Goal: Task Accomplishment & Management: Manage account settings

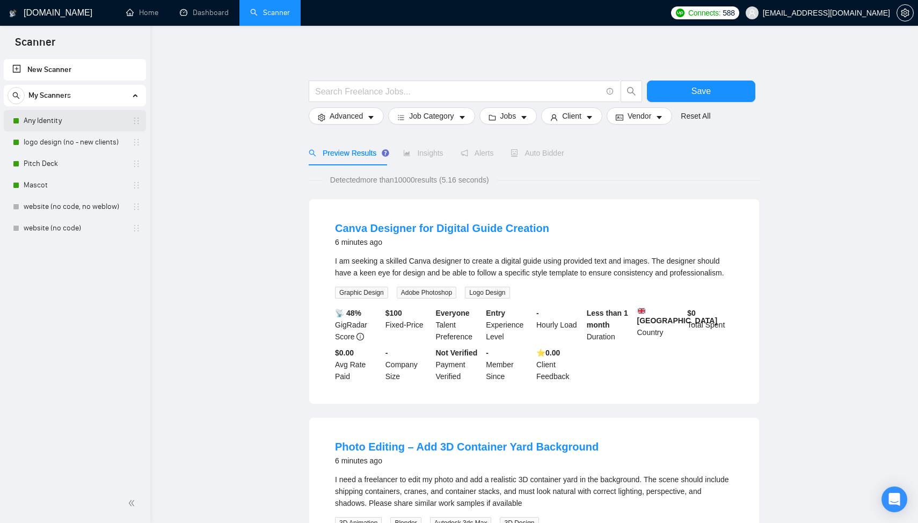
click at [53, 126] on link "Any Identity" at bounding box center [75, 120] width 102 height 21
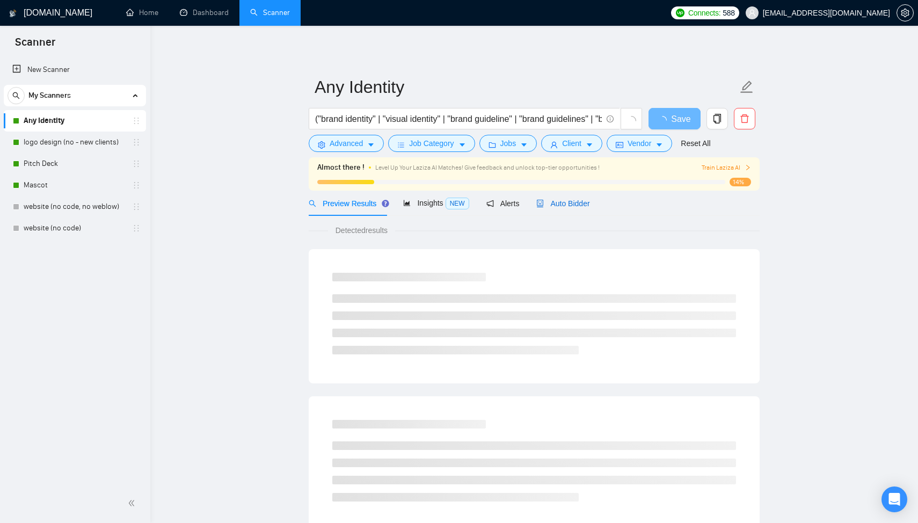
click at [565, 205] on span "Auto Bidder" at bounding box center [562, 203] width 53 height 9
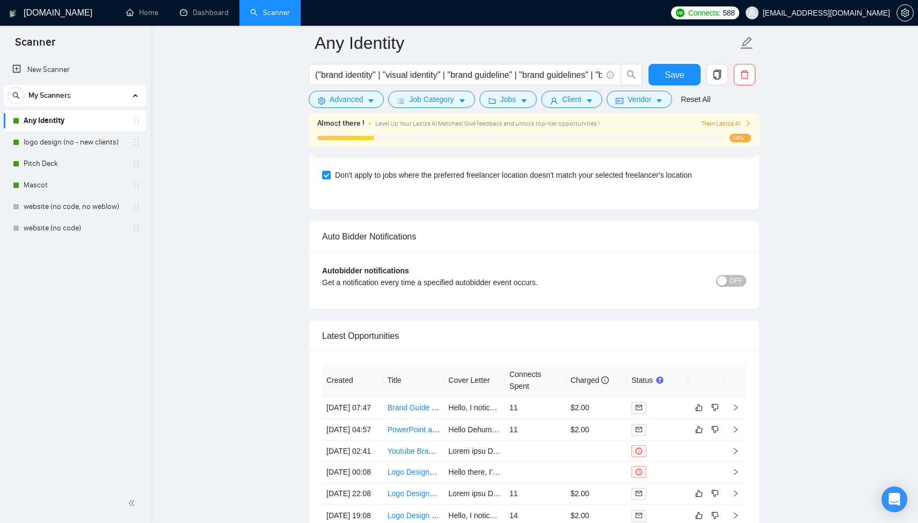
scroll to position [2712, 0]
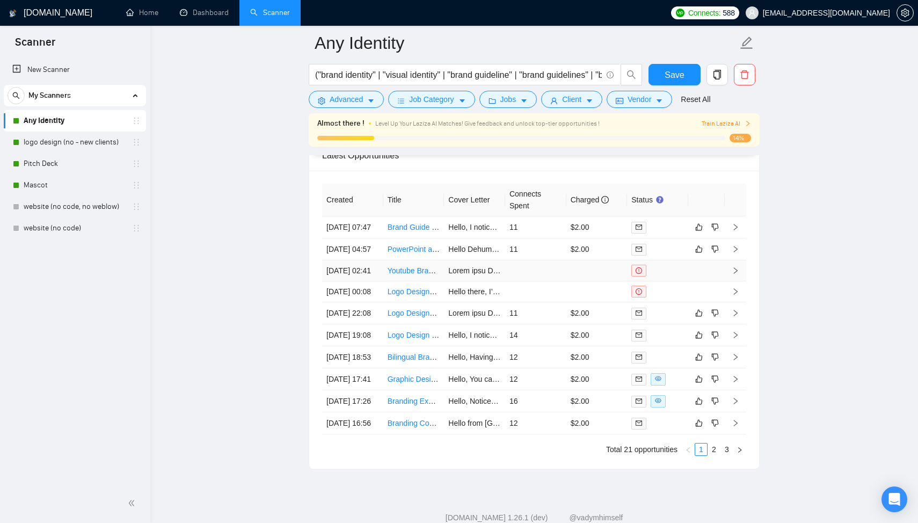
click at [589, 281] on td at bounding box center [597, 270] width 61 height 21
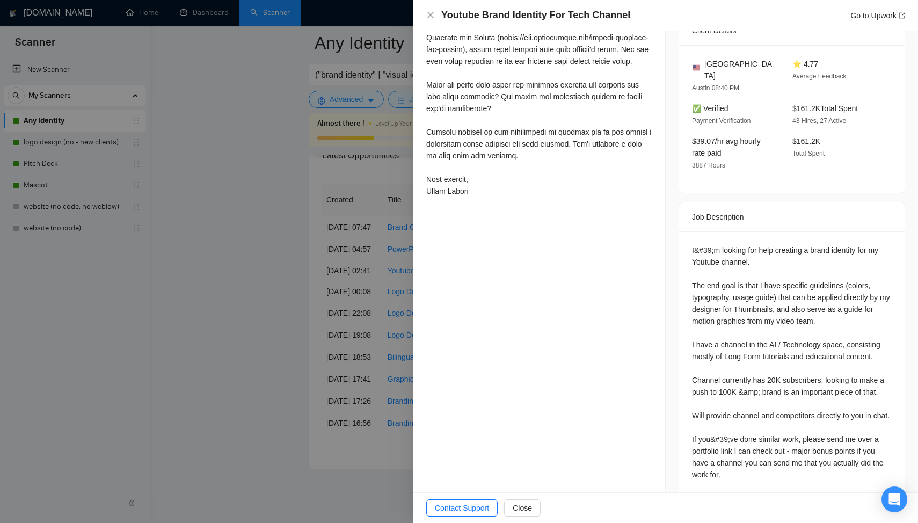
scroll to position [438, 0]
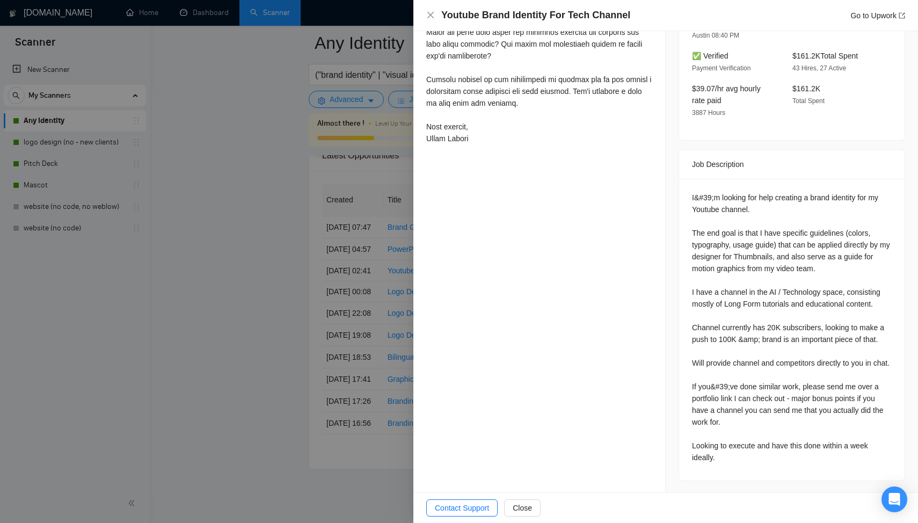
click at [275, 274] on div at bounding box center [459, 261] width 918 height 523
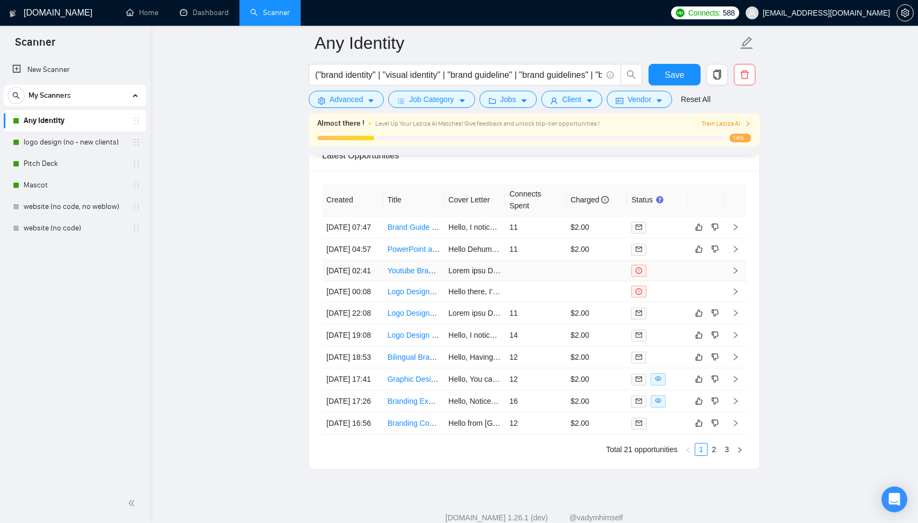
click at [577, 281] on td at bounding box center [597, 270] width 61 height 21
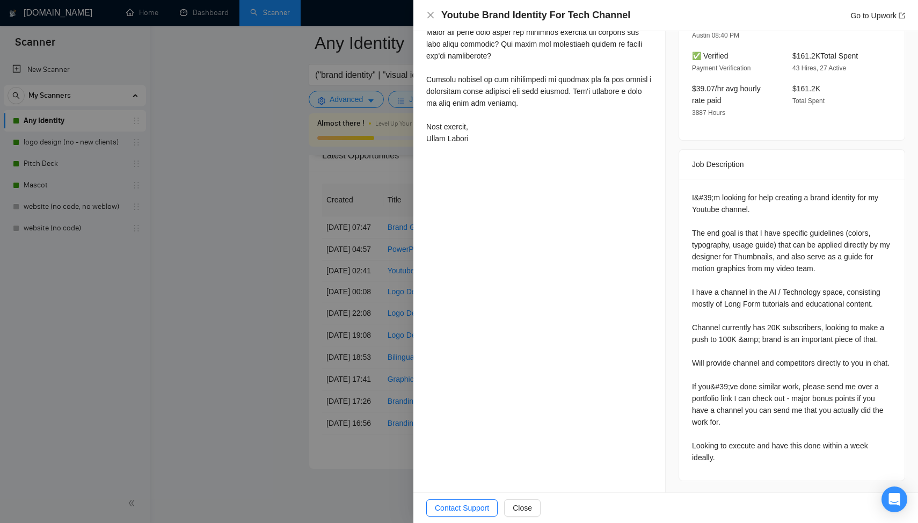
click at [354, 278] on div at bounding box center [459, 261] width 918 height 523
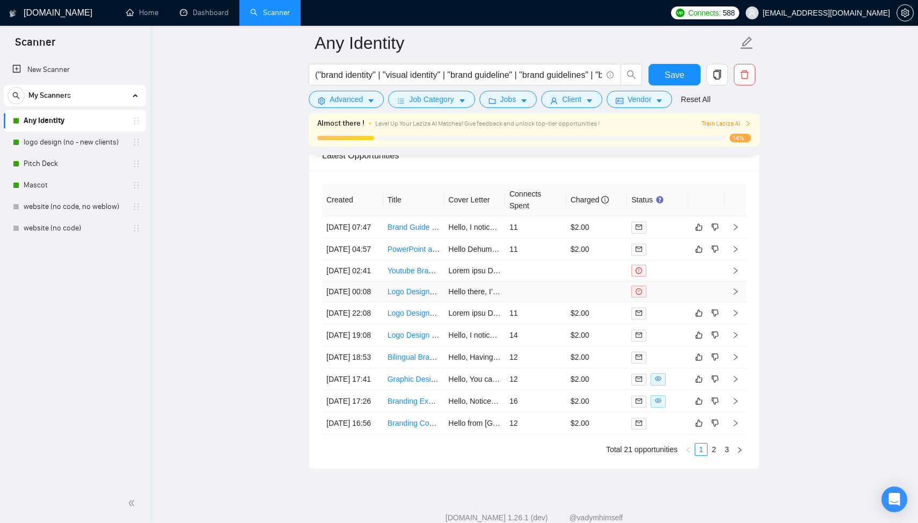
click at [584, 302] on td at bounding box center [597, 291] width 61 height 21
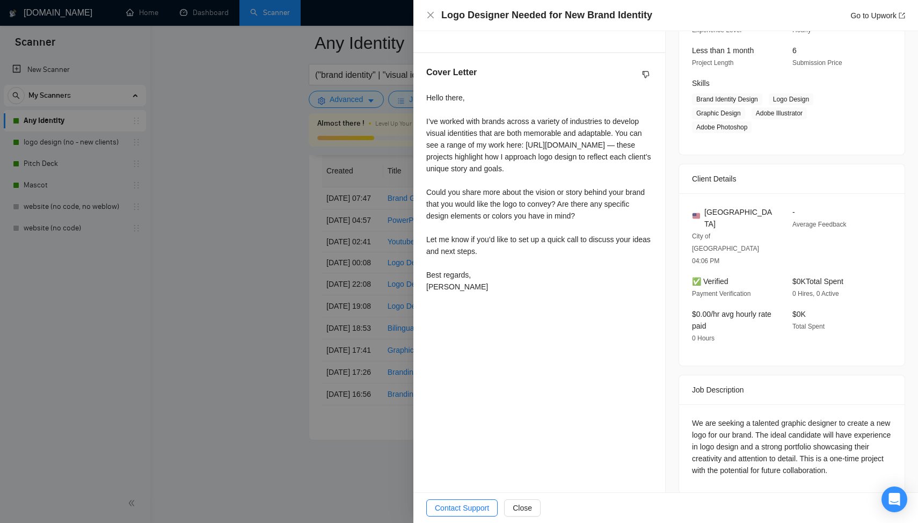
scroll to position [2850, 0]
click at [370, 292] on div at bounding box center [459, 261] width 918 height 523
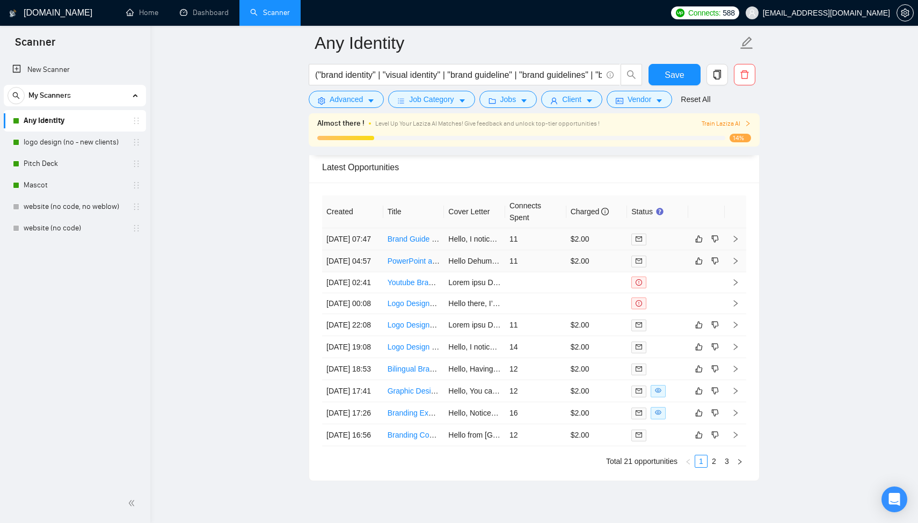
scroll to position [2693, 0]
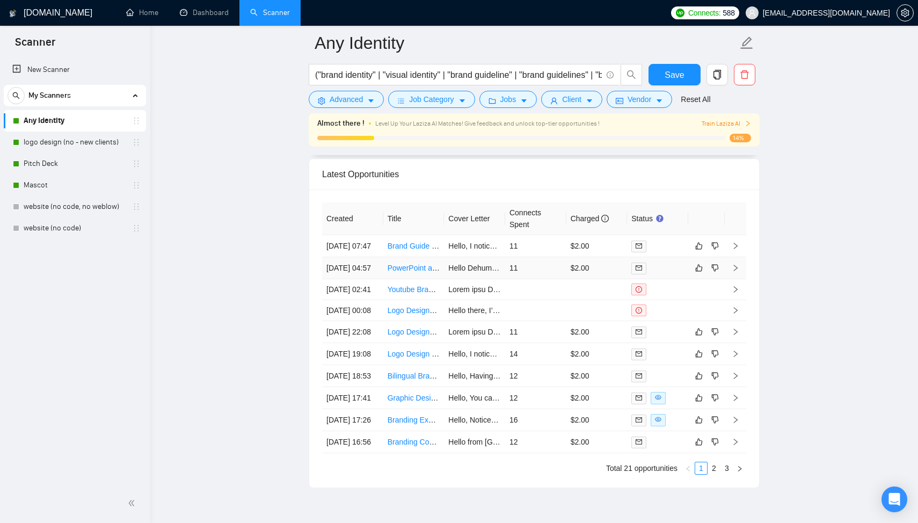
click at [539, 275] on td "11" at bounding box center [535, 268] width 61 height 22
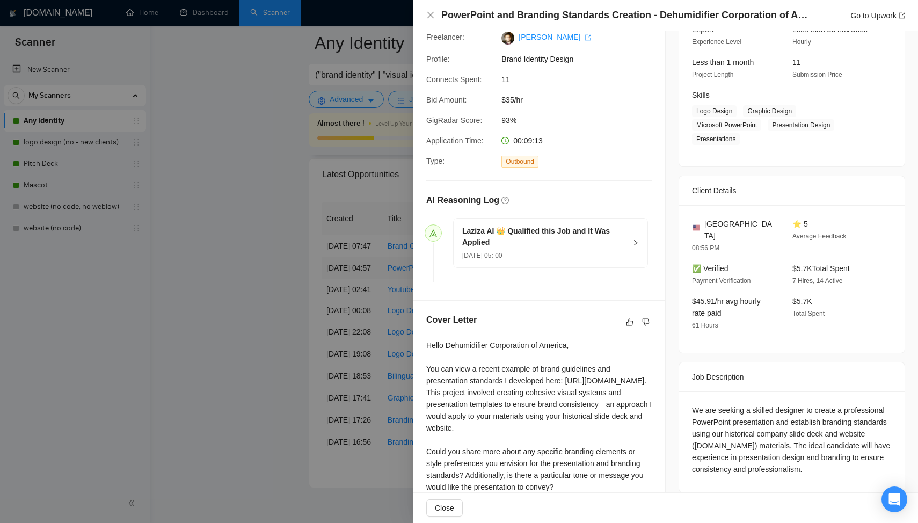
scroll to position [118, 0]
click at [302, 325] on div at bounding box center [459, 261] width 918 height 523
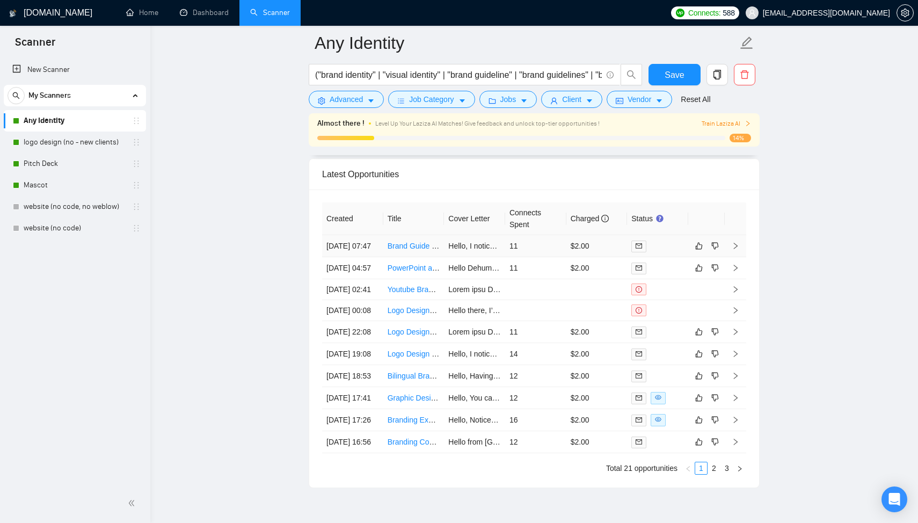
click at [541, 246] on td "11" at bounding box center [535, 246] width 61 height 22
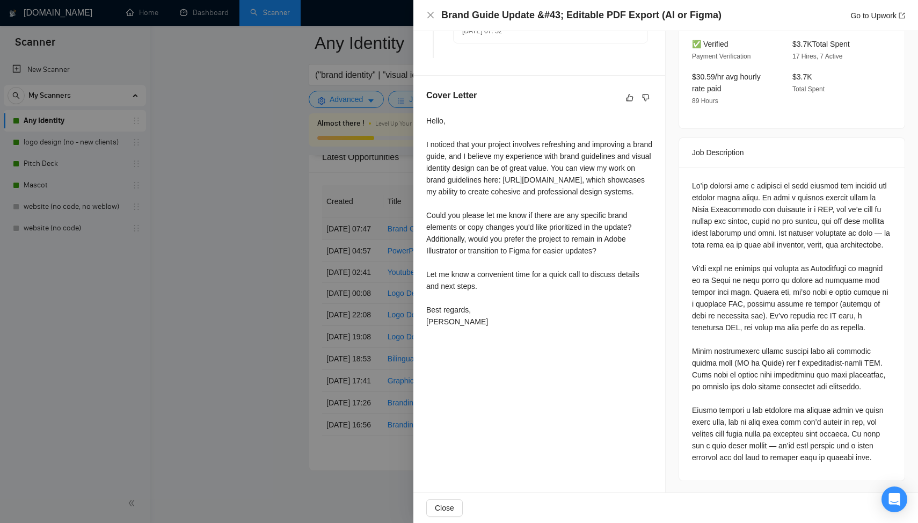
scroll to position [2719, 0]
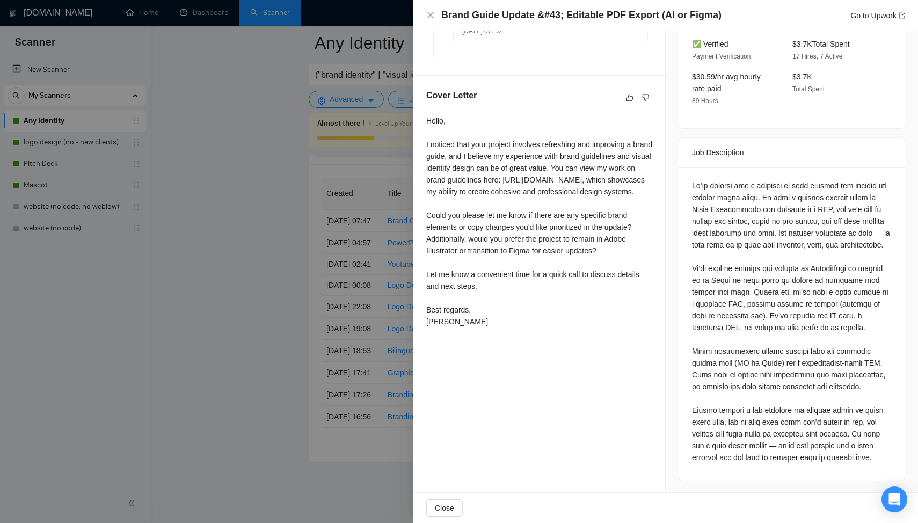
click at [288, 221] on div at bounding box center [459, 261] width 918 height 523
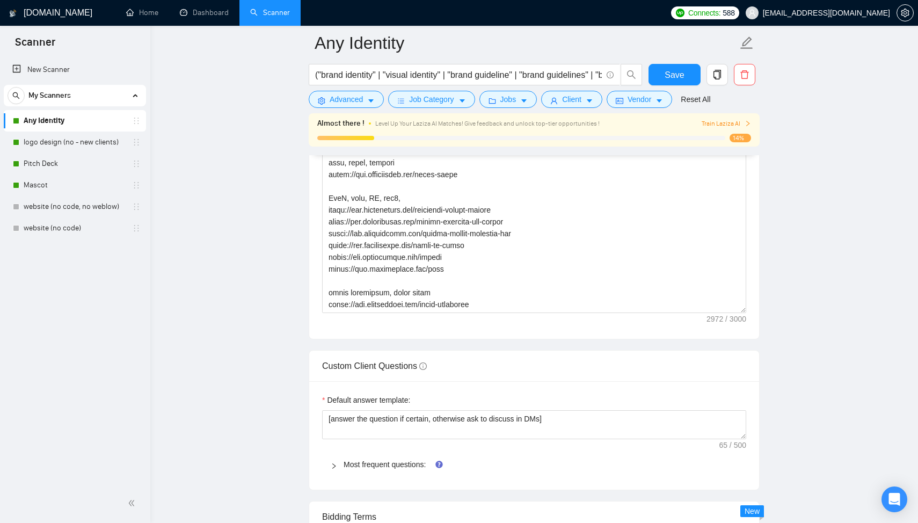
scroll to position [1220, 0]
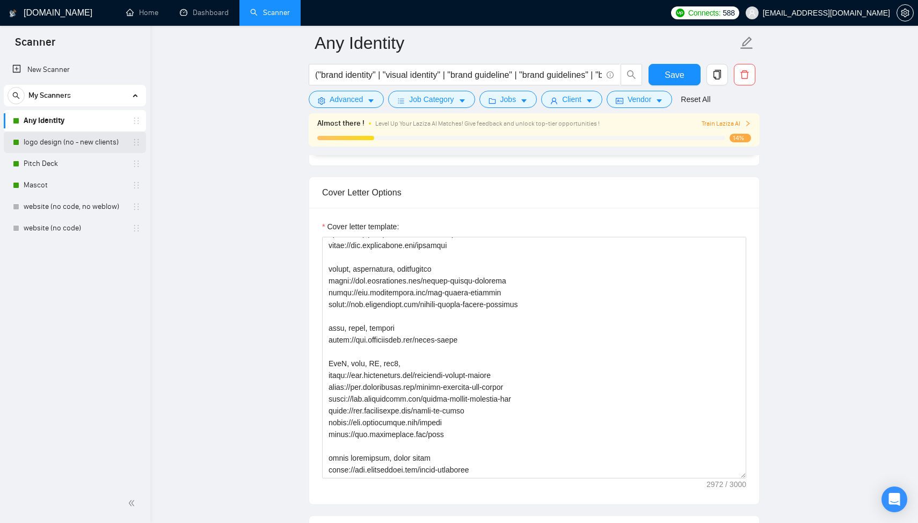
click at [77, 144] on link "logo design (no - new clients)" at bounding box center [75, 142] width 102 height 21
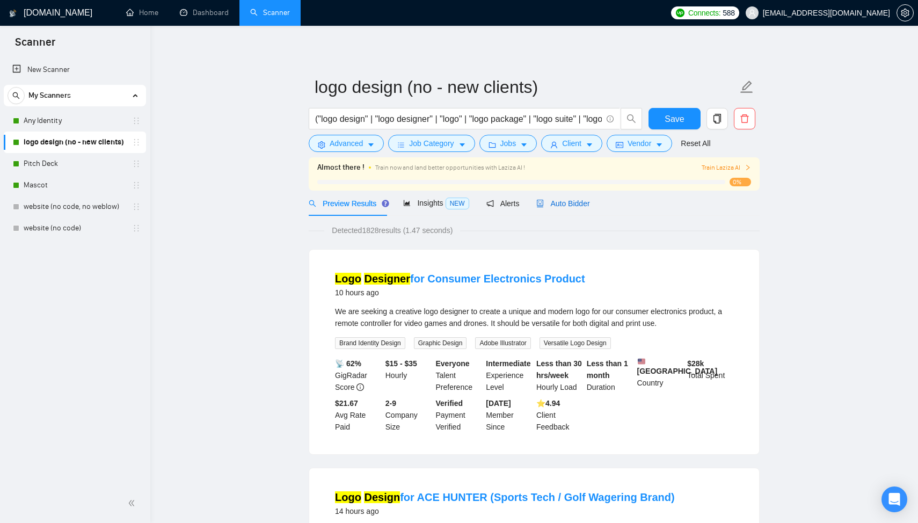
click at [580, 201] on span "Auto Bidder" at bounding box center [562, 203] width 53 height 9
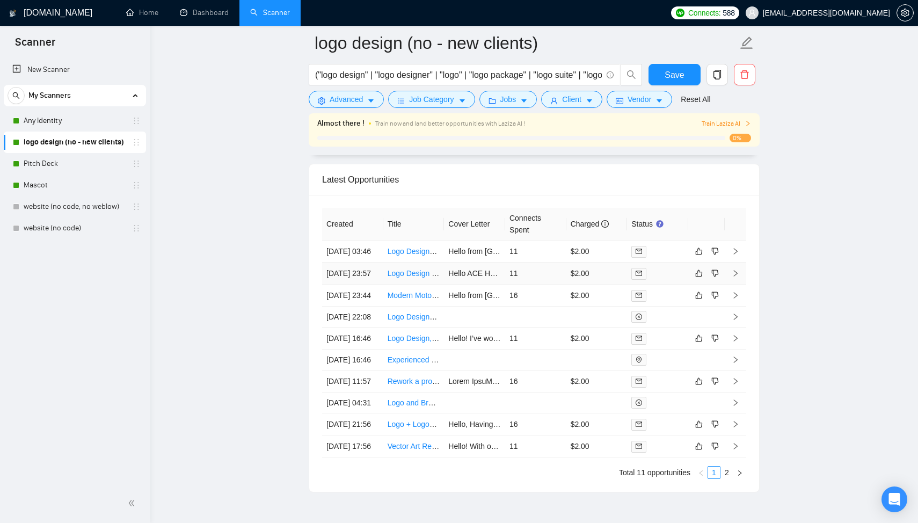
scroll to position [2692, 0]
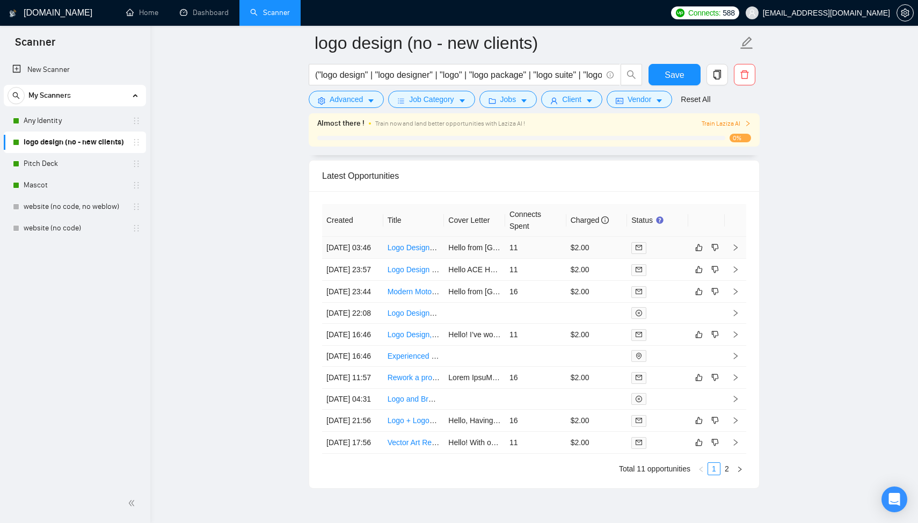
click at [524, 257] on td "11" at bounding box center [535, 248] width 61 height 22
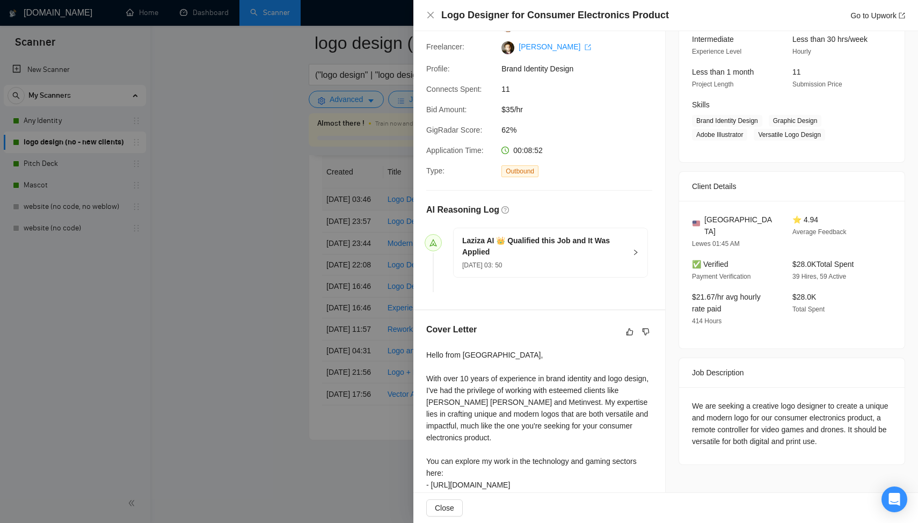
scroll to position [266, 0]
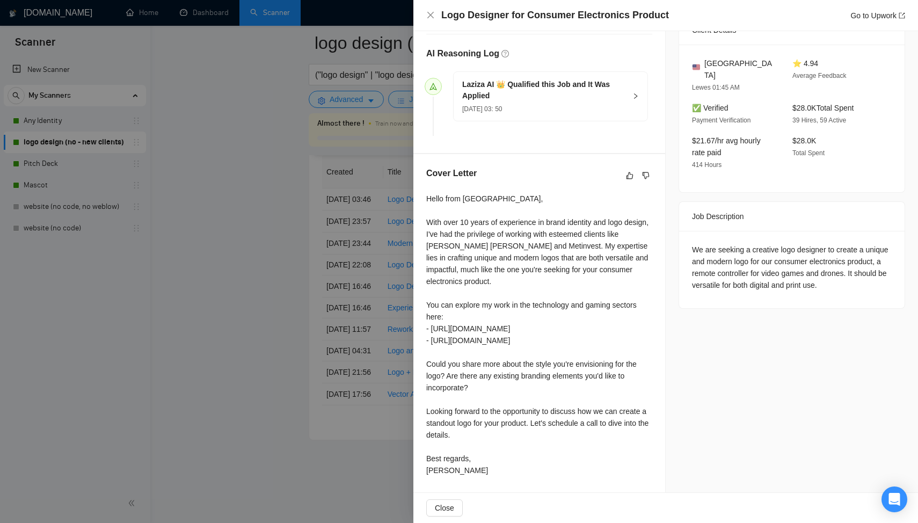
click at [346, 306] on div at bounding box center [459, 261] width 918 height 523
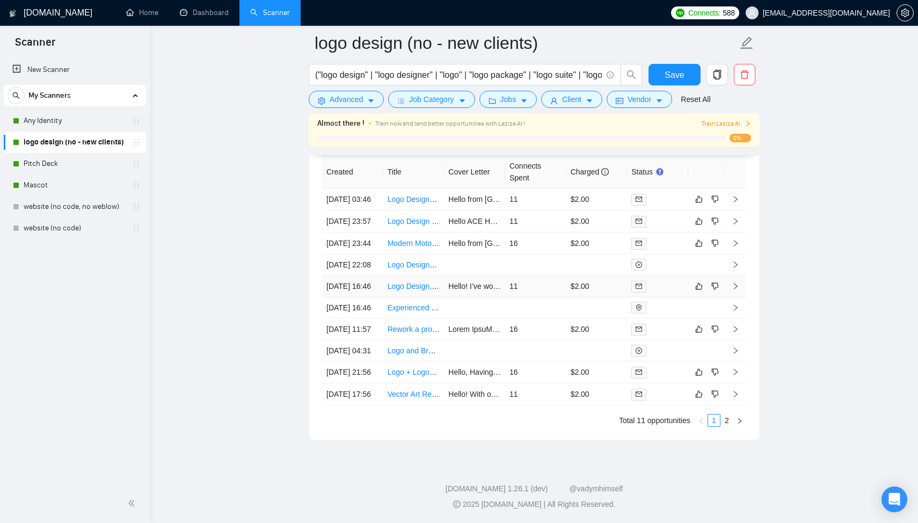
scroll to position [2804, 0]
click at [568, 255] on td at bounding box center [597, 265] width 61 height 21
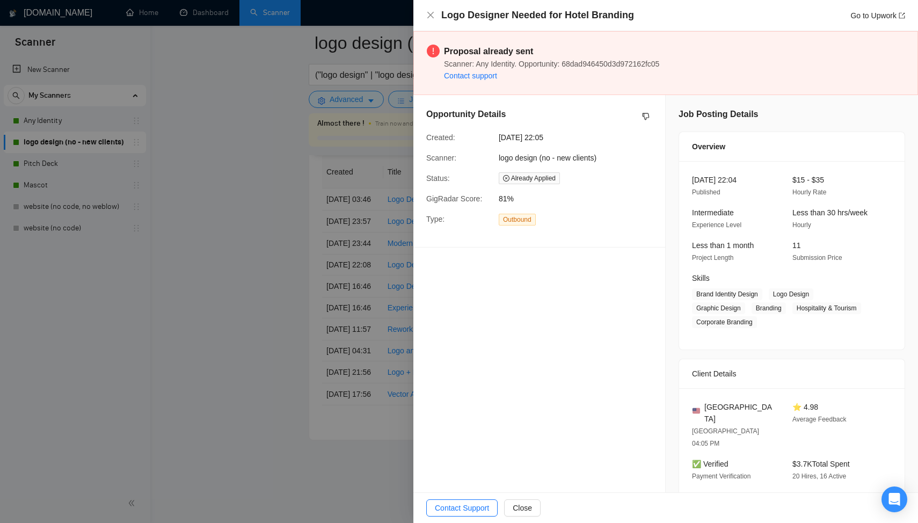
click at [351, 278] on div at bounding box center [459, 261] width 918 height 523
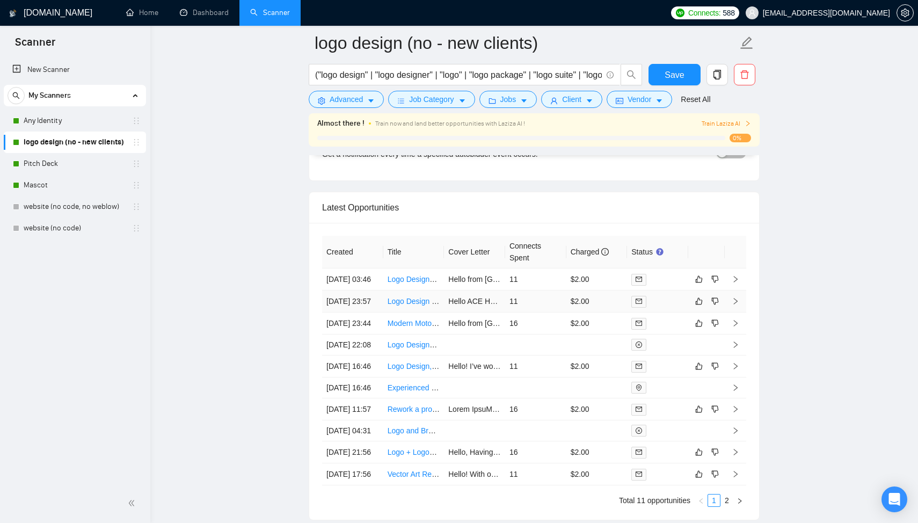
scroll to position [2653, 0]
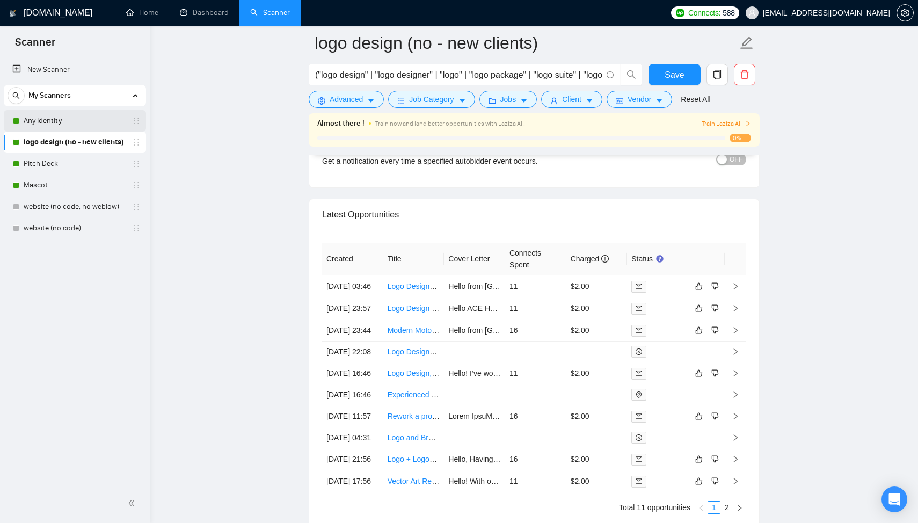
click at [77, 126] on link "Any Identity" at bounding box center [75, 120] width 102 height 21
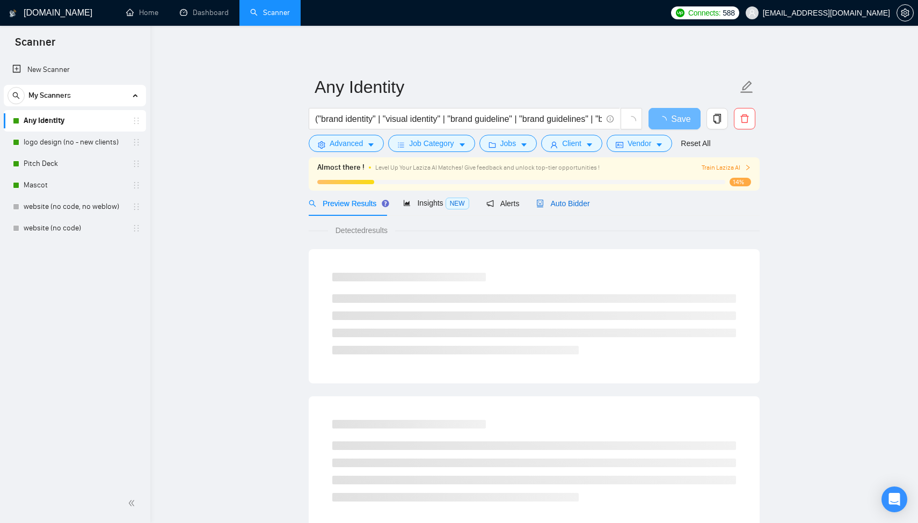
click at [561, 203] on span "Auto Bidder" at bounding box center [562, 203] width 53 height 9
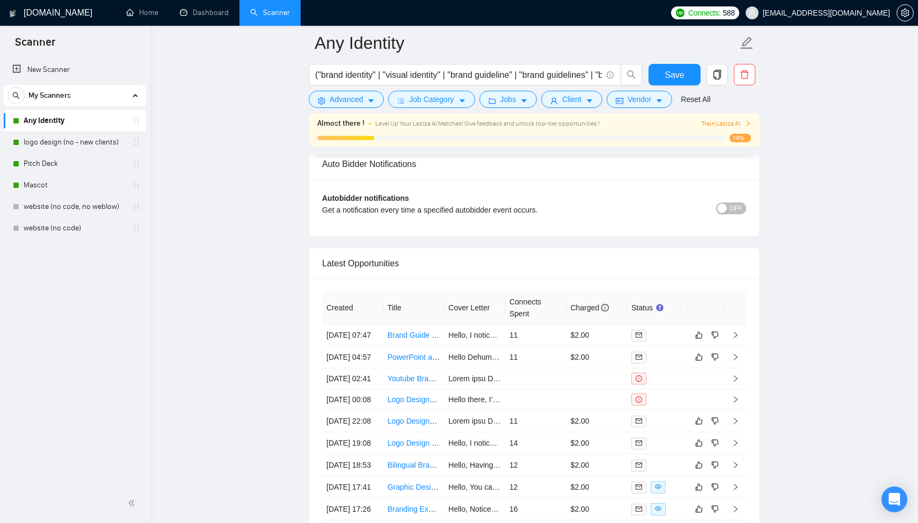
scroll to position [2850, 0]
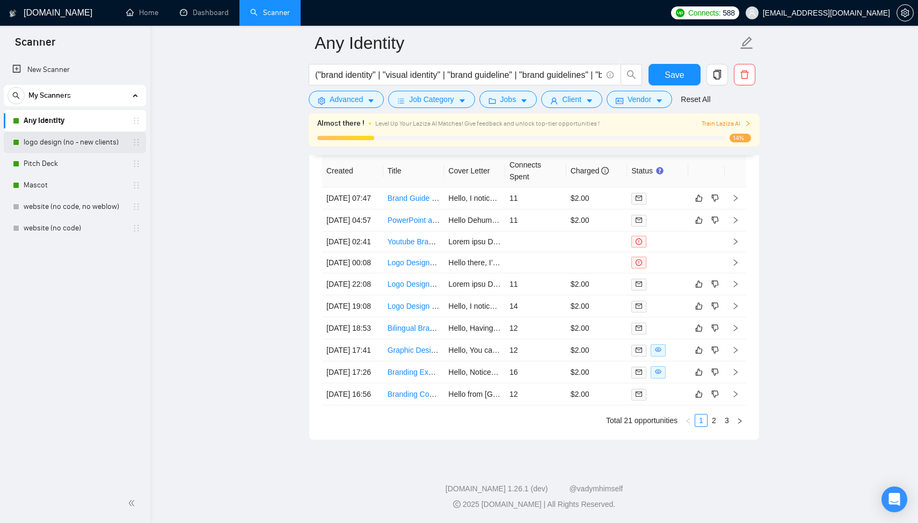
click at [102, 140] on link "logo design (no - new clients)" at bounding box center [75, 142] width 102 height 21
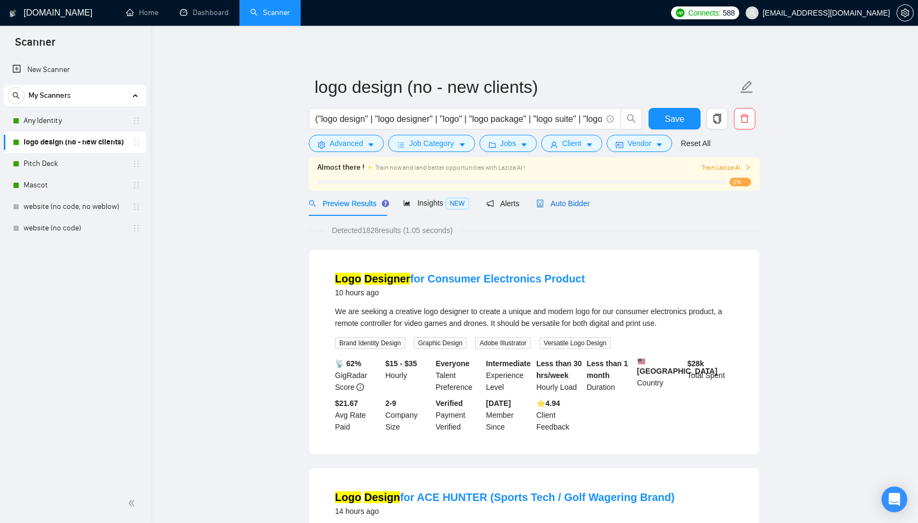
click at [576, 206] on span "Auto Bidder" at bounding box center [562, 203] width 53 height 9
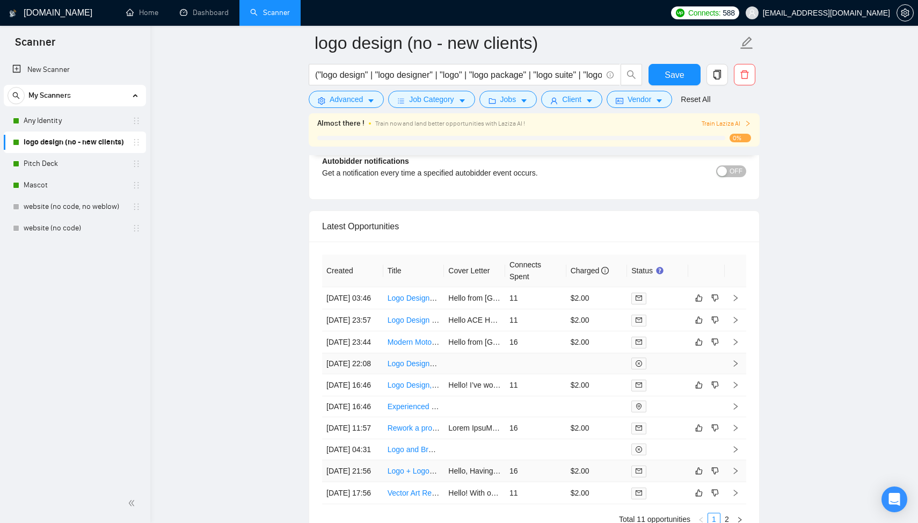
scroll to position [2632, 0]
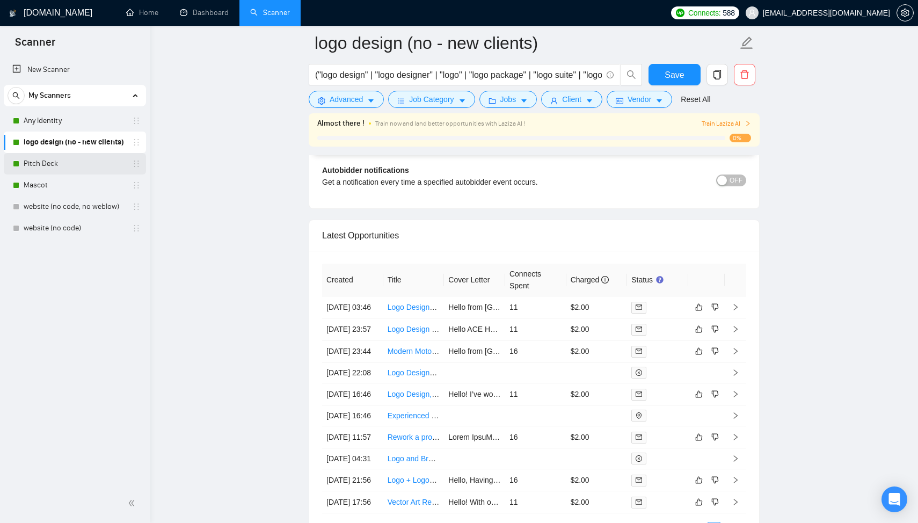
click at [93, 162] on link "Pitch Deck" at bounding box center [75, 163] width 102 height 21
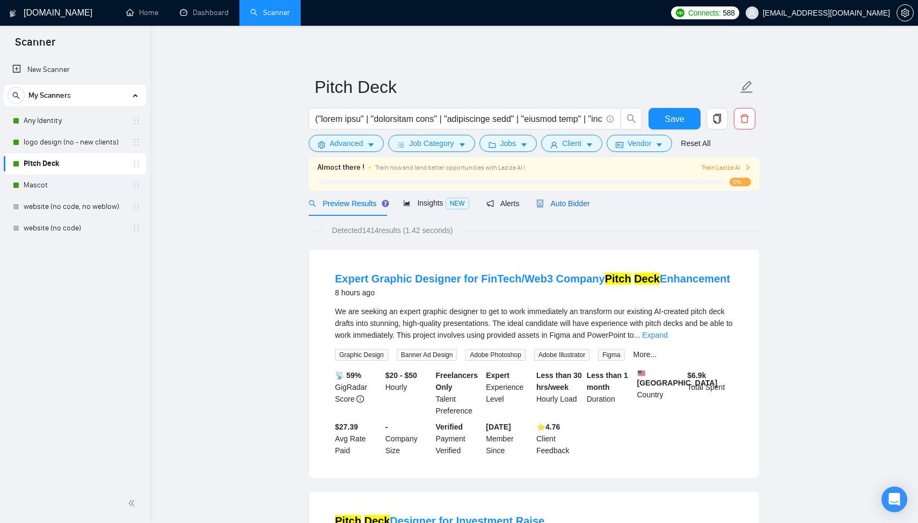
click at [573, 200] on span "Auto Bidder" at bounding box center [562, 203] width 53 height 9
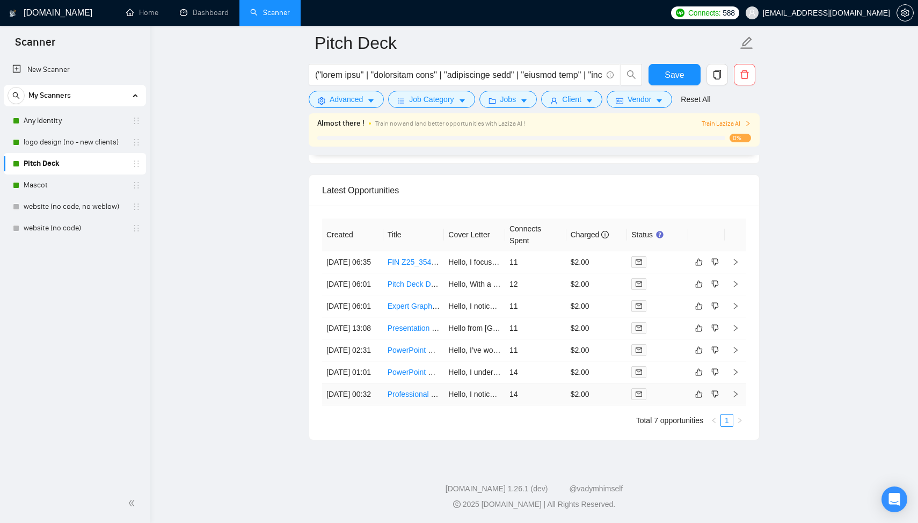
scroll to position [2665, 0]
click at [547, 251] on td "11" at bounding box center [535, 262] width 61 height 22
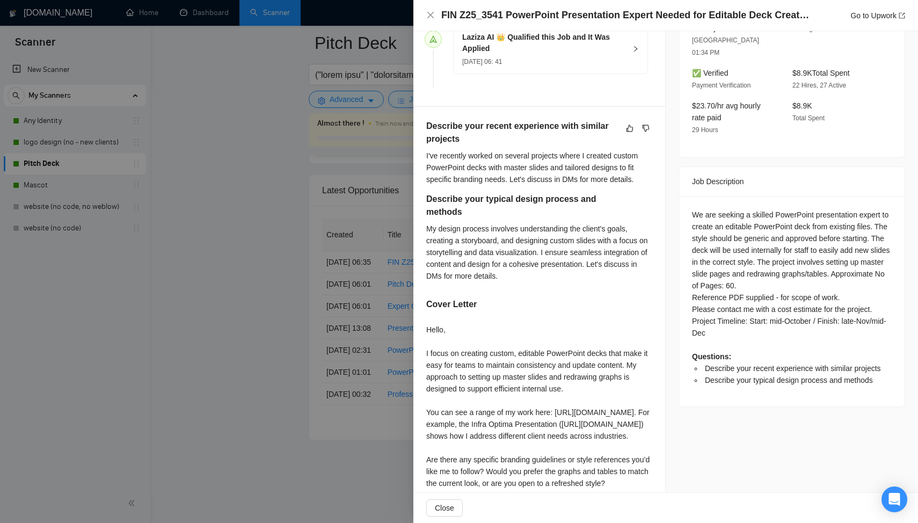
scroll to position [343, 0]
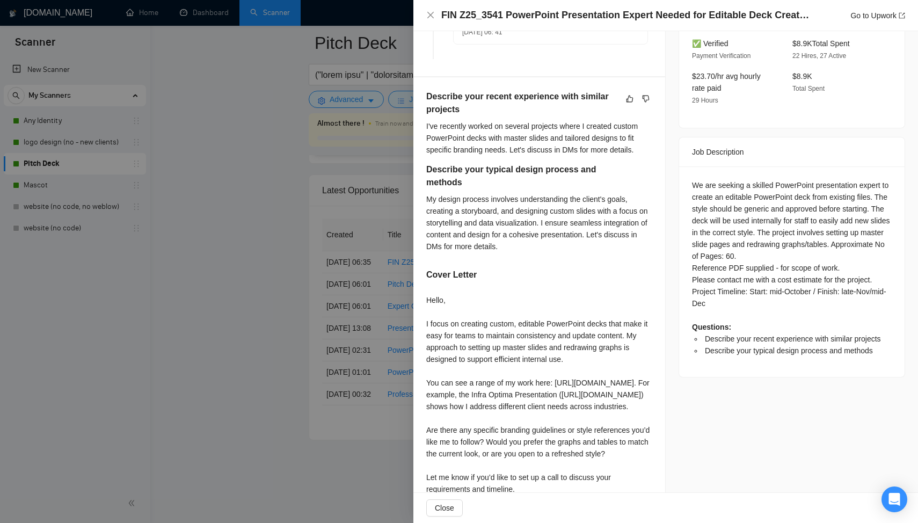
click at [352, 297] on div at bounding box center [459, 261] width 918 height 523
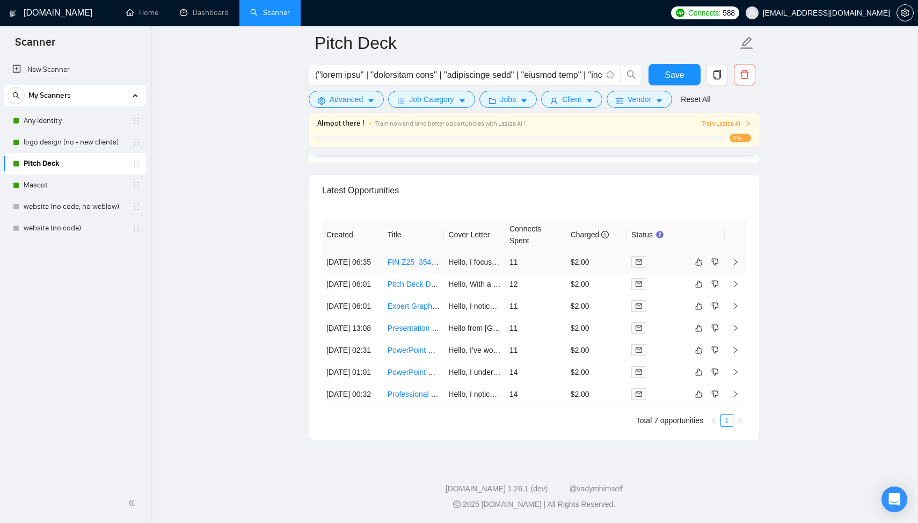
click at [434, 251] on td "FIN Z25_3541 PowerPoint Presentation Expert Needed for Editable Deck Creation" at bounding box center [413, 262] width 61 height 22
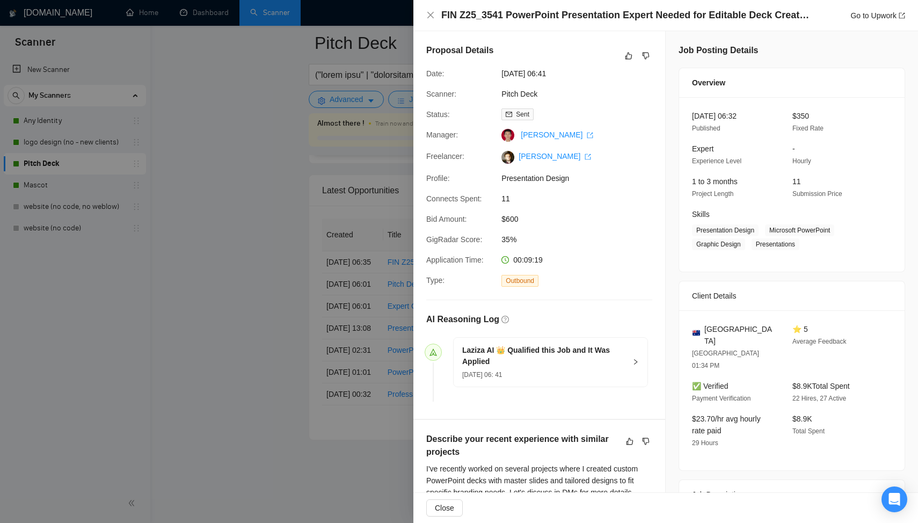
scroll to position [11, 0]
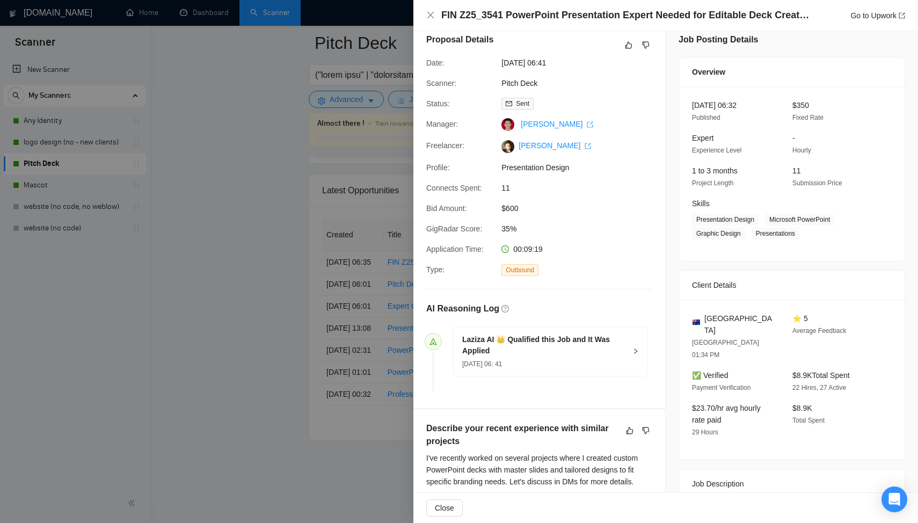
click at [326, 267] on div at bounding box center [459, 261] width 918 height 523
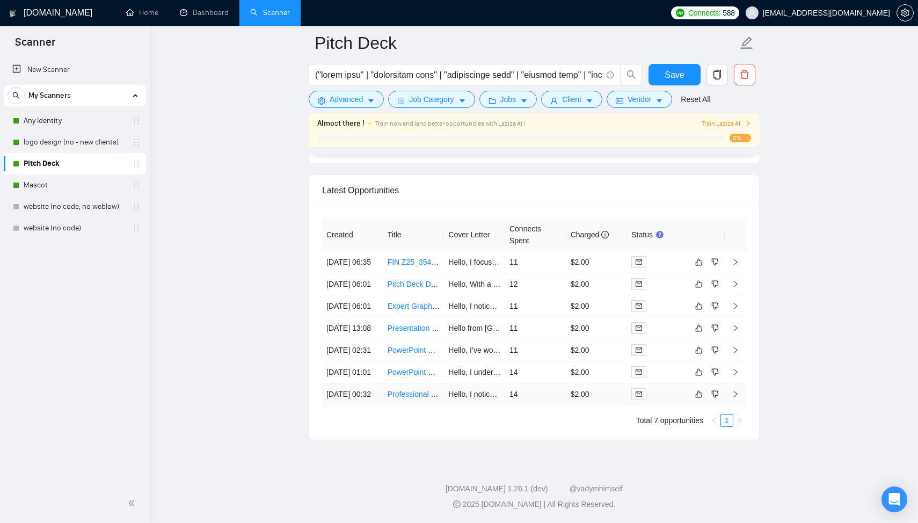
scroll to position [2680, 0]
click at [96, 183] on link "Mascot" at bounding box center [75, 185] width 102 height 21
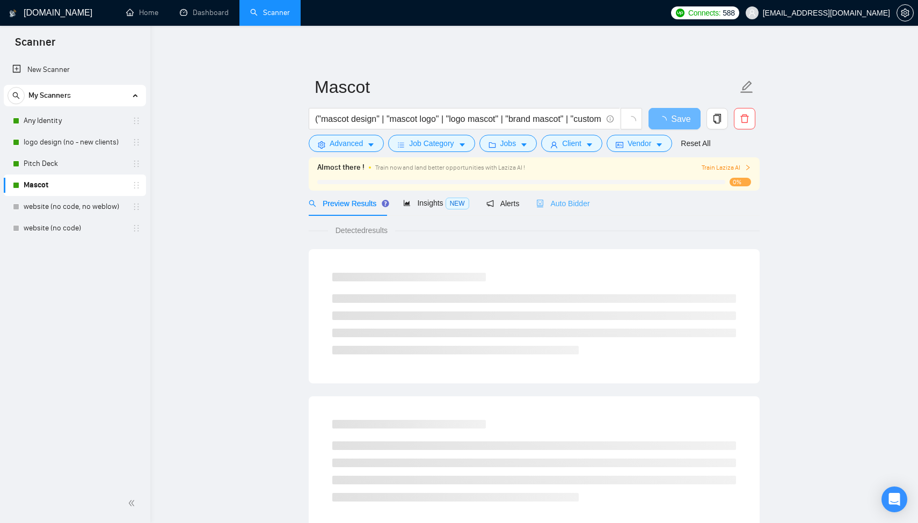
click at [571, 212] on div "Auto Bidder" at bounding box center [562, 203] width 53 height 25
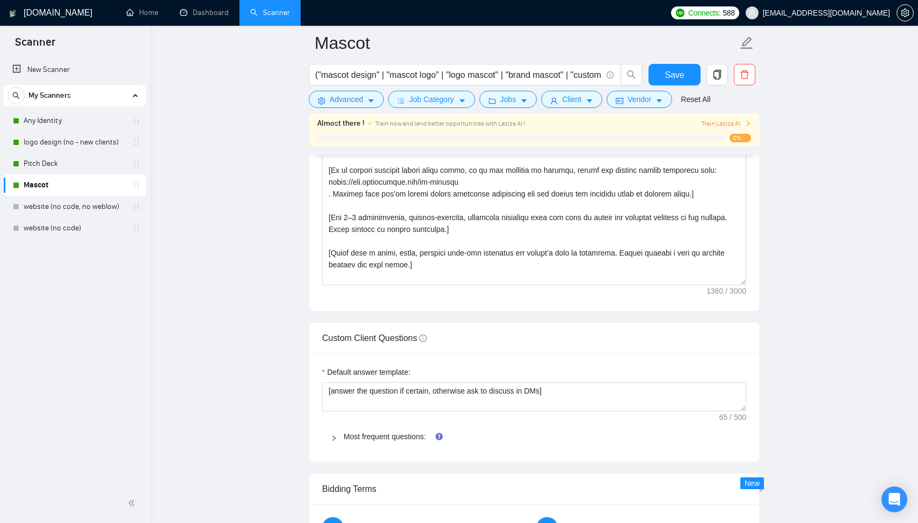
scroll to position [1064, 0]
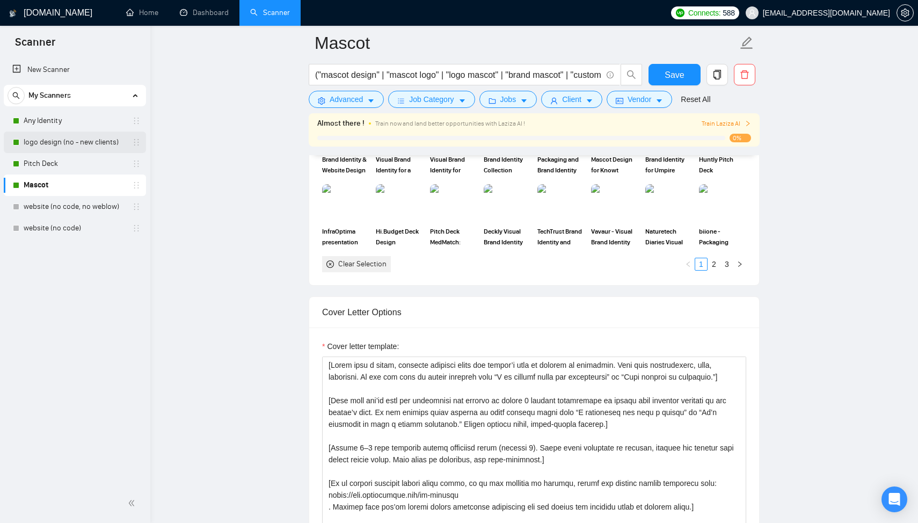
click at [86, 135] on link "logo design (no - new clients)" at bounding box center [75, 142] width 102 height 21
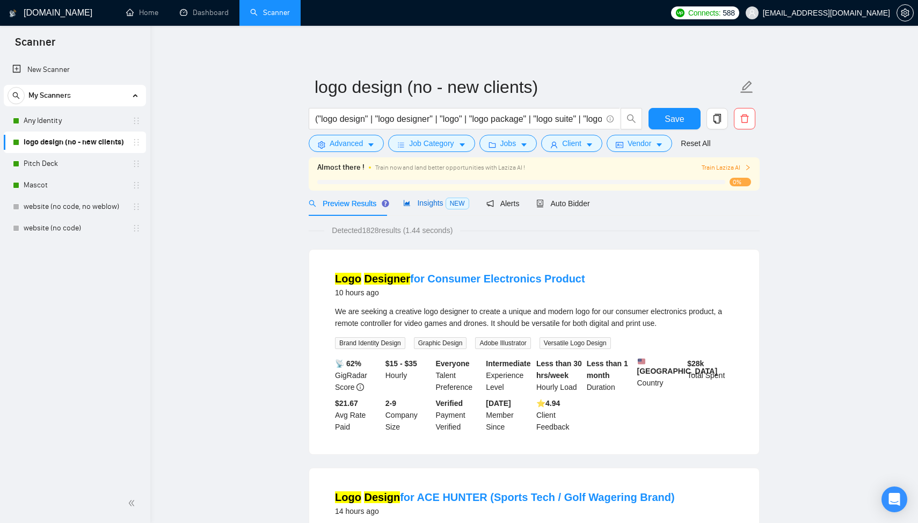
click at [413, 205] on span "Insights NEW" at bounding box center [436, 203] width 66 height 9
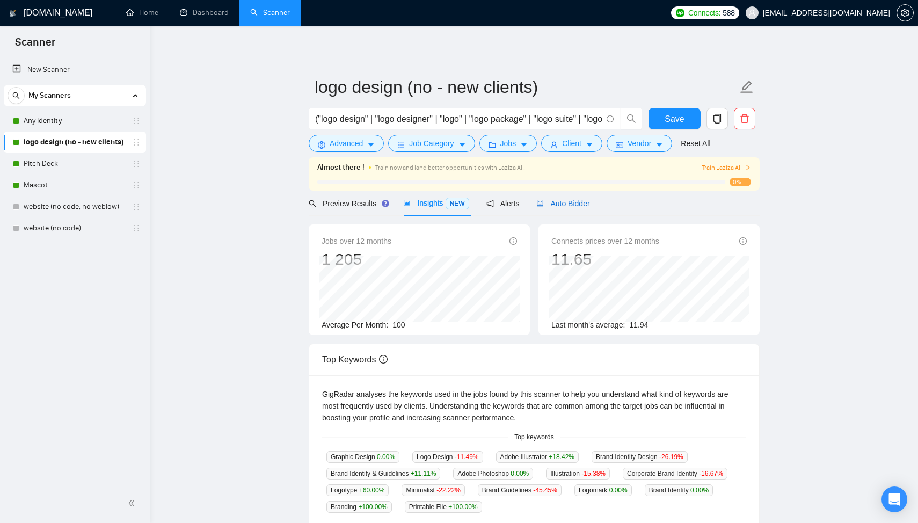
click at [571, 199] on span "Auto Bidder" at bounding box center [562, 203] width 53 height 9
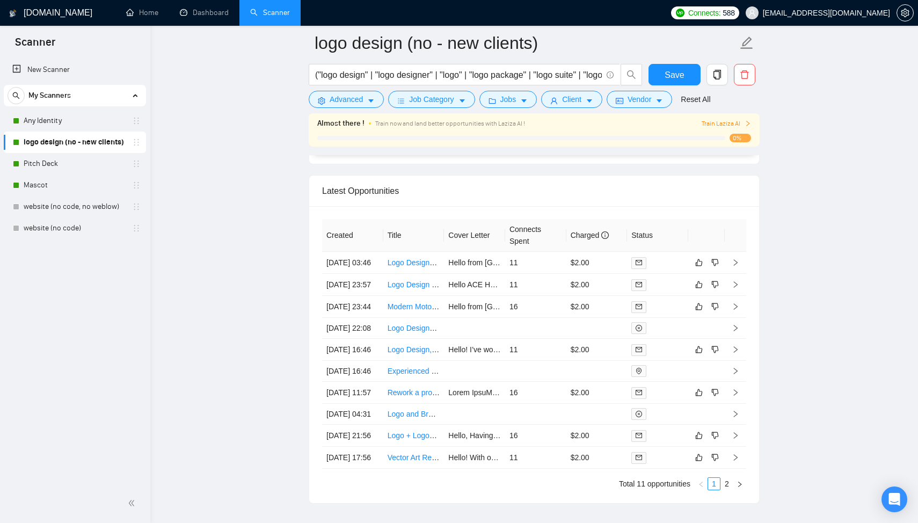
scroll to position [2795, 0]
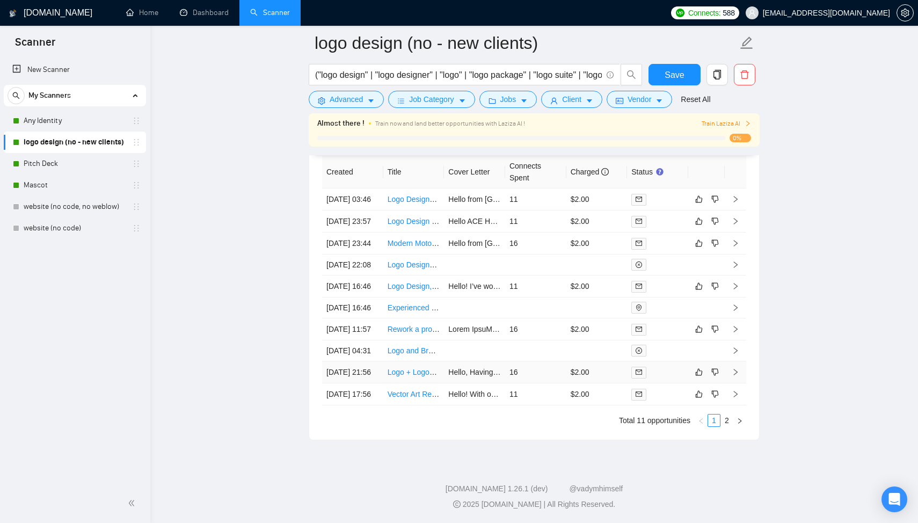
click at [597, 383] on td "$2.00" at bounding box center [597, 372] width 61 height 22
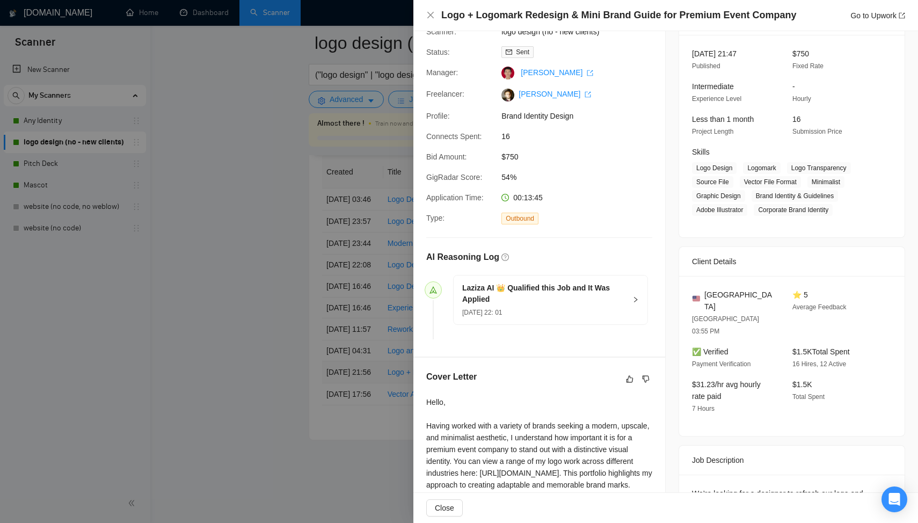
scroll to position [207, 0]
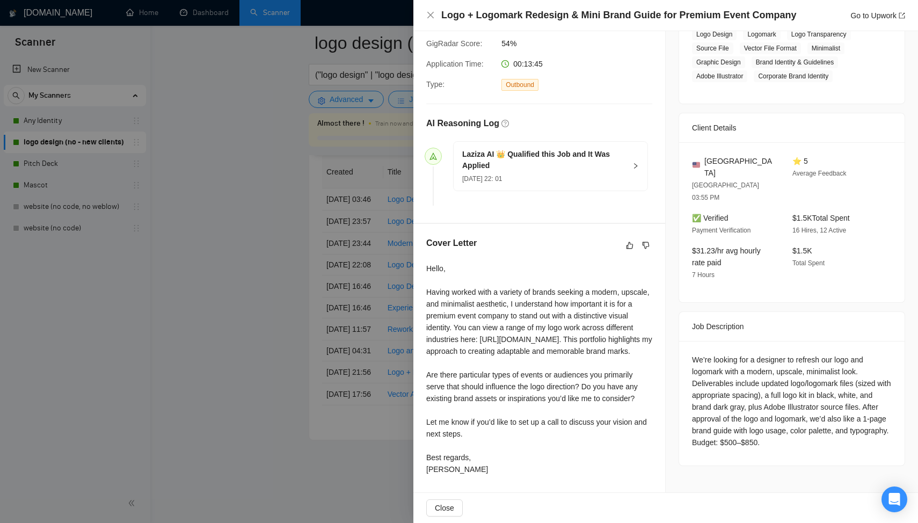
click at [329, 290] on div at bounding box center [459, 261] width 918 height 523
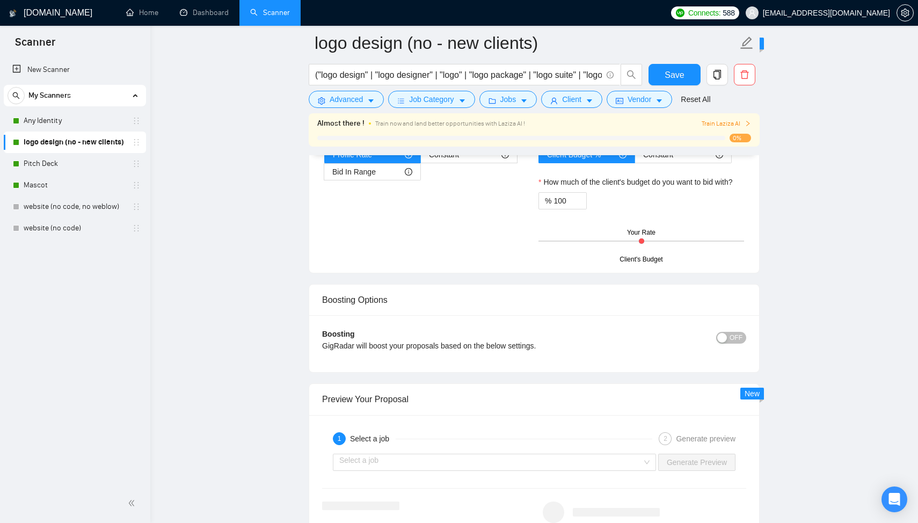
scroll to position [1627, 0]
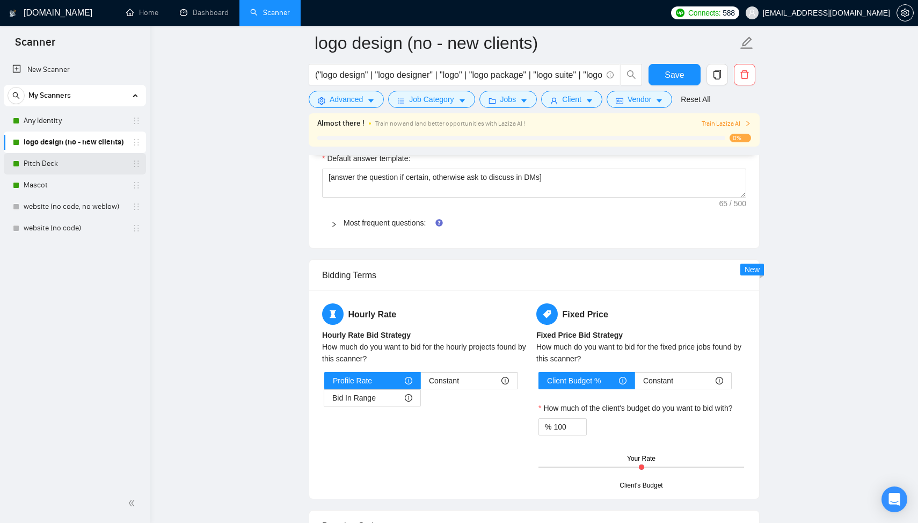
click at [76, 155] on link "Pitch Deck" at bounding box center [75, 163] width 102 height 21
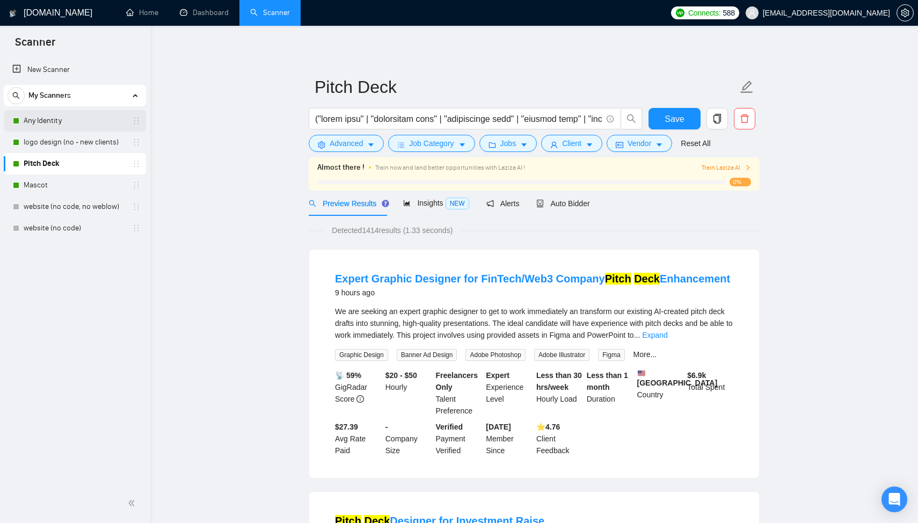
click at [82, 122] on link "Any Identity" at bounding box center [75, 120] width 102 height 21
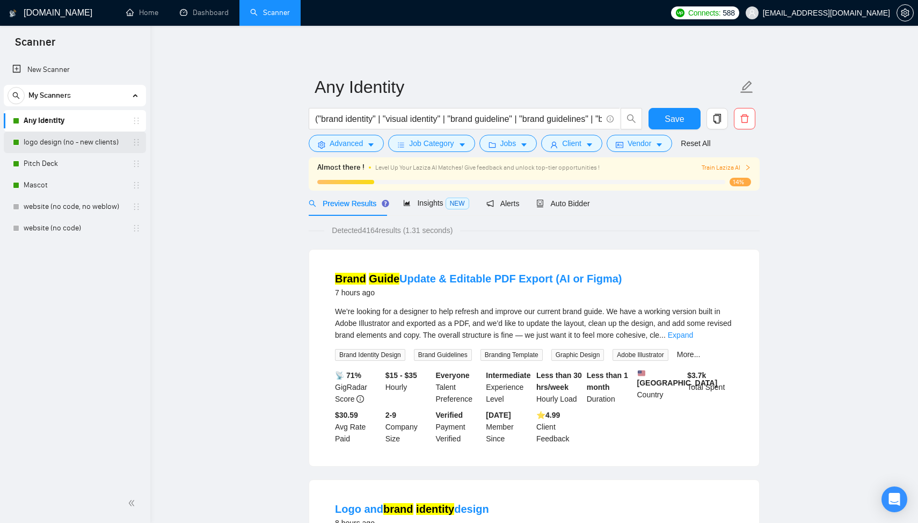
click at [83, 139] on link "logo design (no - new clients)" at bounding box center [75, 142] width 102 height 21
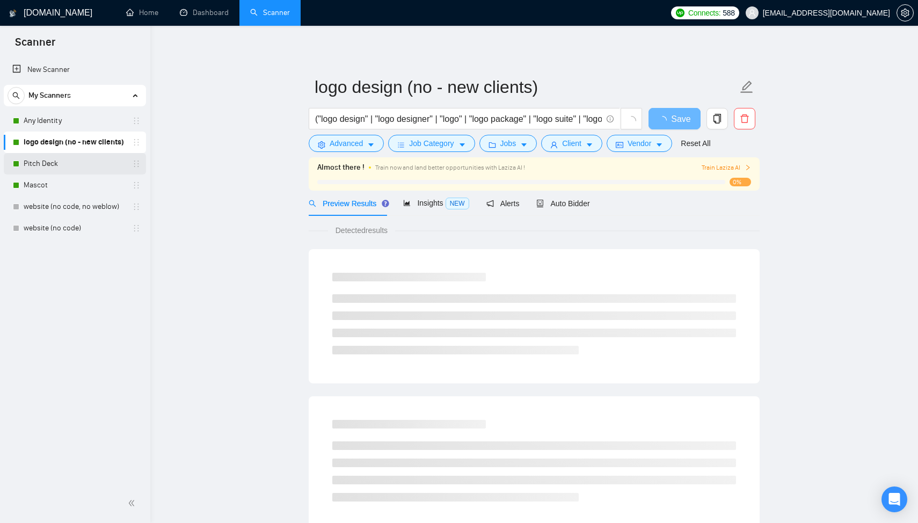
click at [74, 159] on link "Pitch Deck" at bounding box center [75, 163] width 102 height 21
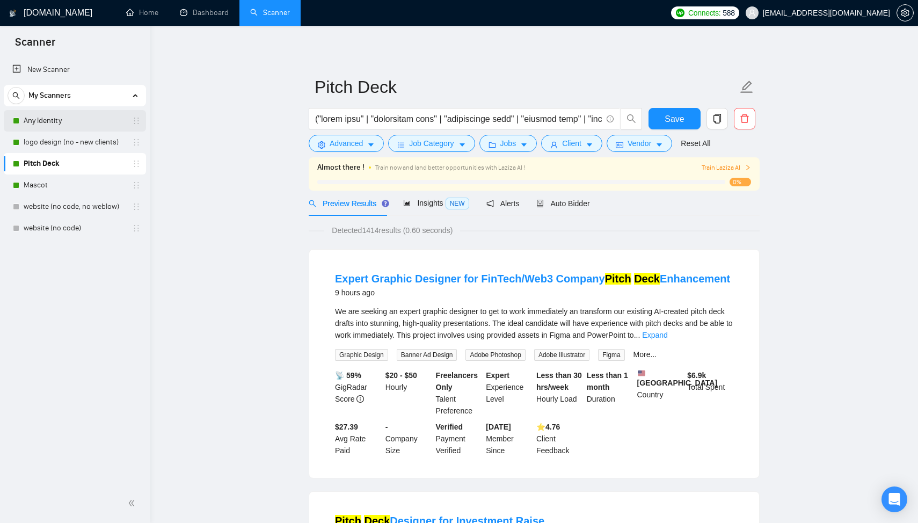
click at [96, 124] on link "Any Identity" at bounding box center [75, 120] width 102 height 21
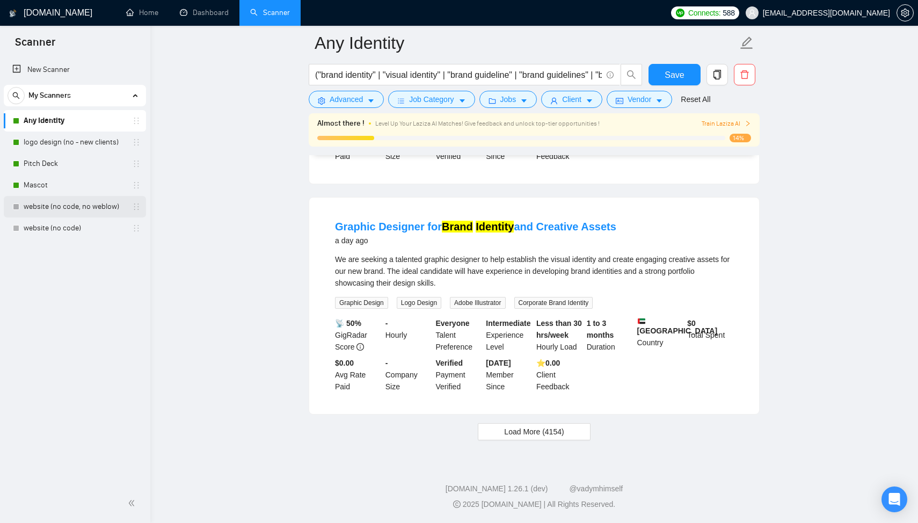
scroll to position [2191, 0]
click at [67, 205] on link "website (no code, no weblow)" at bounding box center [75, 206] width 102 height 21
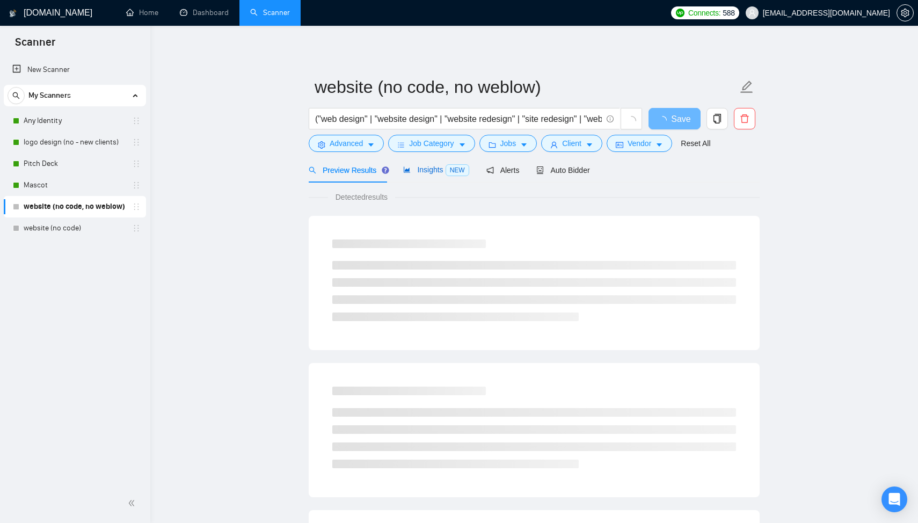
click at [431, 172] on span "Insights NEW" at bounding box center [436, 169] width 66 height 9
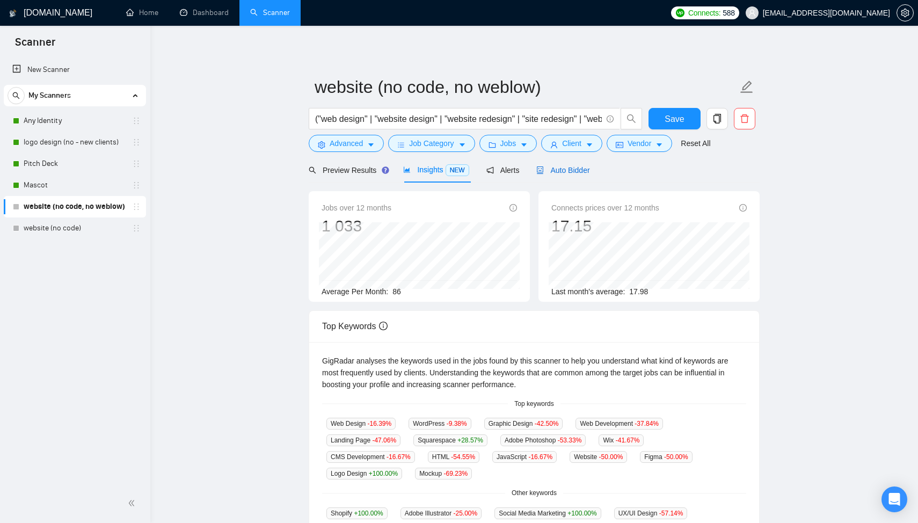
click at [557, 173] on span "Auto Bidder" at bounding box center [562, 170] width 53 height 9
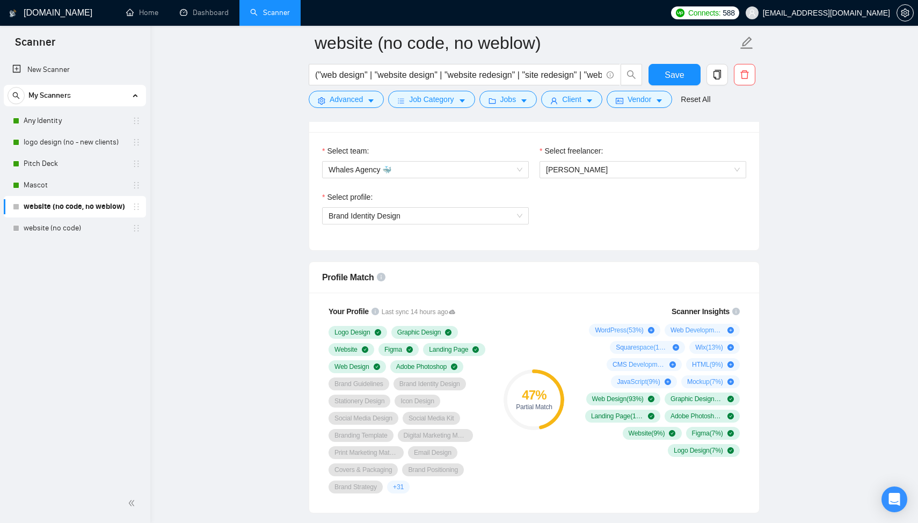
scroll to position [506, 0]
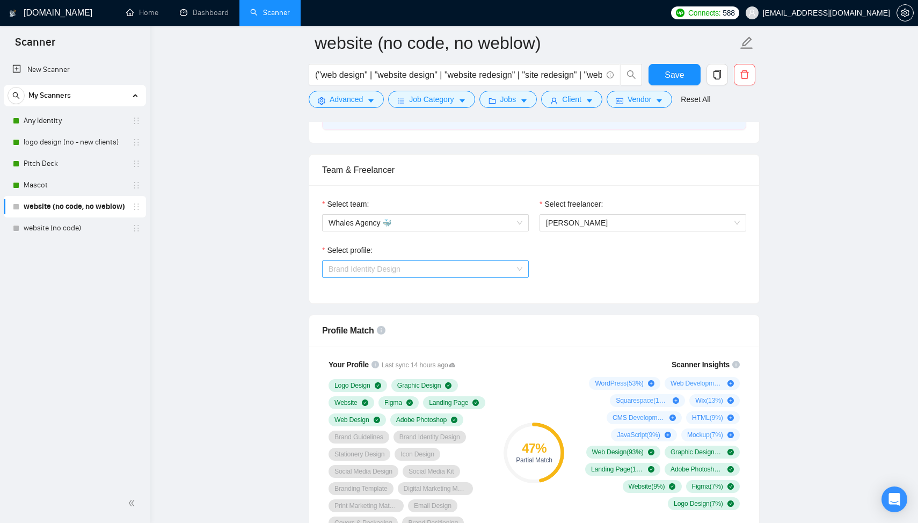
click at [483, 267] on span "Brand Identity Design" at bounding box center [426, 269] width 194 height 16
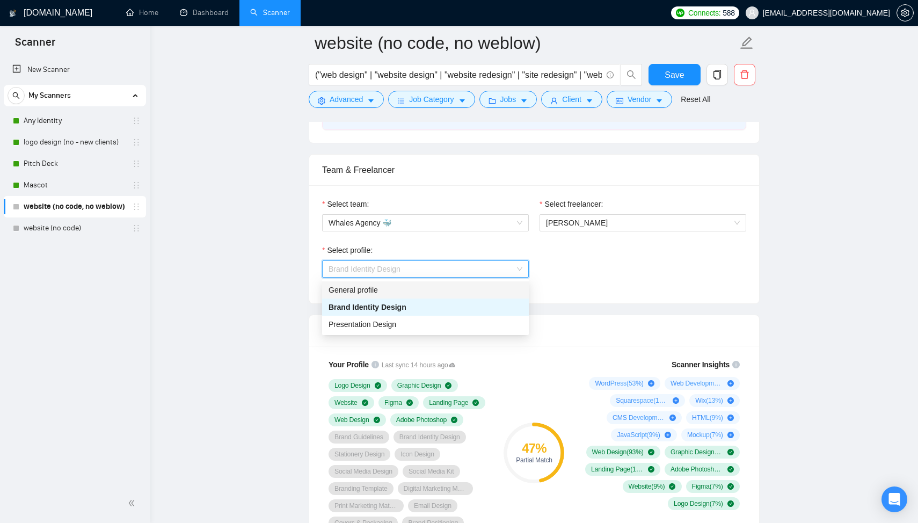
click at [455, 284] on div "General profile" at bounding box center [426, 290] width 194 height 12
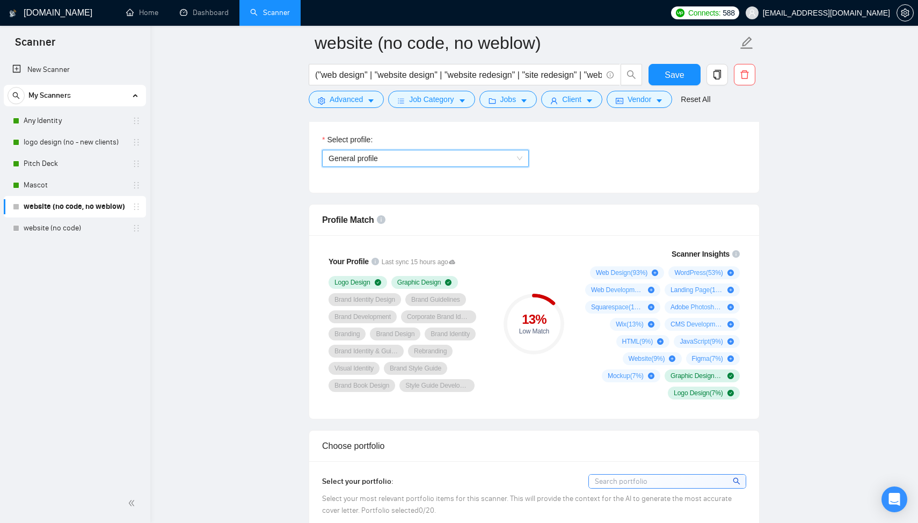
scroll to position [496, 0]
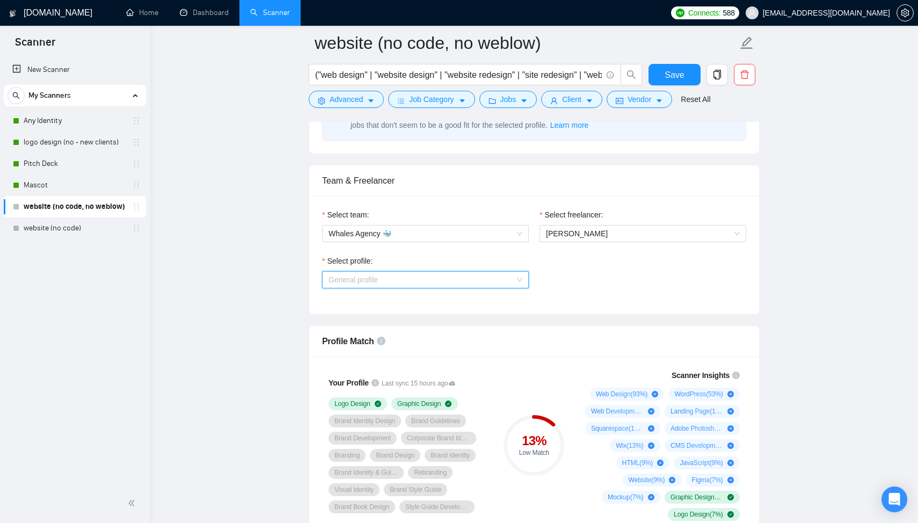
click at [429, 288] on div "General profile" at bounding box center [425, 279] width 207 height 17
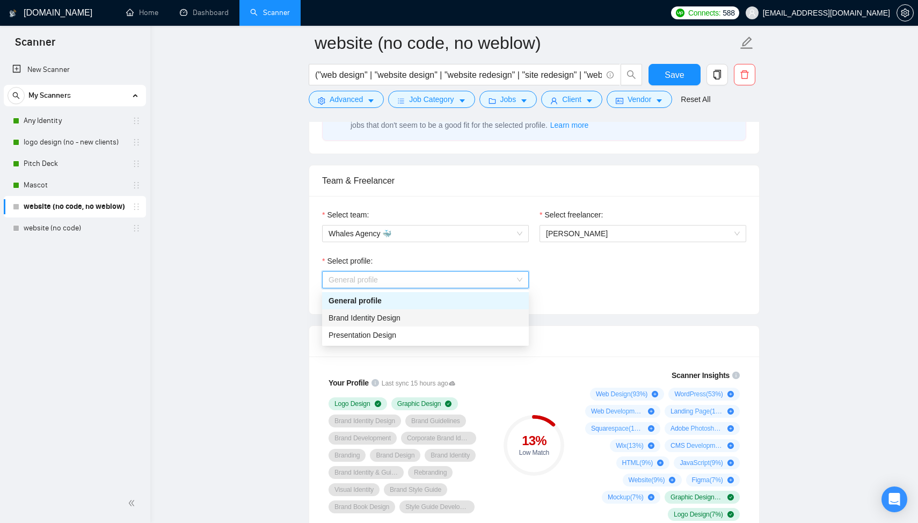
click at [416, 313] on div "Brand Identity Design" at bounding box center [426, 318] width 194 height 12
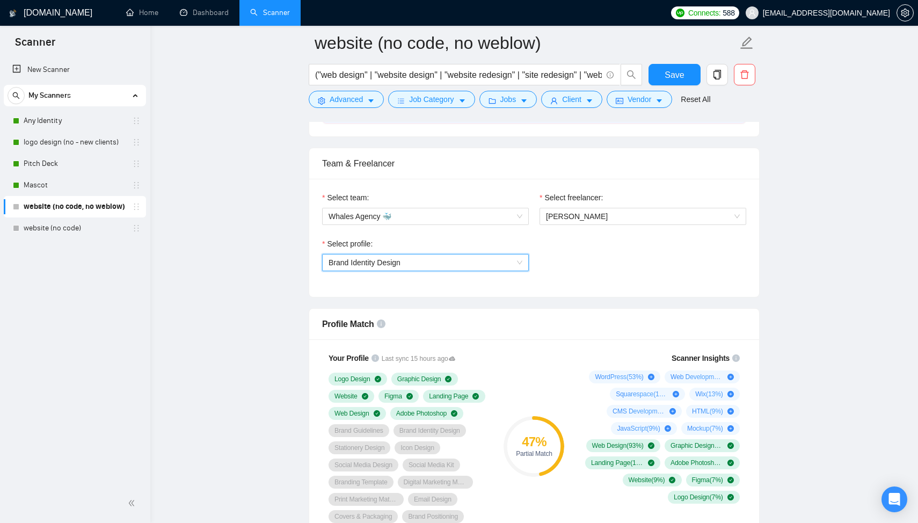
scroll to position [529, 0]
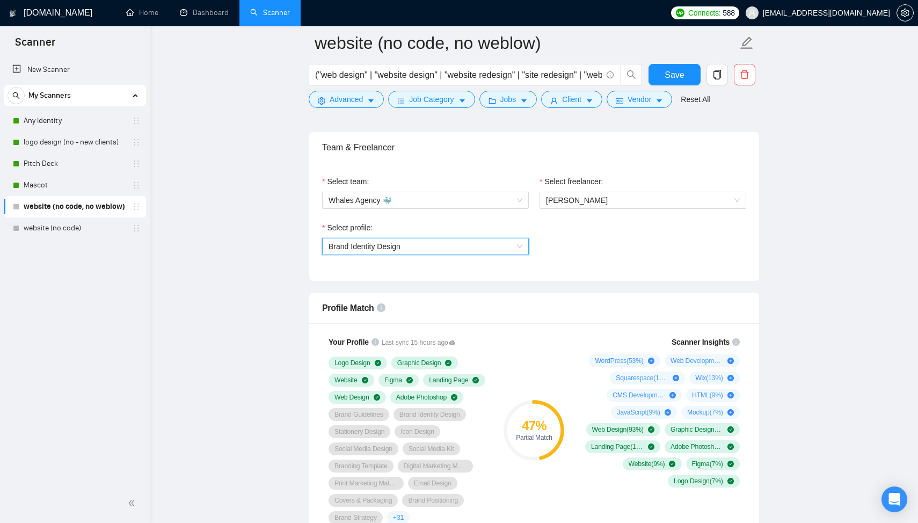
click at [400, 246] on span "Brand Identity Design" at bounding box center [365, 246] width 72 height 9
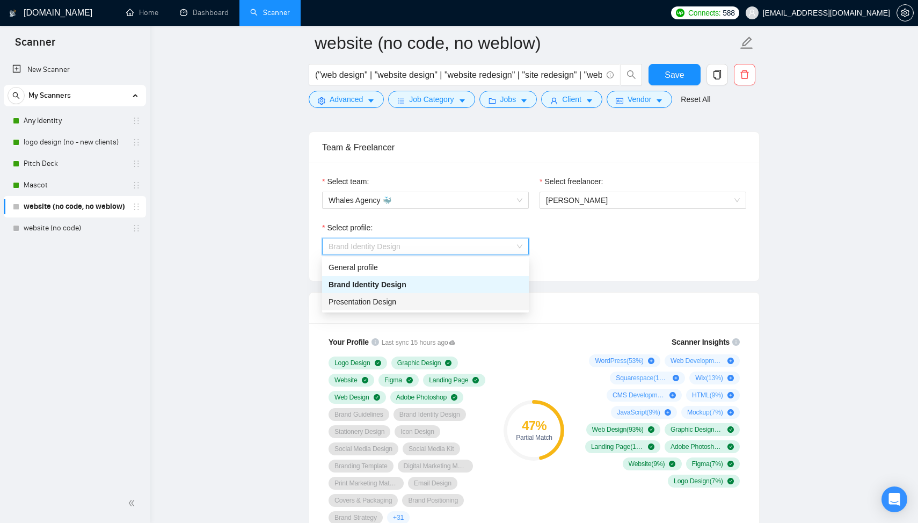
click at [388, 299] on span "Presentation Design" at bounding box center [363, 301] width 68 height 9
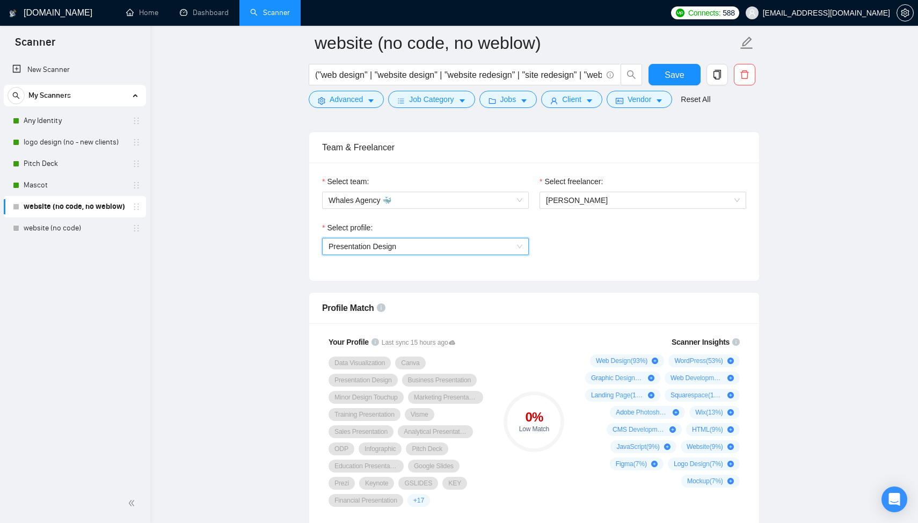
click at [407, 251] on span "Presentation Design" at bounding box center [426, 246] width 194 height 16
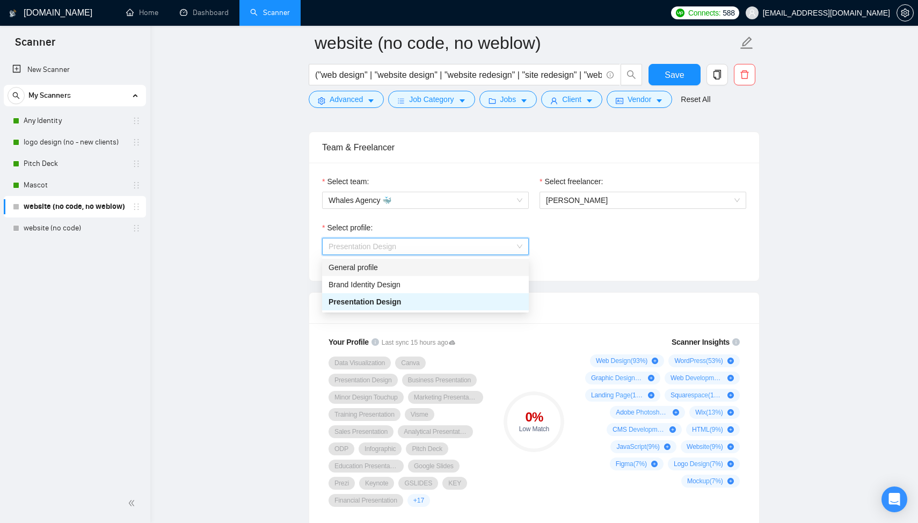
click at [390, 270] on div "General profile" at bounding box center [426, 268] width 194 height 12
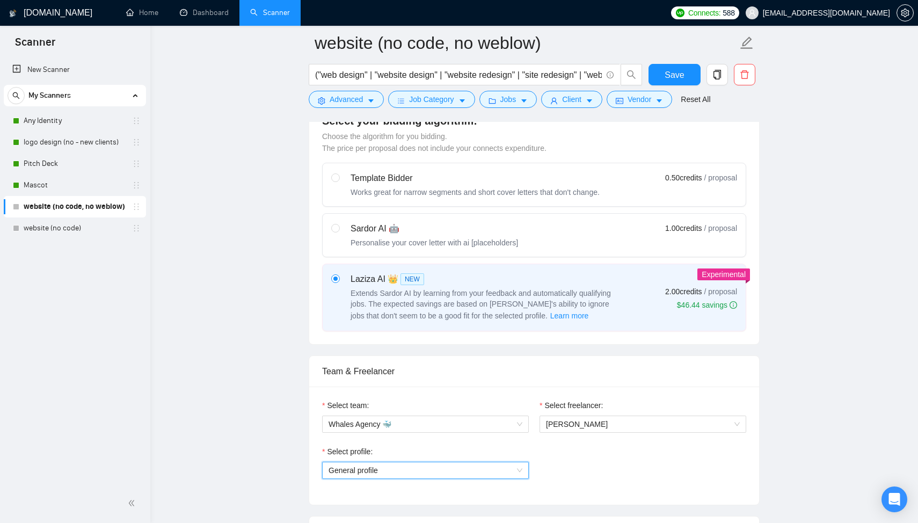
scroll to position [277, 0]
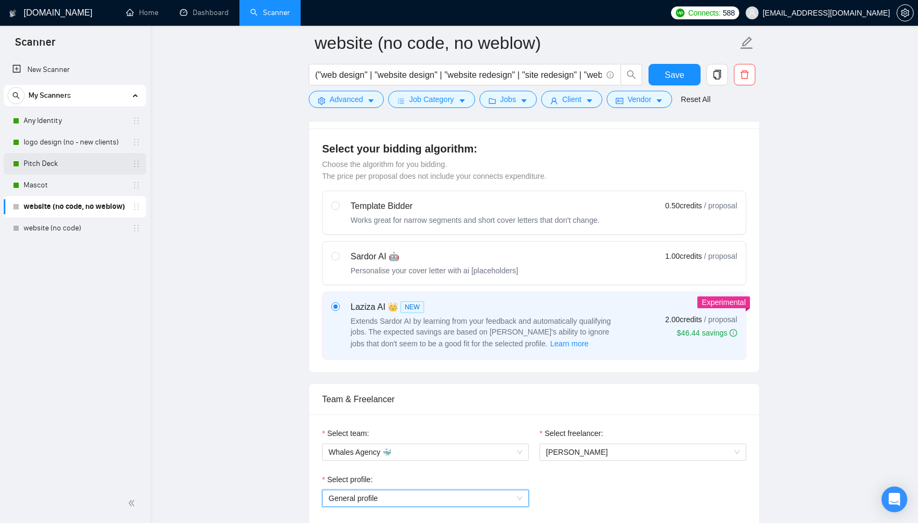
click at [63, 159] on link "Pitch Deck" at bounding box center [75, 163] width 102 height 21
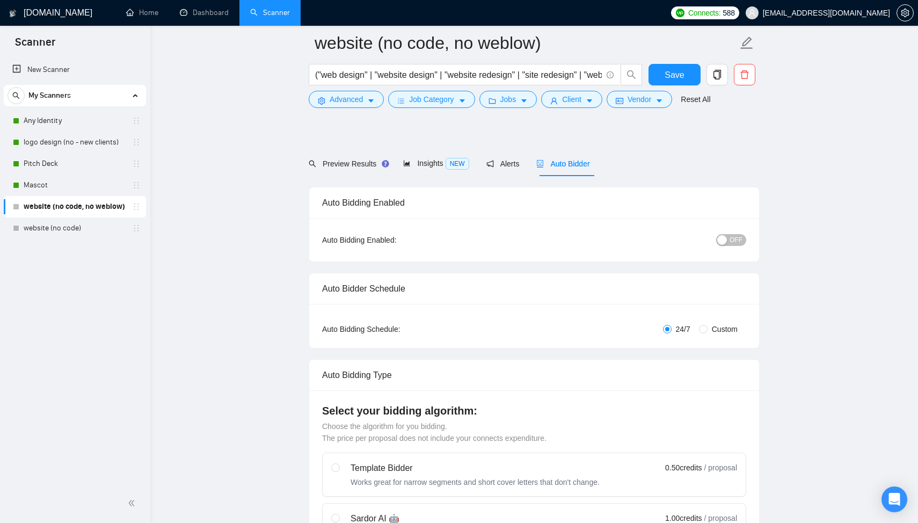
scroll to position [376, 0]
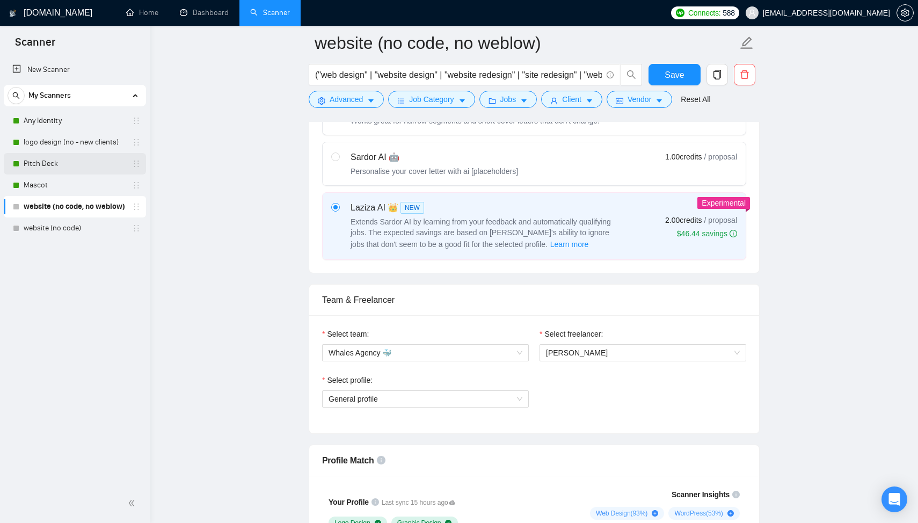
click at [81, 163] on link "Pitch Deck" at bounding box center [75, 163] width 102 height 21
click at [63, 171] on link "Pitch Deck" at bounding box center [75, 163] width 102 height 21
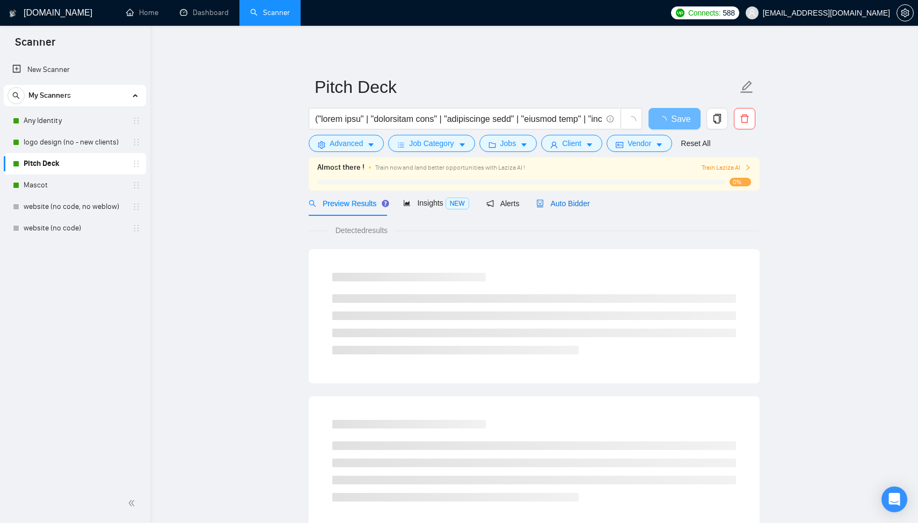
click at [550, 206] on span "Auto Bidder" at bounding box center [562, 203] width 53 height 9
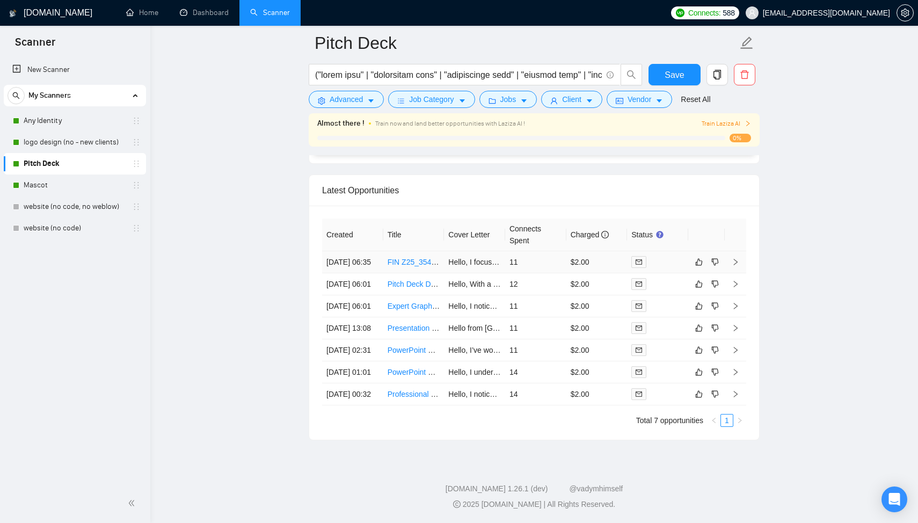
scroll to position [2577, 0]
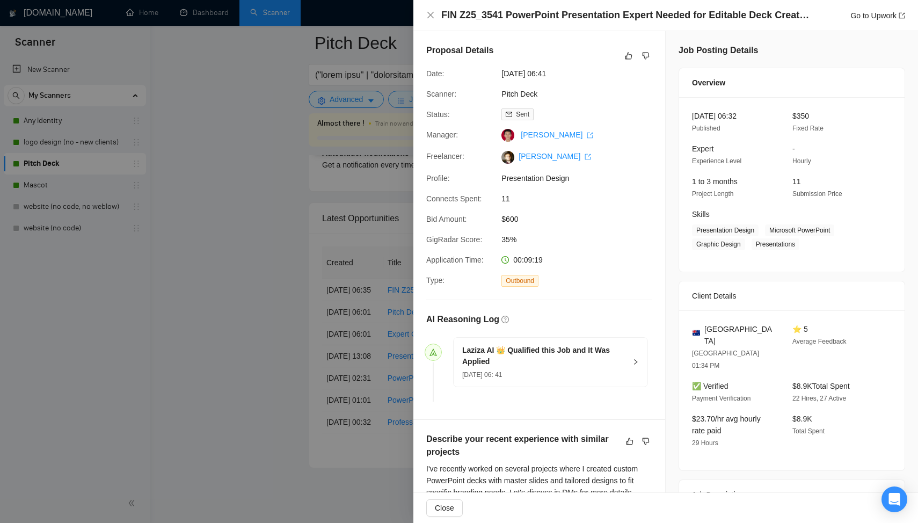
click at [338, 277] on div at bounding box center [459, 261] width 918 height 523
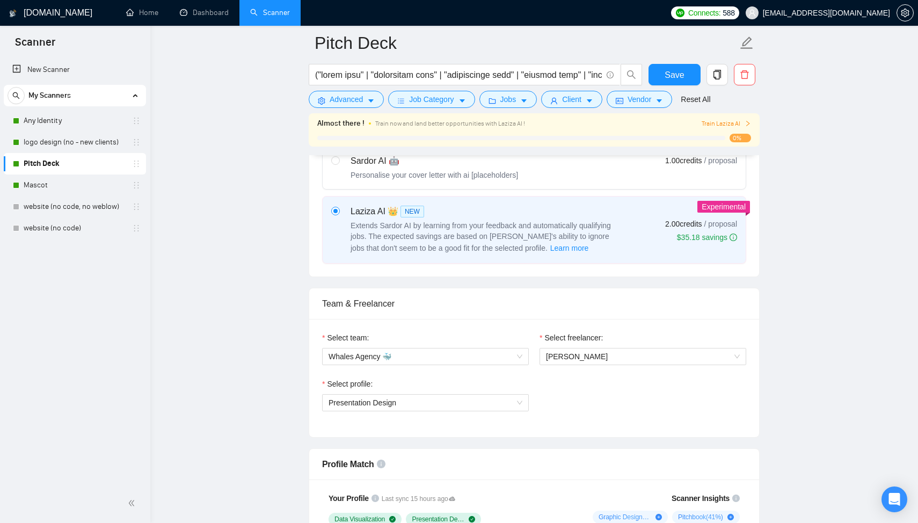
scroll to position [445, 0]
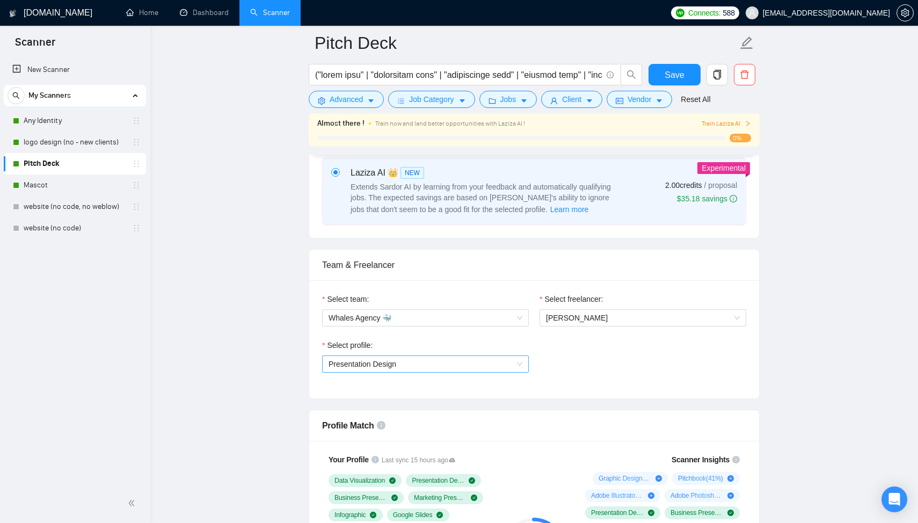
click at [417, 359] on span "Presentation Design" at bounding box center [426, 364] width 194 height 16
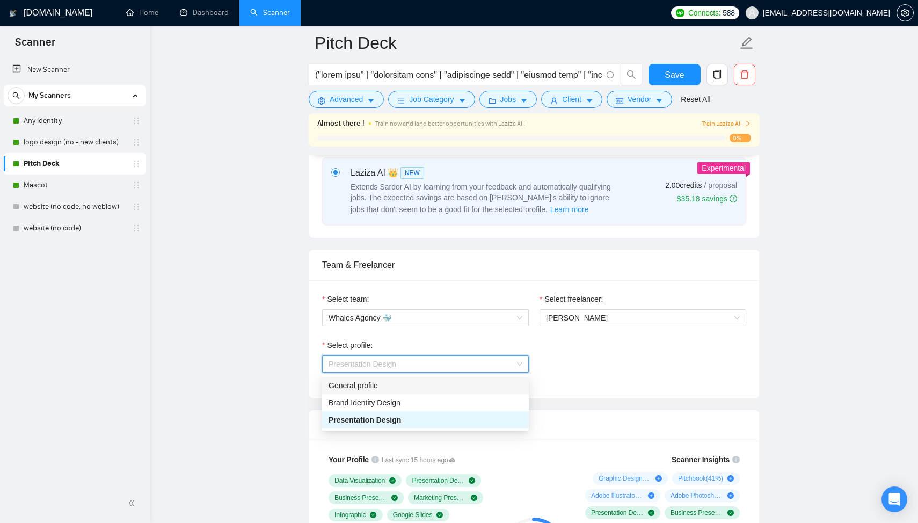
click at [402, 380] on div "General profile" at bounding box center [426, 386] width 194 height 12
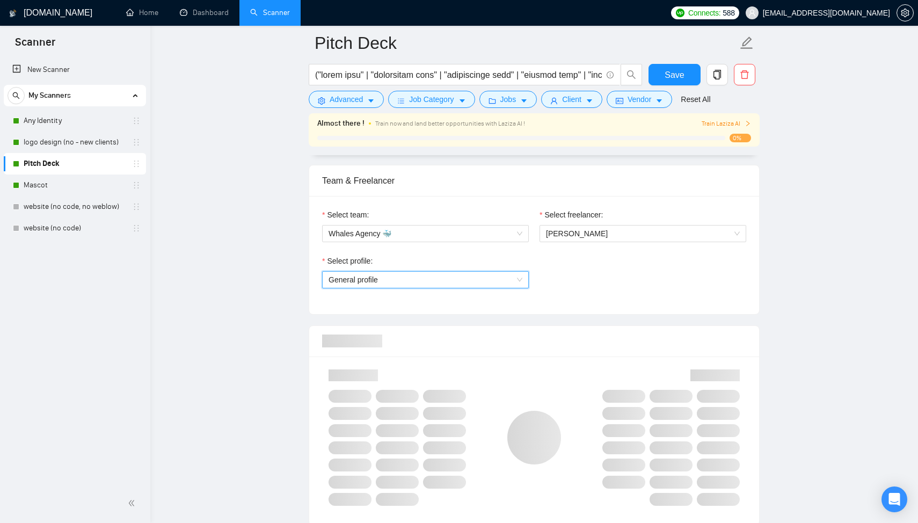
scroll to position [541, 0]
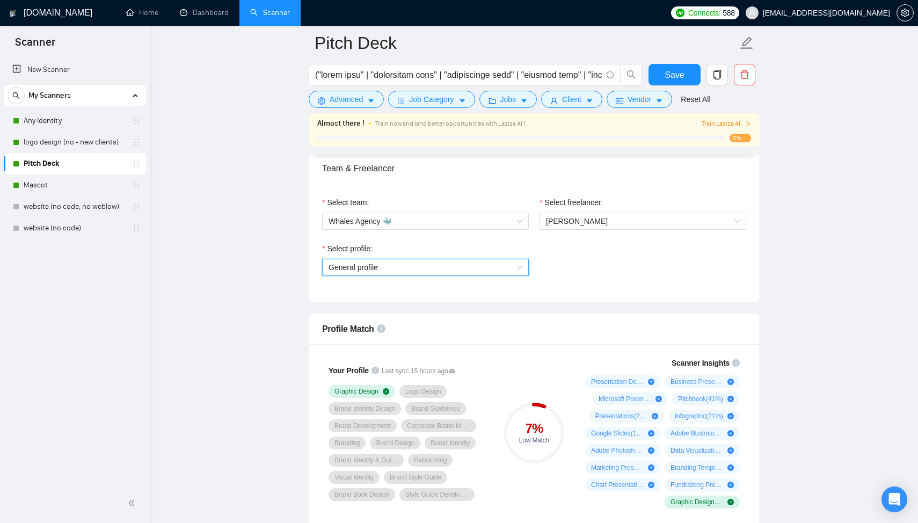
click at [424, 271] on span "General profile" at bounding box center [426, 267] width 194 height 16
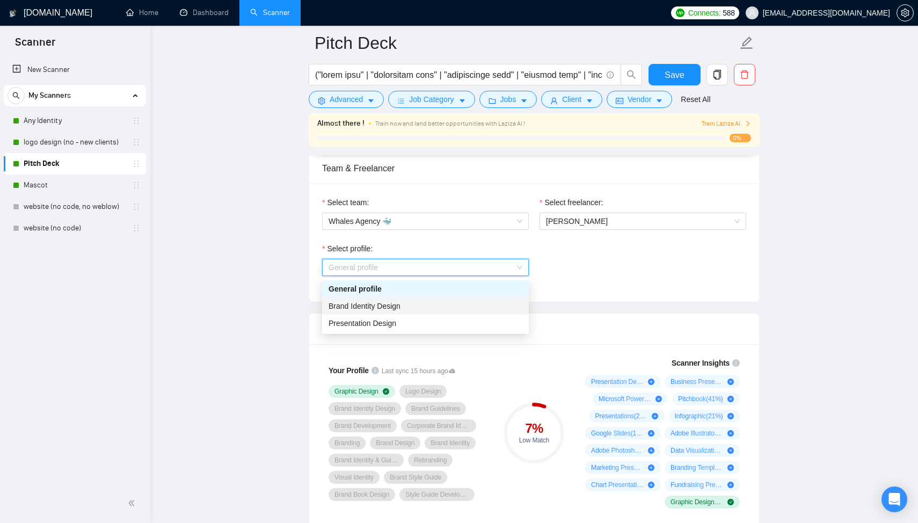
click at [405, 305] on div "Brand Identity Design" at bounding box center [426, 306] width 194 height 12
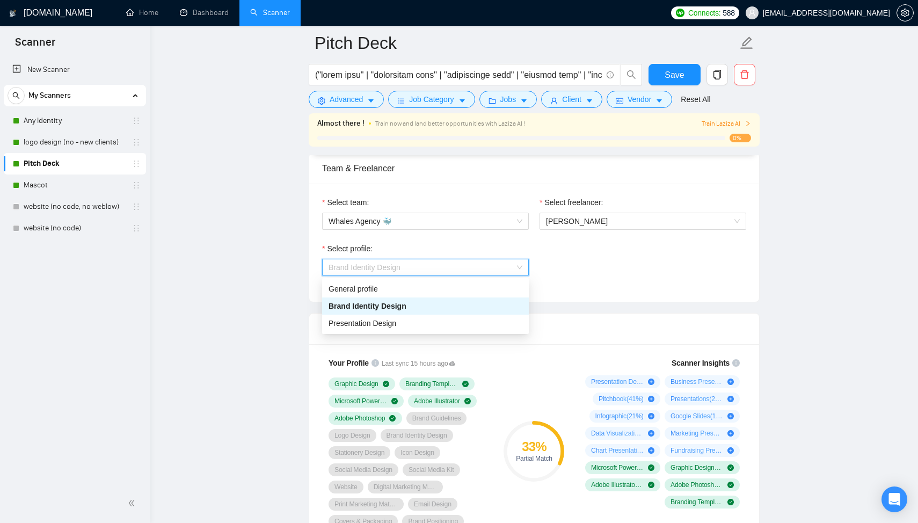
click at [404, 274] on span "Brand Identity Design" at bounding box center [426, 267] width 194 height 16
click at [388, 321] on span "Presentation Design" at bounding box center [363, 323] width 68 height 9
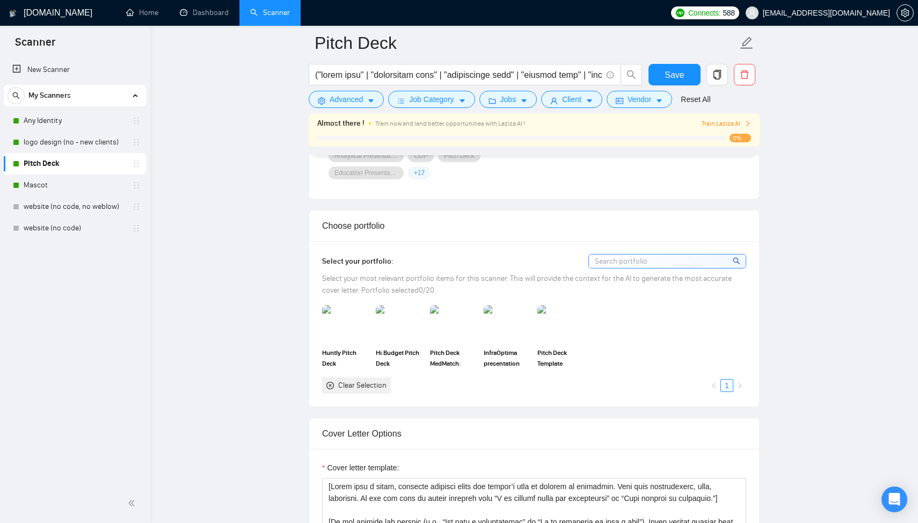
scroll to position [925, 0]
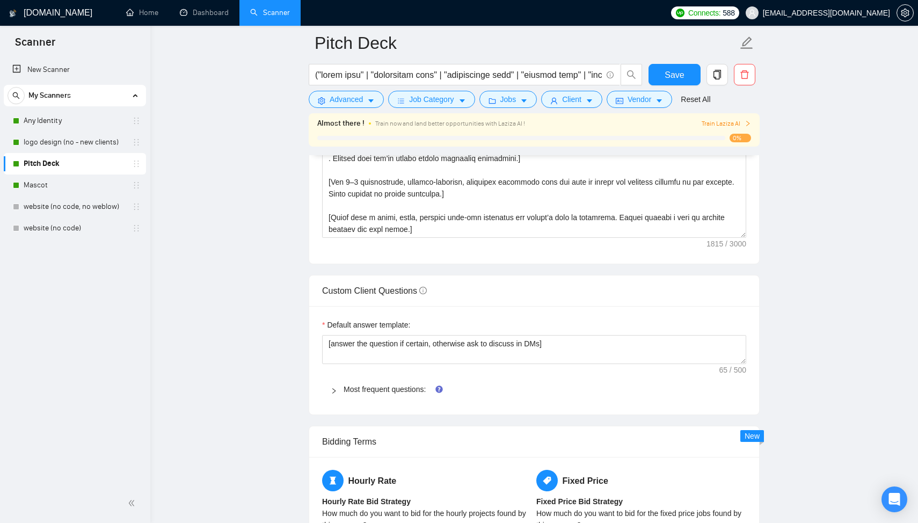
scroll to position [1735, 0]
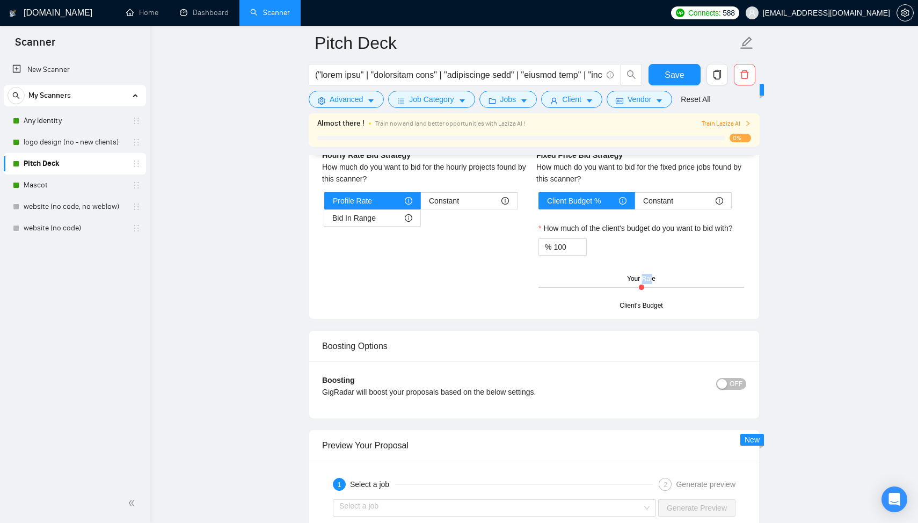
drag, startPoint x: 643, startPoint y: 283, endPoint x: 653, endPoint y: 284, distance: 10.2
click at [653, 284] on div "Client's Budget Your Rate" at bounding box center [642, 287] width 206 height 38
click at [640, 290] on div "Client's Budget Your Rate" at bounding box center [642, 287] width 206 height 38
drag, startPoint x: 640, startPoint y: 285, endPoint x: 543, endPoint y: 281, distance: 96.2
click at [543, 281] on div "Client's Budget Your Rate" at bounding box center [642, 287] width 206 height 38
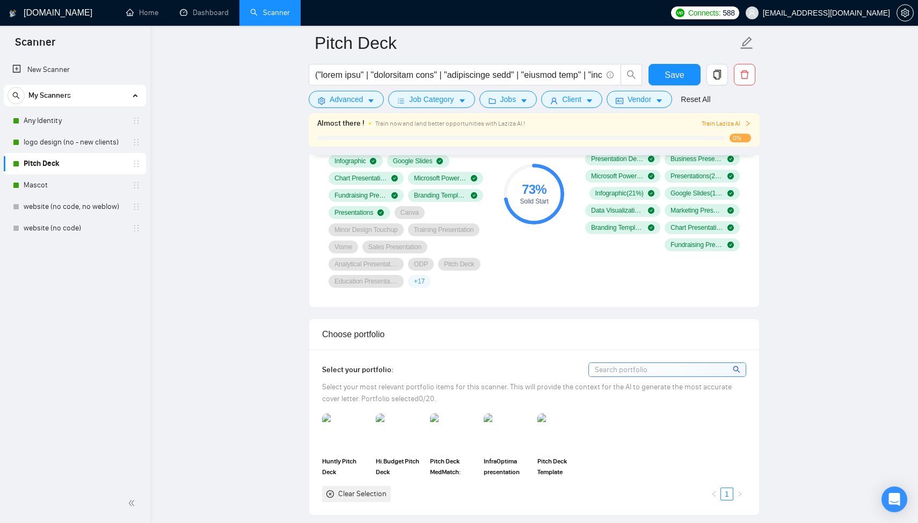
scroll to position [287, 0]
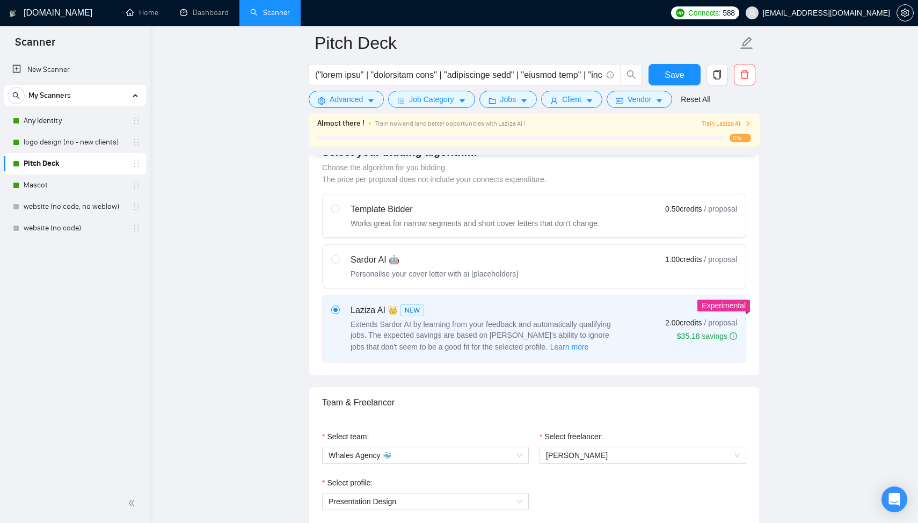
scroll to position [236, 0]
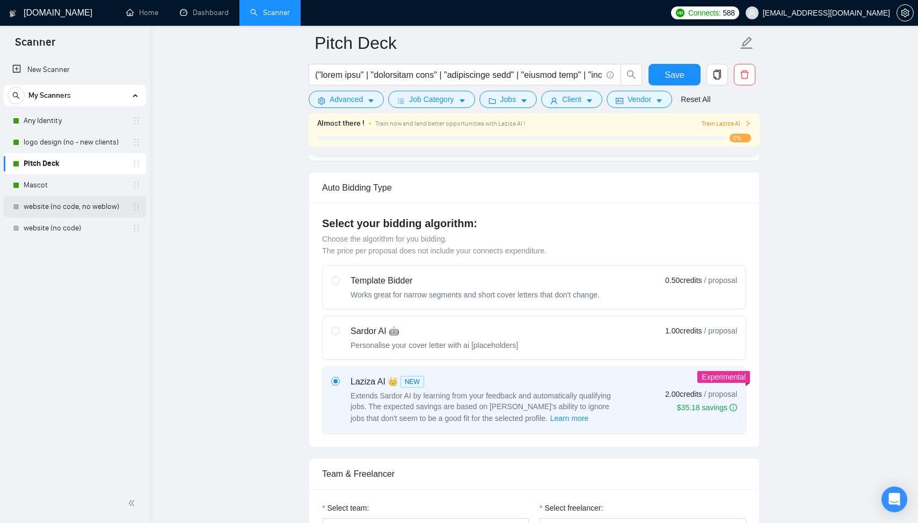
click at [65, 214] on link "website (no code, no weblow)" at bounding box center [75, 206] width 102 height 21
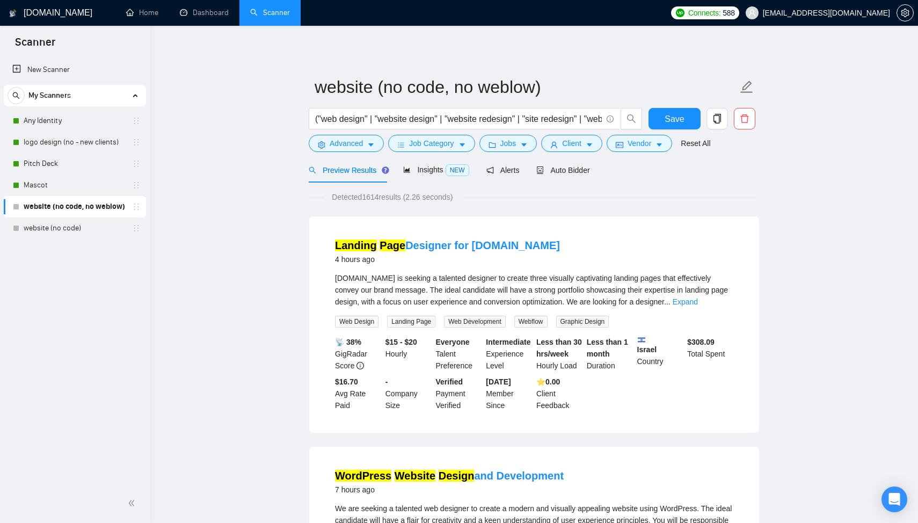
click at [577, 154] on form "website (no code, no weblow) ("web design" | "website design" | "website redesi…" at bounding box center [534, 114] width 451 height 88
click at [577, 159] on div "Auto Bidder" at bounding box center [562, 169] width 53 height 25
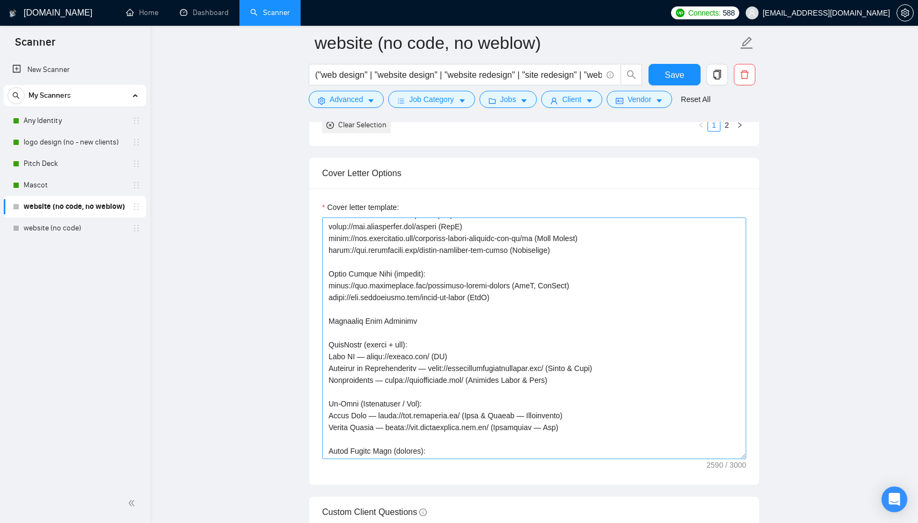
scroll to position [390, 0]
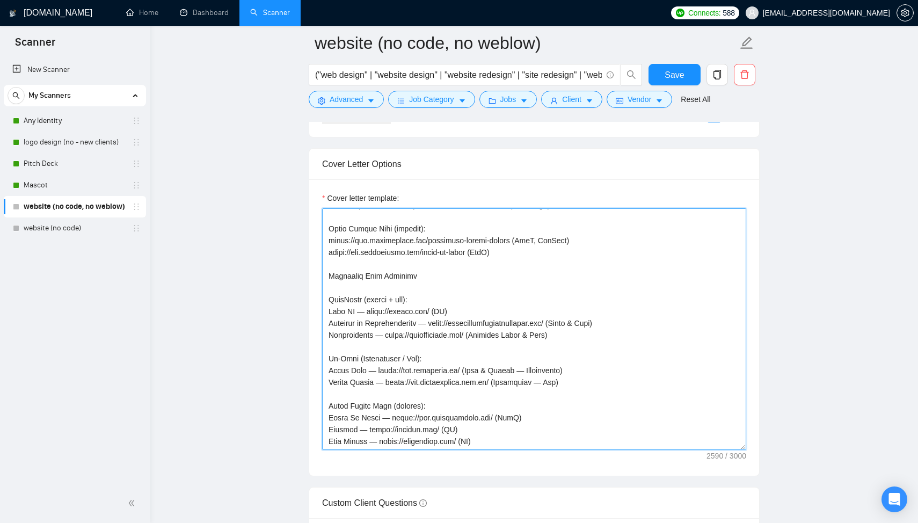
click at [478, 319] on textarea "Cover letter template:" at bounding box center [534, 329] width 424 height 242
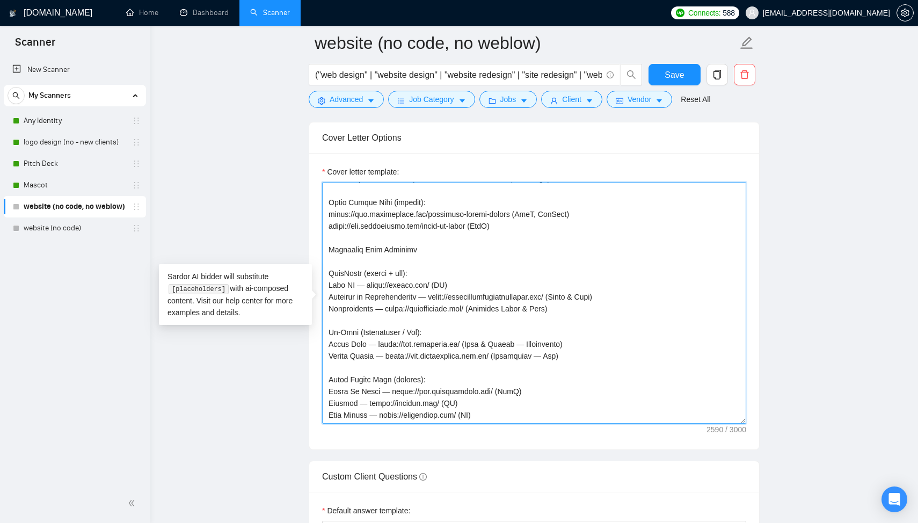
scroll to position [1245, 0]
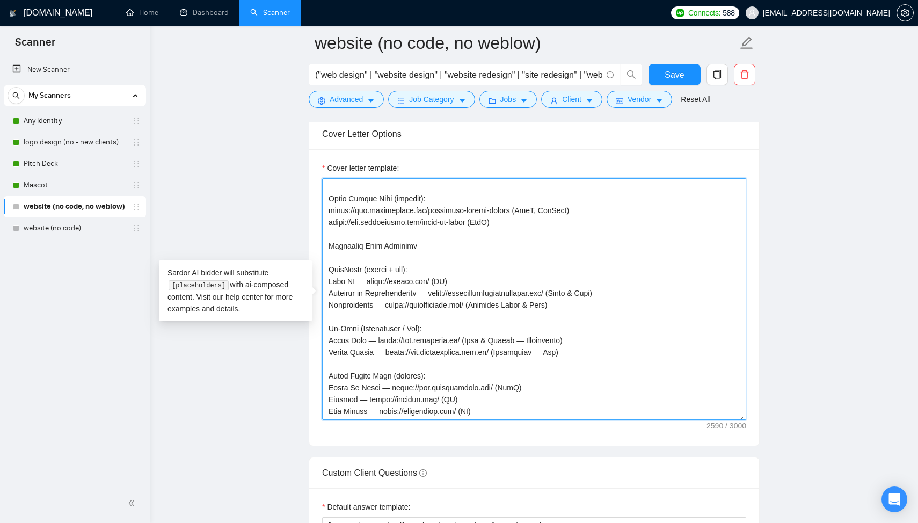
click at [490, 324] on textarea "Cover letter template:" at bounding box center [534, 299] width 424 height 242
drag, startPoint x: 510, startPoint y: 390, endPoint x: 396, endPoint y: 390, distance: 113.8
click at [396, 390] on textarea "Cover letter template:" at bounding box center [534, 299] width 424 height 242
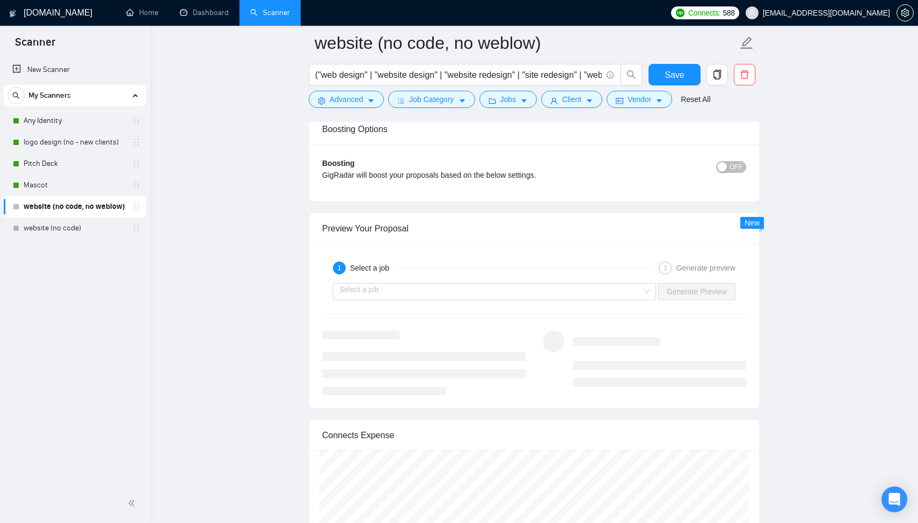
scroll to position [1943, 0]
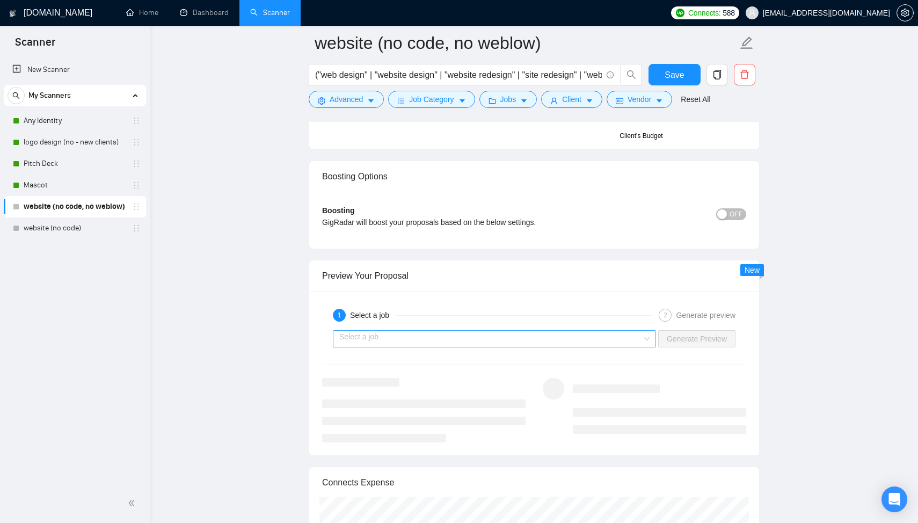
click at [565, 335] on input "search" at bounding box center [490, 339] width 303 height 16
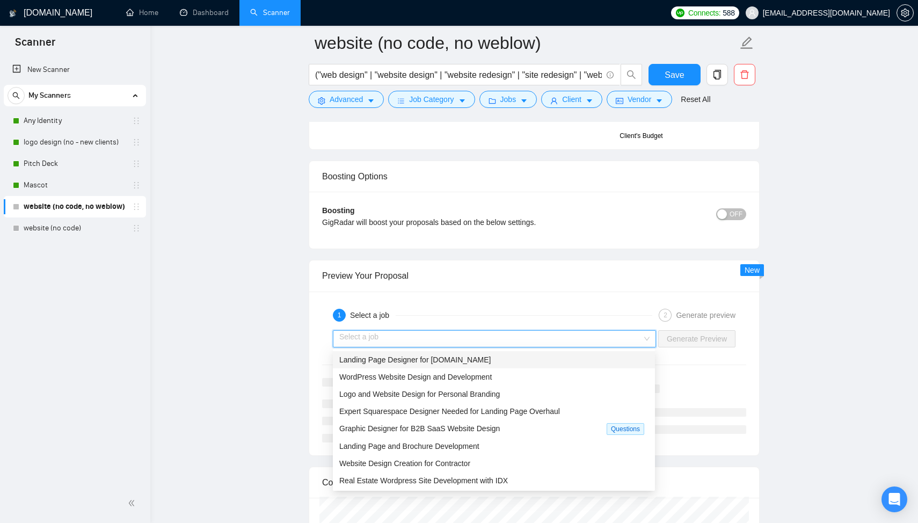
click at [538, 356] on div "Landing Page Designer for [DOMAIN_NAME]" at bounding box center [493, 360] width 309 height 12
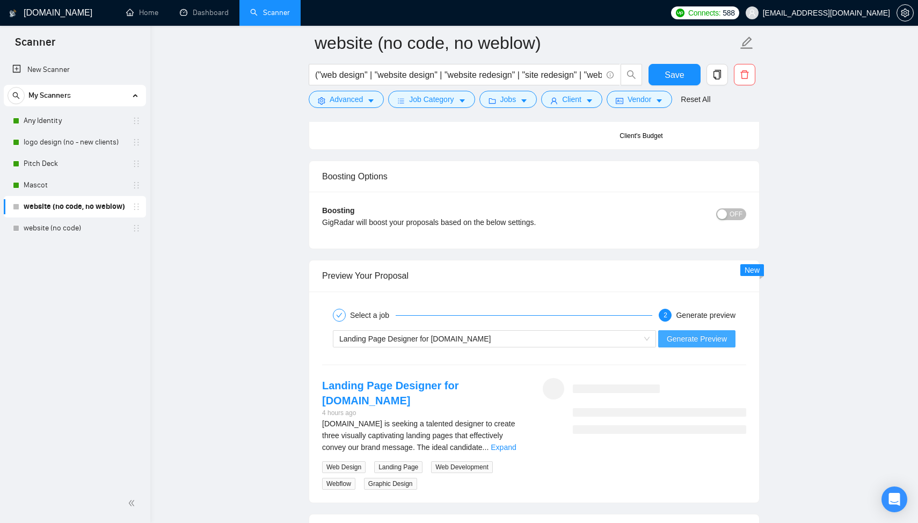
click at [682, 331] on button "Generate Preview" at bounding box center [696, 338] width 77 height 17
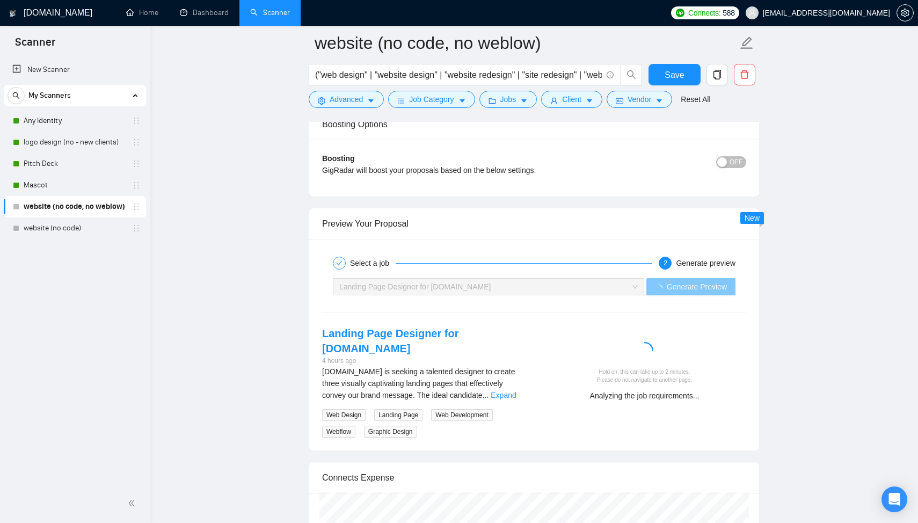
scroll to position [1995, 0]
click at [513, 396] on link "Expand" at bounding box center [503, 395] width 25 height 9
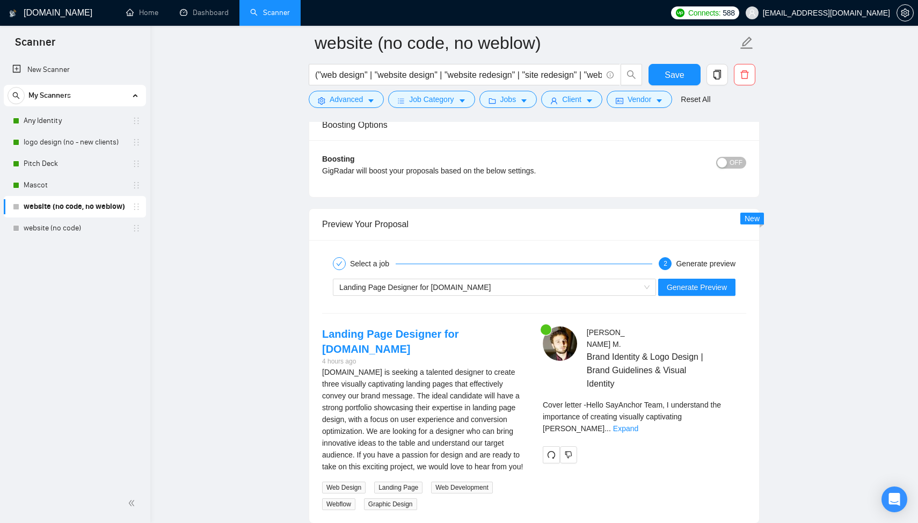
click at [725, 409] on div "Cover letter - Hello SayAnchor Team, I understand the importance of creating vi…" at bounding box center [645, 416] width 204 height 35
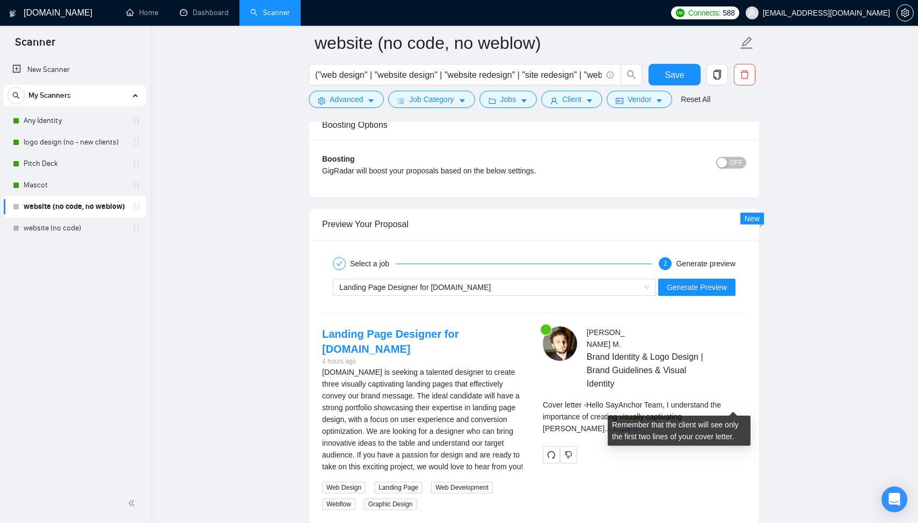
click at [638, 424] on link "Expand" at bounding box center [625, 428] width 25 height 9
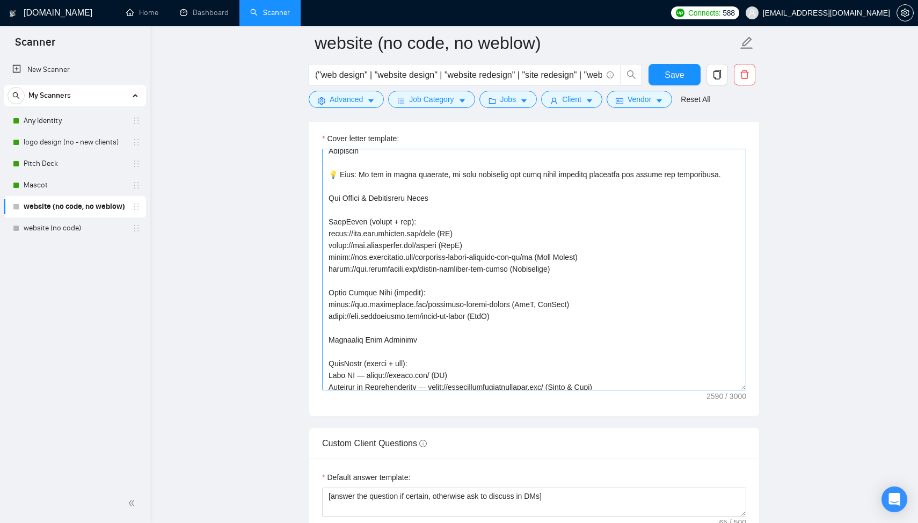
scroll to position [390, 0]
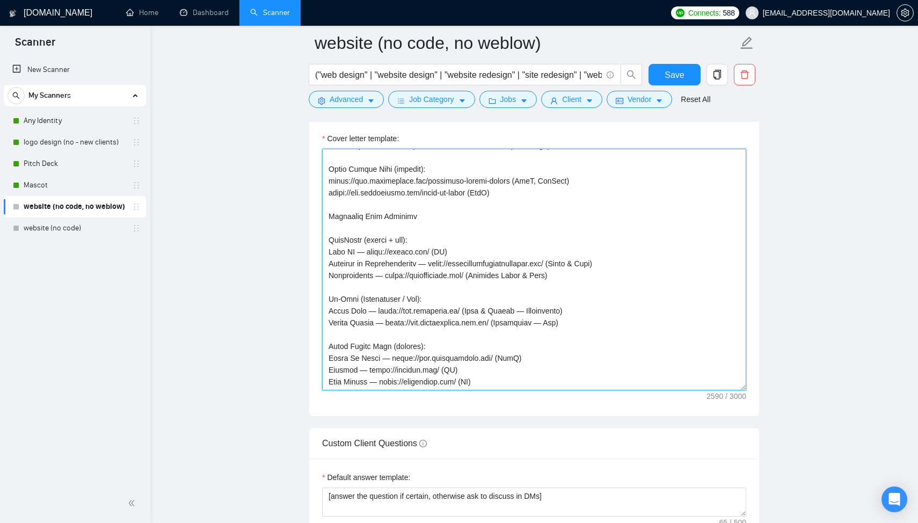
click at [469, 293] on textarea "Cover letter template:" at bounding box center [534, 270] width 424 height 242
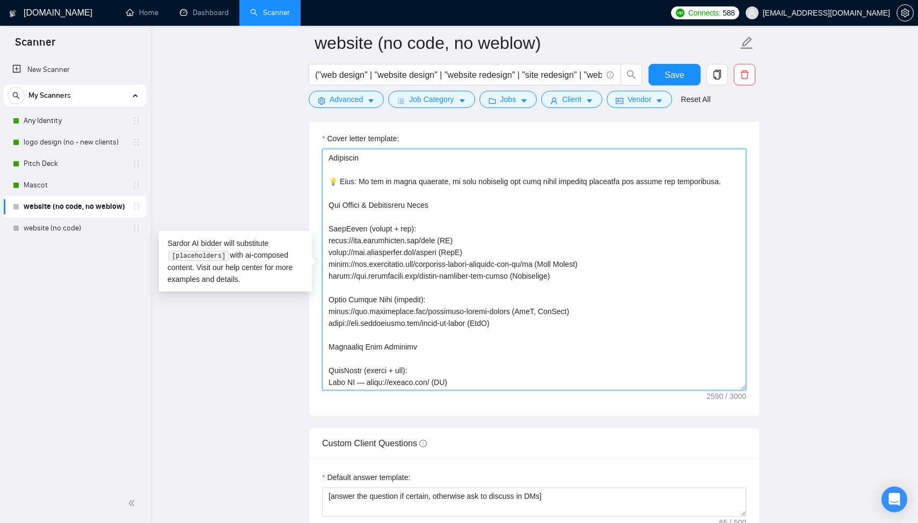
scroll to position [183, 0]
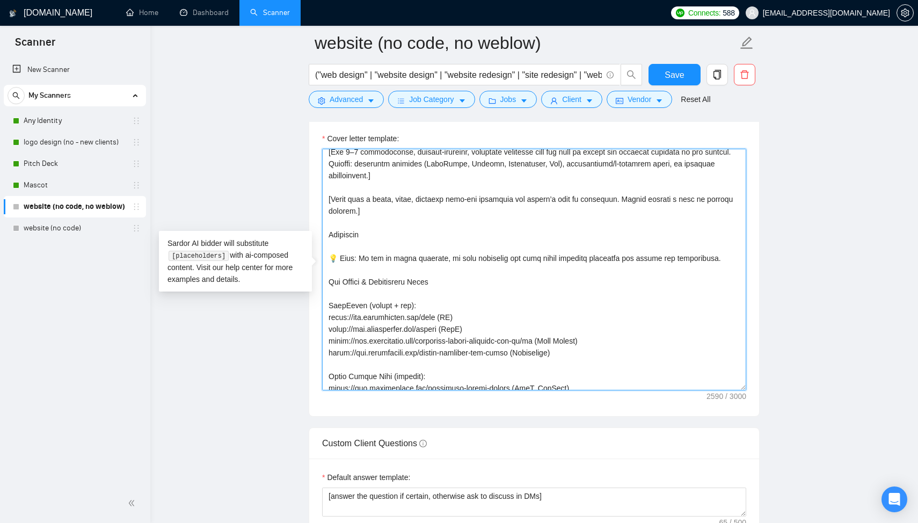
click at [340, 260] on textarea "Cover letter template:" at bounding box center [534, 270] width 424 height 242
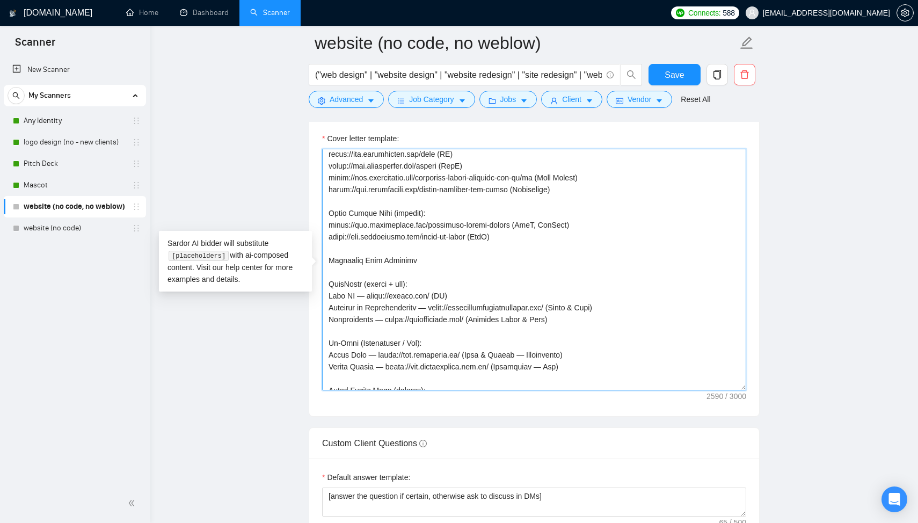
scroll to position [340, 0]
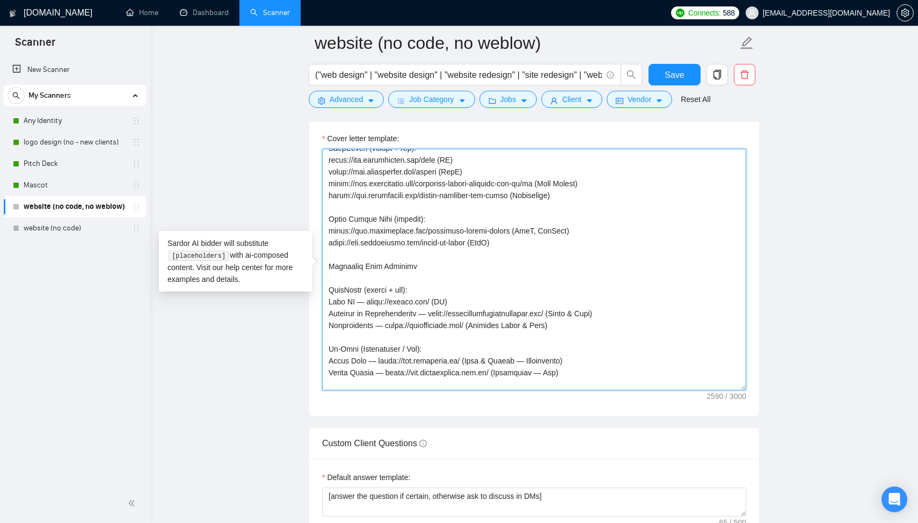
drag, startPoint x: 481, startPoint y: 241, endPoint x: 354, endPoint y: 234, distance: 126.9
click at [354, 234] on textarea "Cover letter template:" at bounding box center [534, 270] width 424 height 242
click at [491, 245] on textarea "Cover letter template:" at bounding box center [534, 270] width 424 height 242
drag, startPoint x: 484, startPoint y: 244, endPoint x: 316, endPoint y: 244, distance: 168.1
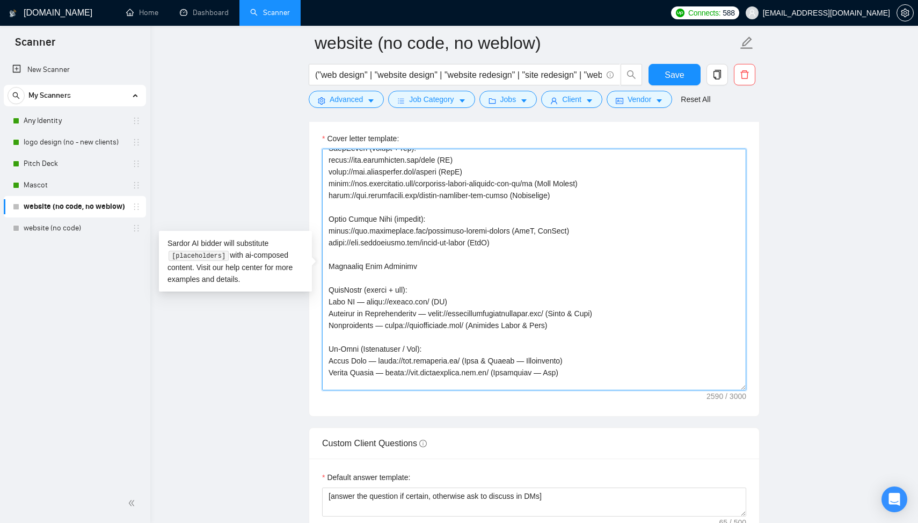
scroll to position [390, 0]
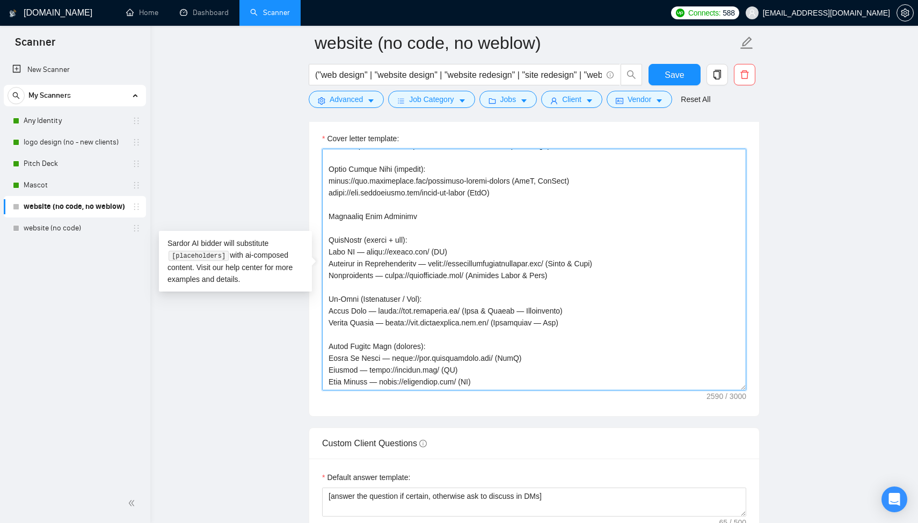
drag, startPoint x: 507, startPoint y: 359, endPoint x: 396, endPoint y: 361, distance: 111.7
click at [396, 361] on textarea "Cover letter template:" at bounding box center [534, 270] width 424 height 242
paste textarea "[DOMAIN_NAME]/board-my-horse"
click at [591, 357] on textarea "Cover letter template:" at bounding box center [534, 270] width 424 height 242
click at [485, 198] on textarea "Cover letter template:" at bounding box center [534, 270] width 424 height 242
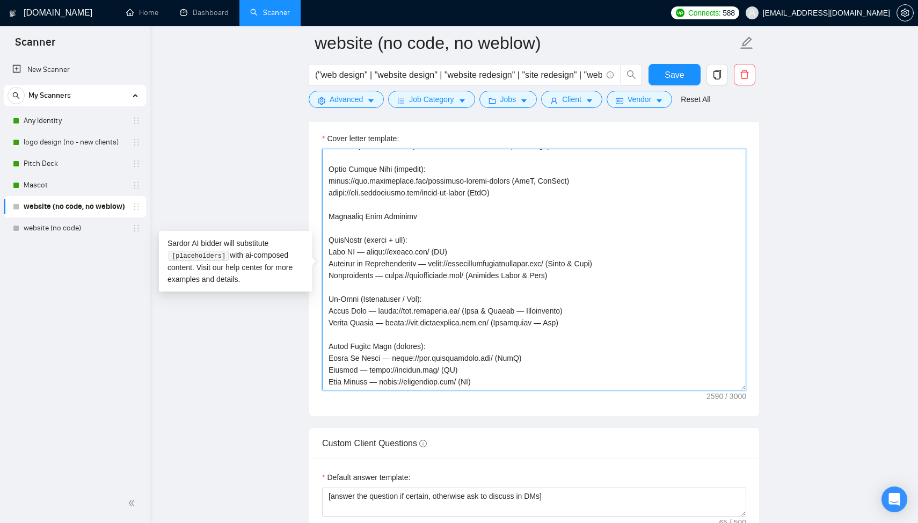
drag, startPoint x: 329, startPoint y: 202, endPoint x: 519, endPoint y: 396, distance: 271.9
click at [519, 396] on div "Cover letter template:" at bounding box center [534, 268] width 450 height 296
paste textarea "+ Loremipsu Dolo Sitametc (adipis elit seddoeius) TempOrinc (utlabo + etd): Mag…"
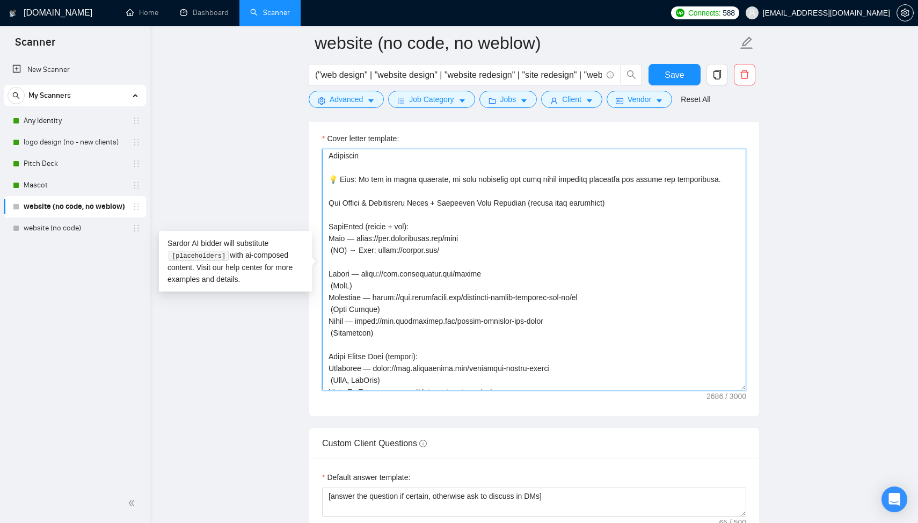
scroll to position [250, 0]
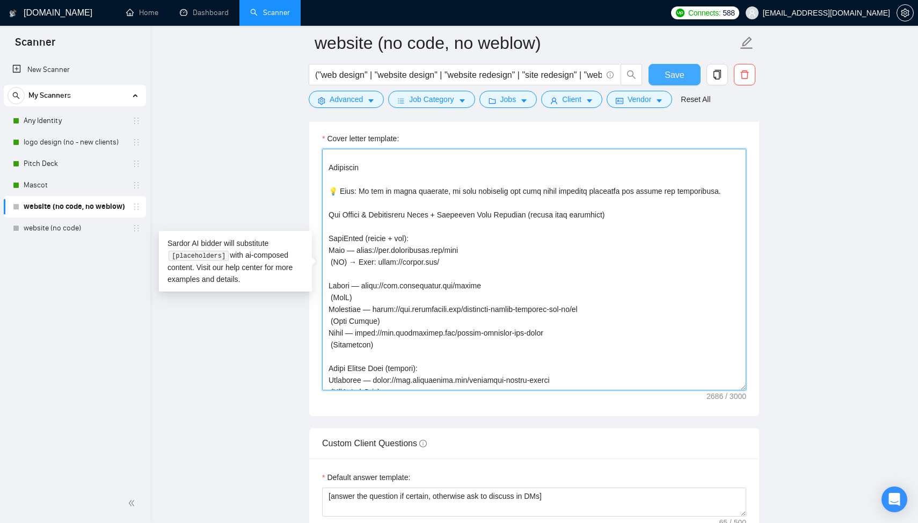
type textarea "[Lorem ipsu d sitam, consecte adipisci elits doe tempor’i utla et dolorem al en…"
click at [682, 72] on span "Save" at bounding box center [674, 74] width 19 height 13
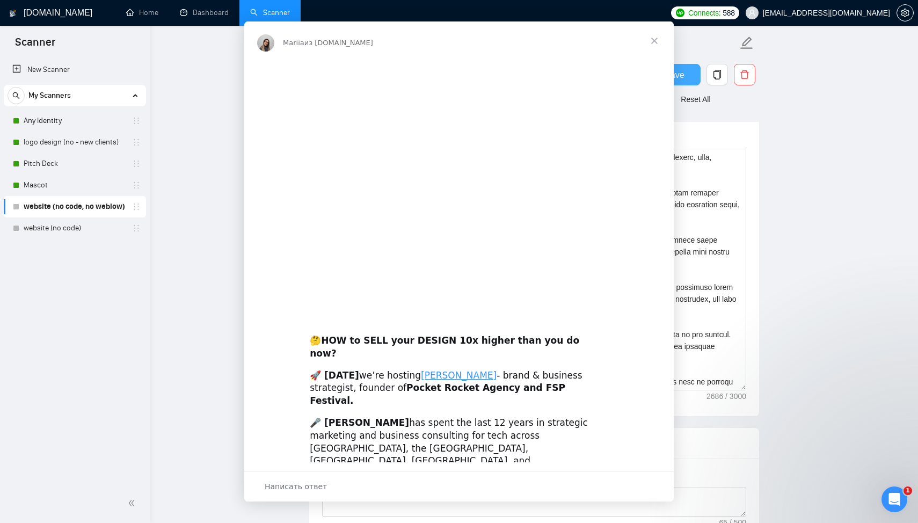
scroll to position [0, 0]
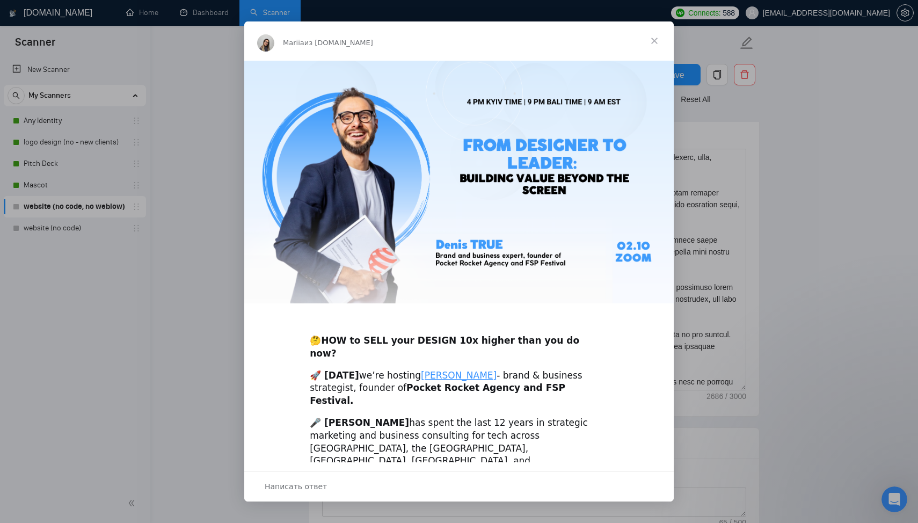
click at [655, 40] on span "Закрыть" at bounding box center [654, 40] width 39 height 39
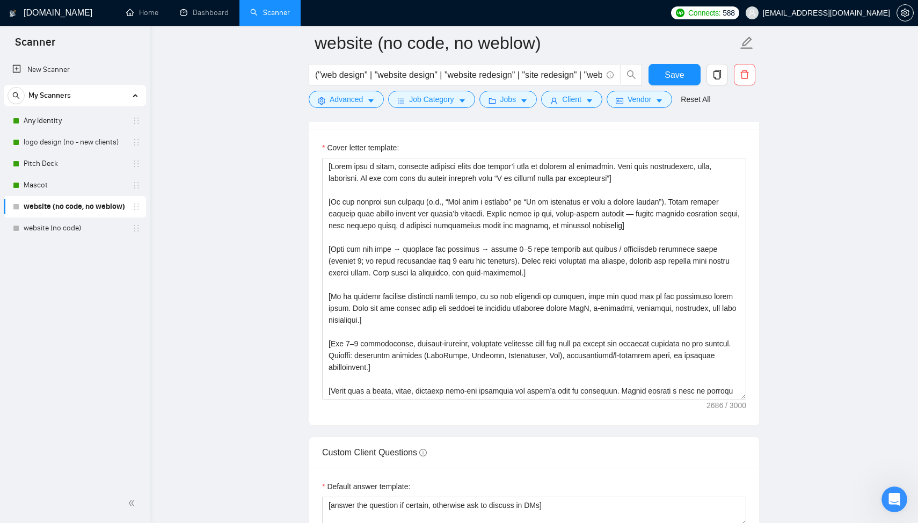
scroll to position [1112, 0]
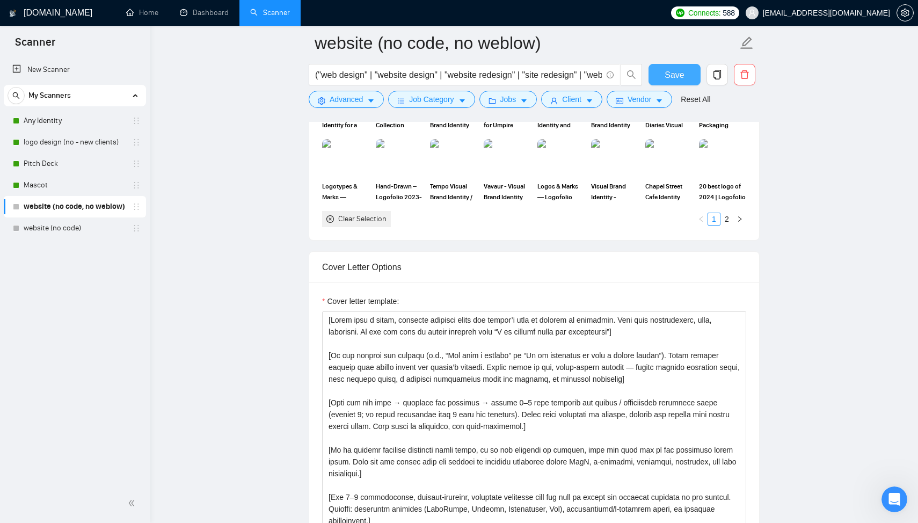
click at [668, 79] on span "Save" at bounding box center [674, 74] width 19 height 13
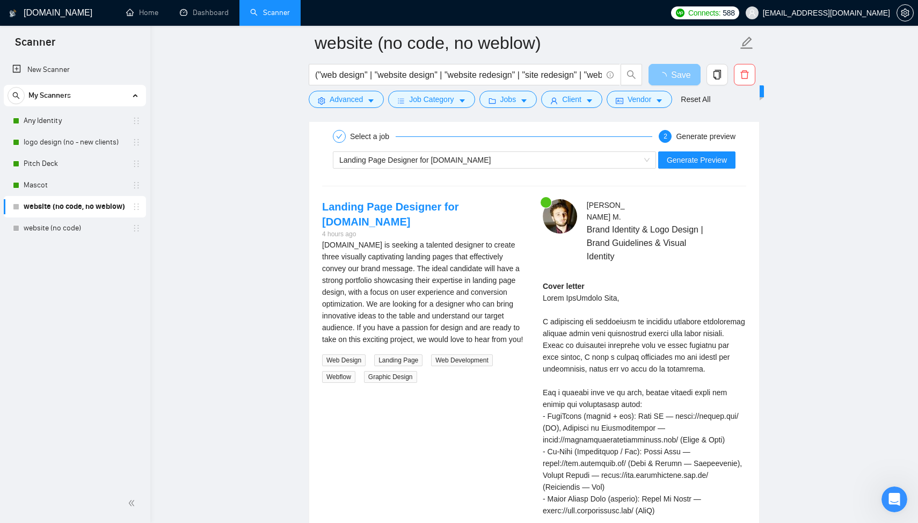
scroll to position [2118, 0]
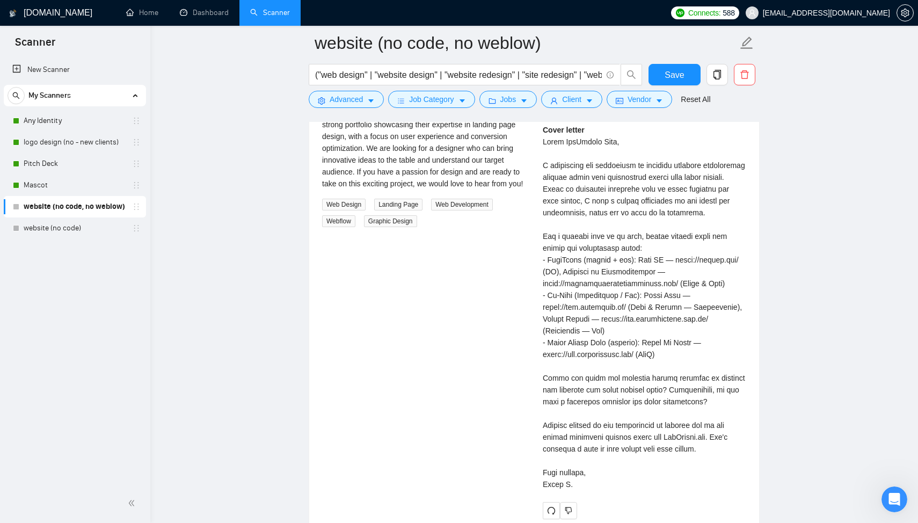
click at [686, 168] on div "Select a job 2 Generate preview Landing Page Designer for [DOMAIN_NAME] Generat…" at bounding box center [534, 245] width 450 height 576
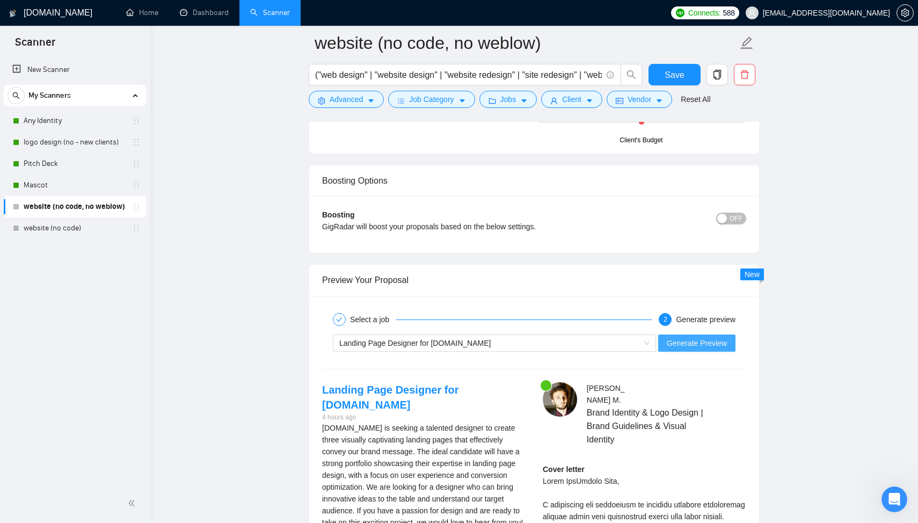
scroll to position [1924, 0]
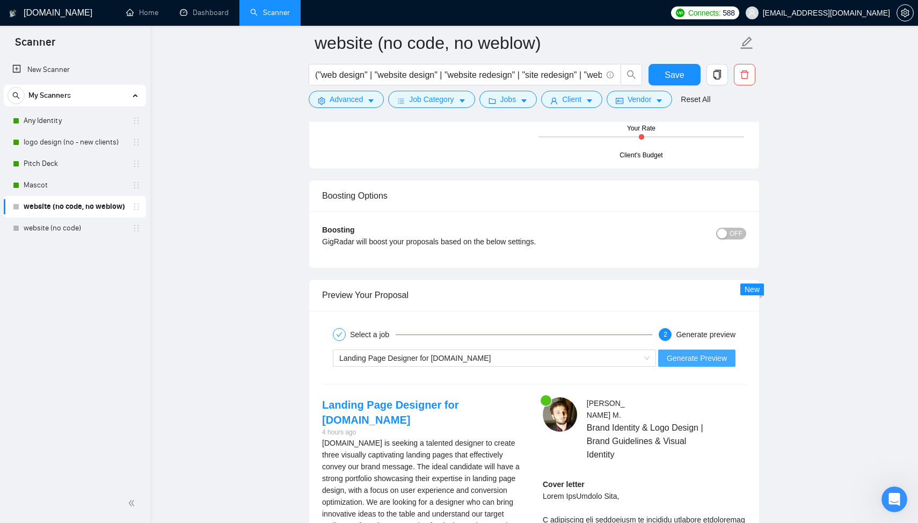
click at [677, 364] on button "Generate Preview" at bounding box center [696, 358] width 77 height 17
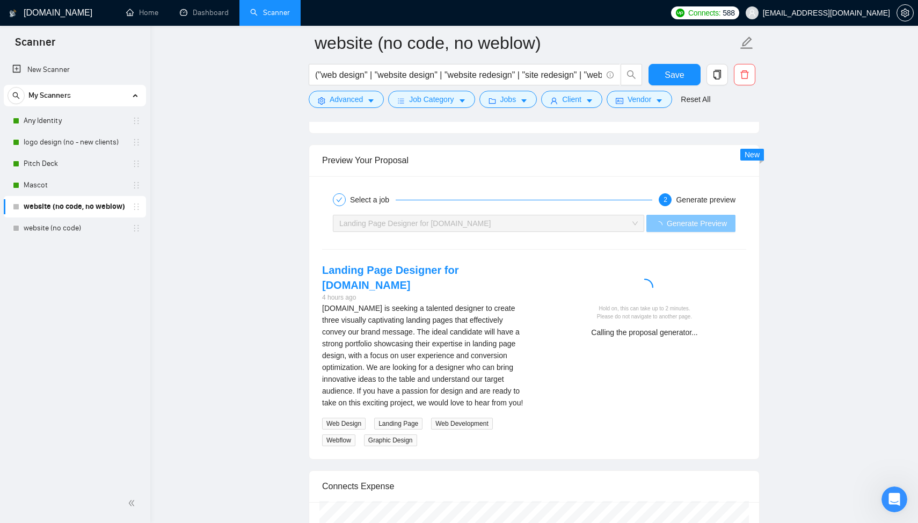
scroll to position [2073, 0]
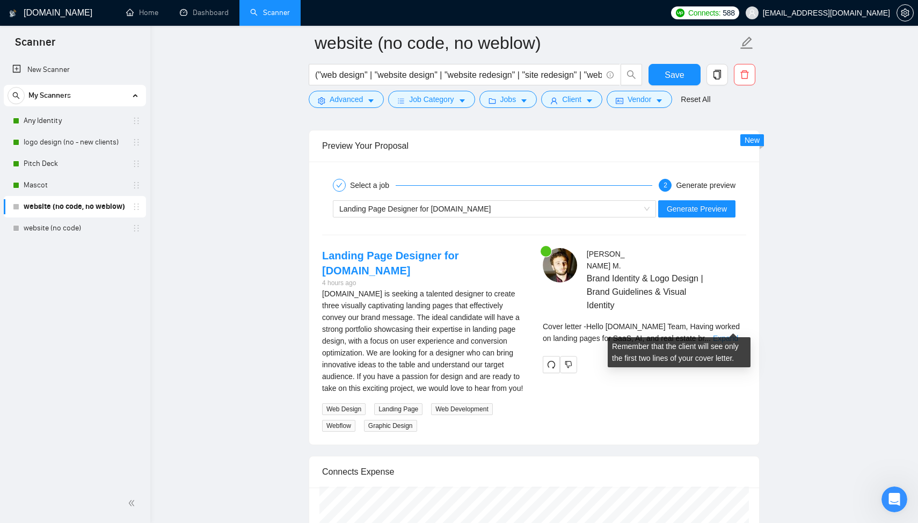
click at [728, 334] on link "Expand" at bounding box center [725, 338] width 25 height 9
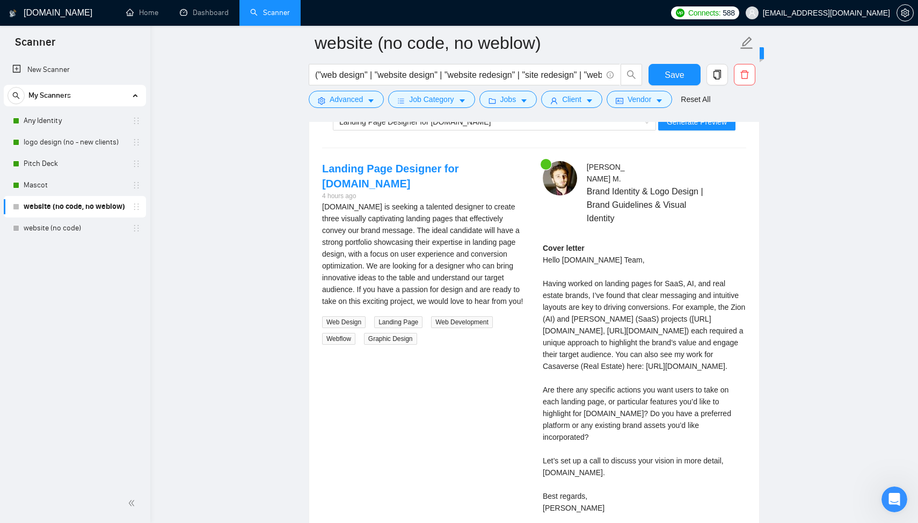
scroll to position [2145, 0]
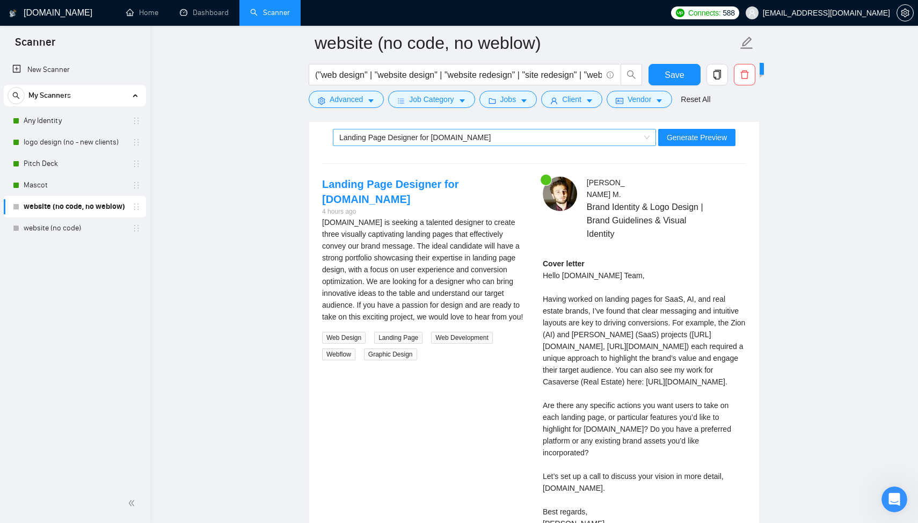
click at [456, 139] on span "Landing Page Designer for [DOMAIN_NAME]" at bounding box center [414, 137] width 151 height 9
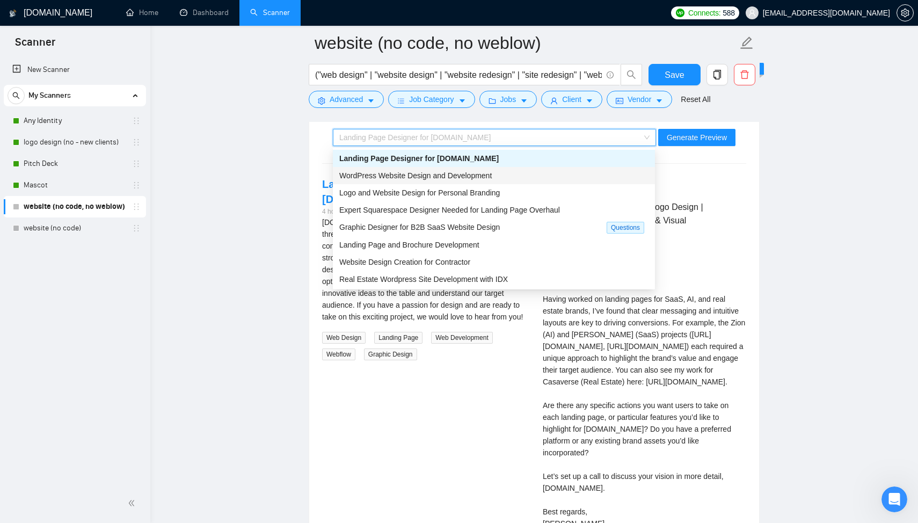
click at [443, 176] on span "WordPress Website Design and Development" at bounding box center [415, 175] width 153 height 9
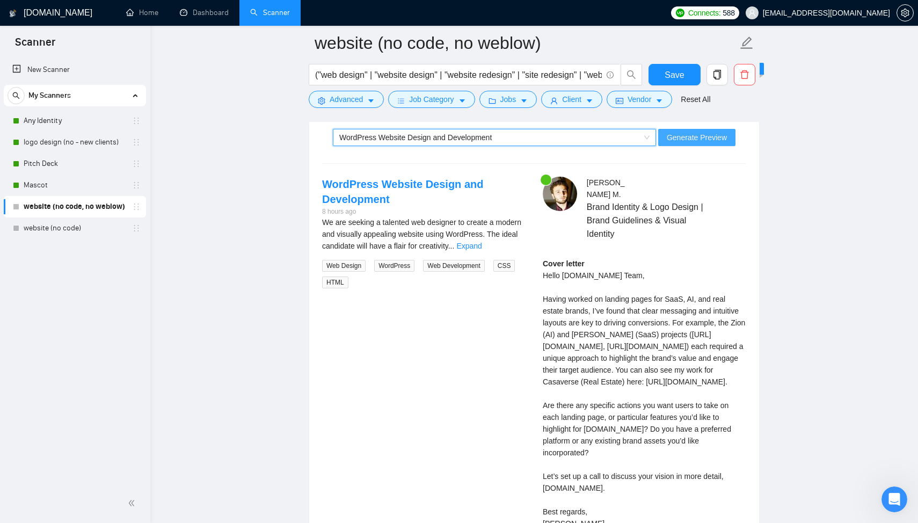
click at [689, 133] on span "Generate Preview" at bounding box center [697, 138] width 60 height 12
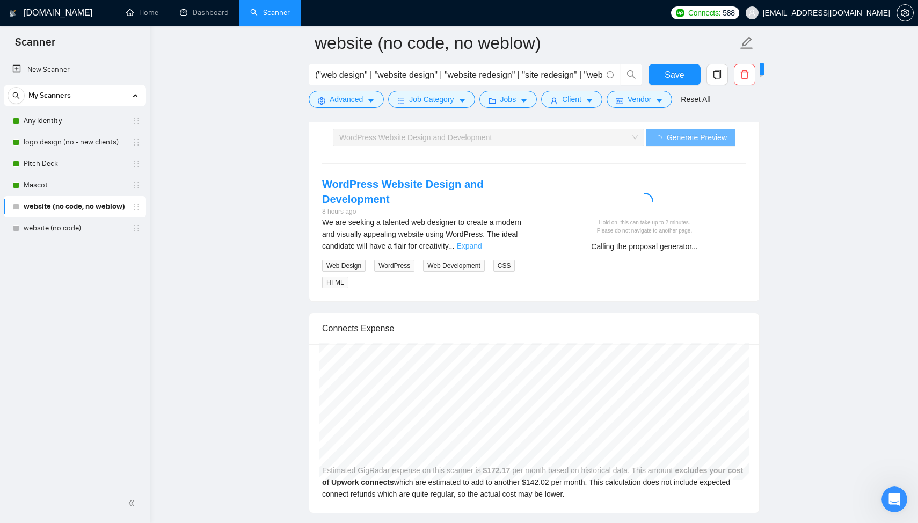
click at [482, 244] on link "Expand" at bounding box center [468, 246] width 25 height 9
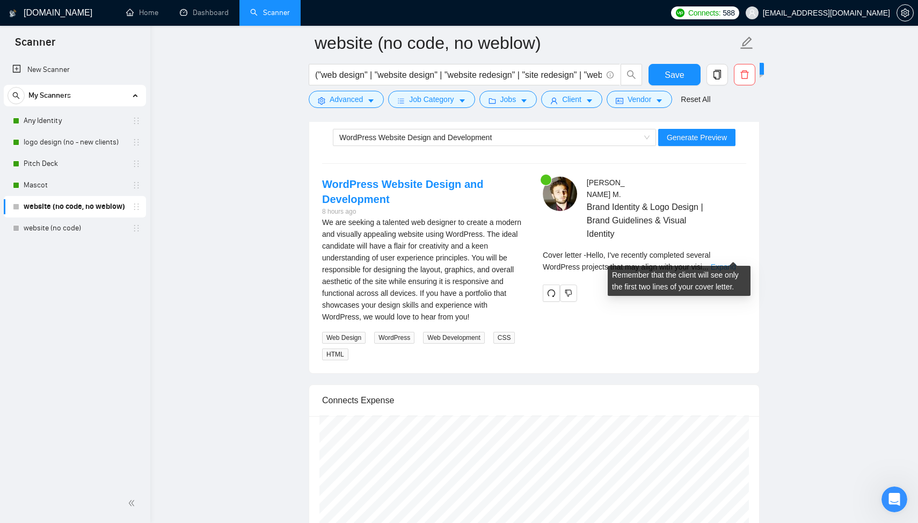
click at [736, 263] on link "Expand" at bounding box center [723, 267] width 25 height 9
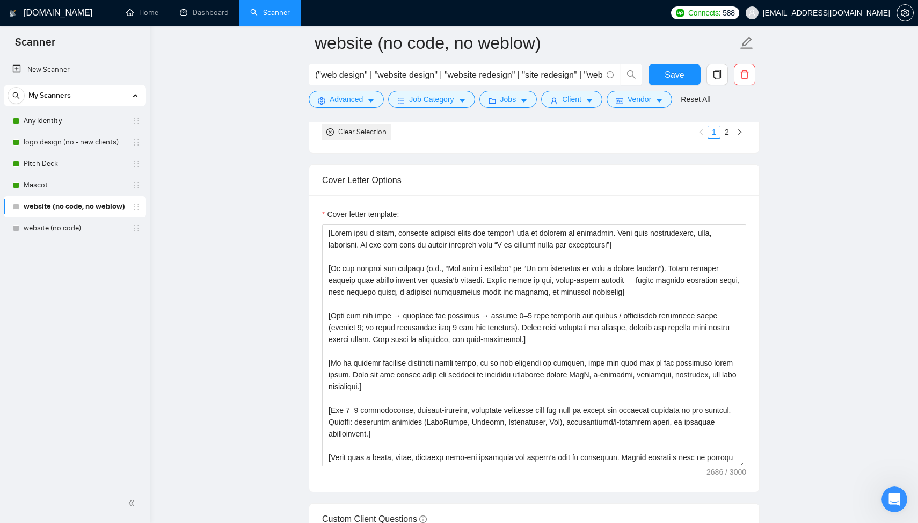
scroll to position [1224, 0]
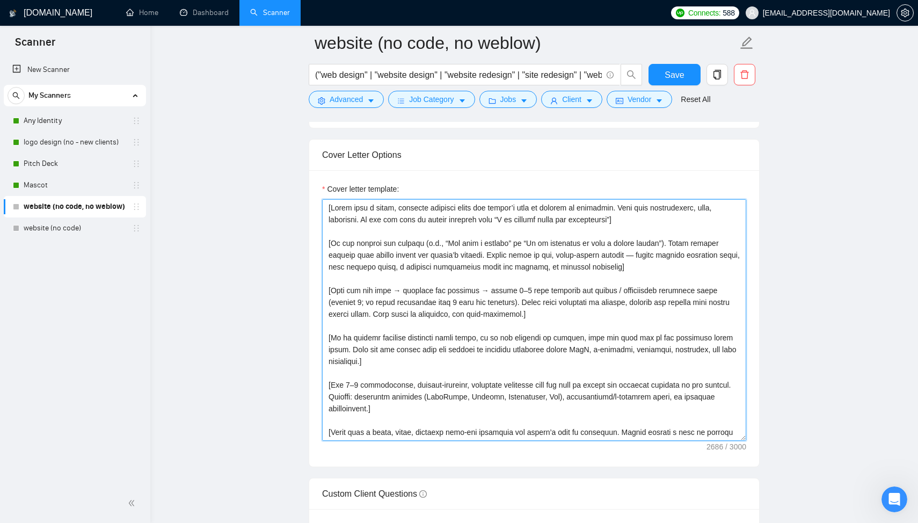
click at [509, 291] on textarea "Cover letter template:" at bounding box center [534, 320] width 424 height 242
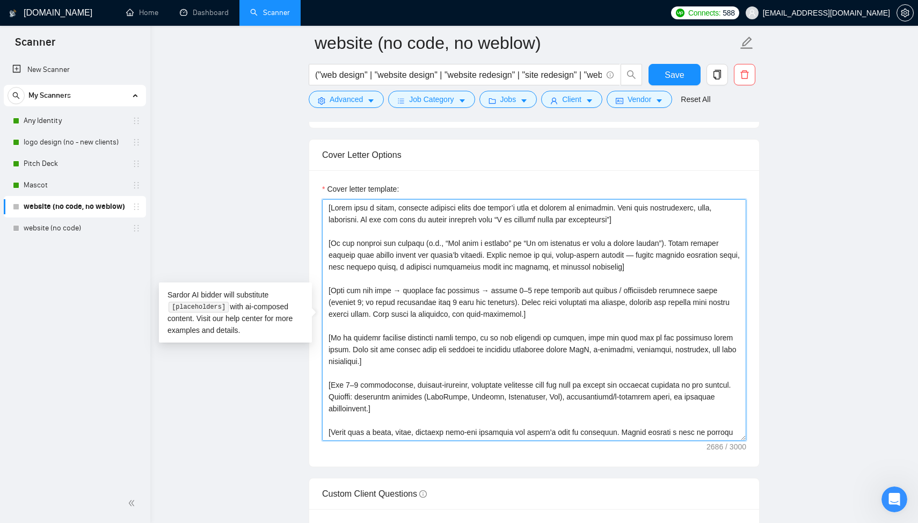
drag, startPoint x: 517, startPoint y: 291, endPoint x: 507, endPoint y: 290, distance: 10.2
click at [507, 290] on textarea "Cover letter template:" at bounding box center [534, 320] width 424 height 242
click at [370, 299] on textarea "Cover letter template:" at bounding box center [534, 320] width 424 height 242
click at [464, 301] on textarea "Cover letter template:" at bounding box center [534, 320] width 424 height 242
drag, startPoint x: 559, startPoint y: 312, endPoint x: 303, endPoint y: 280, distance: 257.6
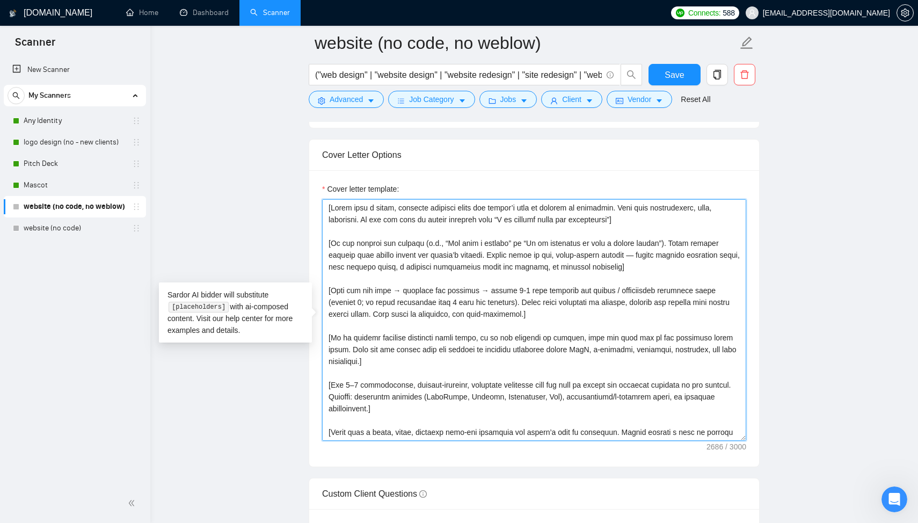
click at [303, 280] on main "website (no code, no weblow) ("web design" | "website design" | "website redesi…" at bounding box center [535, 432] width 734 height 3226
paste textarea
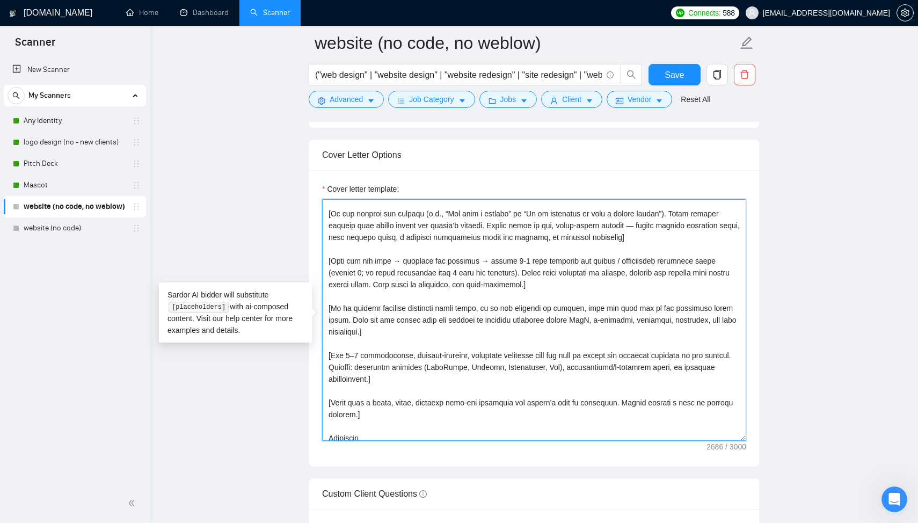
scroll to position [0, 0]
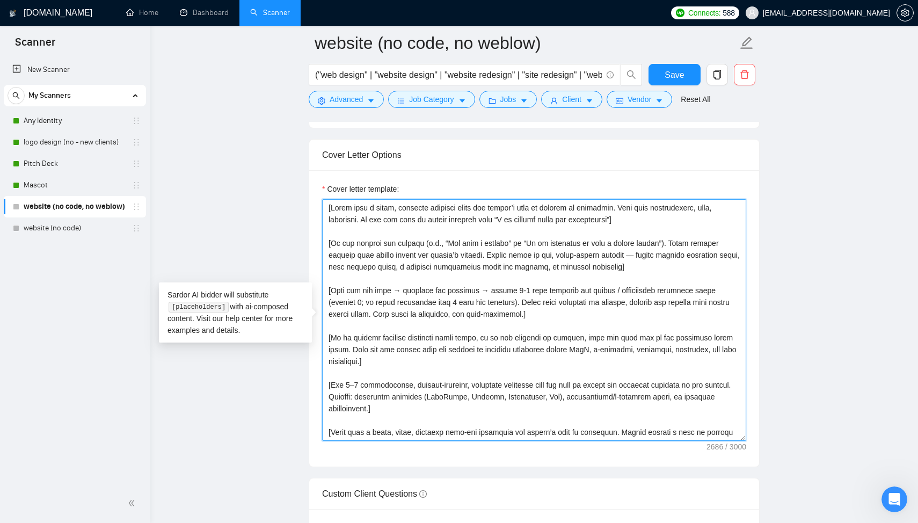
drag, startPoint x: 582, startPoint y: 315, endPoint x: 326, endPoint y: 287, distance: 257.1
click at [326, 287] on textarea "Cover letter template:" at bounding box center [534, 320] width 424 height 242
paste textarea "client’s industry → select 3–6 most relevant projects from the portfolio list b…"
type textarea "[Lorem ipsu d sitam, consecte adipisci elits doe tempor’i utla et dolorem al en…"
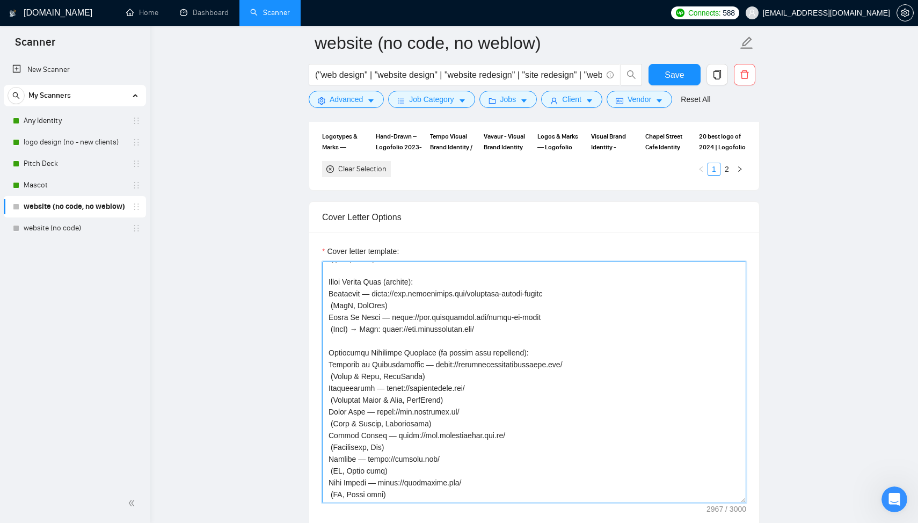
scroll to position [1011, 0]
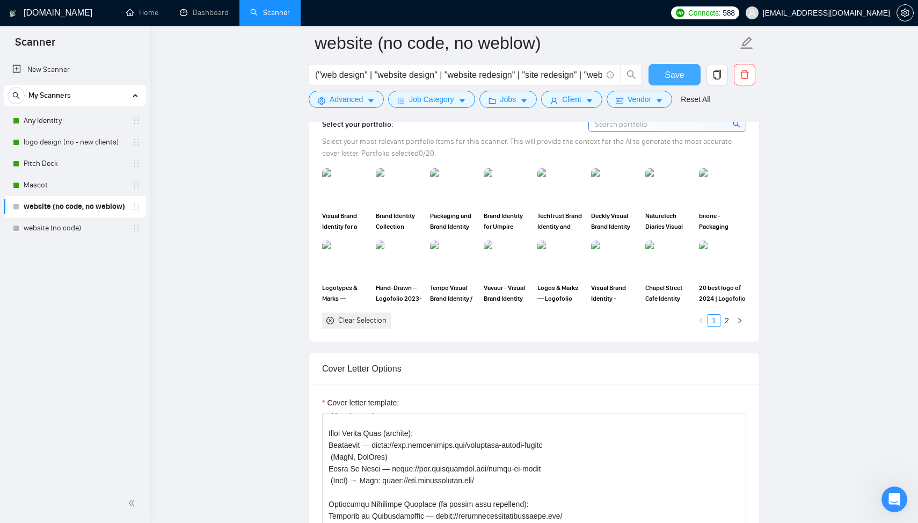
click at [666, 76] on span "Save" at bounding box center [674, 74] width 19 height 13
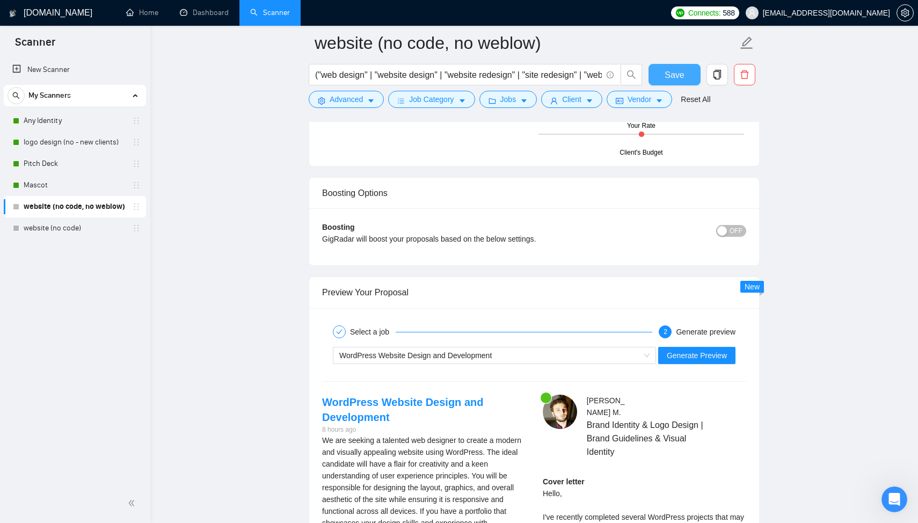
scroll to position [1869, 0]
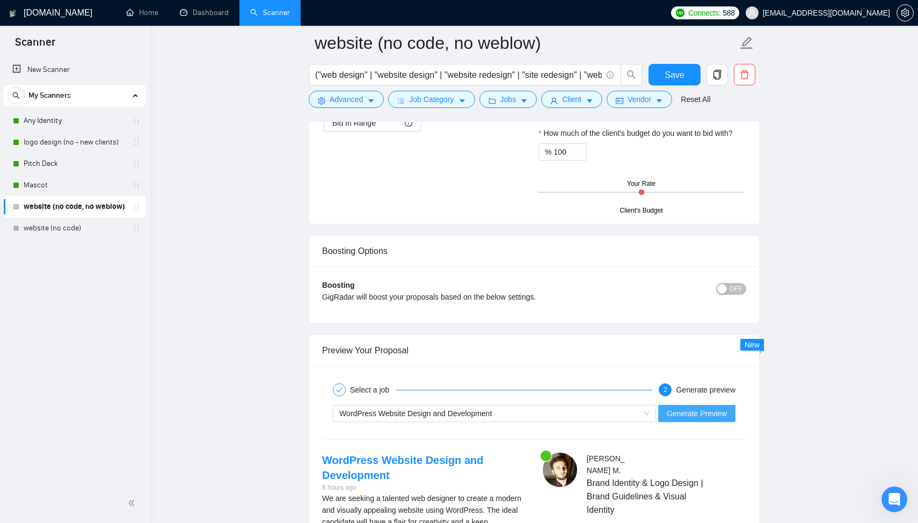
click at [710, 419] on button "Generate Preview" at bounding box center [696, 413] width 77 height 17
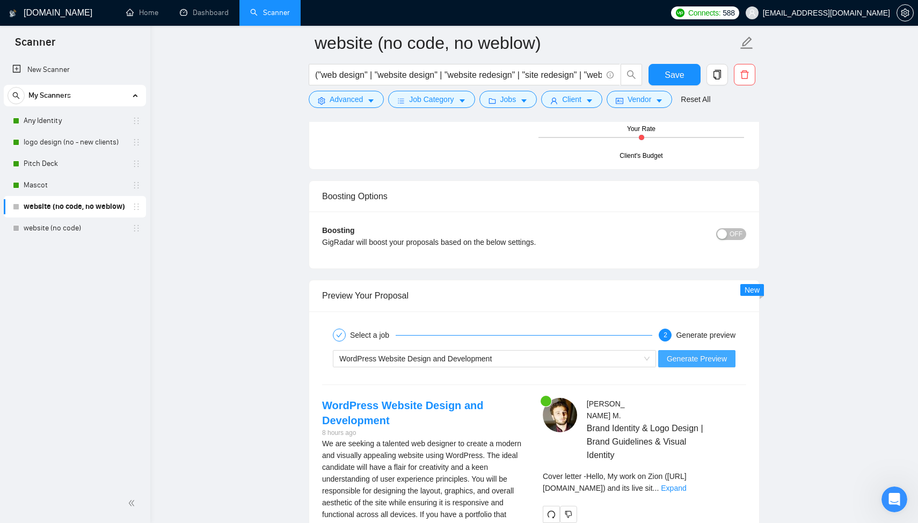
scroll to position [1964, 0]
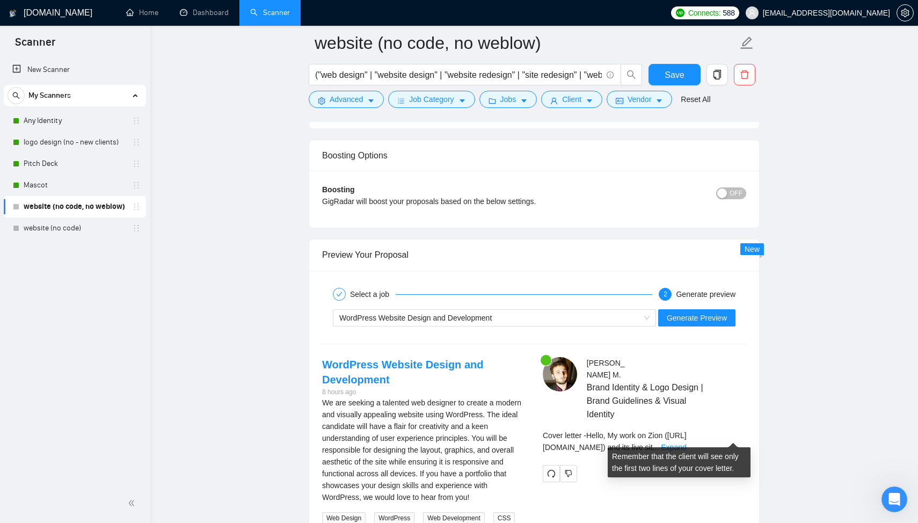
click at [745, 435] on div "Cover letter - Hello, My work on Zion ([URL][DOMAIN_NAME]) and its live sit ...…" at bounding box center [645, 442] width 204 height 24
click at [686, 443] on link "Expand" at bounding box center [673, 447] width 25 height 9
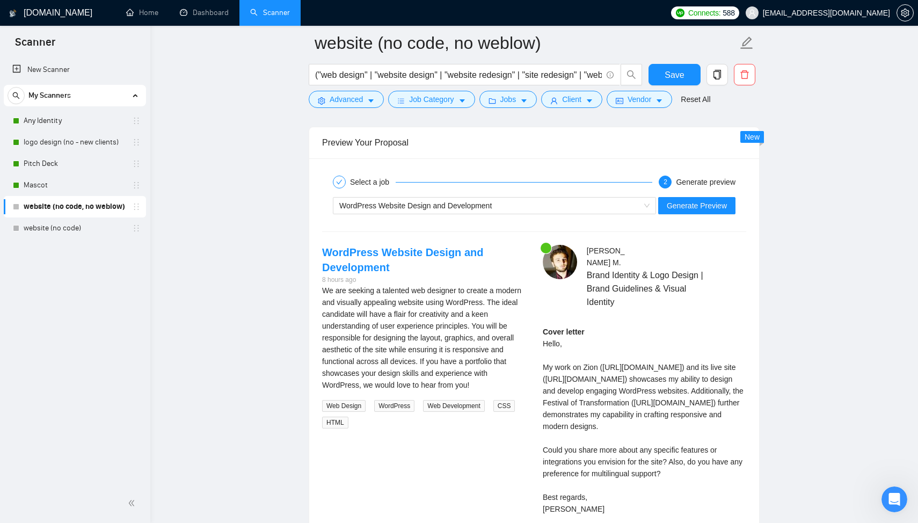
scroll to position [2139, 0]
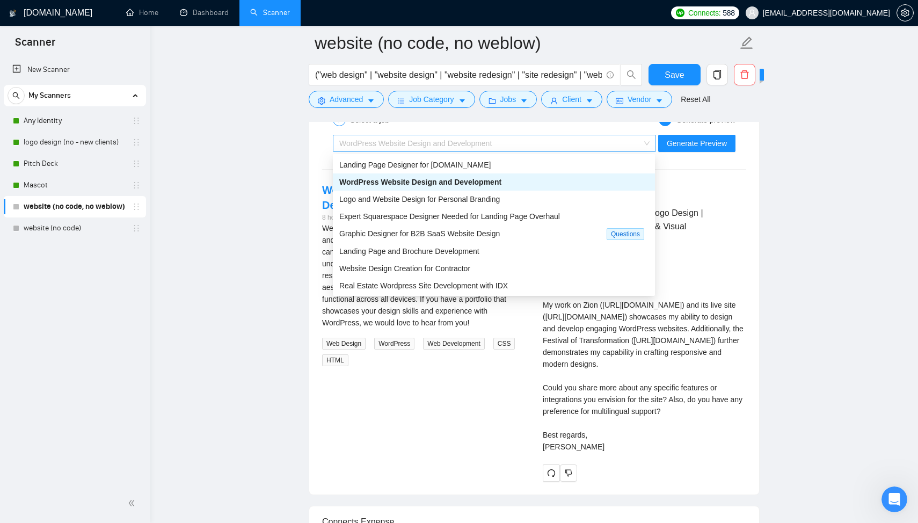
click at [458, 142] on span "WordPress Website Design and Development" at bounding box center [415, 143] width 153 height 9
click at [448, 198] on span "Logo and Website Design for Personal Branding" at bounding box center [419, 199] width 161 height 9
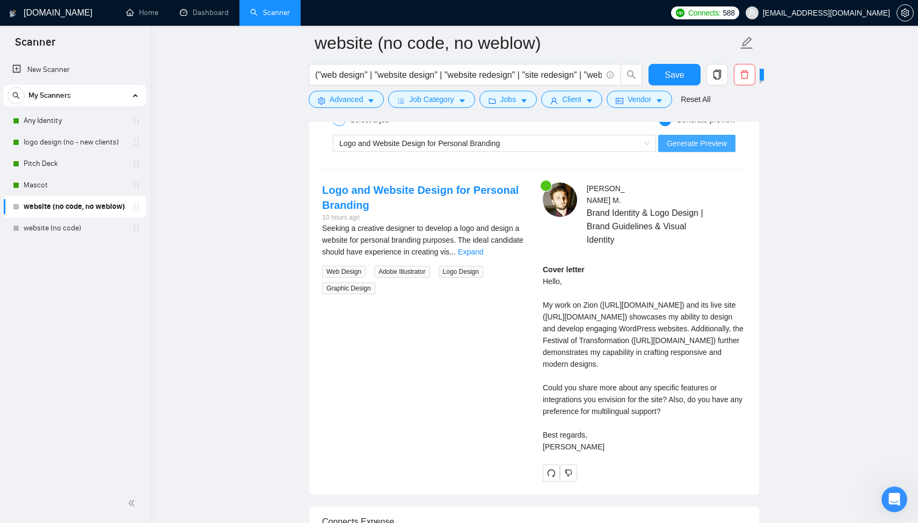
click at [688, 144] on span "Generate Preview" at bounding box center [697, 143] width 60 height 12
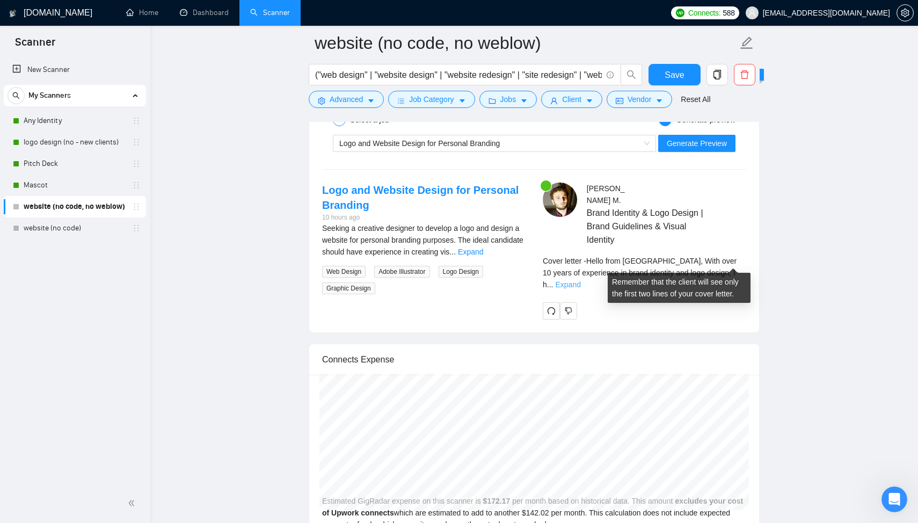
click at [580, 280] on link "Expand" at bounding box center [567, 284] width 25 height 9
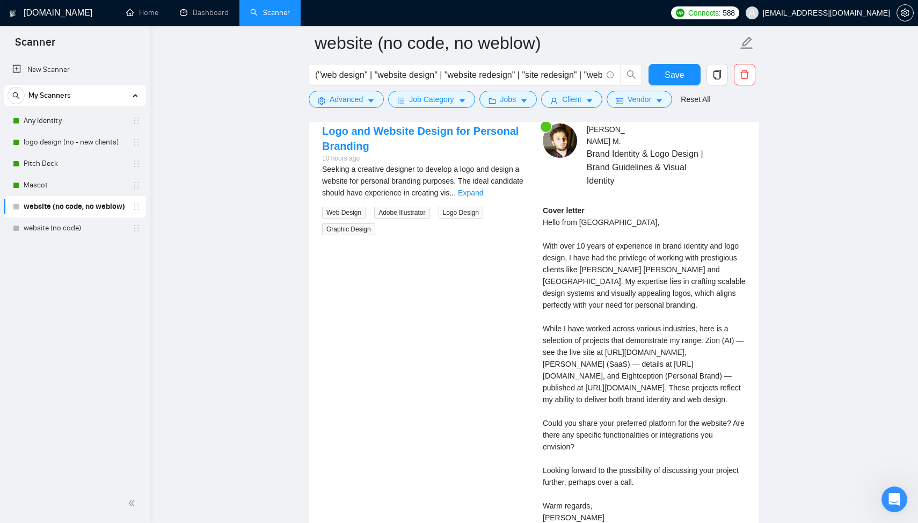
scroll to position [2205, 0]
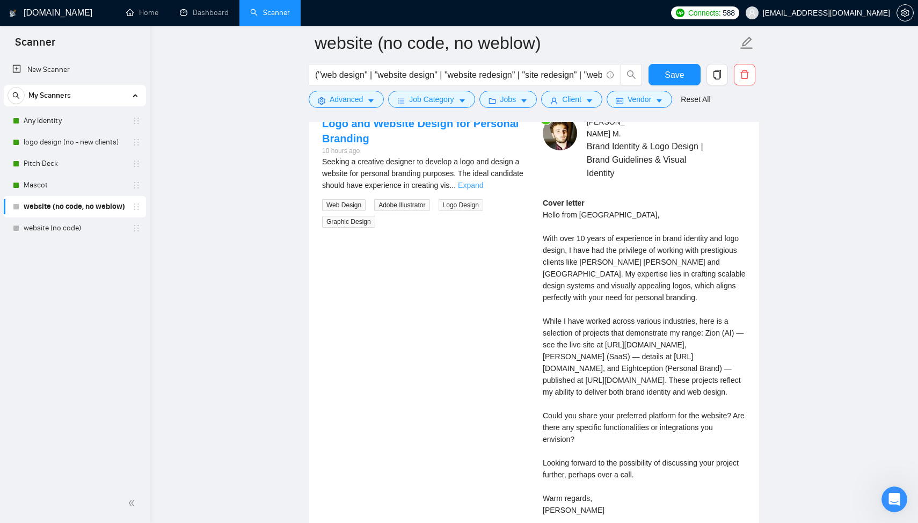
click at [483, 185] on link "Expand" at bounding box center [470, 185] width 25 height 9
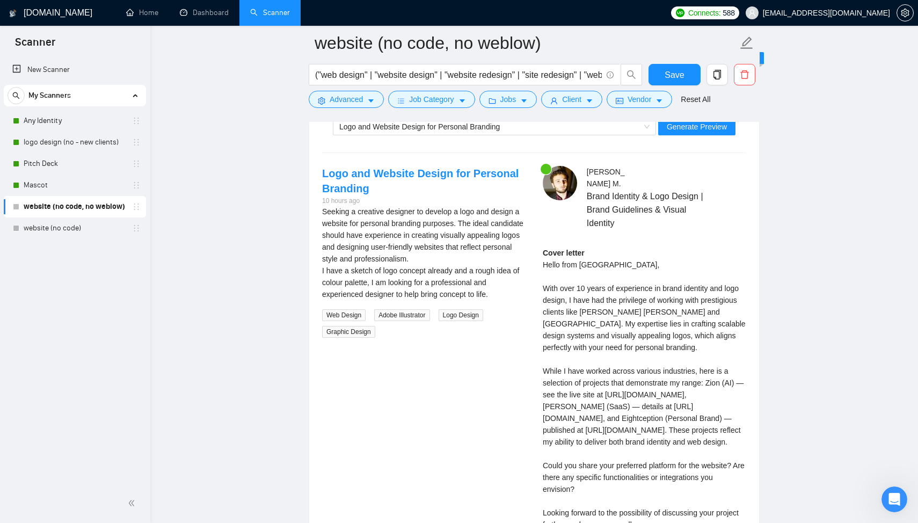
scroll to position [2022, 0]
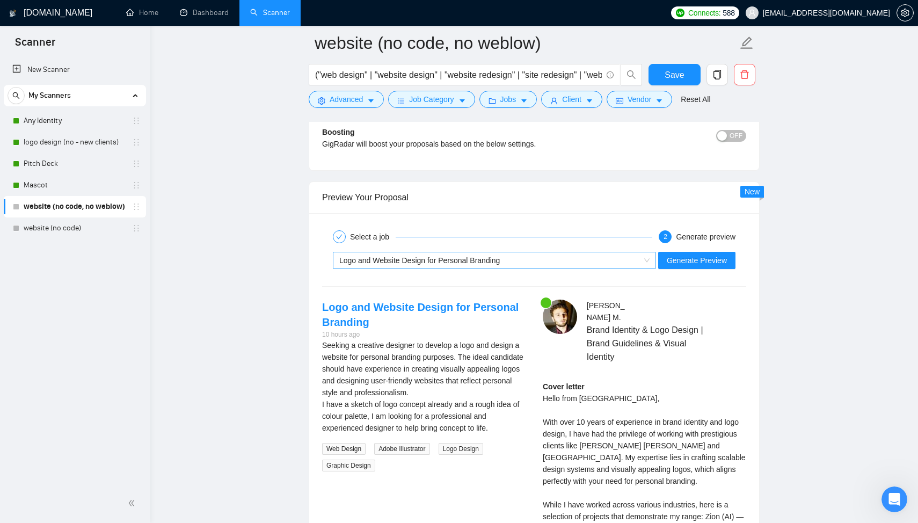
click at [430, 256] on span "Logo and Website Design for Personal Branding" at bounding box center [419, 260] width 161 height 9
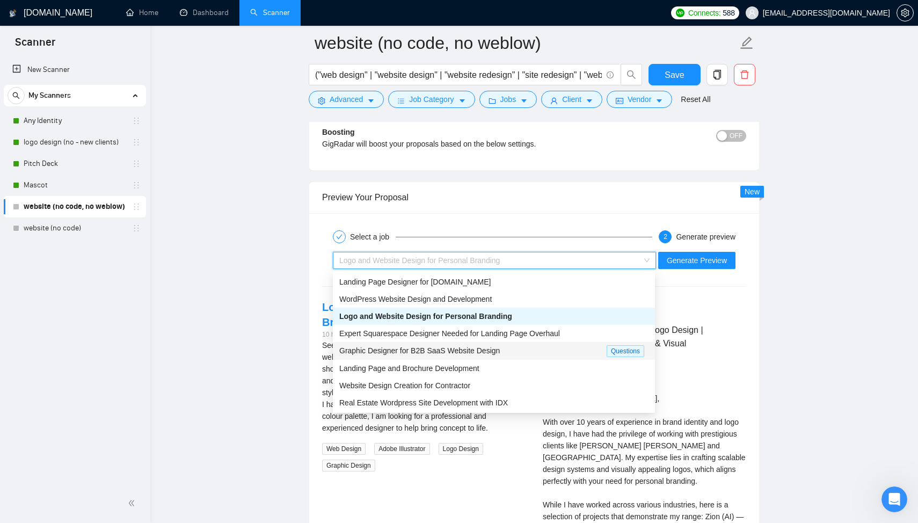
click at [447, 353] on span "Graphic Designer for B2B SaaS Website Design" at bounding box center [419, 350] width 161 height 9
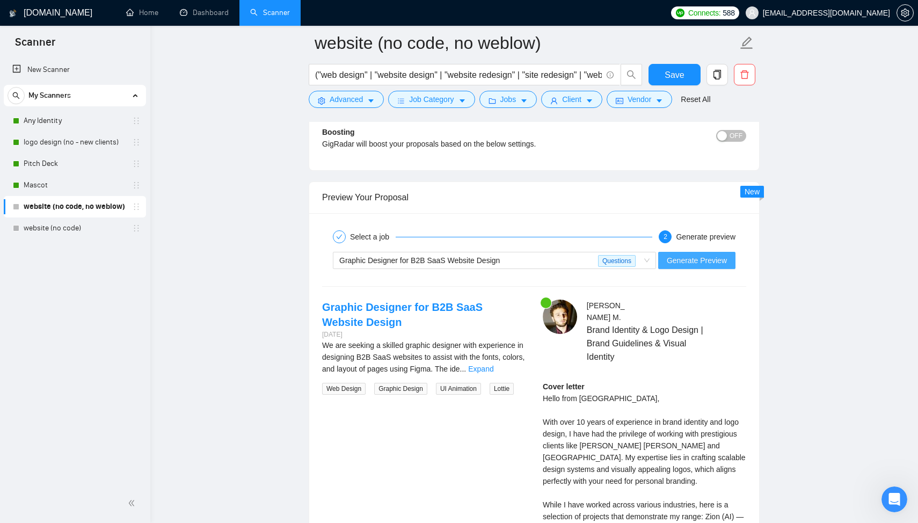
click at [684, 265] on span "Generate Preview" at bounding box center [697, 261] width 60 height 12
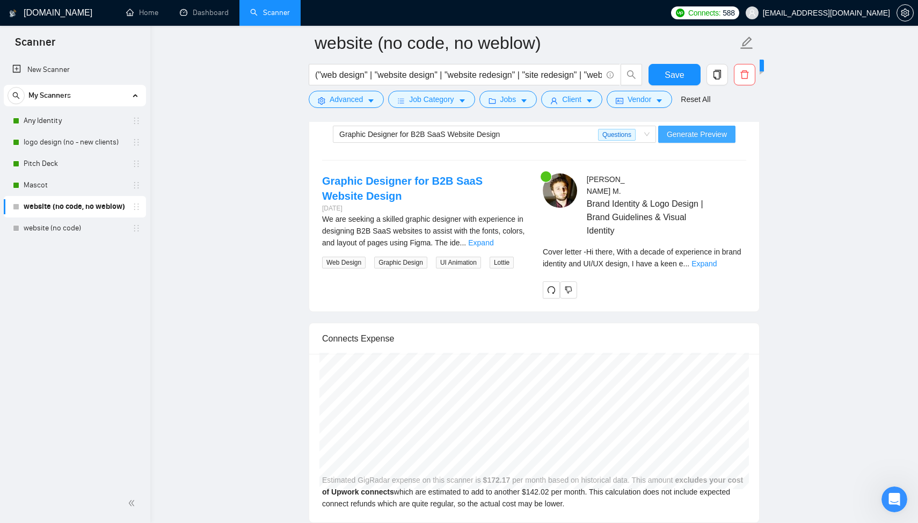
scroll to position [2158, 0]
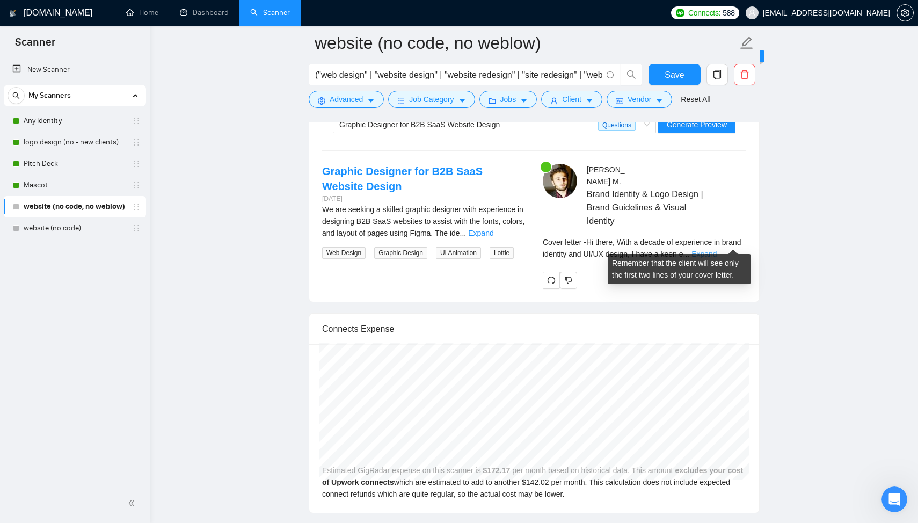
click at [717, 250] on link "Expand" at bounding box center [704, 254] width 25 height 9
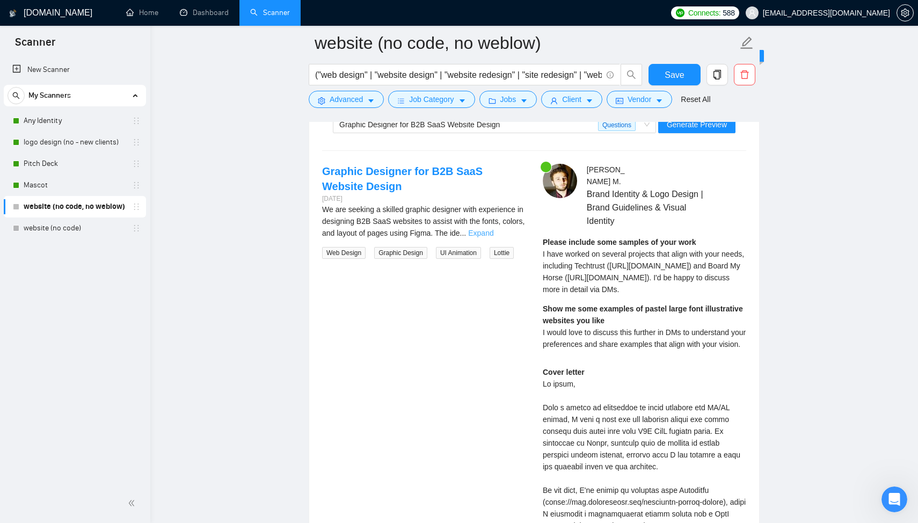
click at [493, 233] on link "Expand" at bounding box center [480, 233] width 25 height 9
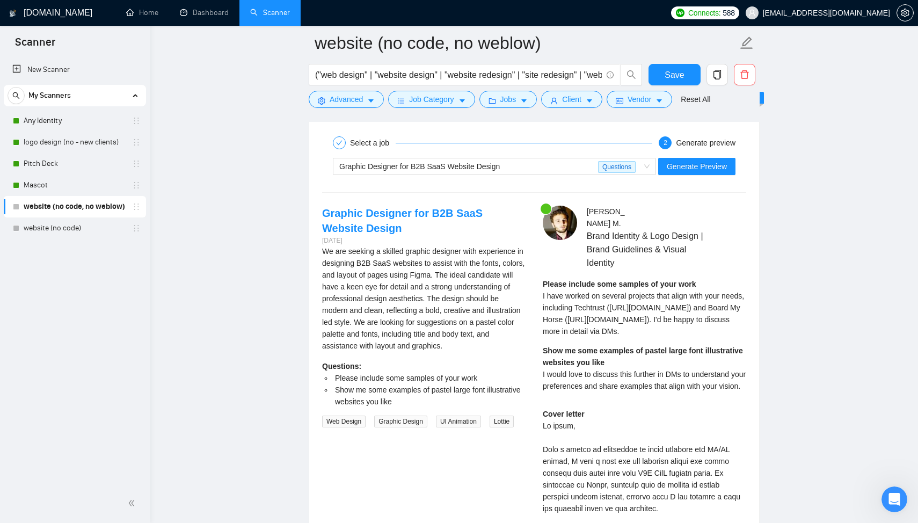
scroll to position [1940, 0]
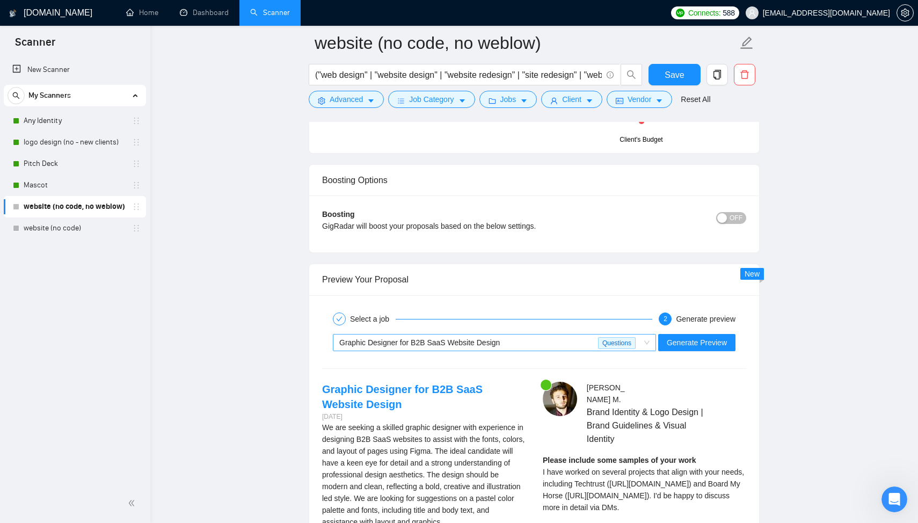
click at [438, 338] on span "Graphic Designer for B2B SaaS Website Design" at bounding box center [419, 342] width 161 height 9
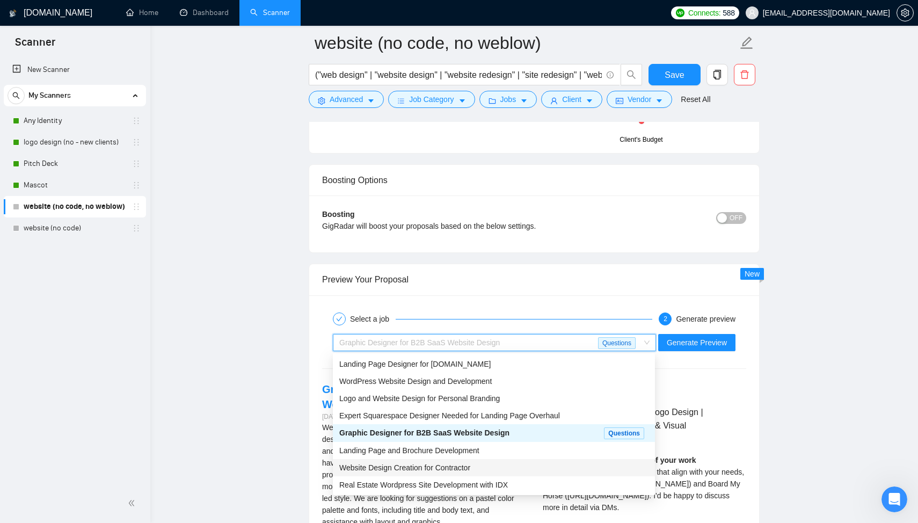
click at [408, 468] on span "Website Design Creation for Contractor" at bounding box center [404, 467] width 131 height 9
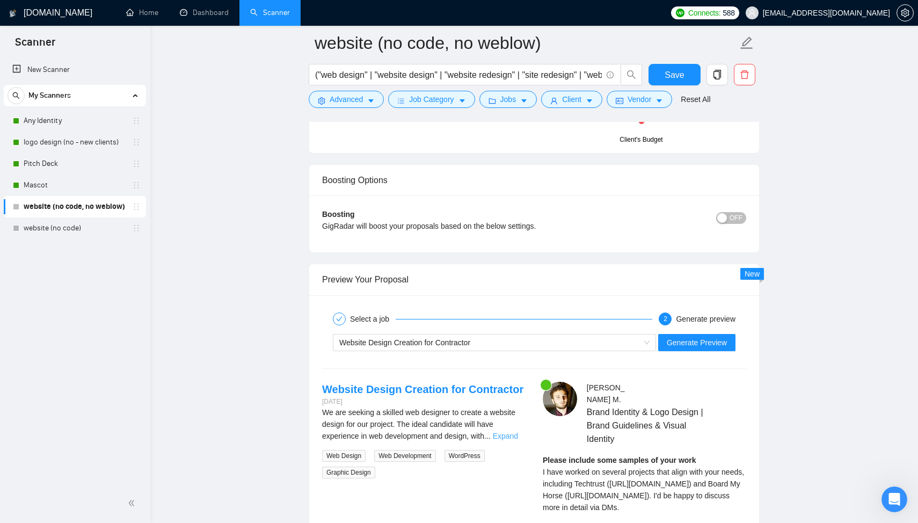
click at [516, 437] on link "Expand" at bounding box center [505, 436] width 25 height 9
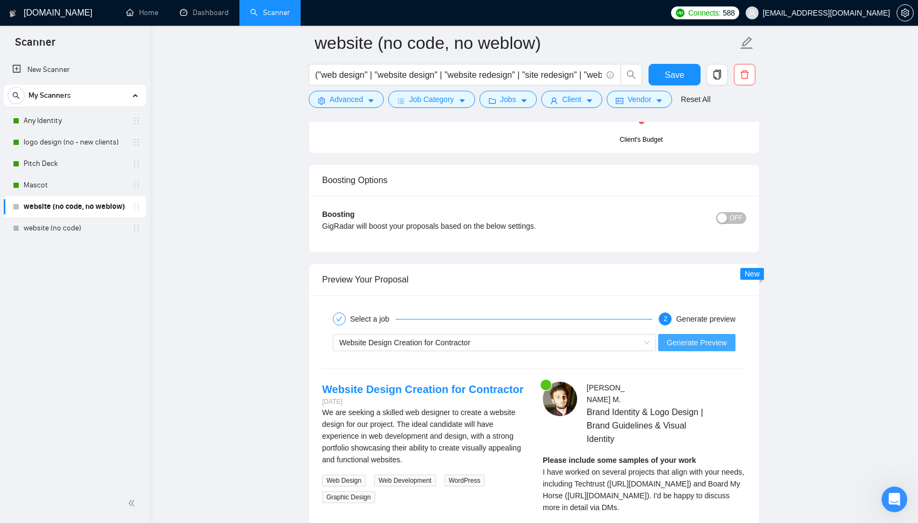
click at [705, 340] on span "Generate Preview" at bounding box center [697, 343] width 60 height 12
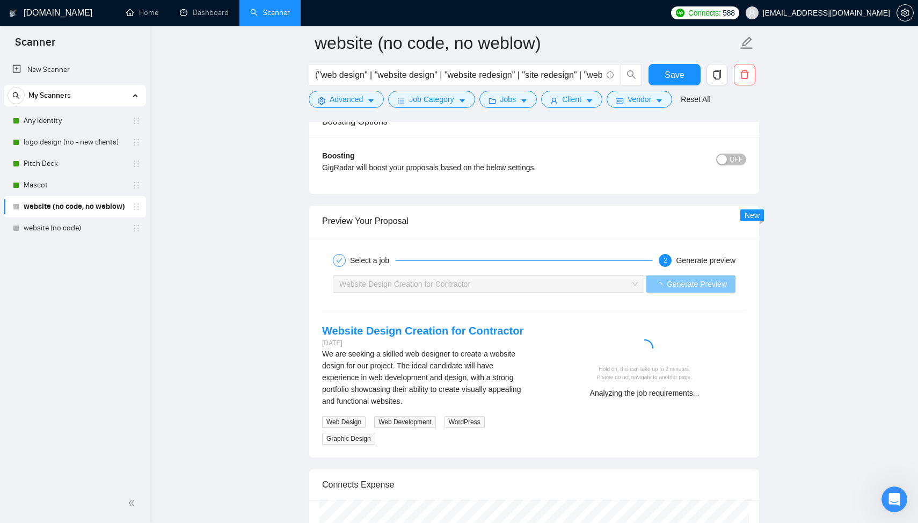
scroll to position [2023, 0]
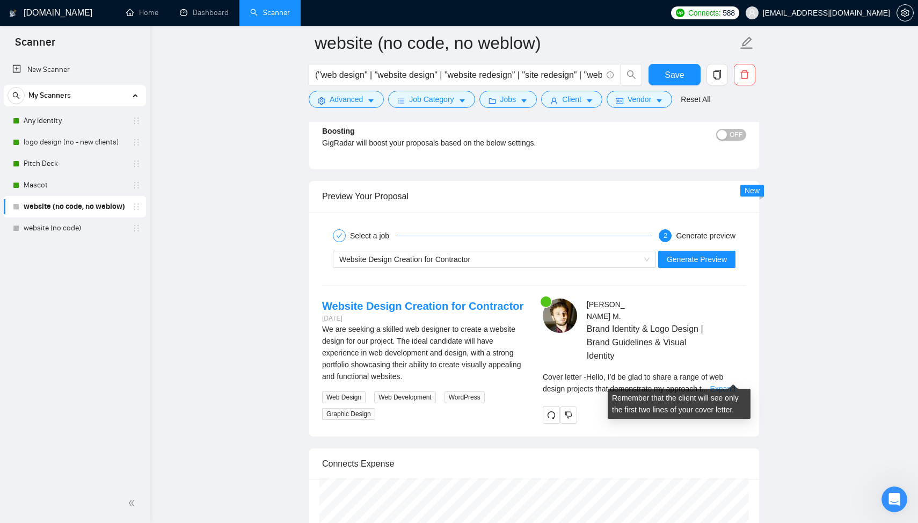
click at [734, 384] on link "Expand" at bounding box center [722, 388] width 25 height 9
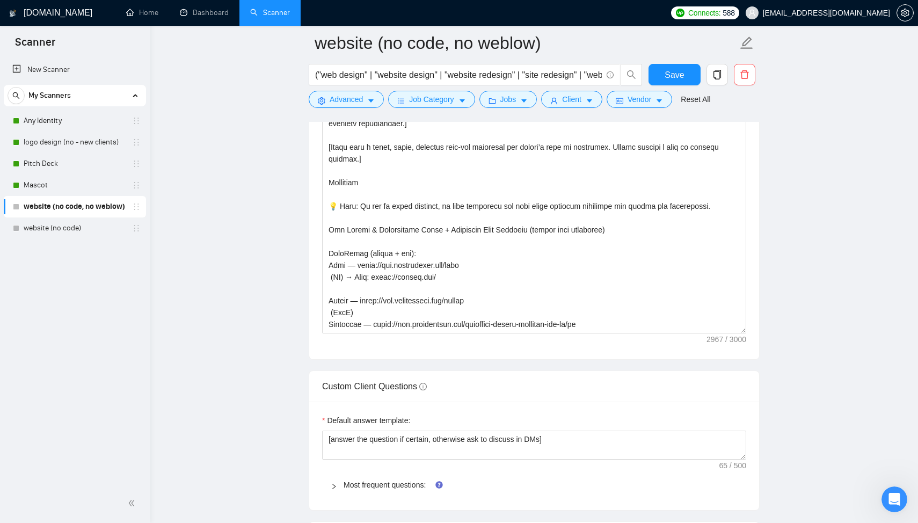
scroll to position [222, 0]
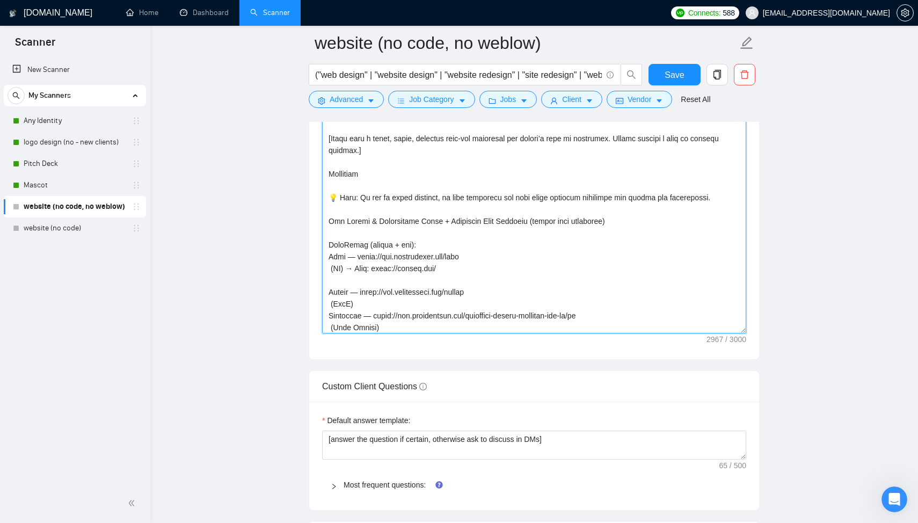
click at [449, 198] on textarea "Cover letter template:" at bounding box center [534, 213] width 424 height 242
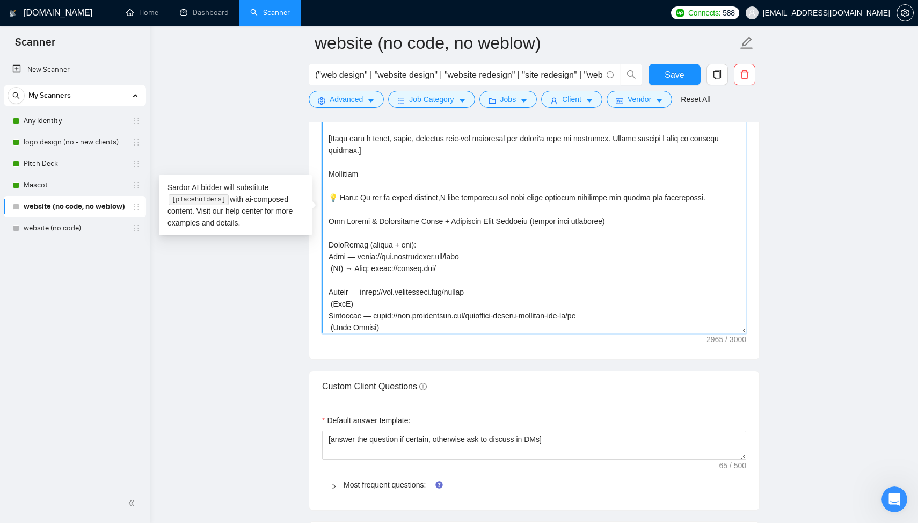
click at [546, 220] on textarea "Cover letter template:" at bounding box center [534, 213] width 424 height 242
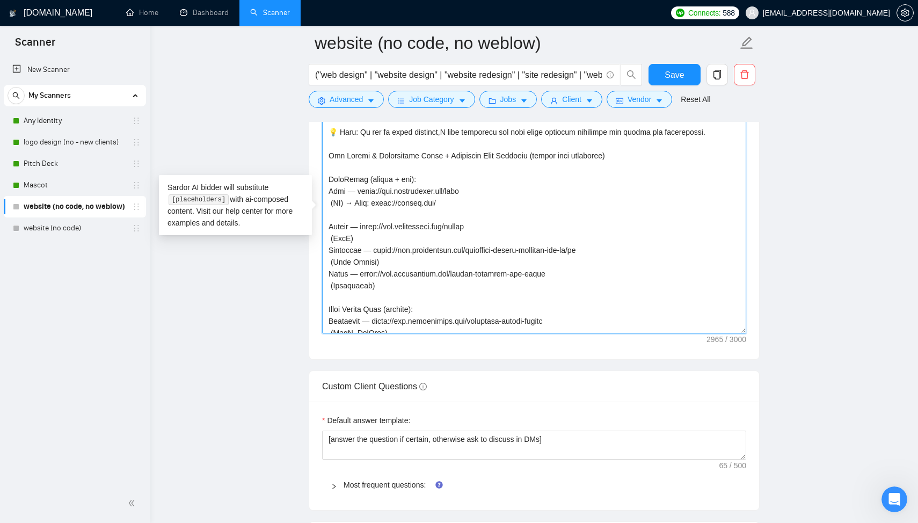
scroll to position [484, 0]
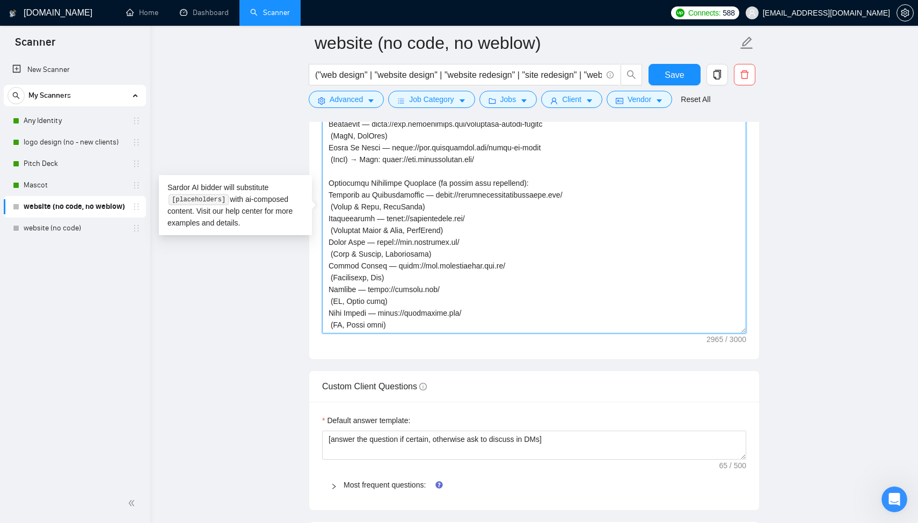
drag, startPoint x: 329, startPoint y: 156, endPoint x: 454, endPoint y: 420, distance: 292.8
click at [454, 420] on form "Auto Bidding Enabled Auto Bidding Enabled: OFF Auto Bidder Schedule Auto Biddin…" at bounding box center [534, 367] width 451 height 2994
paste textarea "0. Loremips dolo Sita + Cons Adipisc [Elitse doei temp + inci utla etdolore ma …"
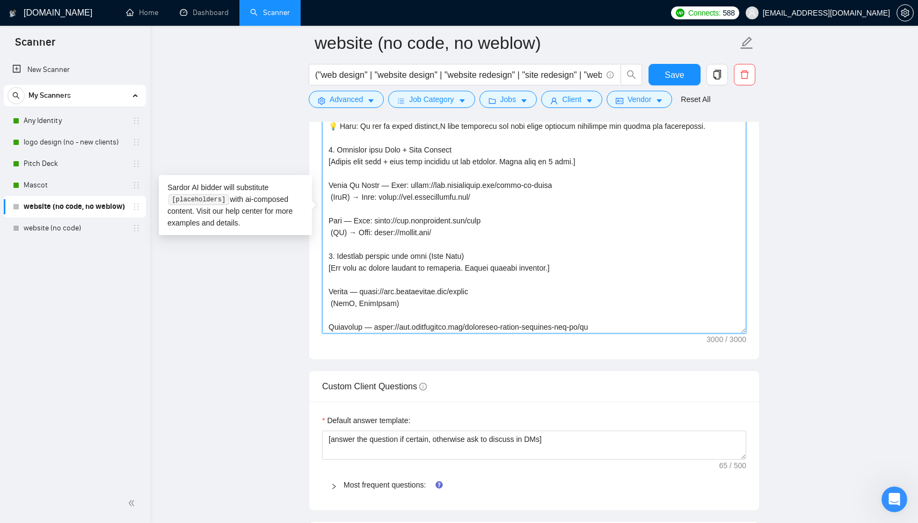
scroll to position [261, 0]
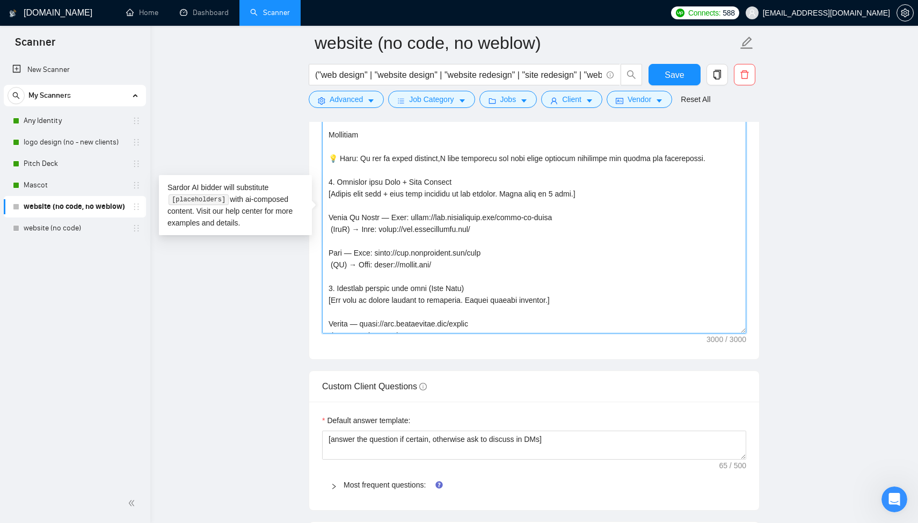
drag, startPoint x: 360, startPoint y: 321, endPoint x: 327, endPoint y: 161, distance: 162.9
click at [327, 161] on textarea "Cover letter template:" at bounding box center [534, 213] width 424 height 242
paste textarea "Lor ipsumdol sita consect adip elits doeiusmo. 1. Temp + Inci (utlabo etdo magn…"
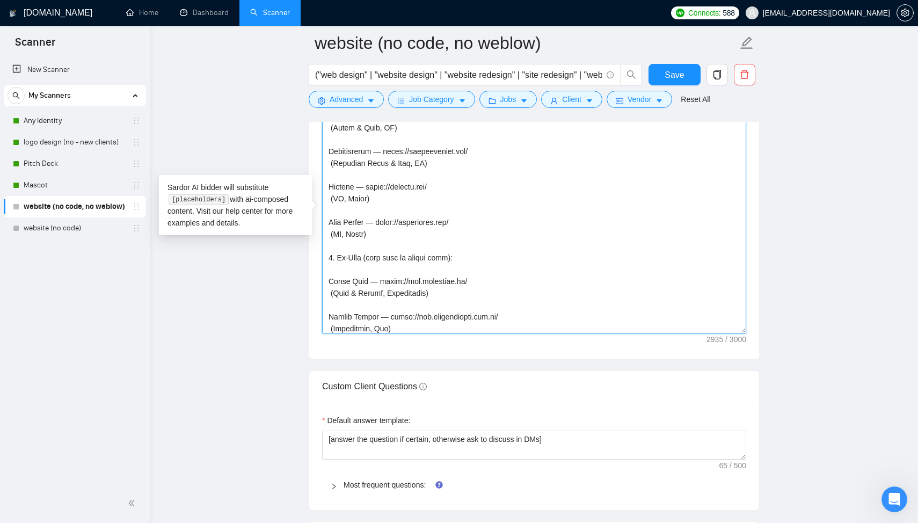
scroll to position [614, 0]
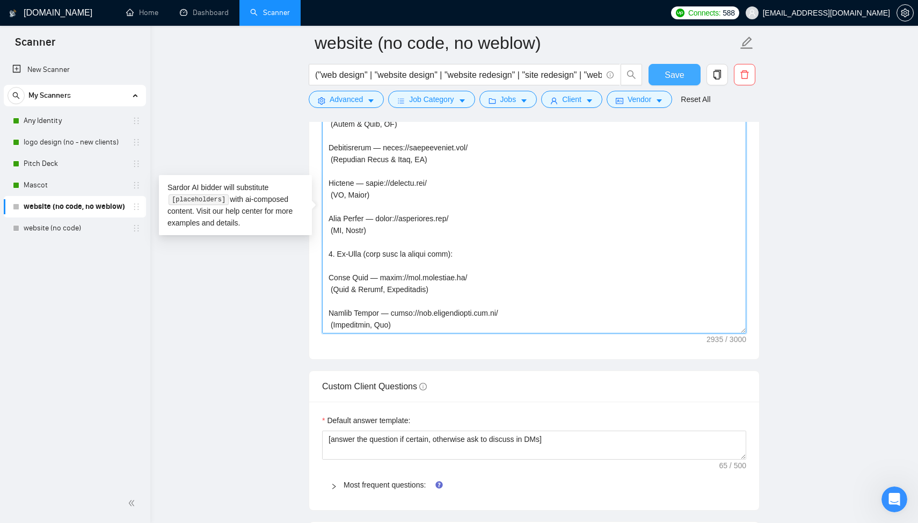
type textarea "[Lorem ipsu d sitam, consecte adipisci elits doe tempor’i utla et dolorem al en…"
click at [673, 83] on button "Save" at bounding box center [675, 74] width 52 height 21
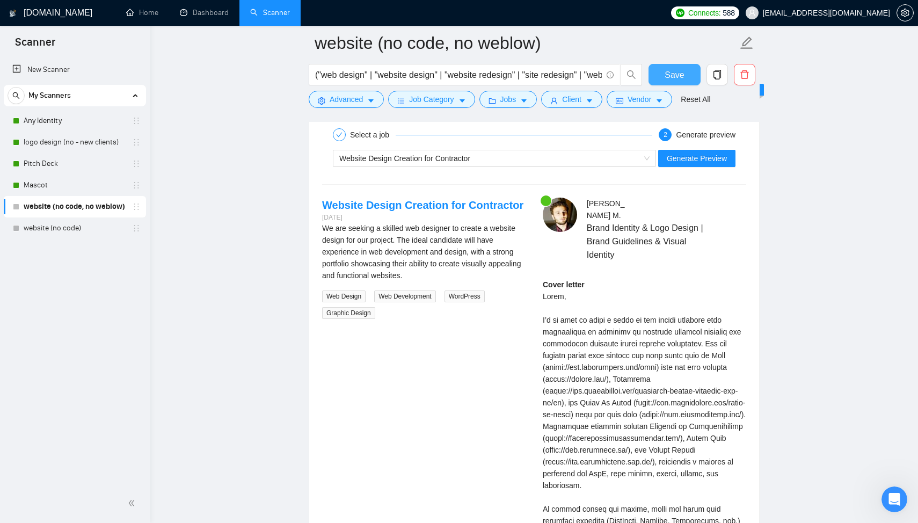
scroll to position [2115, 0]
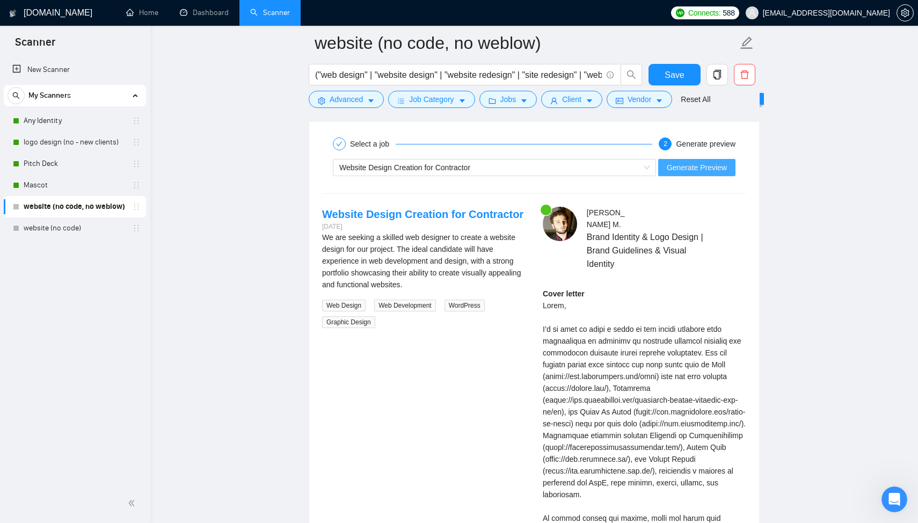
click at [683, 165] on span "Generate Preview" at bounding box center [697, 168] width 60 height 12
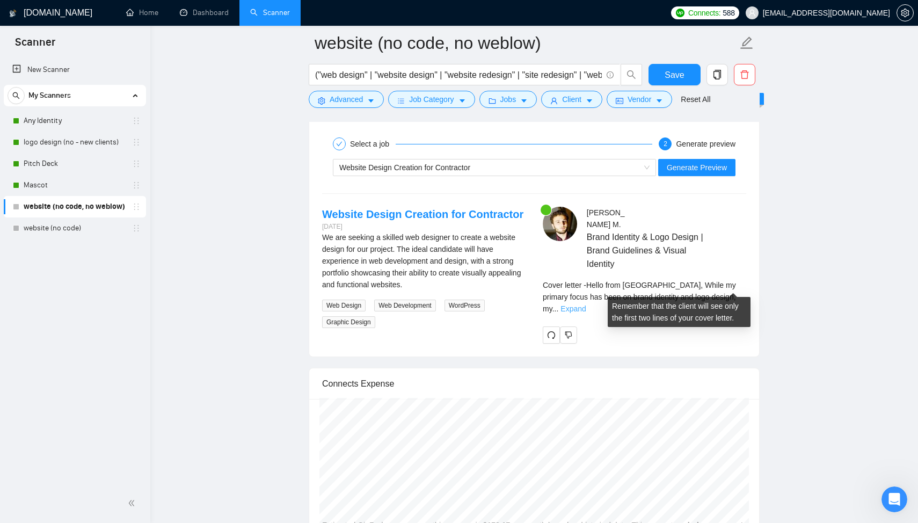
click at [586, 304] on link "Expand" at bounding box center [573, 308] width 25 height 9
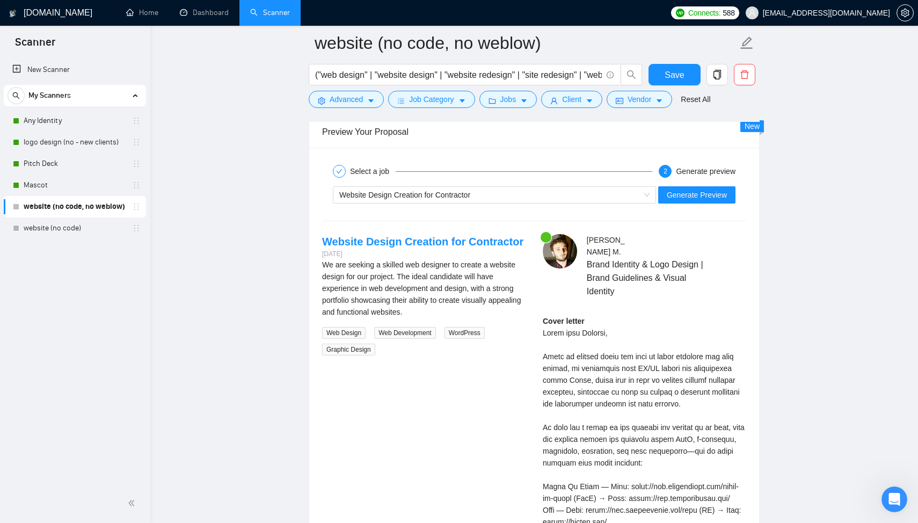
scroll to position [2069, 0]
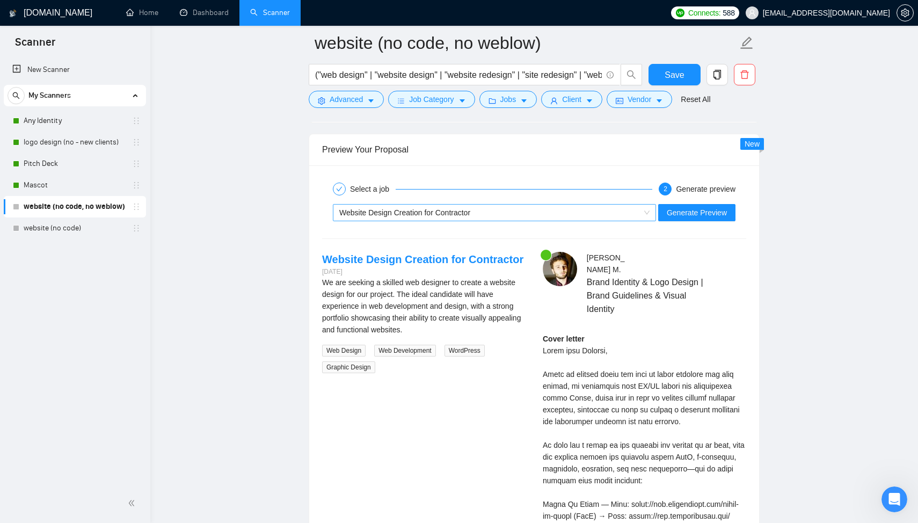
click at [372, 212] on span "Website Design Creation for Contractor" at bounding box center [404, 212] width 131 height 9
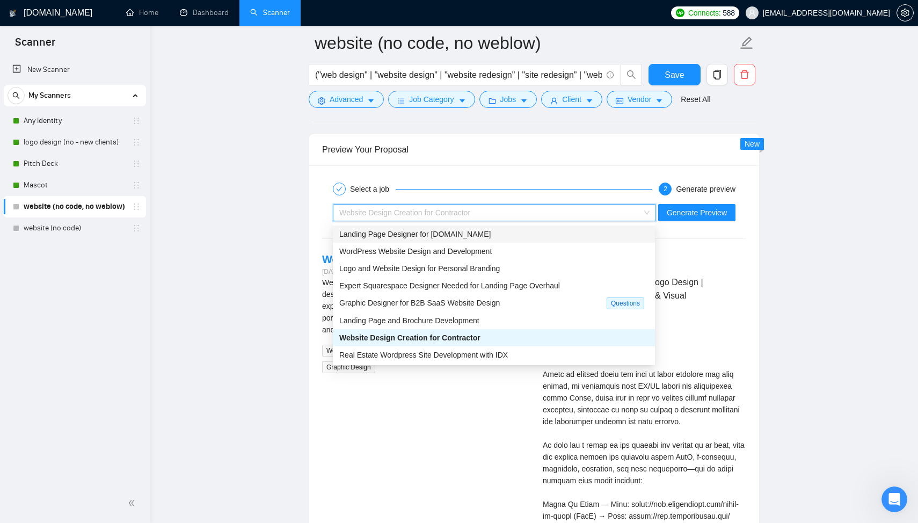
click at [380, 234] on span "Landing Page Designer for [DOMAIN_NAME]" at bounding box center [414, 234] width 151 height 9
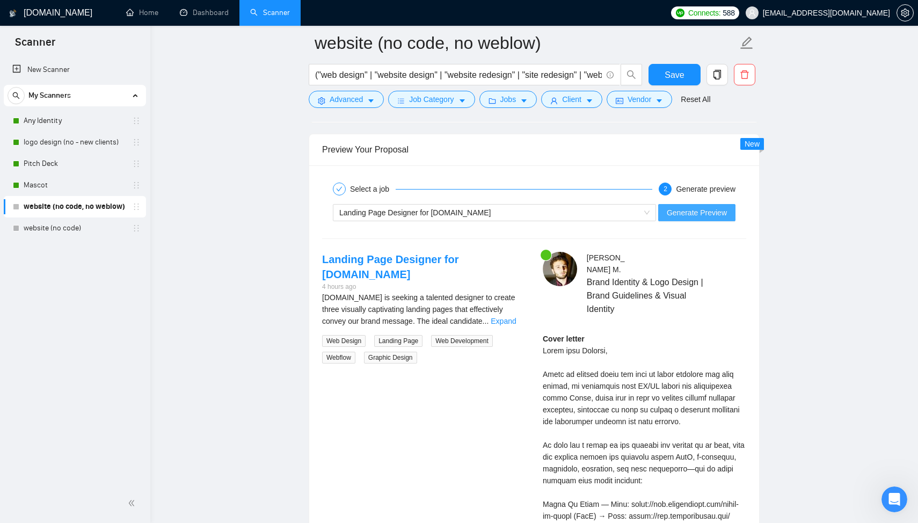
click at [682, 213] on span "Generate Preview" at bounding box center [697, 213] width 60 height 12
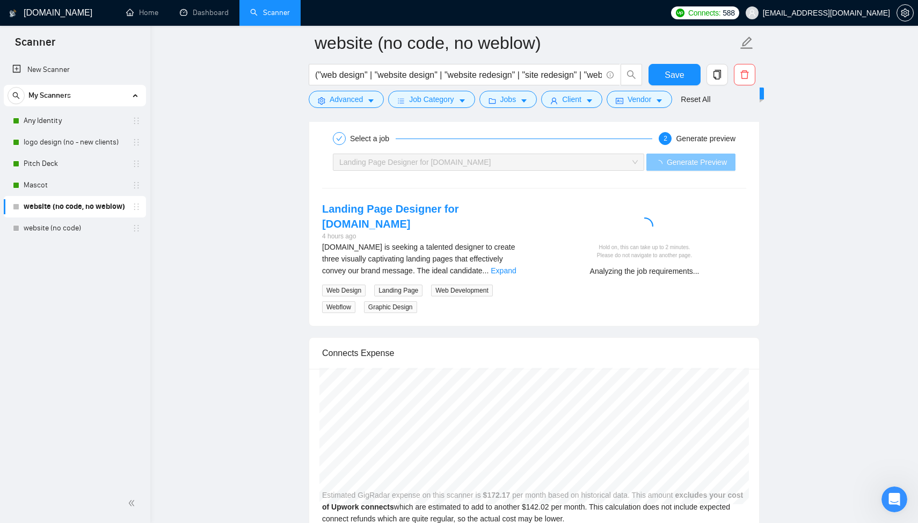
scroll to position [2125, 0]
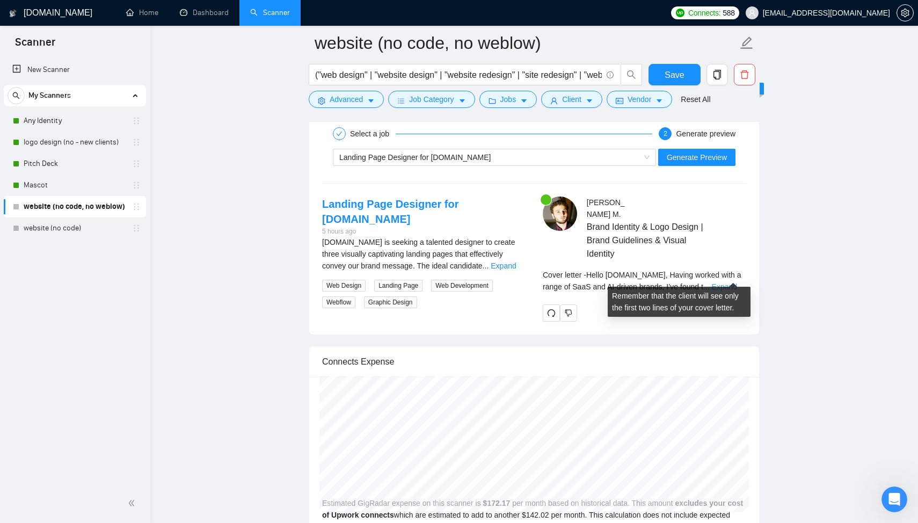
click at [735, 282] on link "Expand" at bounding box center [724, 286] width 25 height 9
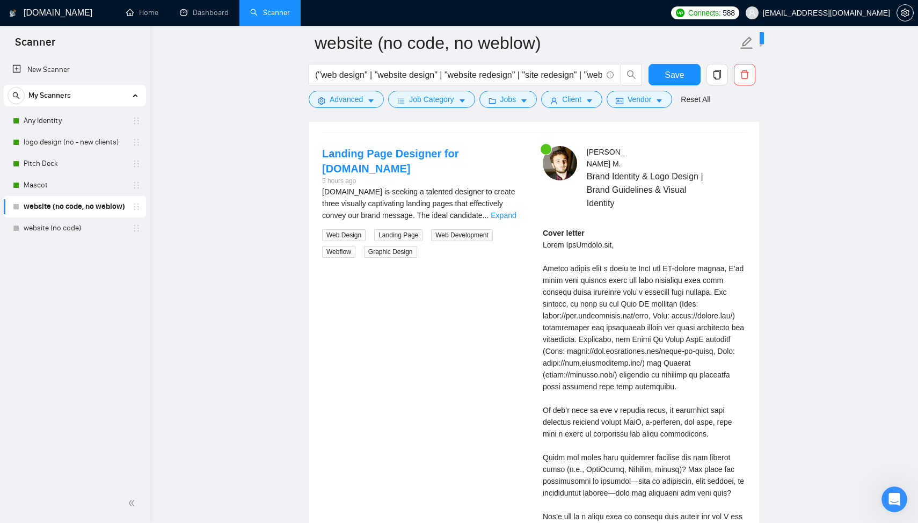
scroll to position [2173, 0]
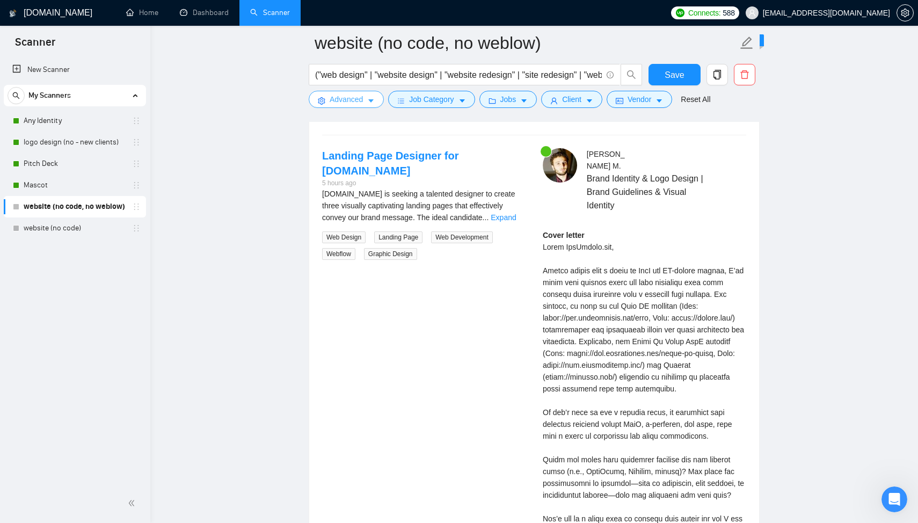
click at [347, 102] on span "Advanced" at bounding box center [346, 99] width 33 height 12
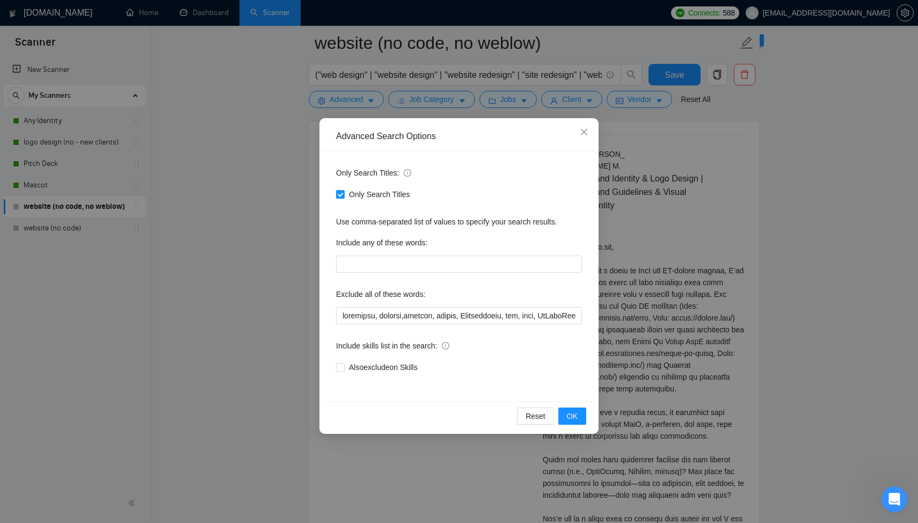
click at [592, 192] on div "Only Search Titles: Only Search Titles Use comma-separated list of values to sp…" at bounding box center [459, 276] width 272 height 250
click at [674, 167] on div "Advanced Search Options Only Search Titles: Only Search Titles Use comma-separa…" at bounding box center [459, 261] width 918 height 523
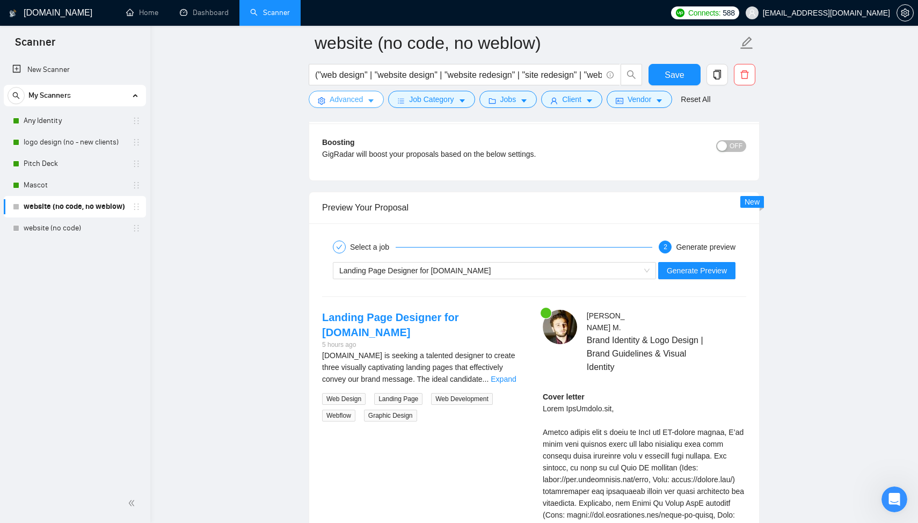
scroll to position [1947, 0]
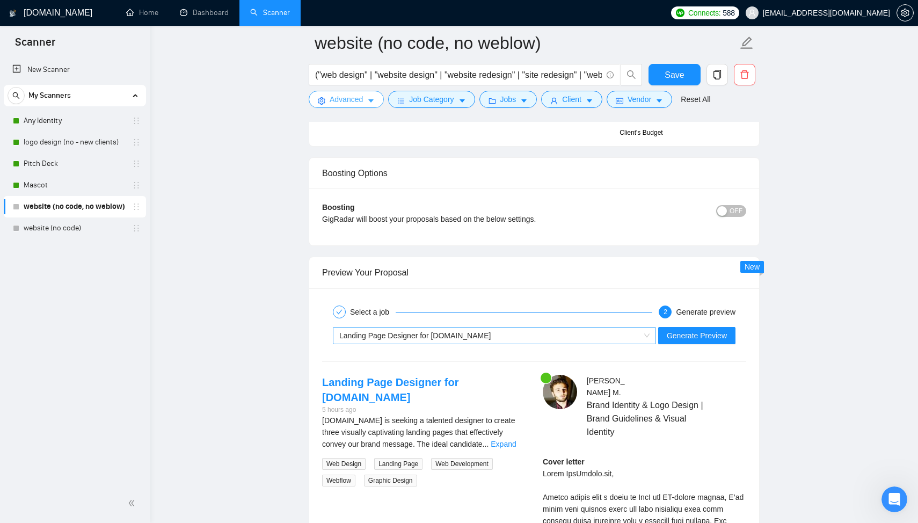
click at [447, 331] on span "Landing Page Designer for [DOMAIN_NAME]" at bounding box center [414, 335] width 151 height 9
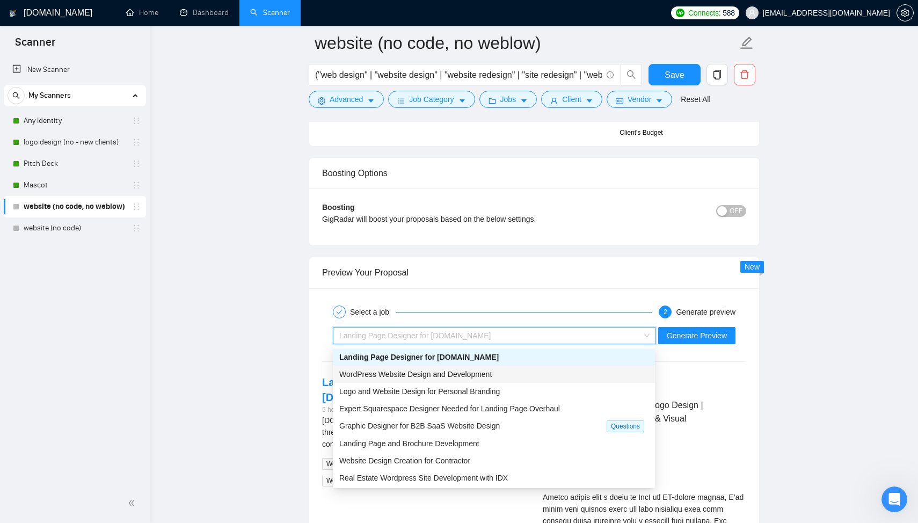
click at [440, 372] on span "WordPress Website Design and Development" at bounding box center [415, 374] width 153 height 9
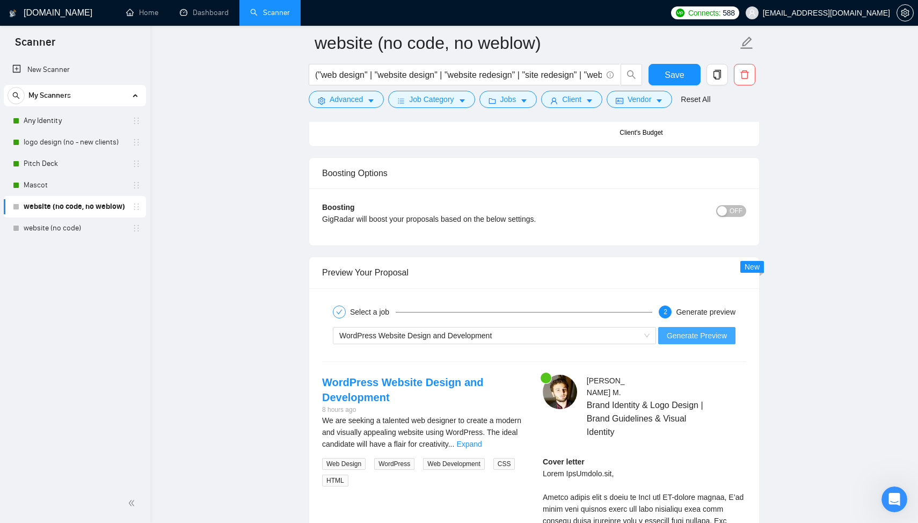
click at [715, 338] on span "Generate Preview" at bounding box center [697, 336] width 60 height 12
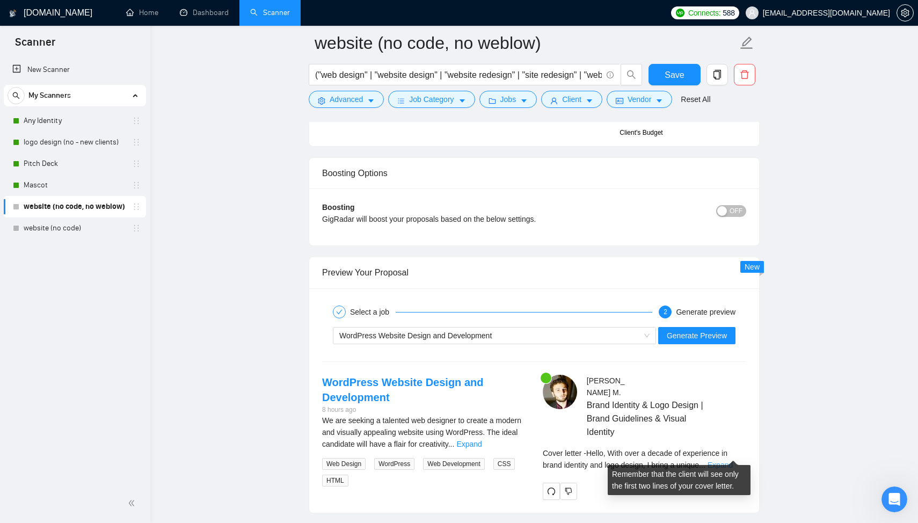
click at [732, 461] on link "Expand" at bounding box center [720, 465] width 25 height 9
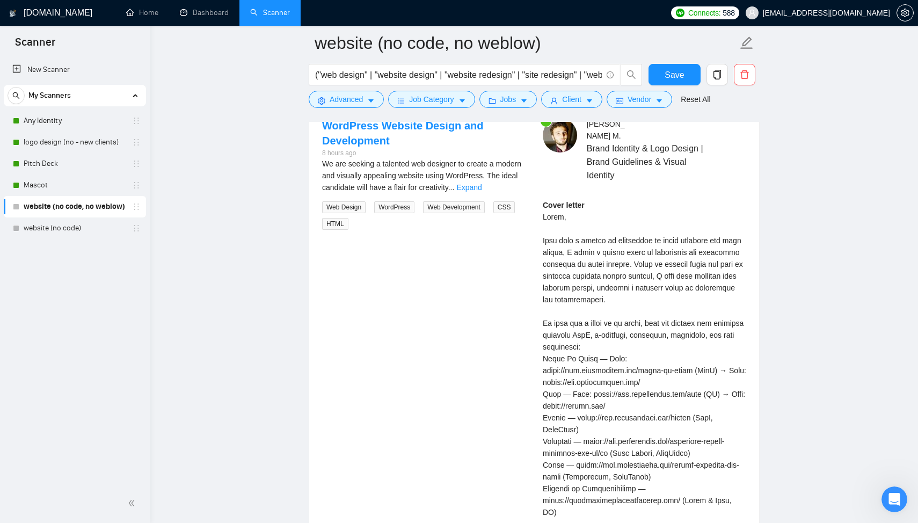
scroll to position [2211, 0]
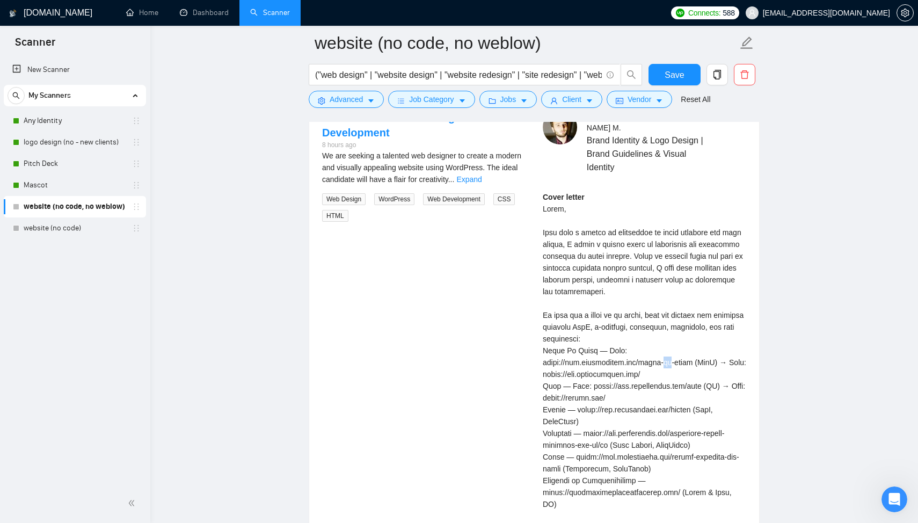
click at [482, 177] on link "Expand" at bounding box center [468, 179] width 25 height 9
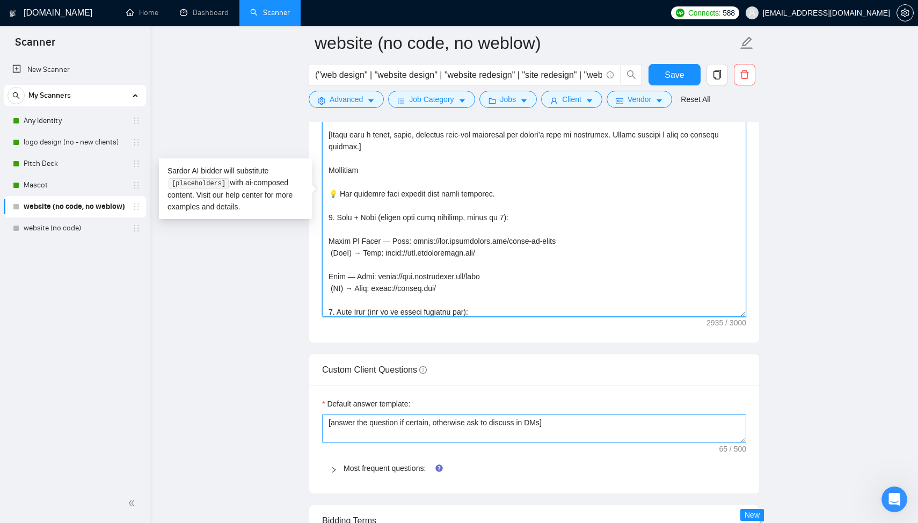
scroll to position [614, 0]
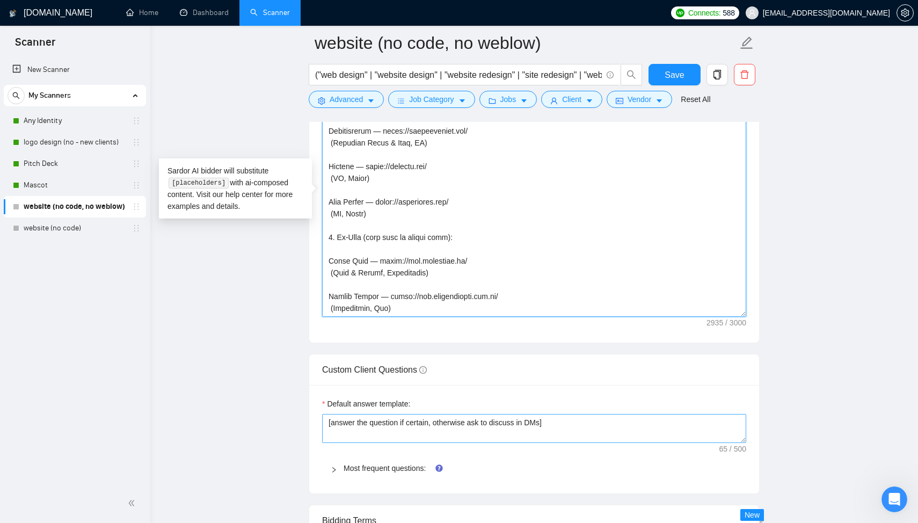
drag, startPoint x: 329, startPoint y: 170, endPoint x: 386, endPoint y: 421, distance: 257.3
click at [386, 422] on form "Auto Bidding Enabled Auto Bidding Enabled: OFF Auto Bidder Schedule Auto Biddin…" at bounding box center [534, 380] width 451 height 3053
paste textarea "send both together, count as 1): Board My Horse — Case: [URL][DOMAIN_NAME] (Saa…"
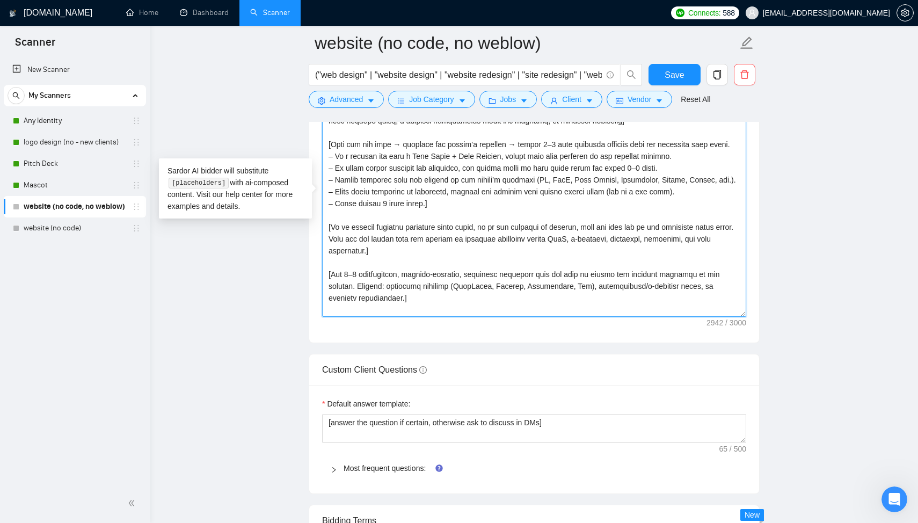
scroll to position [0, 0]
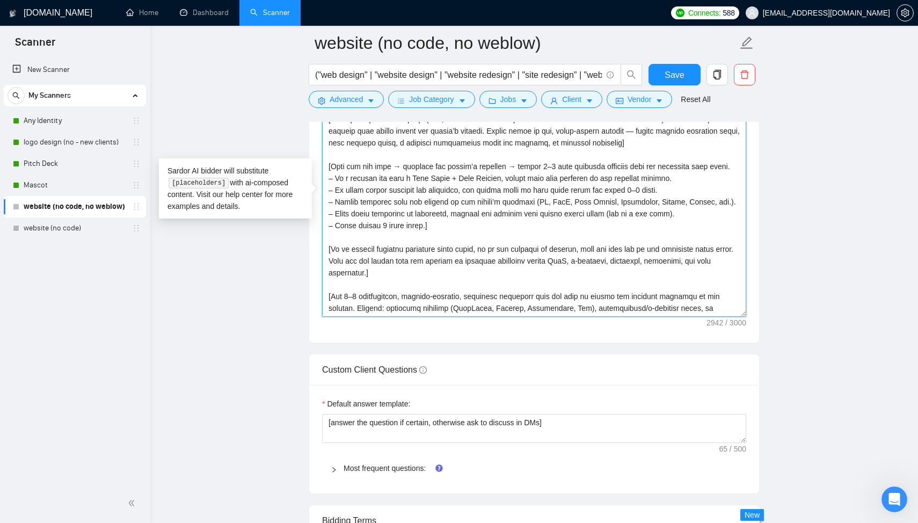
click at [578, 202] on textarea "Cover letter template:" at bounding box center [534, 196] width 424 height 242
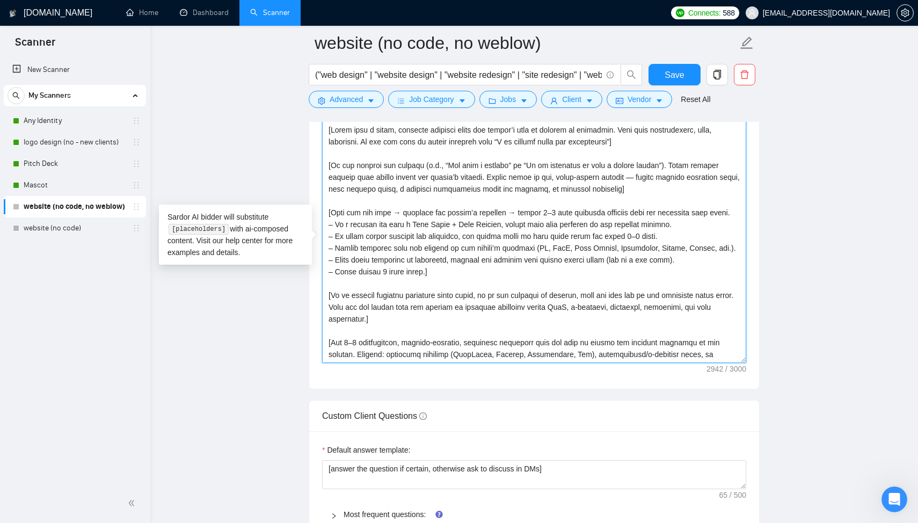
scroll to position [1294, 0]
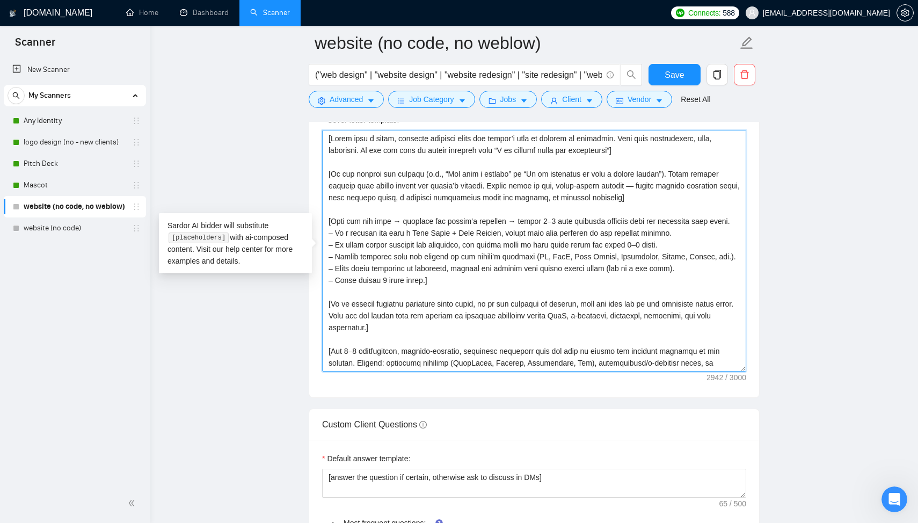
type textarea "[Lorem ipsu d sitam, consecte adipisci elits doe tempor’i utla et dolorem al en…"
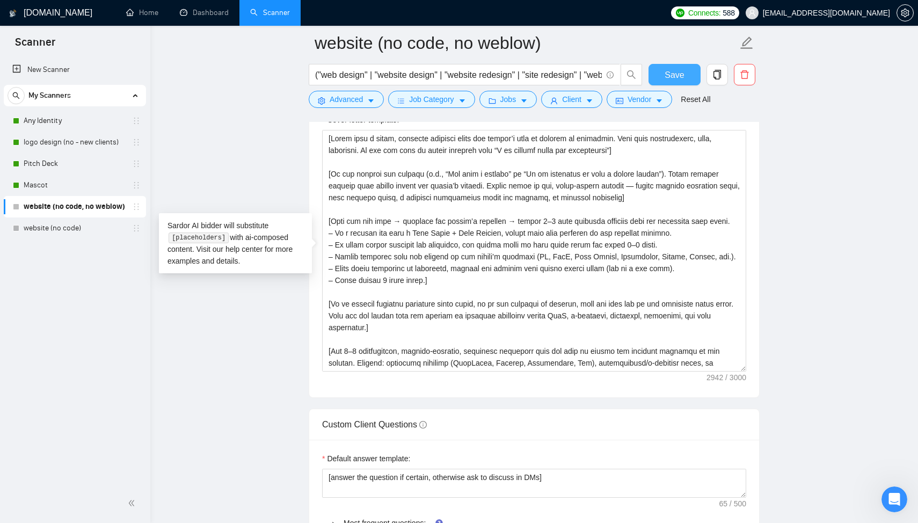
click at [683, 80] on span "Save" at bounding box center [674, 74] width 19 height 13
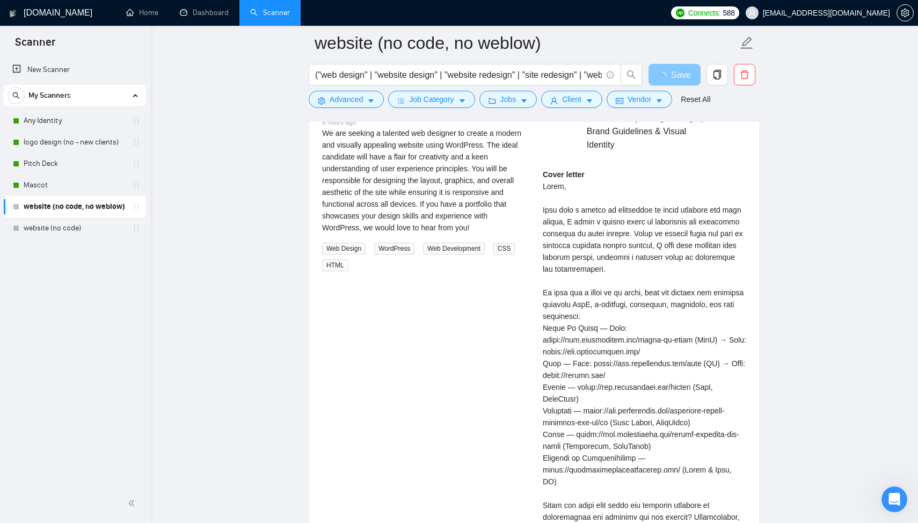
scroll to position [2086, 0]
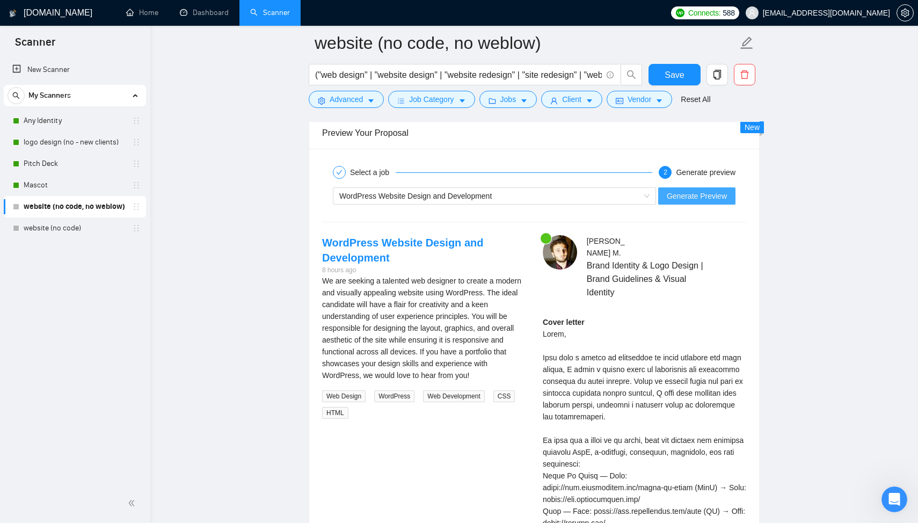
click at [701, 198] on span "Generate Preview" at bounding box center [697, 196] width 60 height 12
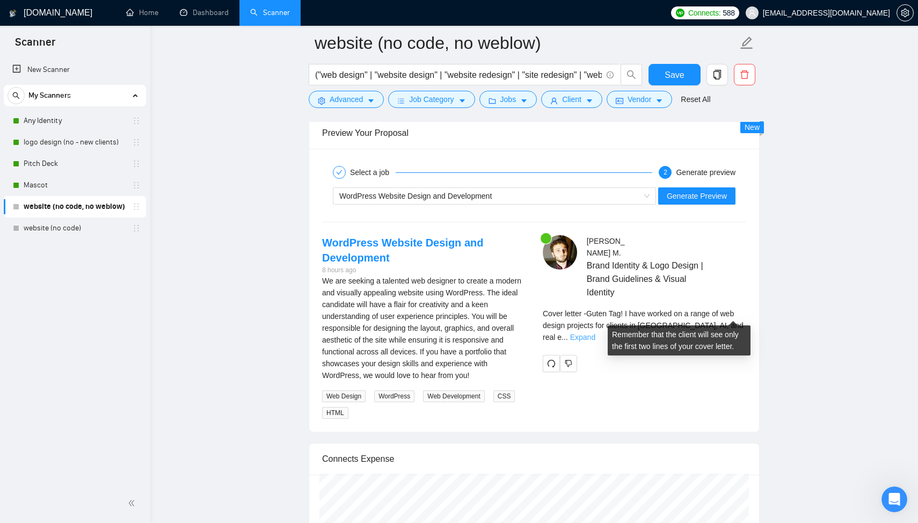
click at [596, 333] on link "Expand" at bounding box center [582, 337] width 25 height 9
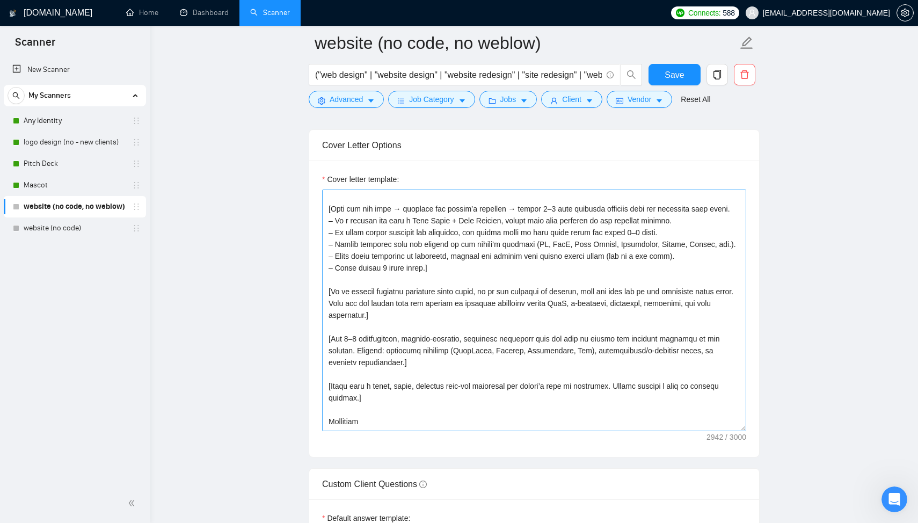
scroll to position [72, 0]
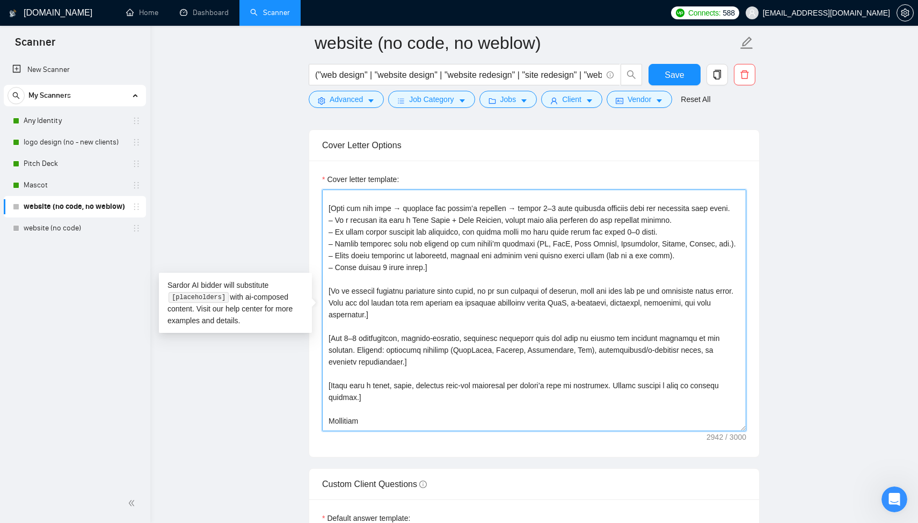
drag, startPoint x: 383, startPoint y: 316, endPoint x: 310, endPoint y: 286, distance: 78.7
paste textarea "platform or industry is unclear, or client asks for “design only / UI/UX,” send…"
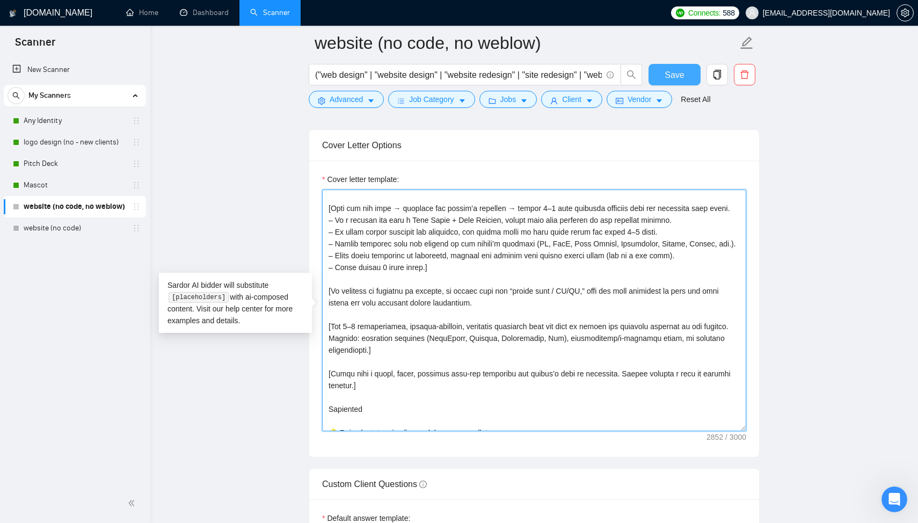
type textarea "[Lorem ipsu d sitam, consecte adipisci elits doe tempor’i utla et dolorem al en…"
click at [674, 76] on span "Save" at bounding box center [674, 74] width 19 height 13
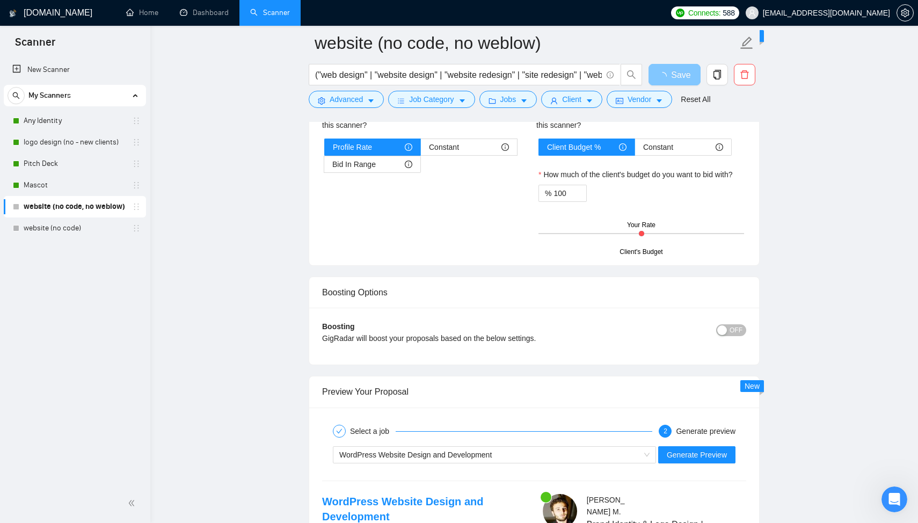
scroll to position [2008, 0]
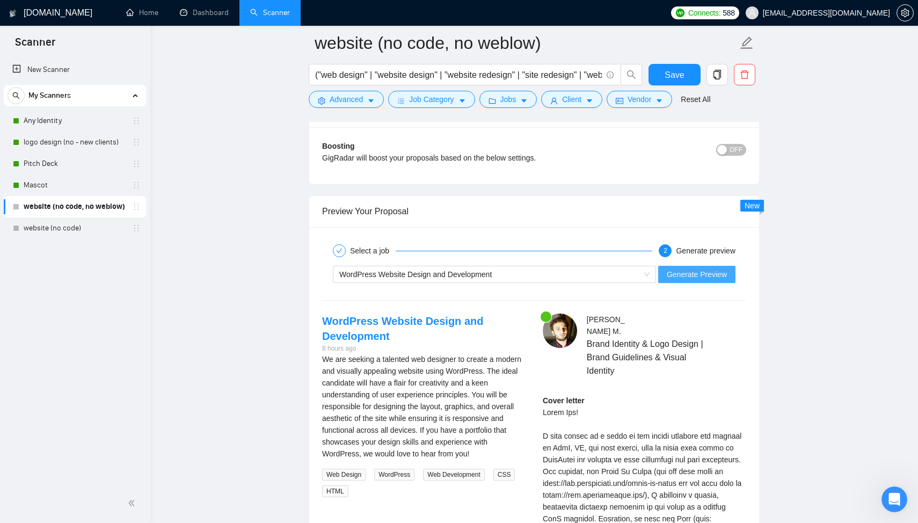
click at [698, 276] on span "Generate Preview" at bounding box center [697, 274] width 60 height 12
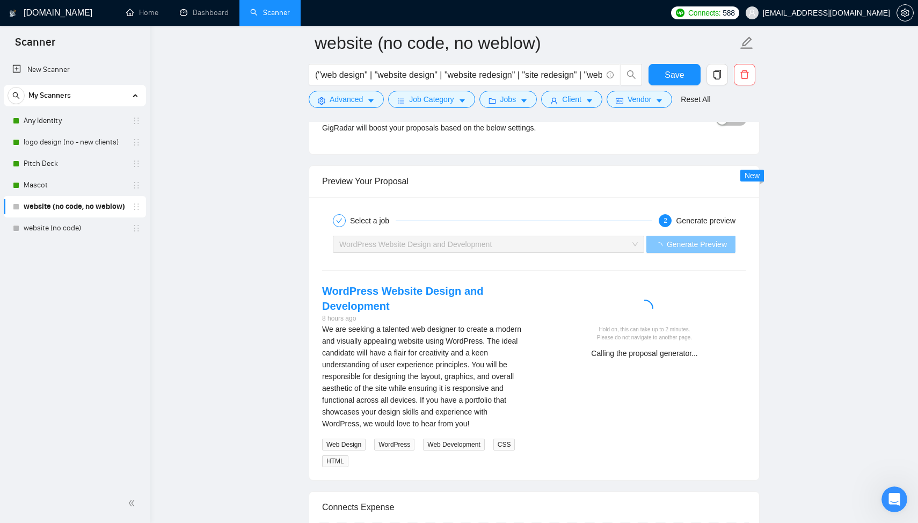
scroll to position [2065, 0]
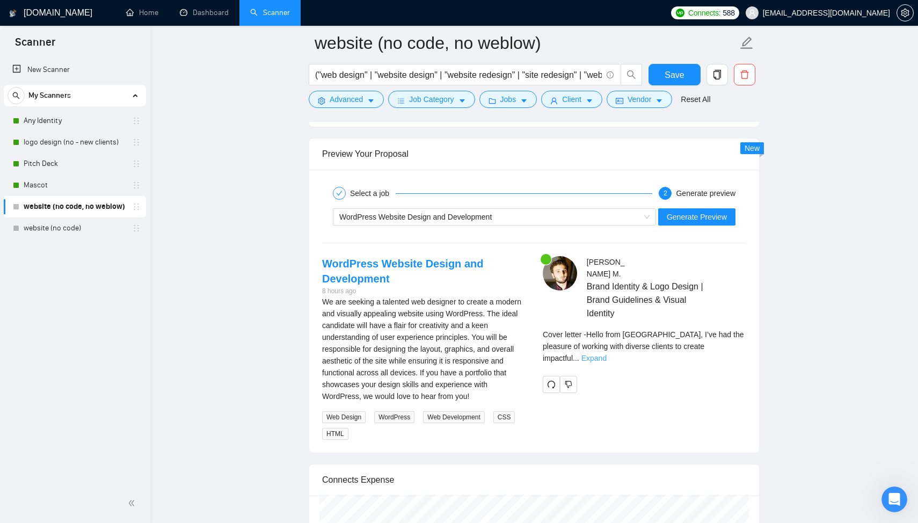
click at [607, 354] on link "Expand" at bounding box center [594, 358] width 25 height 9
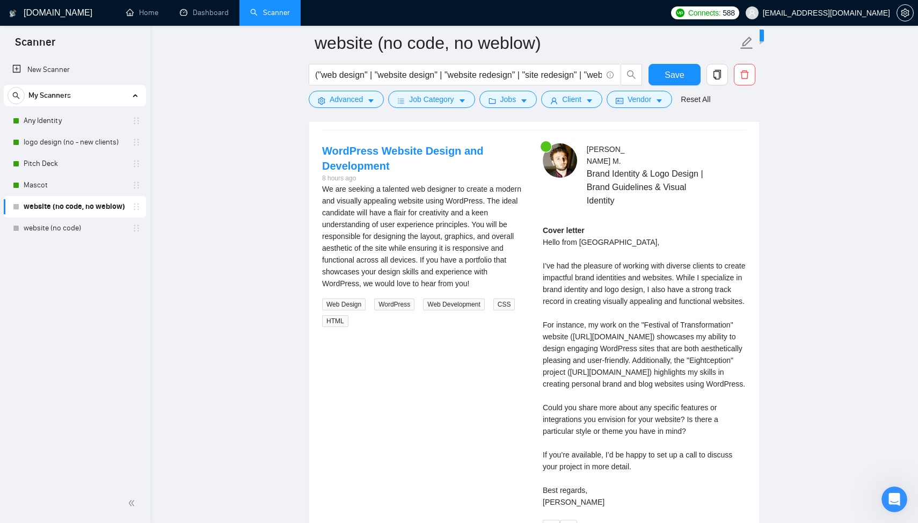
scroll to position [2170, 0]
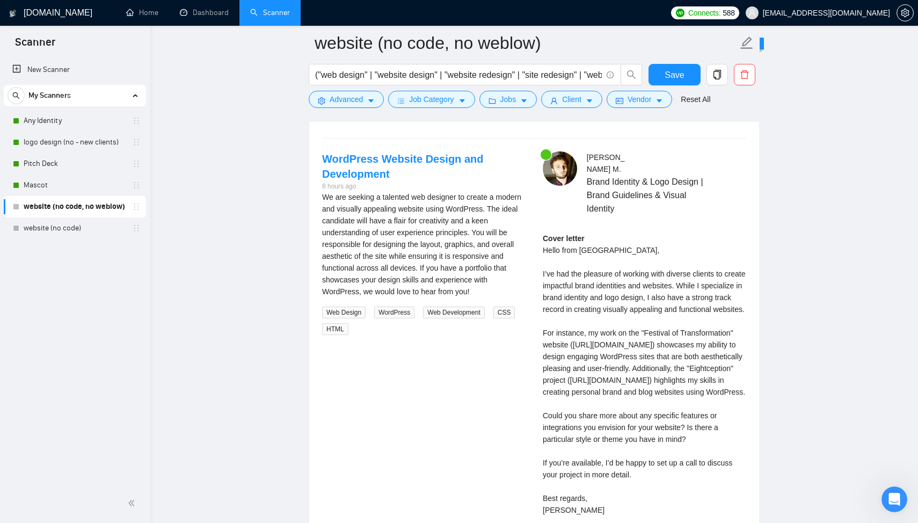
click at [462, 140] on div "Select a job 2 Generate preview WordPress Website Design and Development Genera…" at bounding box center [534, 311] width 450 height 493
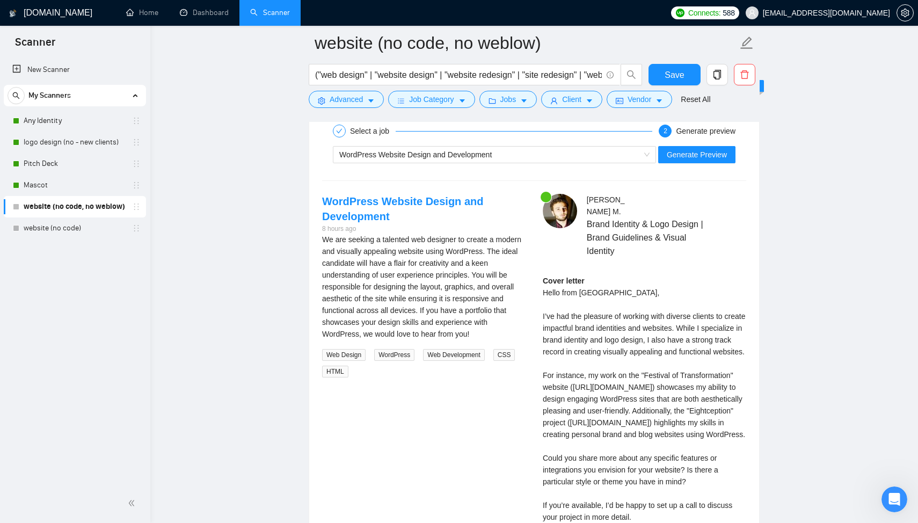
scroll to position [2060, 0]
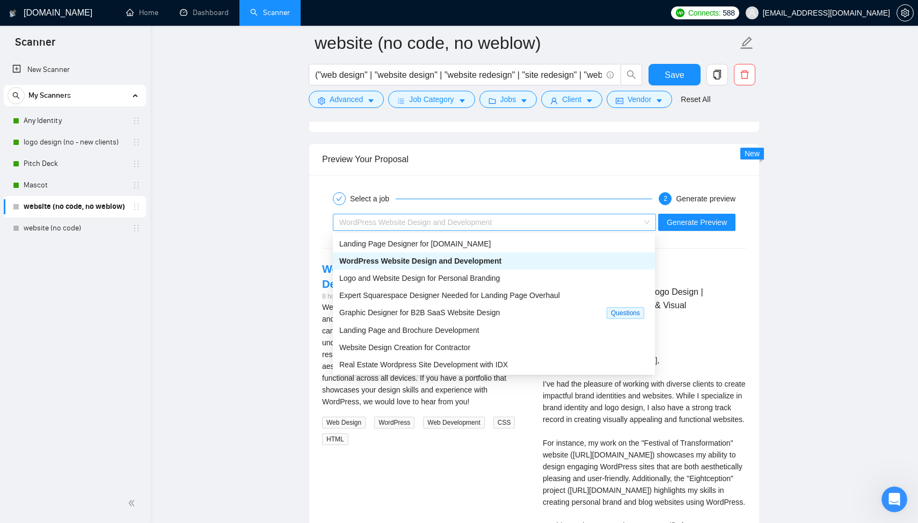
click at [402, 227] on div "WordPress Website Design and Development" at bounding box center [489, 222] width 301 height 16
click at [418, 299] on span "Expert Squarespace Designer Needed for Landing Page Overhaul" at bounding box center [449, 295] width 221 height 9
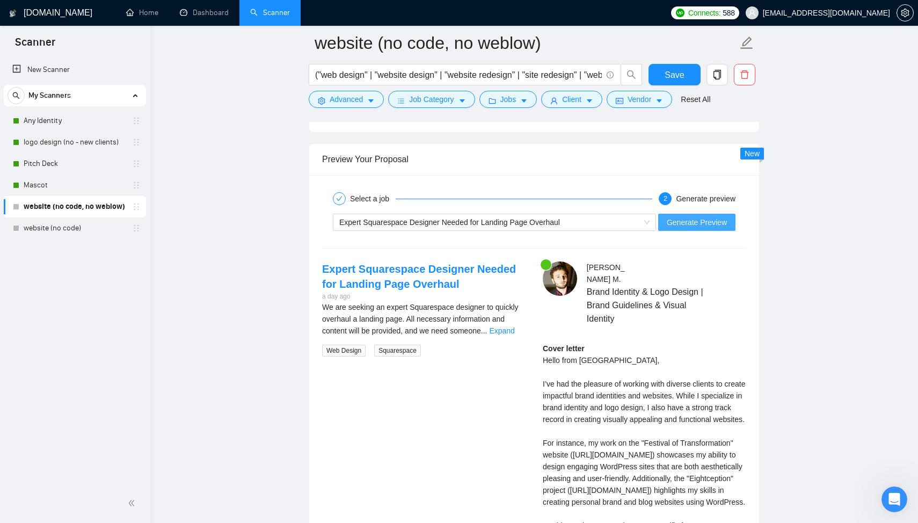
click at [699, 224] on span "Generate Preview" at bounding box center [697, 222] width 60 height 12
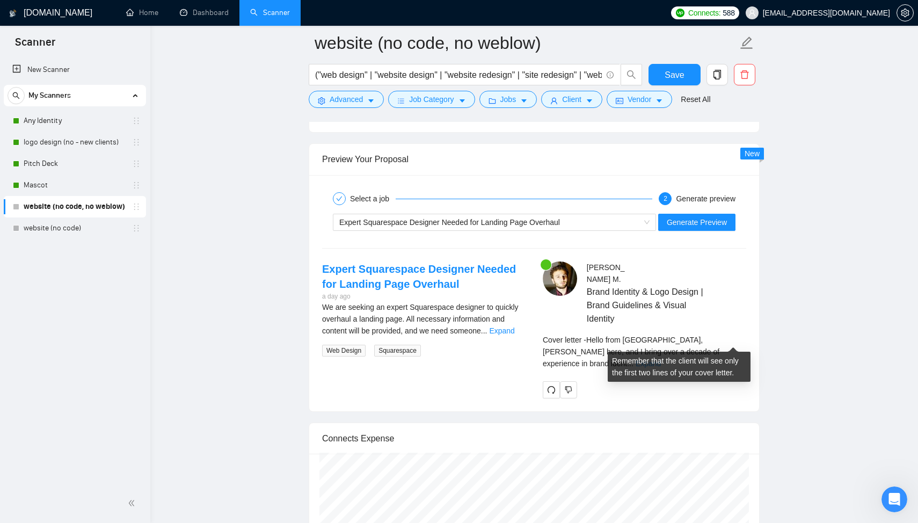
click at [661, 359] on link "Expand" at bounding box center [648, 363] width 25 height 9
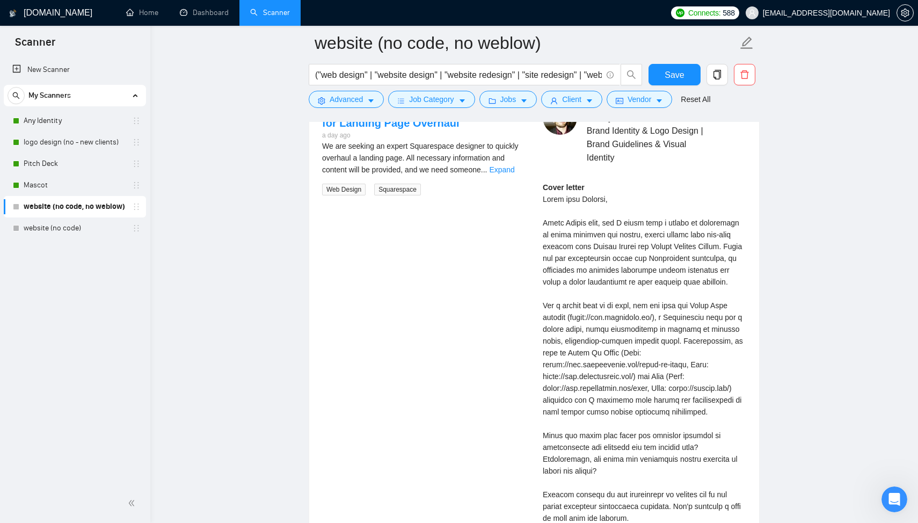
scroll to position [2223, 0]
click at [510, 168] on link "Expand" at bounding box center [501, 168] width 25 height 9
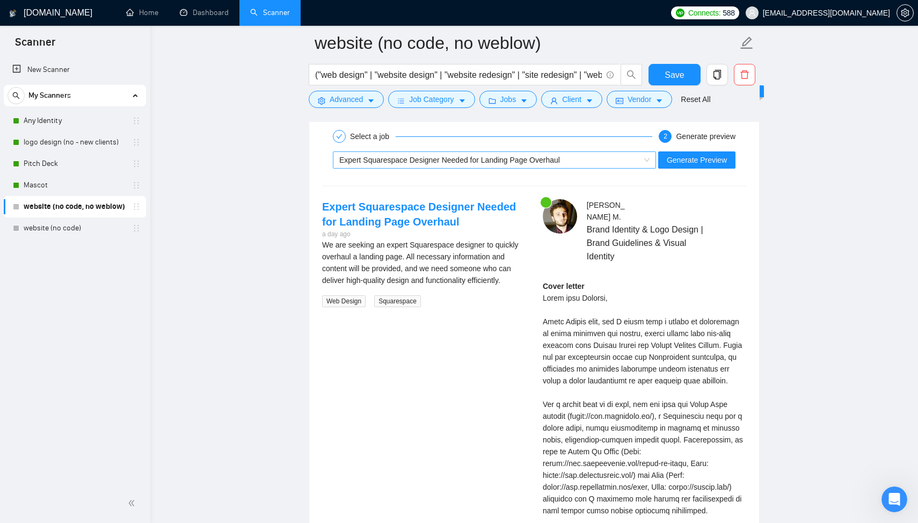
scroll to position [2117, 0]
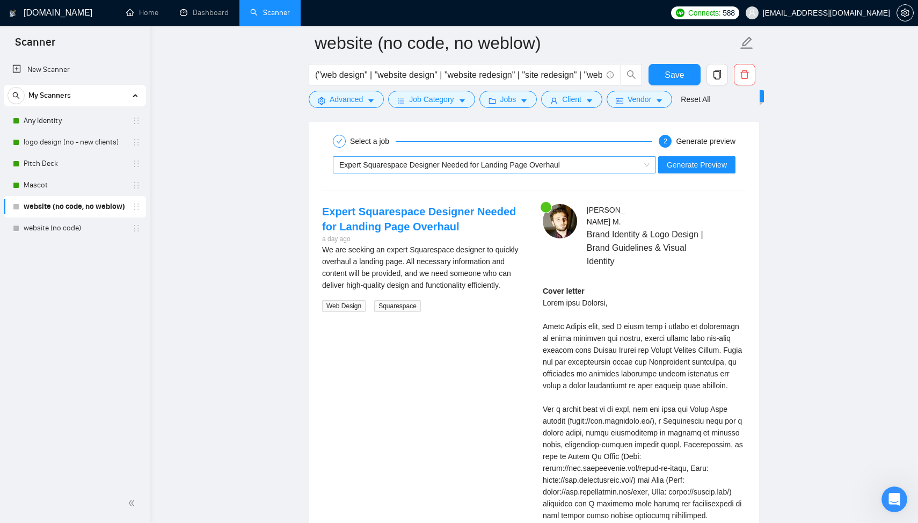
click at [397, 168] on span "Expert Squarespace Designer Needed for Landing Page Overhaul" at bounding box center [449, 165] width 221 height 9
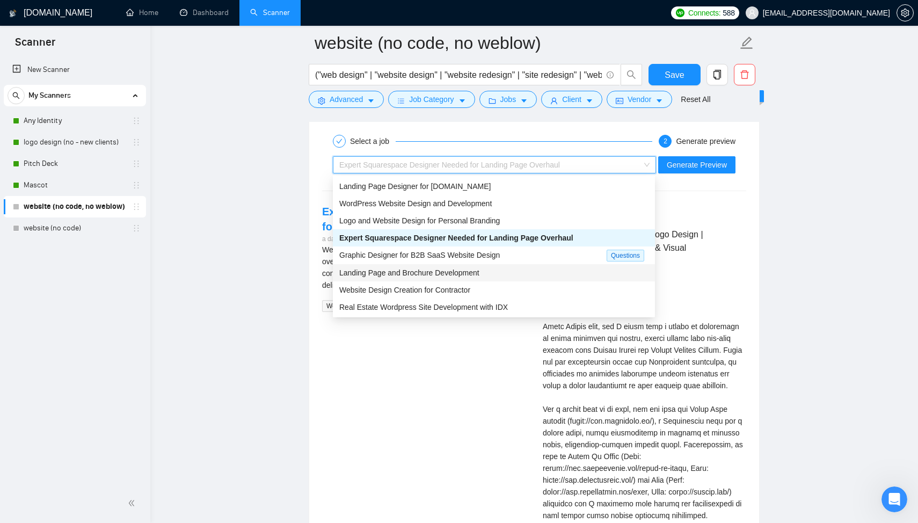
click at [417, 271] on span "Landing Page and Brochure Development" at bounding box center [409, 272] width 140 height 9
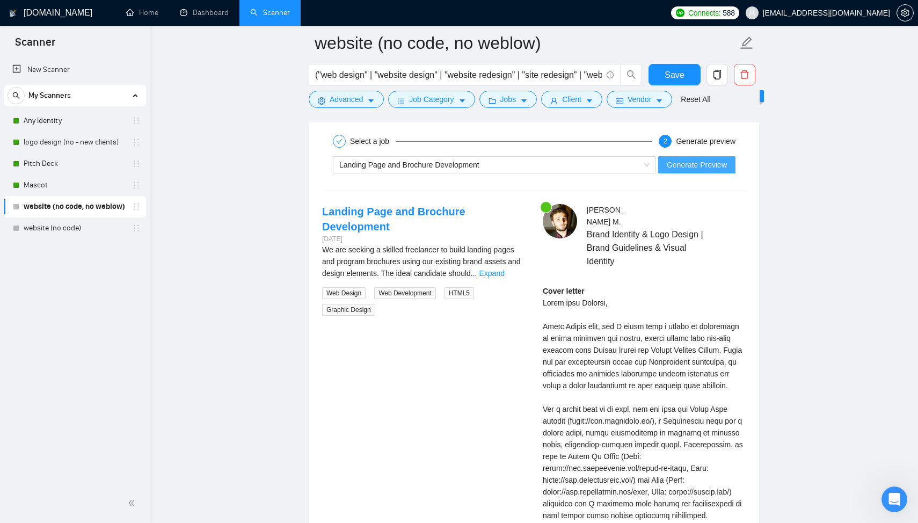
click at [692, 164] on span "Generate Preview" at bounding box center [697, 165] width 60 height 12
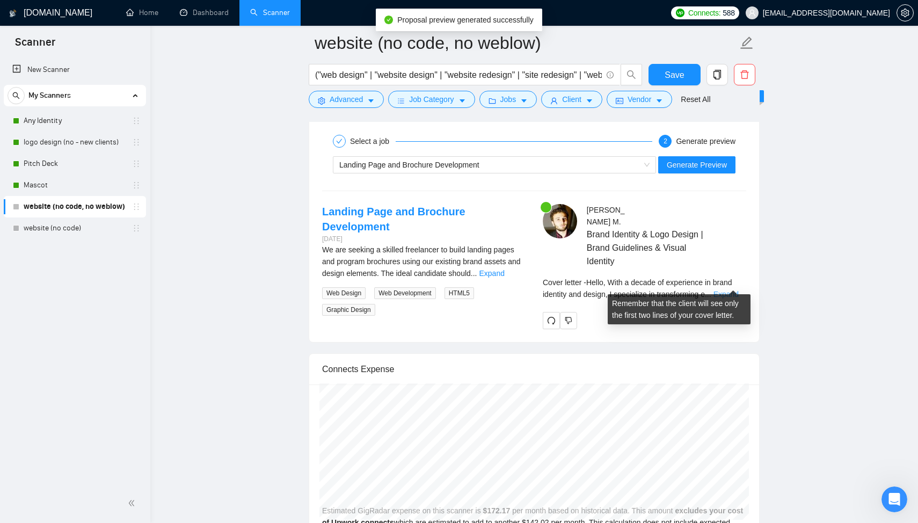
click at [734, 290] on link "Expand" at bounding box center [726, 294] width 25 height 9
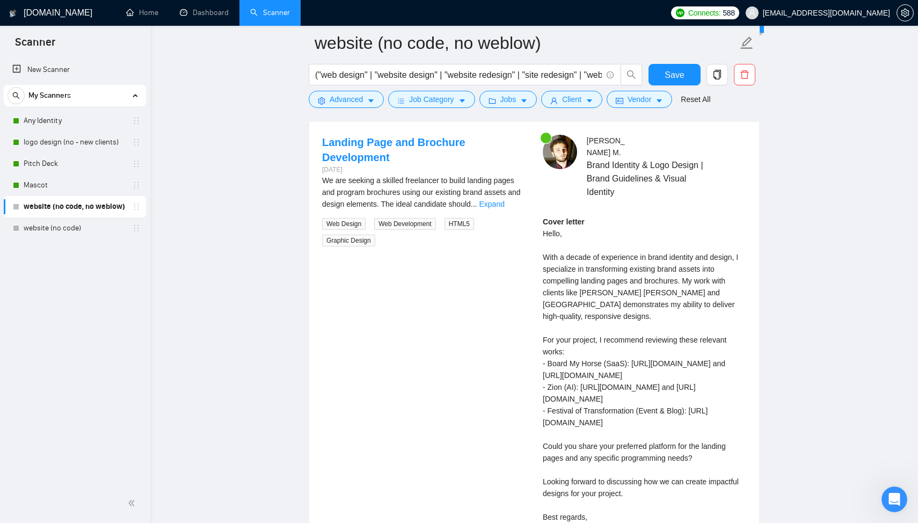
scroll to position [2185, 0]
click at [506, 195] on div "We are seeking a skilled freelancer to build landing pages and program brochure…" at bounding box center [424, 193] width 204 height 35
click at [505, 201] on link "Expand" at bounding box center [492, 205] width 25 height 9
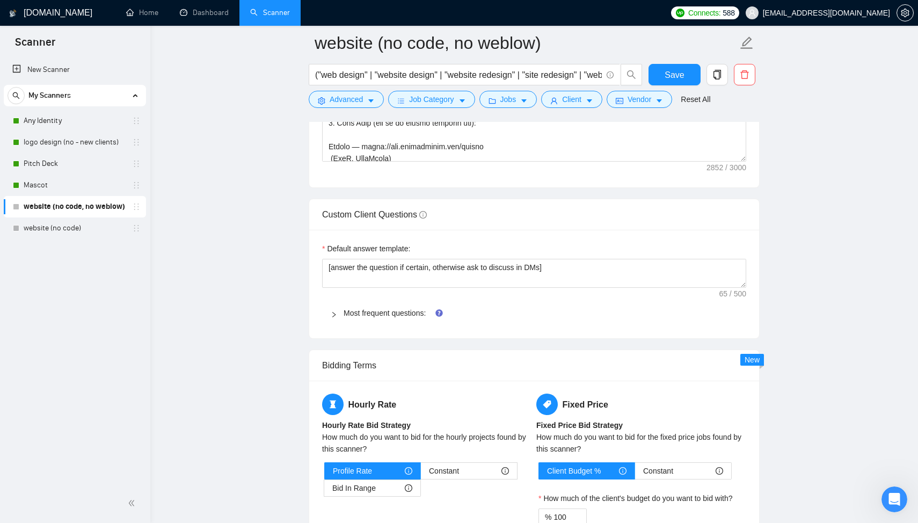
scroll to position [0, 0]
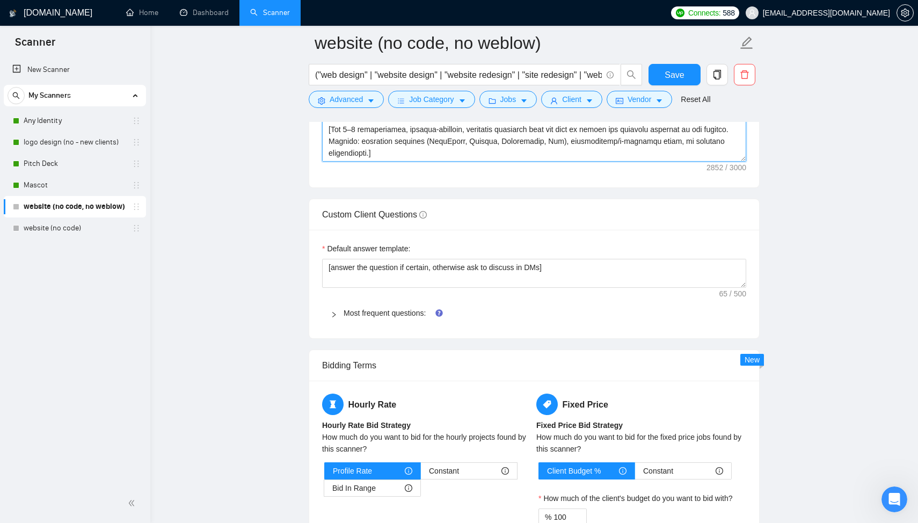
click at [373, 141] on textarea "Cover letter template:" at bounding box center [534, 41] width 424 height 242
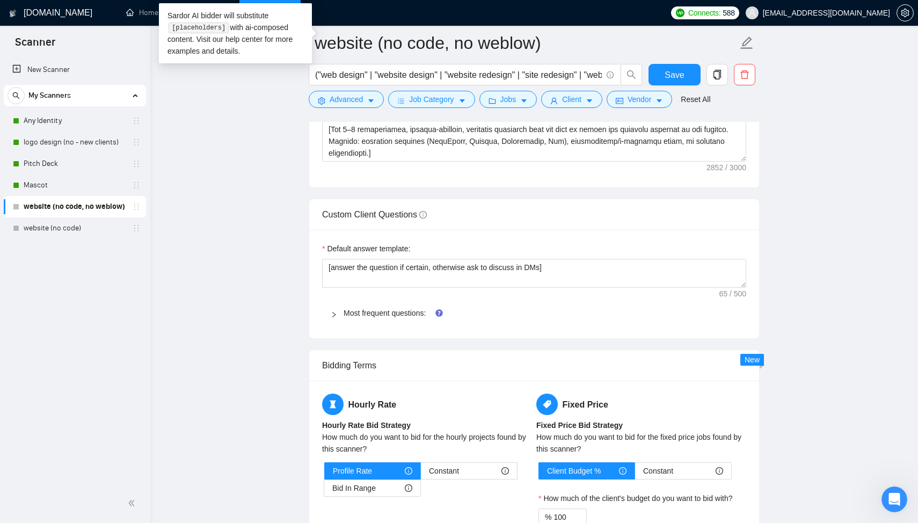
click at [96, 207] on link "website (no code, no weblow)" at bounding box center [75, 206] width 102 height 21
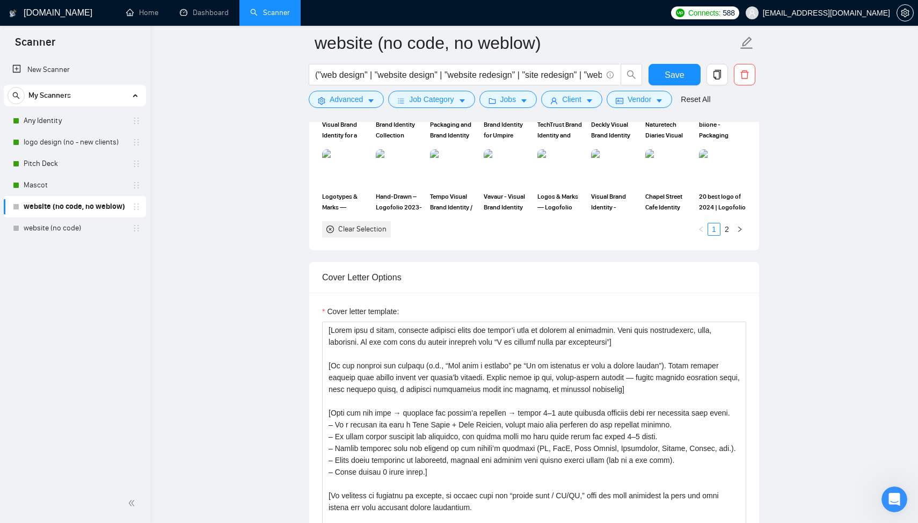
scroll to position [1051, 0]
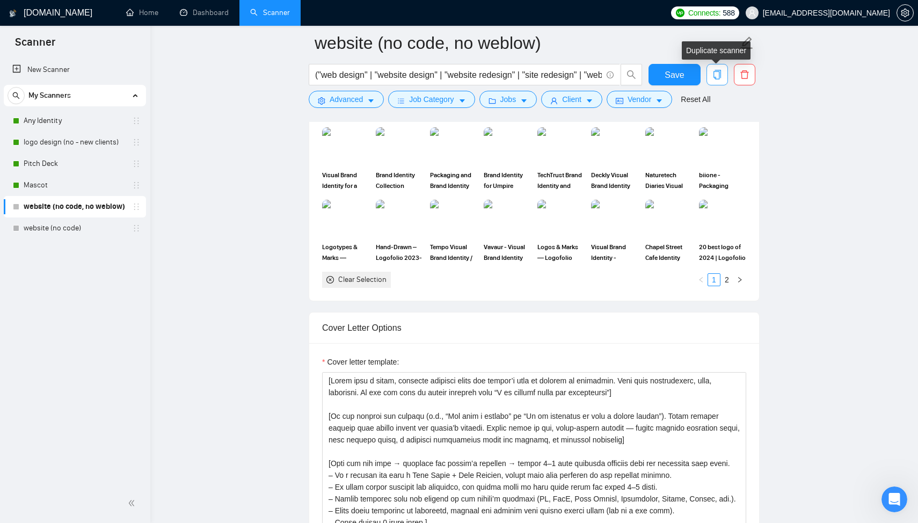
click at [717, 70] on icon "copy" at bounding box center [718, 75] width 8 height 10
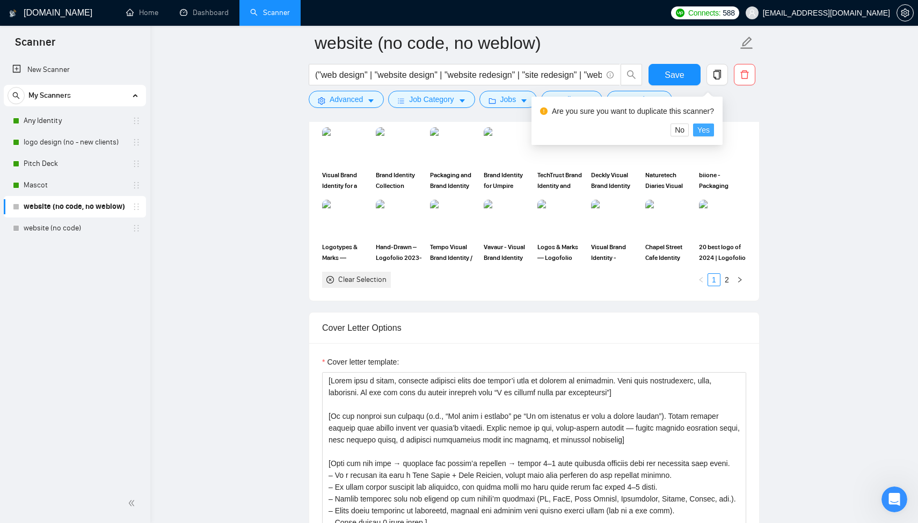
click at [709, 129] on span "Yes" at bounding box center [704, 130] width 12 height 12
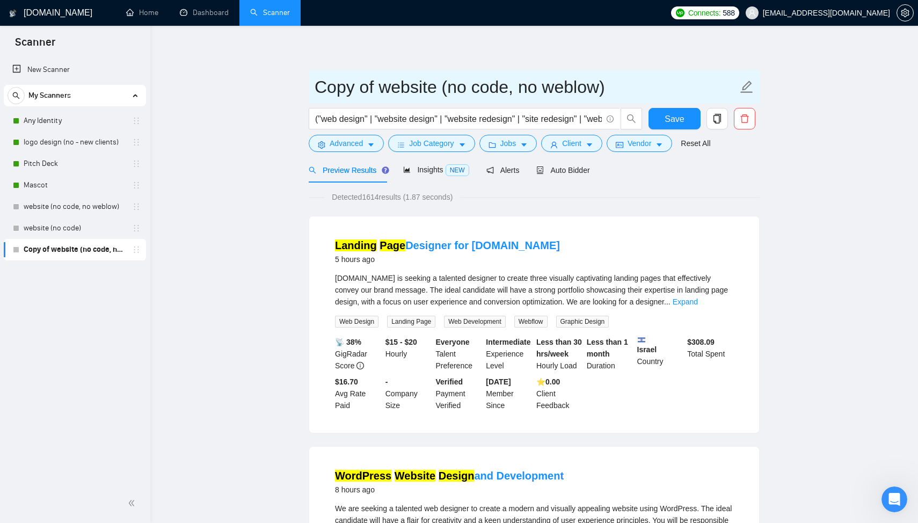
drag, startPoint x: 449, startPoint y: 90, endPoint x: 594, endPoint y: 86, distance: 145.0
click at [594, 86] on input "Copy of website (no code, no weblow)" at bounding box center [526, 87] width 423 height 27
click at [473, 88] on input "Copy of website (squrespace, wix)" at bounding box center [526, 87] width 423 height 27
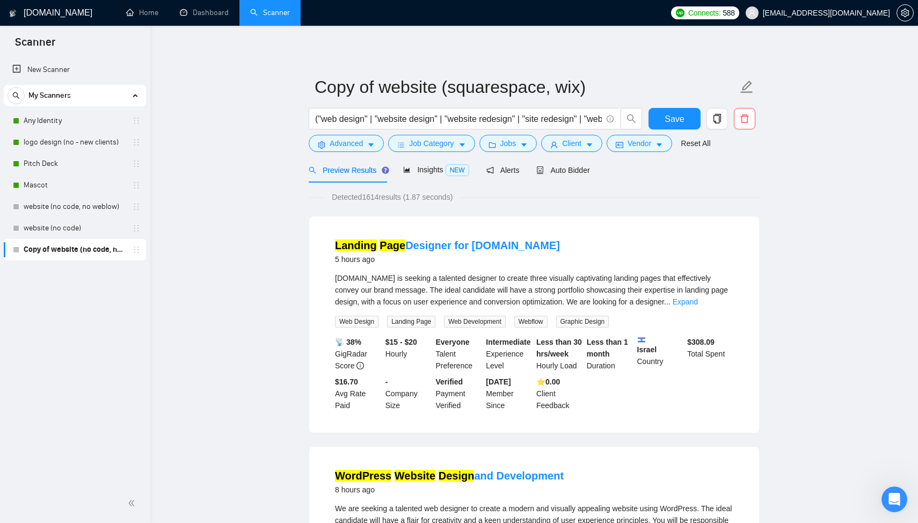
drag, startPoint x: 380, startPoint y: 89, endPoint x: 272, endPoint y: 69, distance: 109.1
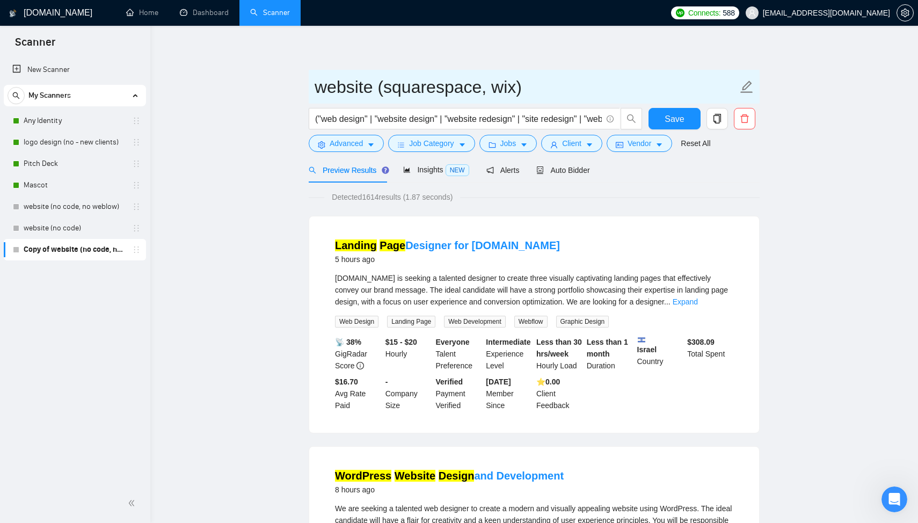
type input "website (squarespace, wix)"
click at [375, 91] on input "website (squarespace, wix)" at bounding box center [526, 87] width 423 height 27
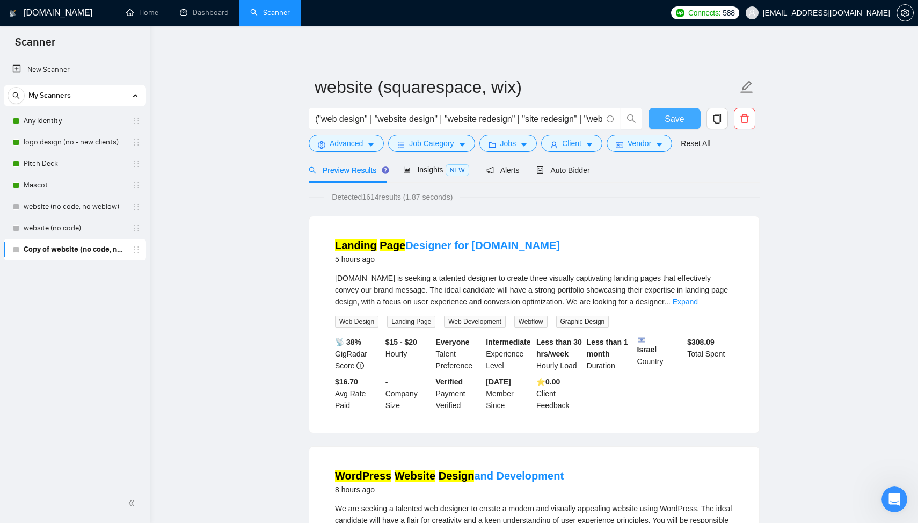
click at [670, 117] on span "Save" at bounding box center [674, 118] width 19 height 13
click at [89, 214] on link "website (no code, no weblow)" at bounding box center [75, 206] width 102 height 21
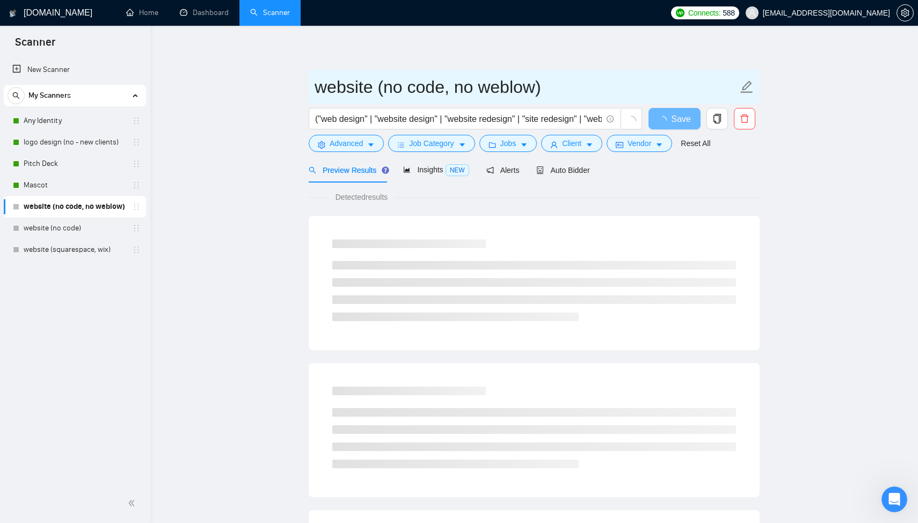
click at [373, 85] on input "website (no code, no weblow)" at bounding box center [526, 87] width 423 height 27
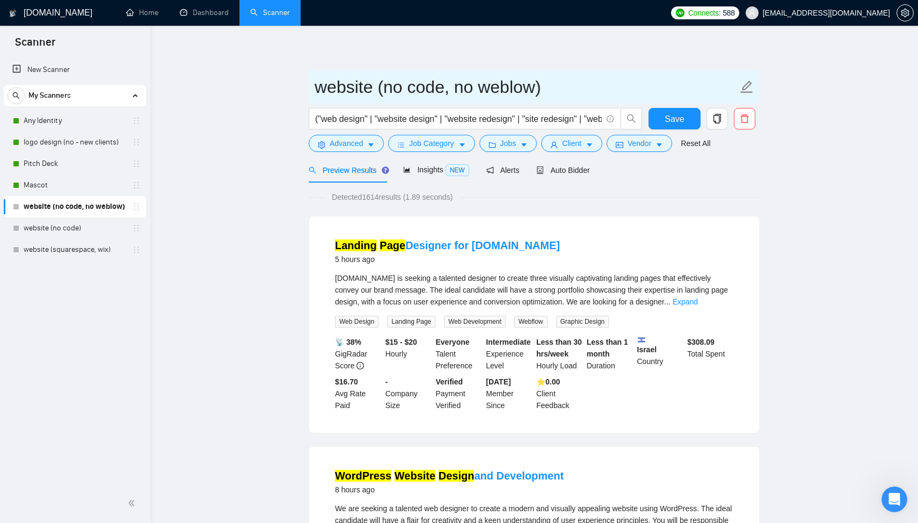
drag, startPoint x: 384, startPoint y: 87, endPoint x: 529, endPoint y: 87, distance: 145.0
click at [529, 87] on input "website (no code, no weblow)" at bounding box center [526, 87] width 423 height 27
click at [384, 84] on input "website (wordpress)" at bounding box center [526, 87] width 423 height 27
type input "website (design + wordpress)"
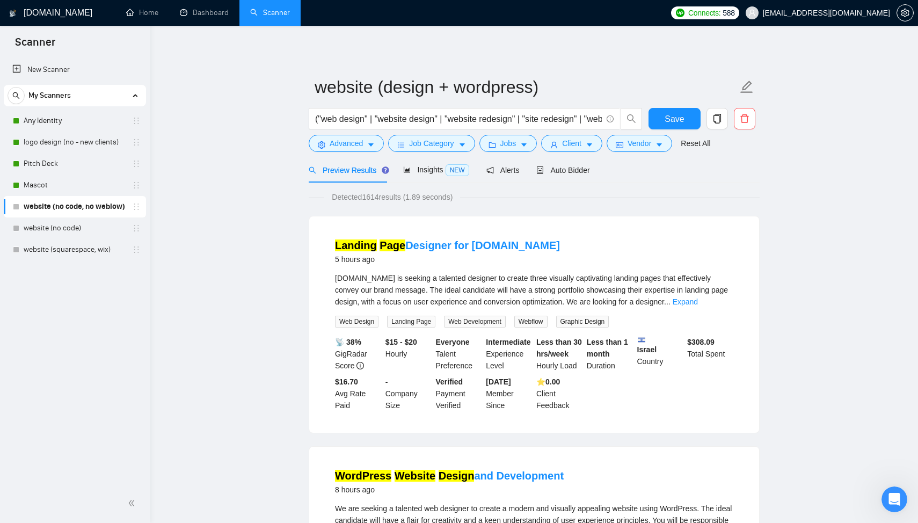
click at [662, 115] on button "Save" at bounding box center [675, 118] width 52 height 21
click at [724, 114] on span "copy" at bounding box center [717, 119] width 20 height 10
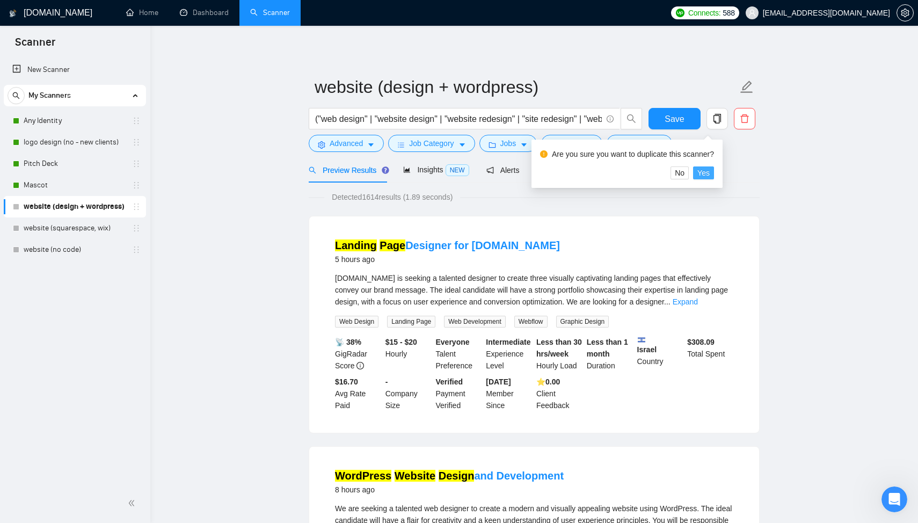
click at [706, 172] on span "Yes" at bounding box center [704, 173] width 12 height 12
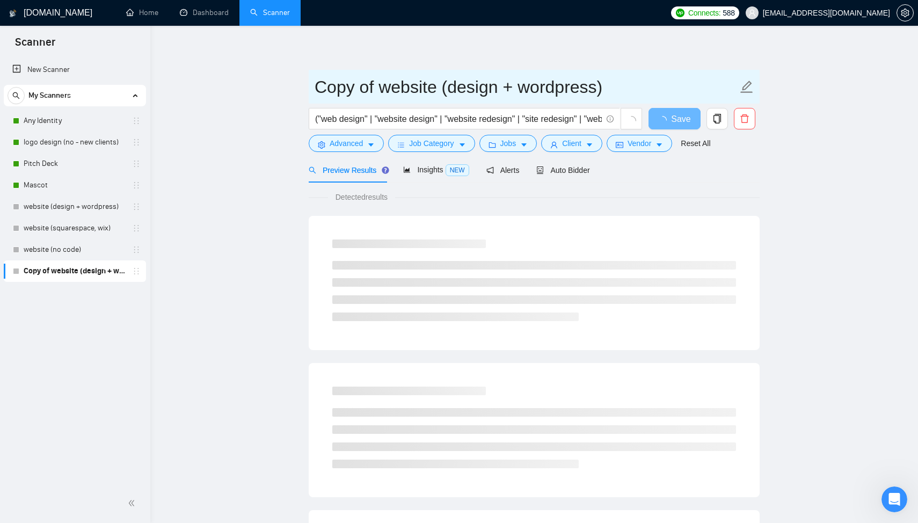
drag, startPoint x: 435, startPoint y: 89, endPoint x: 295, endPoint y: 91, distance: 140.2
click at [295, 91] on main "Copy of website (design + wordpress) ("web design" | "website design" | "websit…" at bounding box center [535, 491] width 734 height 896
click at [743, 117] on icon "delete" at bounding box center [744, 118] width 8 height 9
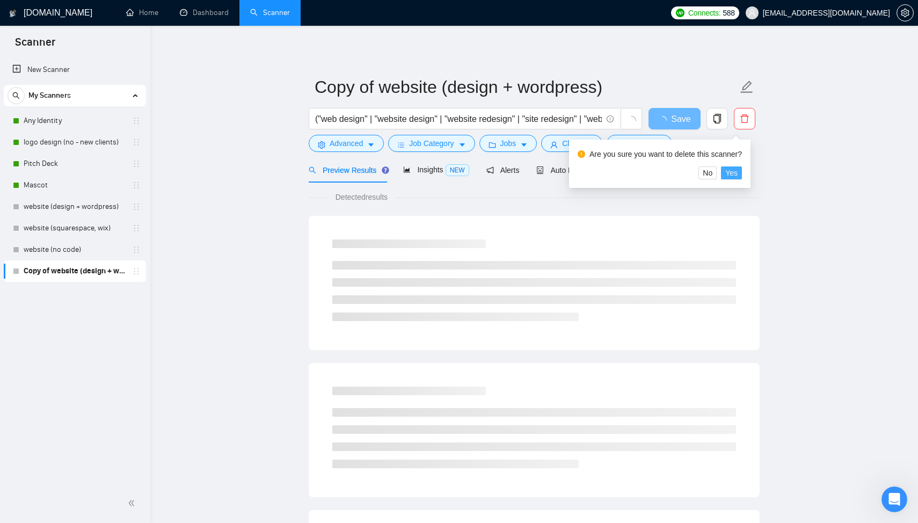
click at [737, 175] on span "Yes" at bounding box center [731, 173] width 12 height 12
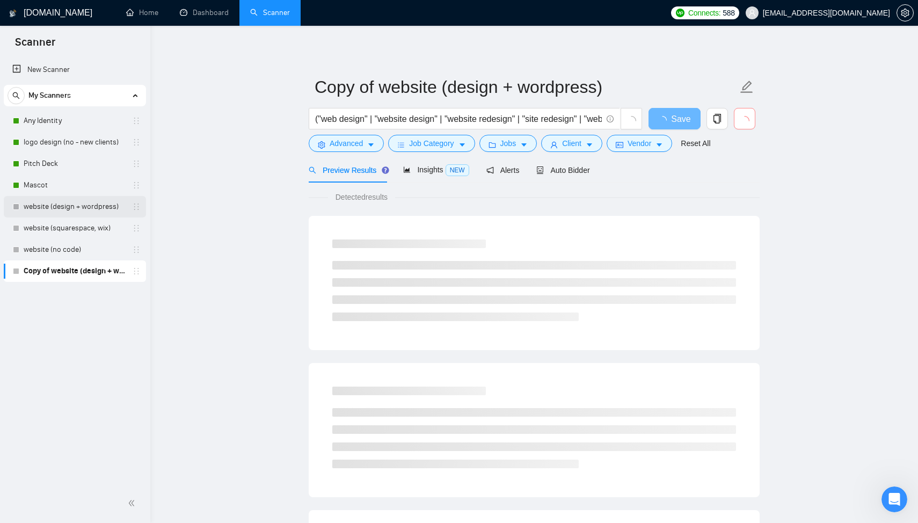
click at [80, 206] on link "website (design + wordpress)" at bounding box center [75, 206] width 102 height 21
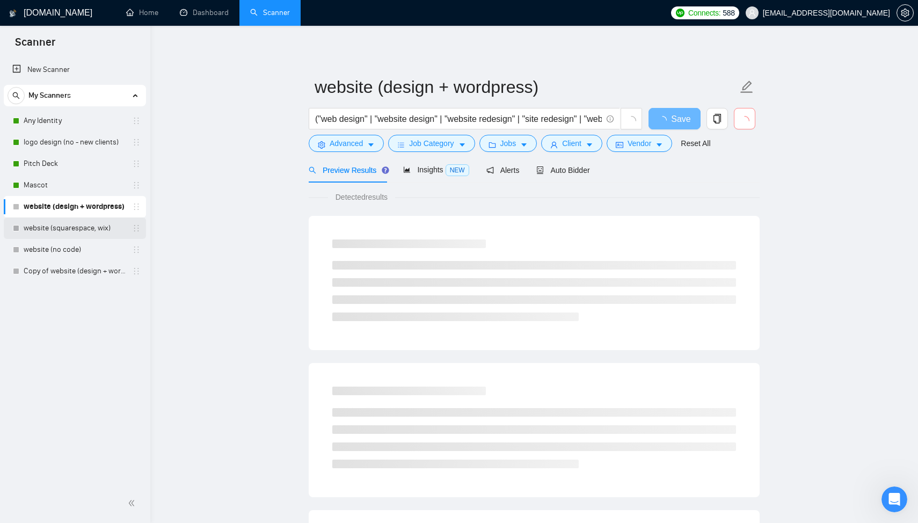
click at [81, 226] on link "website (squarespace, wix)" at bounding box center [75, 227] width 102 height 21
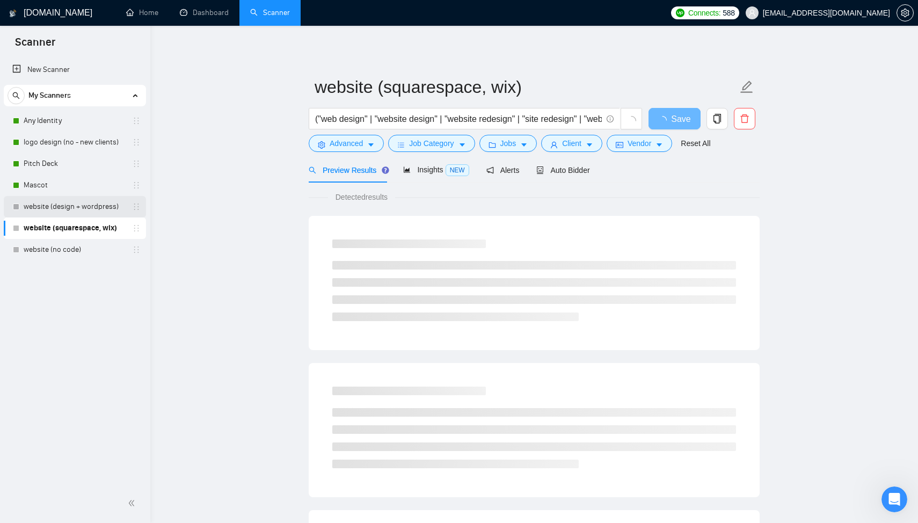
click at [92, 208] on link "website (design + wordpress)" at bounding box center [75, 206] width 102 height 21
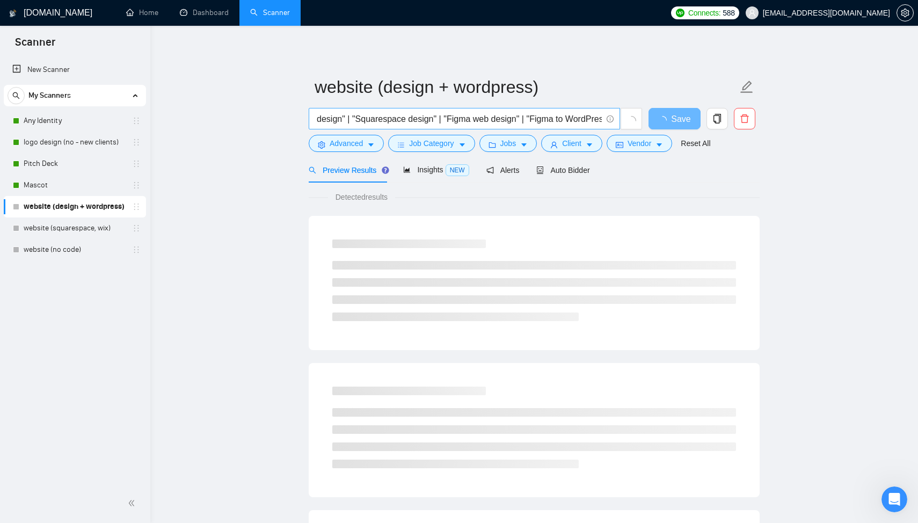
scroll to position [0, 1092]
drag, startPoint x: 480, startPoint y: 117, endPoint x: 394, endPoint y: 118, distance: 86.5
click at [394, 118] on input "("web design" | "website design" | "website redesign" | "site redesign" | "webs…" at bounding box center [458, 118] width 287 height 13
click at [515, 120] on input "("web design" | "website design" | "website redesign" | "site redesign" | "webs…" at bounding box center [458, 118] width 287 height 13
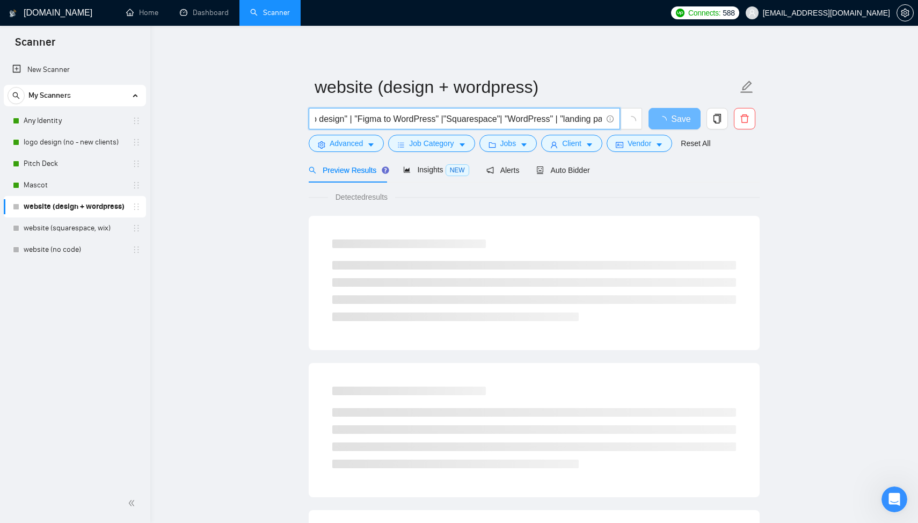
drag, startPoint x: 548, startPoint y: 119, endPoint x: 487, endPoint y: 119, distance: 60.7
click at [487, 119] on input "("web design" | "website design" | "website redesign" | "site redesign" | "webs…" at bounding box center [458, 118] width 287 height 13
drag, startPoint x: 598, startPoint y: 120, endPoint x: 579, endPoint y: 120, distance: 18.3
click at [579, 120] on input "("web design" | "website design" | "website redesign" | "site redesign" | "webs…" at bounding box center [458, 118] width 287 height 13
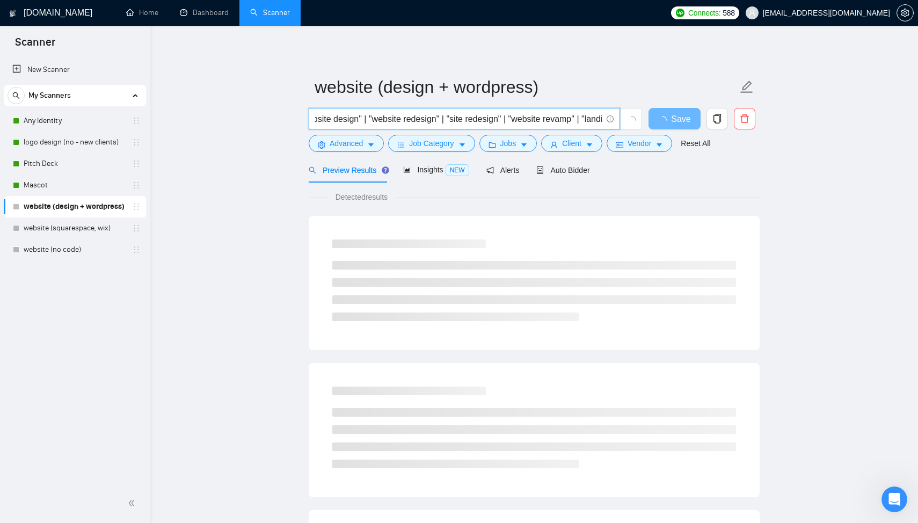
scroll to position [0, 0]
click at [319, 119] on input "("web design" | "website design" | "website redesign" | "site redesign" | "webs…" at bounding box center [458, 118] width 287 height 13
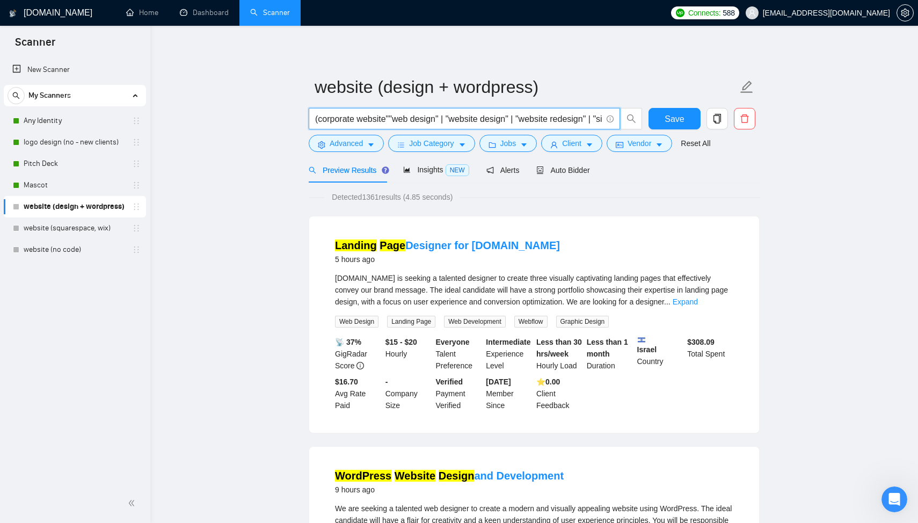
click at [319, 119] on input "(corporate website""web design" | "website design" | "website redesign" | "site…" at bounding box center [458, 118] width 287 height 13
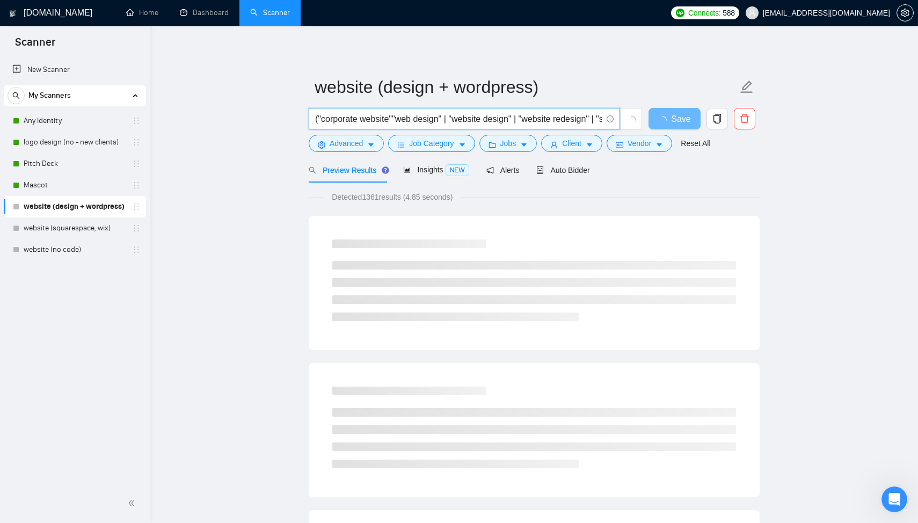
click at [398, 121] on input "("corporate website""web design" | "website design" | "website redesign" | "sit…" at bounding box center [458, 118] width 287 height 13
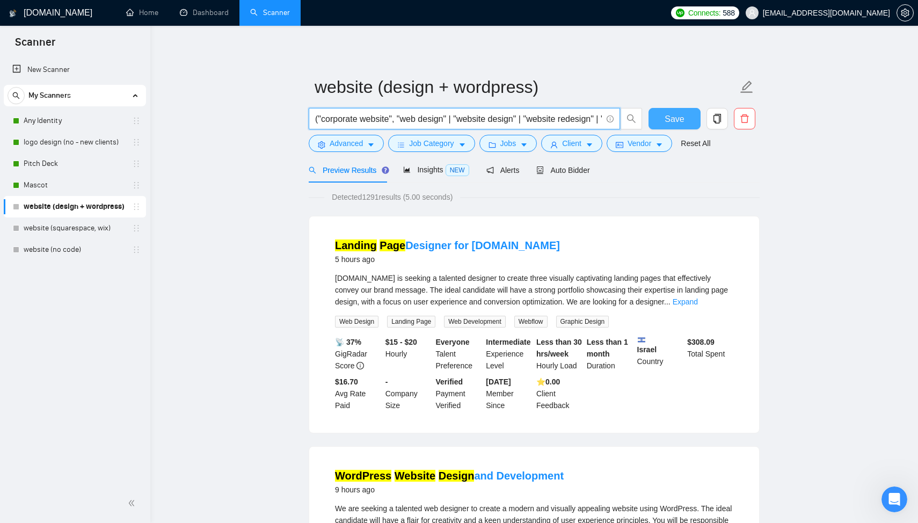
type input "("corporate website", "web design" | "website design" | "website redesign" | "s…"
click at [673, 119] on span "Save" at bounding box center [674, 118] width 19 height 13
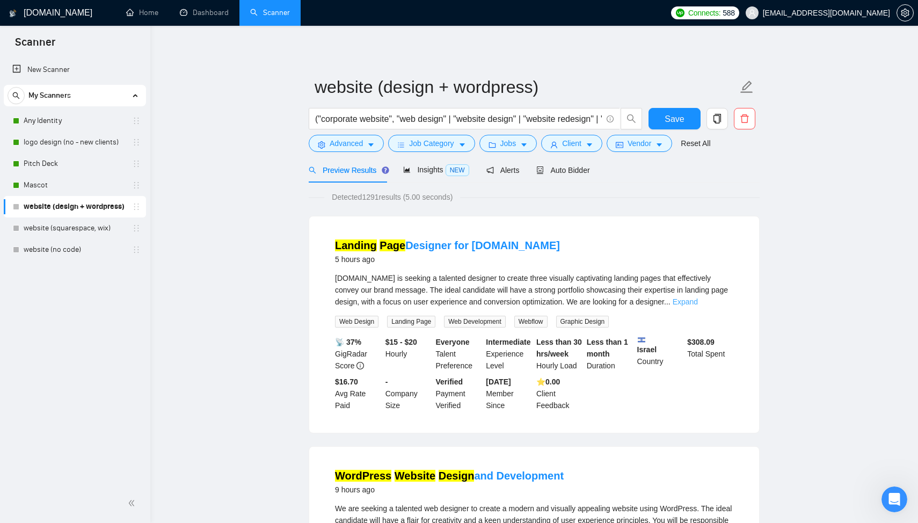
click at [698, 304] on link "Expand" at bounding box center [685, 301] width 25 height 9
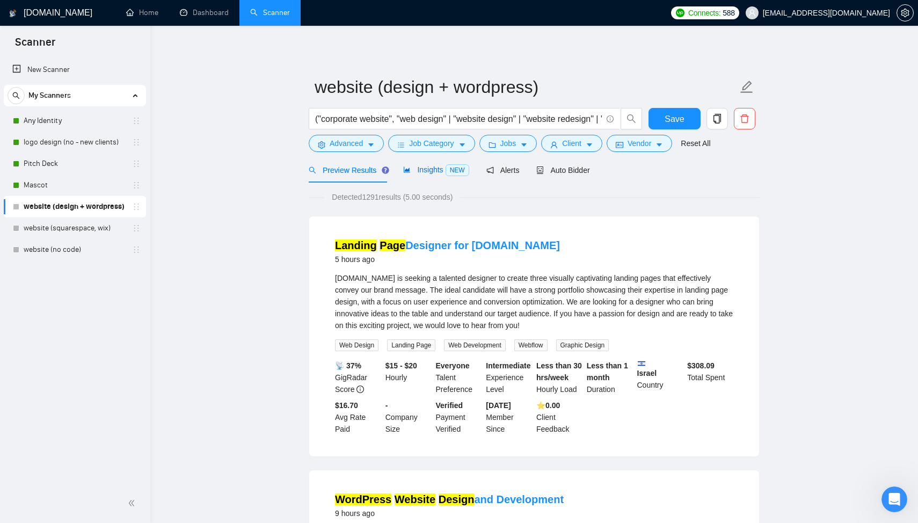
click at [432, 168] on span "Insights NEW" at bounding box center [436, 169] width 66 height 9
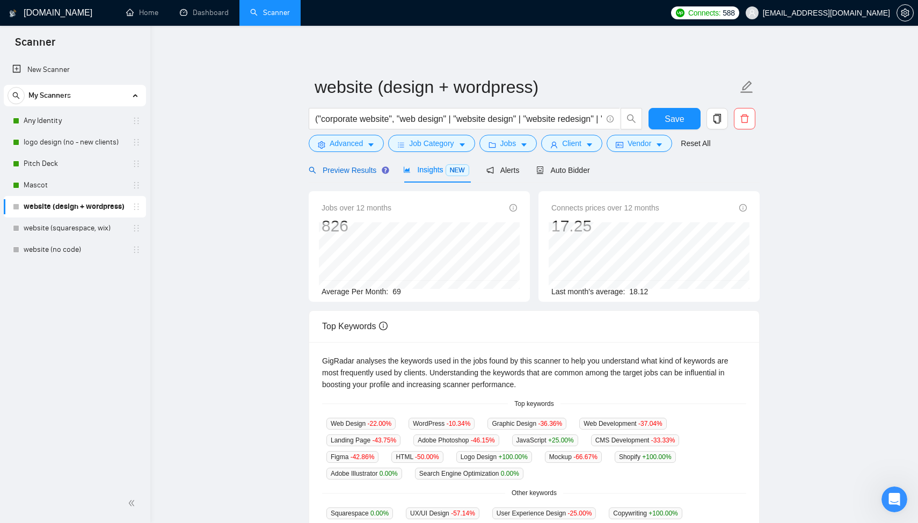
click at [362, 170] on span "Preview Results" at bounding box center [347, 170] width 77 height 9
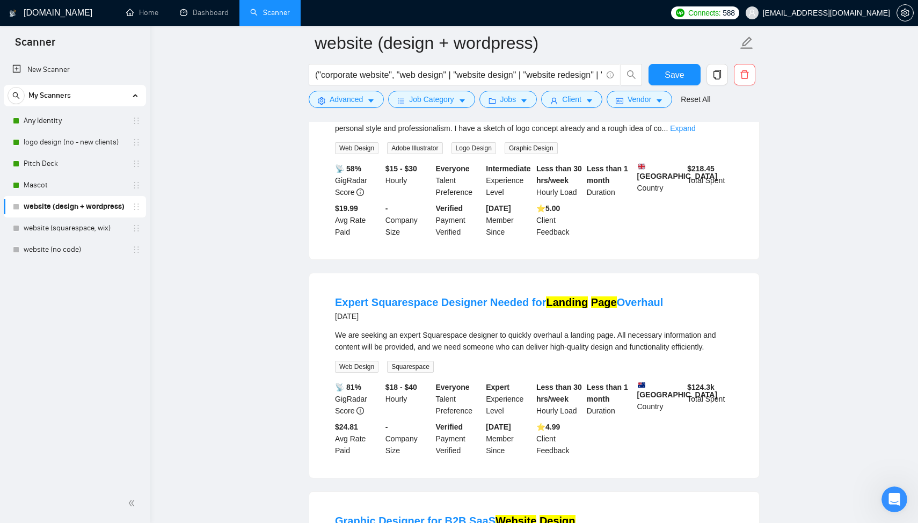
scroll to position [657, 0]
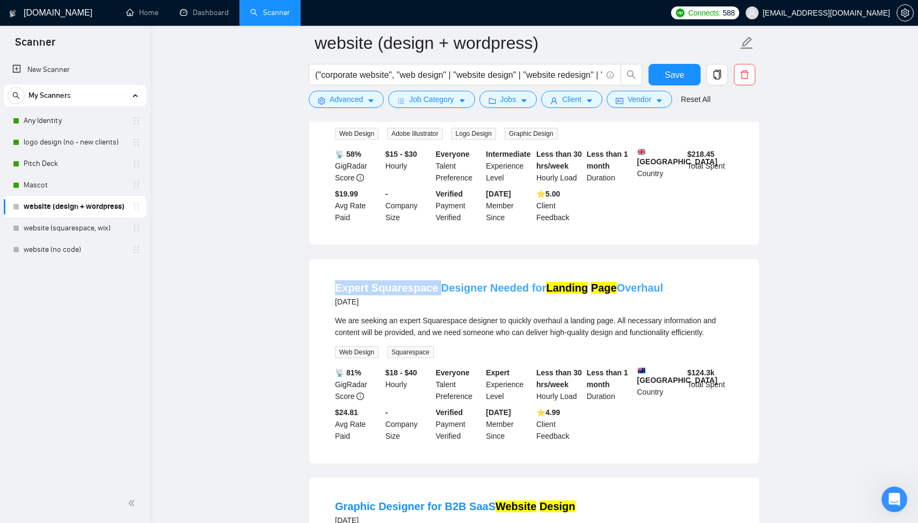
copy link "Expert Squarespace"
drag, startPoint x: 325, startPoint y: 292, endPoint x: 436, endPoint y: 295, distance: 110.7
click at [436, 295] on li "Expert Squarespace Designer Needed for Landing Page Overhaul [DATE] We are seek…" at bounding box center [534, 361] width 424 height 179
click at [352, 98] on span "Advanced" at bounding box center [346, 99] width 33 height 12
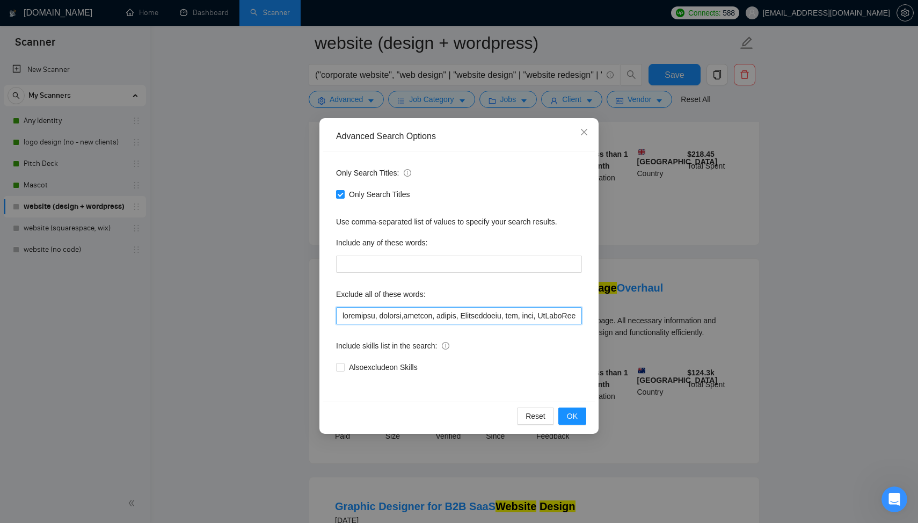
click at [340, 311] on input "text" at bounding box center [459, 315] width 246 height 17
paste input "Expert Squarespace"
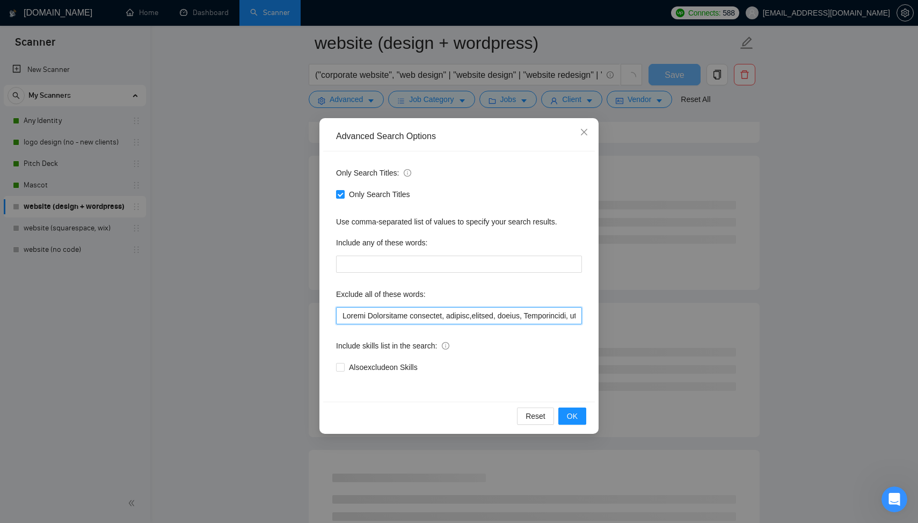
drag, startPoint x: 368, startPoint y: 316, endPoint x: 329, endPoint y: 314, distance: 39.3
click at [329, 314] on div "Only Search Titles: Only Search Titles Use comma-separated list of values to sp…" at bounding box center [459, 276] width 272 height 250
click at [390, 317] on input "text" at bounding box center [459, 315] width 246 height 17
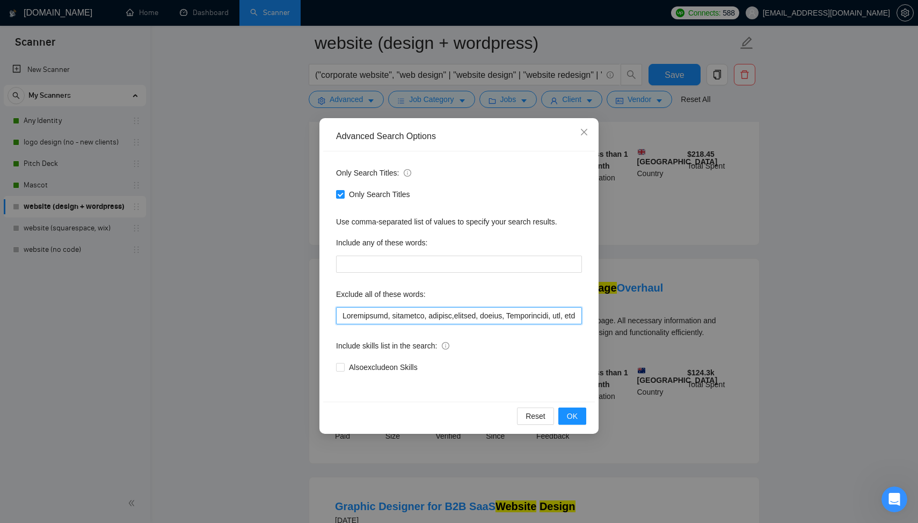
click at [344, 317] on input "text" at bounding box center [459, 315] width 246 height 17
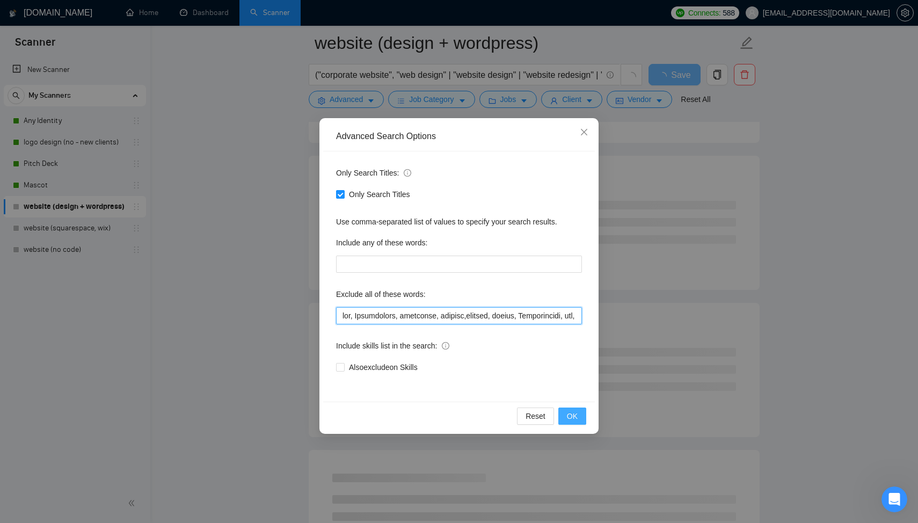
type input "wix, Squarespace, generator, ongoing,banners, resize, Finalization, fix, bugs, …"
click at [568, 414] on span "OK" at bounding box center [572, 416] width 11 height 12
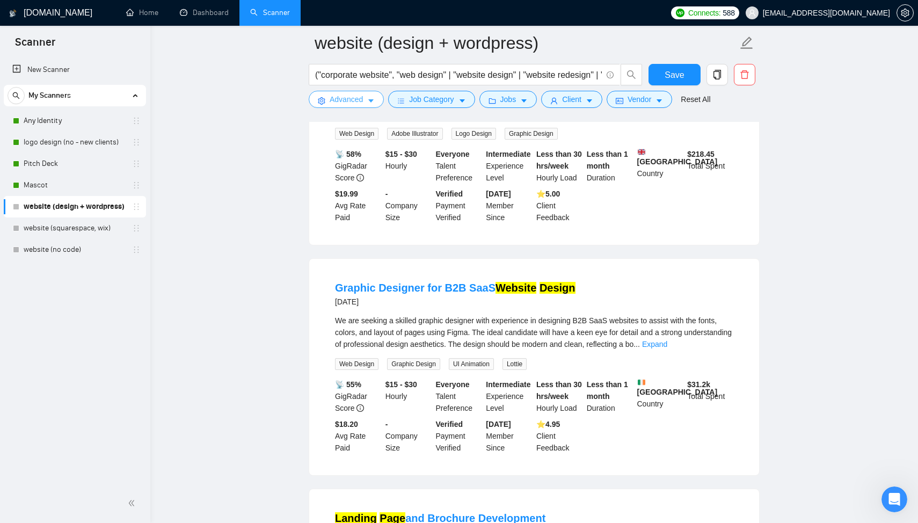
click at [349, 101] on span "Advanced" at bounding box center [346, 99] width 33 height 12
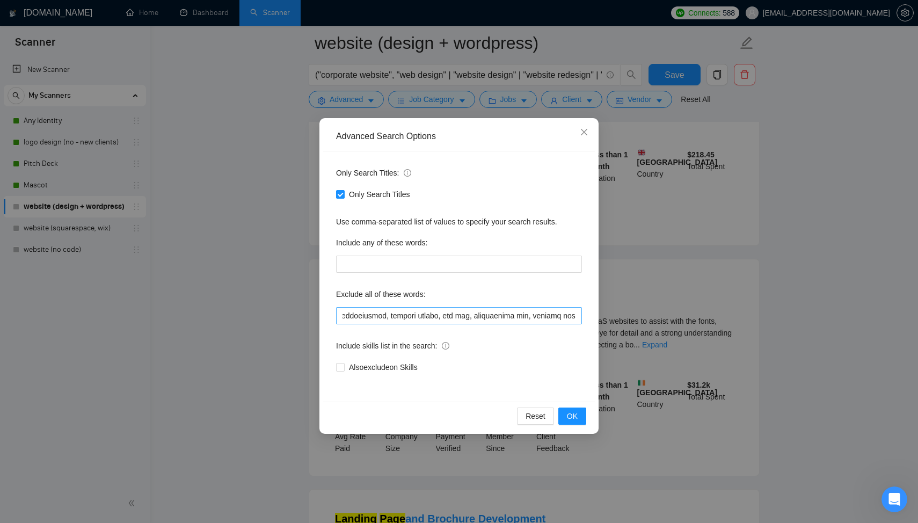
scroll to position [0, 7483]
click at [578, 414] on button "OK" at bounding box center [572, 416] width 28 height 17
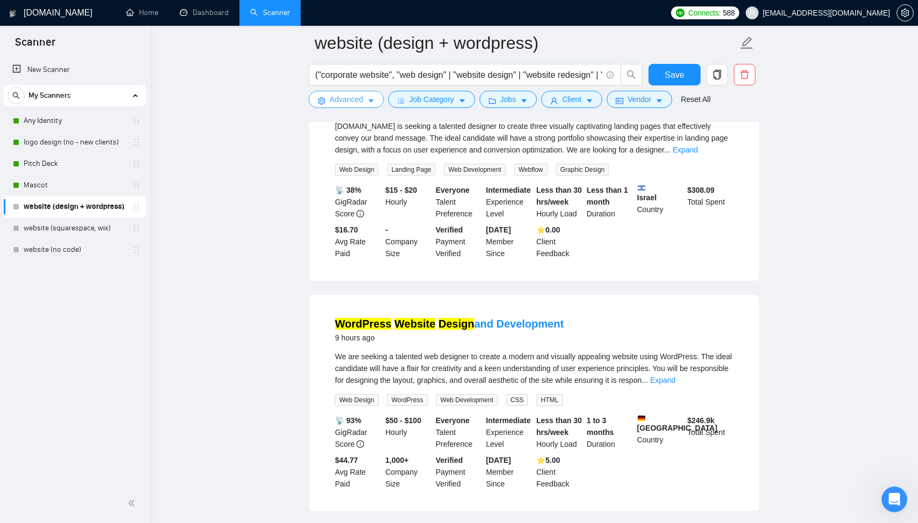
scroll to position [0, 0]
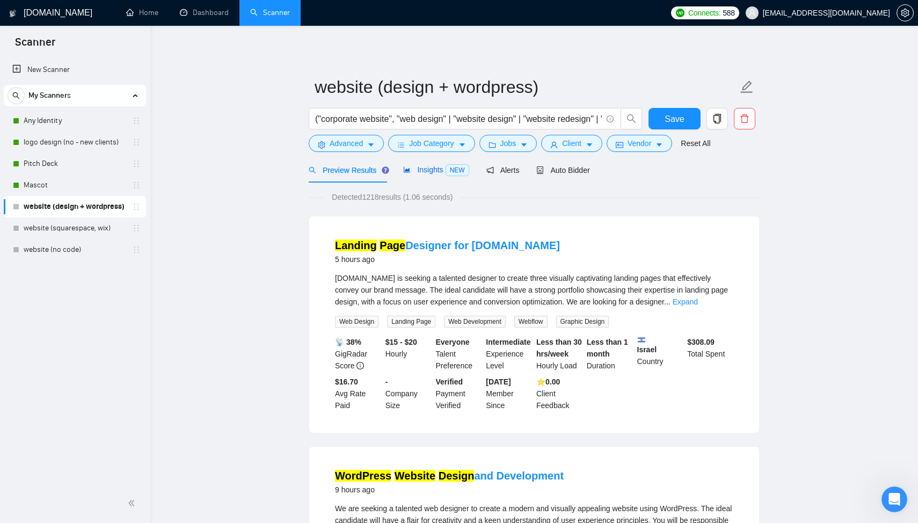
click at [431, 172] on span "Insights NEW" at bounding box center [436, 169] width 66 height 9
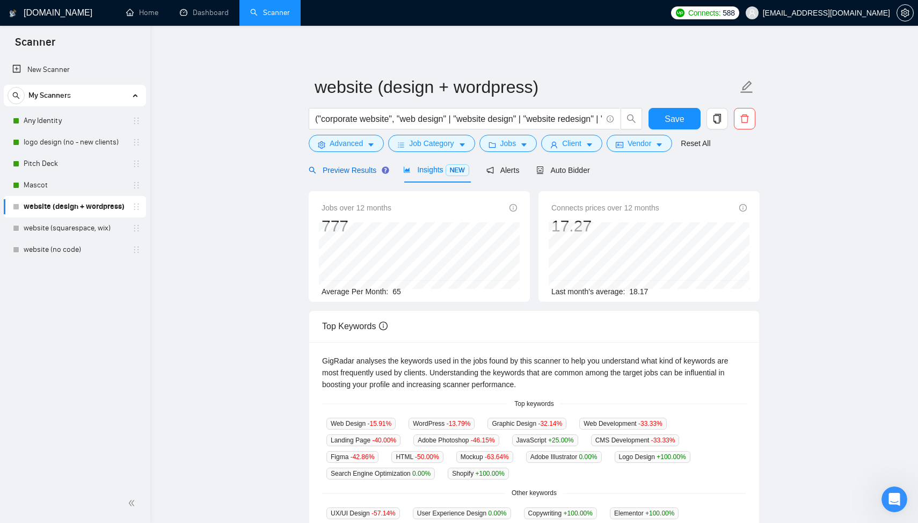
click at [361, 176] on div "Preview Results" at bounding box center [347, 170] width 77 height 12
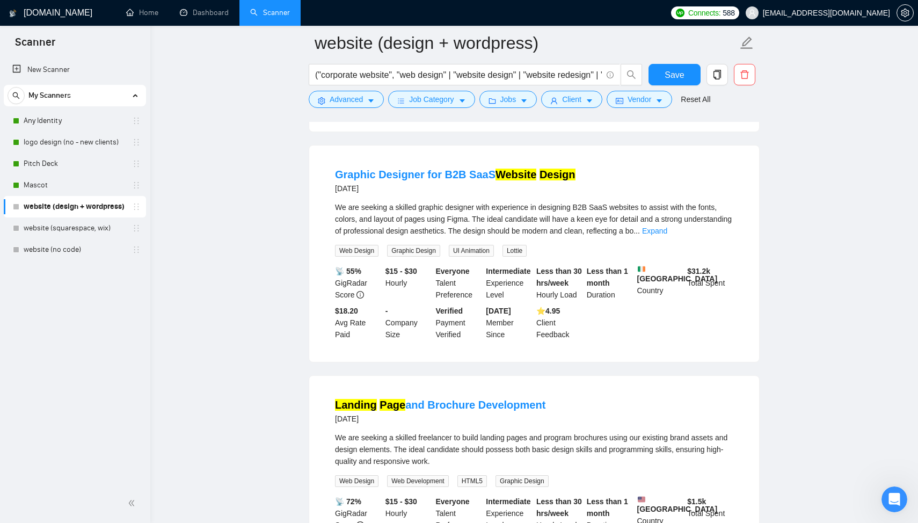
scroll to position [778, 0]
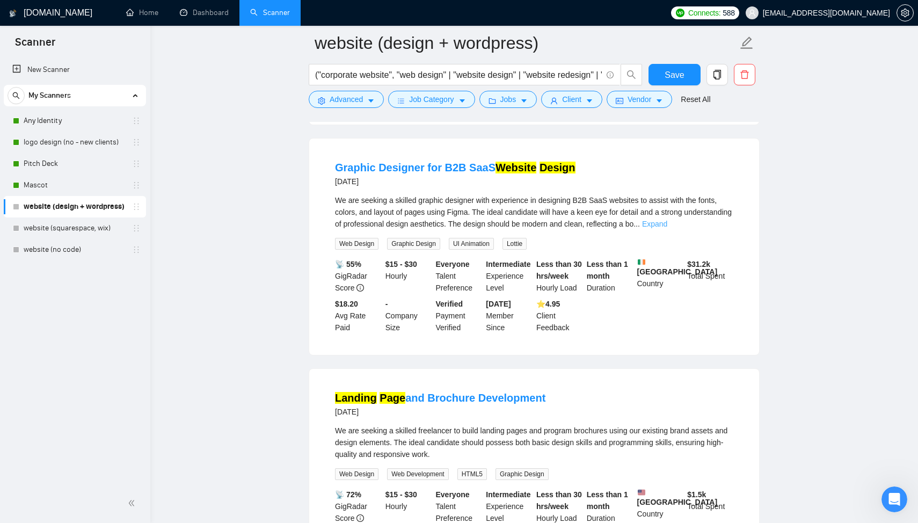
click at [667, 228] on link "Expand" at bounding box center [654, 224] width 25 height 9
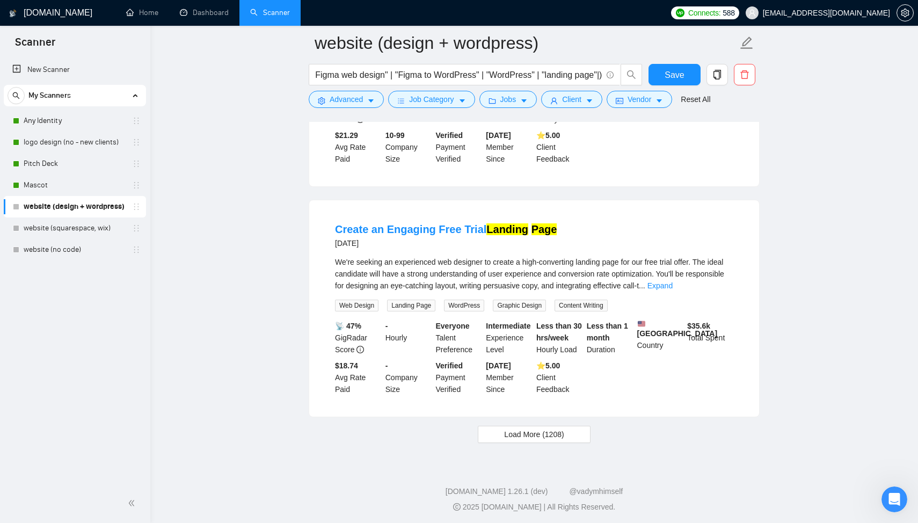
scroll to position [2155, 0]
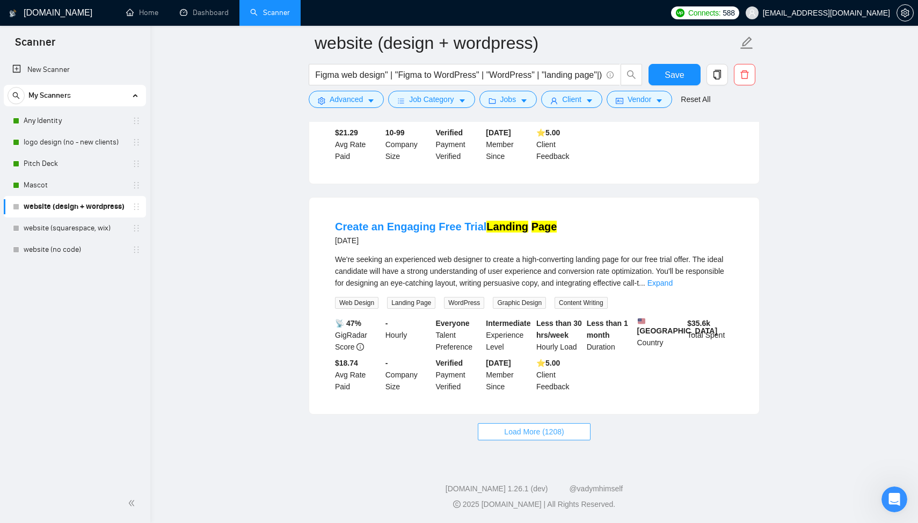
click at [532, 437] on span "Load More (1208)" at bounding box center [534, 432] width 60 height 12
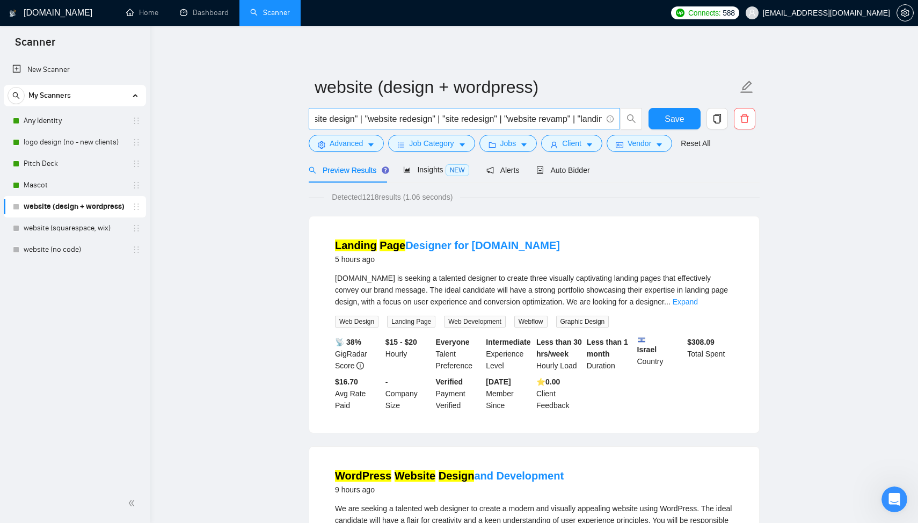
scroll to position [0, 0]
click at [343, 146] on span "Advanced" at bounding box center [346, 143] width 33 height 12
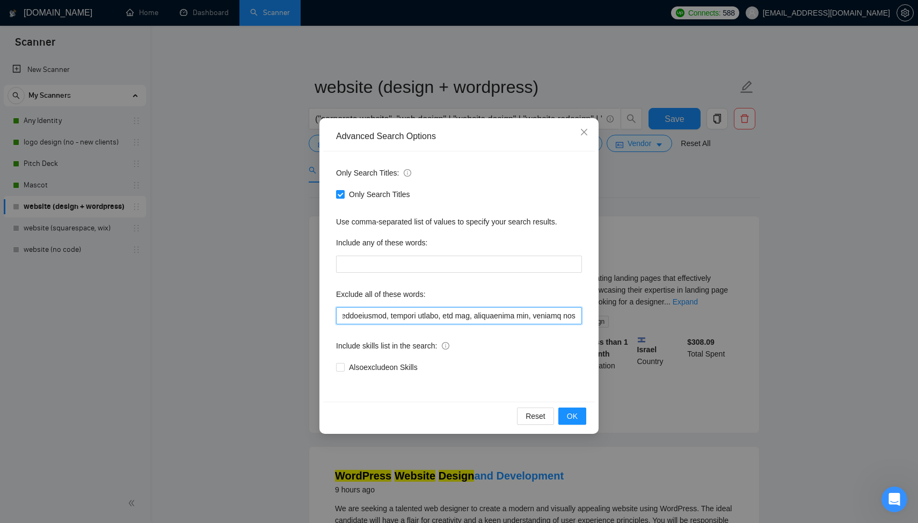
click at [384, 313] on input "text" at bounding box center [459, 315] width 246 height 17
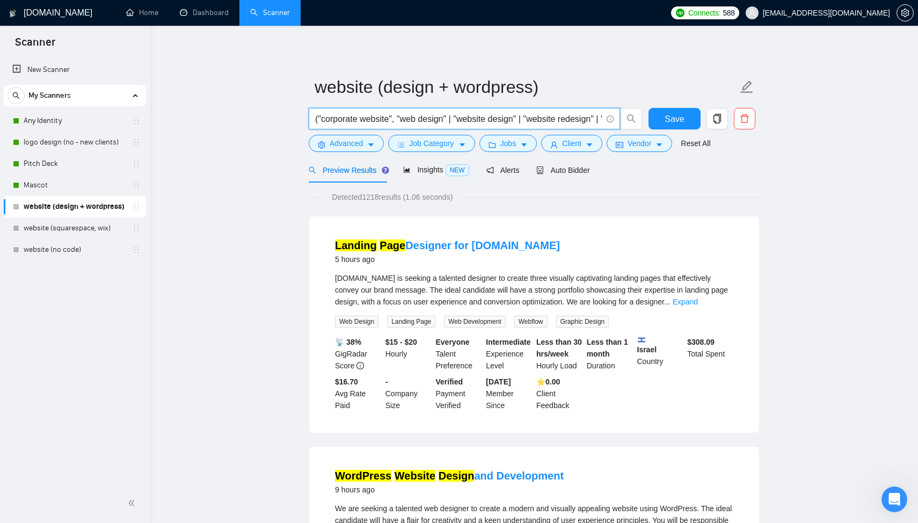
click at [319, 120] on input "("corporate website", "web design" | "website design" | "website redesign" | "s…" at bounding box center [458, 118] width 287 height 13
click at [319, 120] on input "(Ui""corporate website", "web design" | "website design" | "website redesign" |…" at bounding box center [458, 118] width 287 height 13
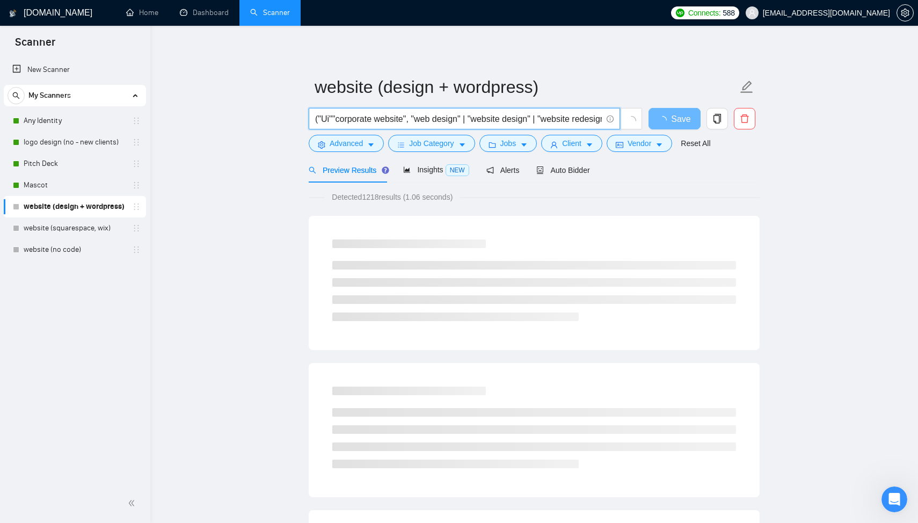
click at [331, 118] on input "("Ui""corporate website", "web design" | "website design" | "website redesign" …" at bounding box center [458, 118] width 287 height 13
click at [334, 119] on input "("UI""corporate website", "web design" | "website design" | "website redesign" …" at bounding box center [458, 118] width 287 height 13
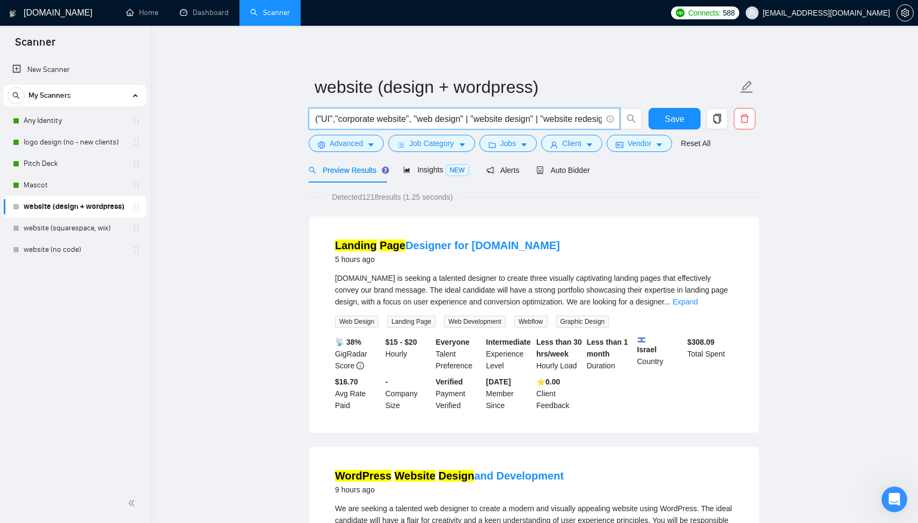
type input "("UI","corporate website", "web design" | "website design" | "website redesign"…"
click at [351, 143] on span "Advanced" at bounding box center [346, 143] width 33 height 12
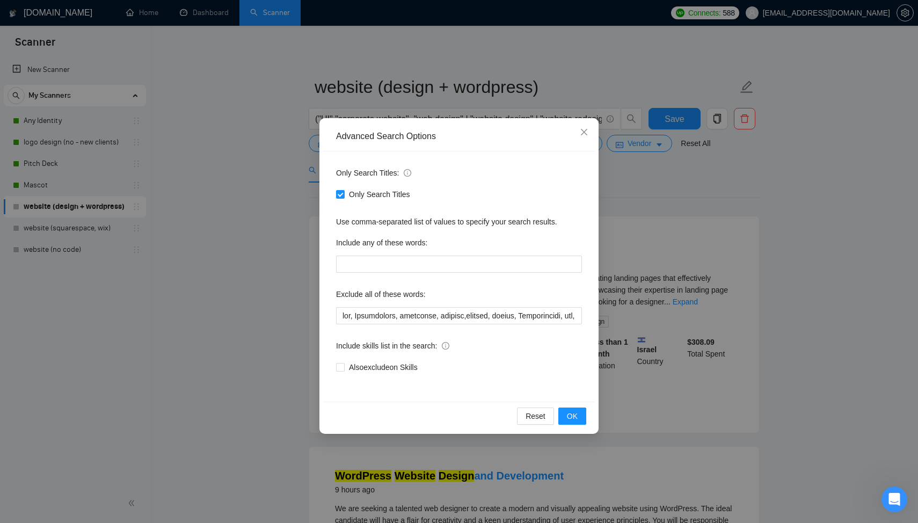
click at [293, 315] on div "Advanced Search Options Only Search Titles: Only Search Titles Use comma-separa…" at bounding box center [459, 261] width 918 height 523
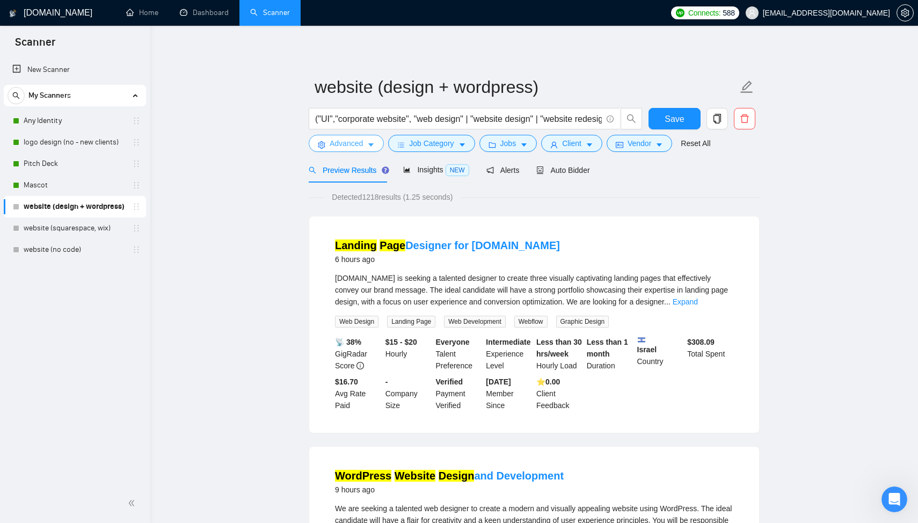
click at [358, 144] on span "Advanced" at bounding box center [346, 143] width 33 height 12
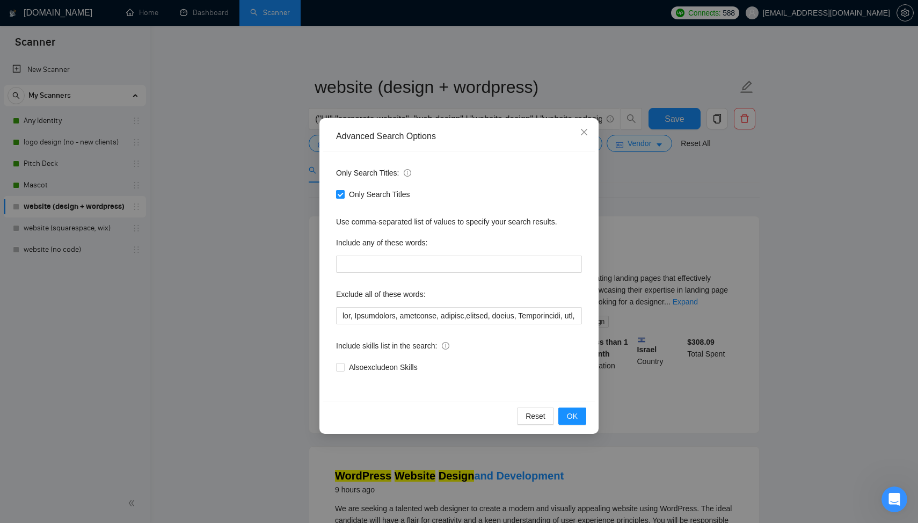
click at [345, 200] on span "Only Search Titles" at bounding box center [380, 194] width 70 height 12
click at [344, 198] on input "Only Search Titles" at bounding box center [340, 194] width 8 height 8
click at [311, 210] on div "Advanced Search Options Only Search Titles: Only Search Titles Use comma-separa…" at bounding box center [459, 261] width 918 height 523
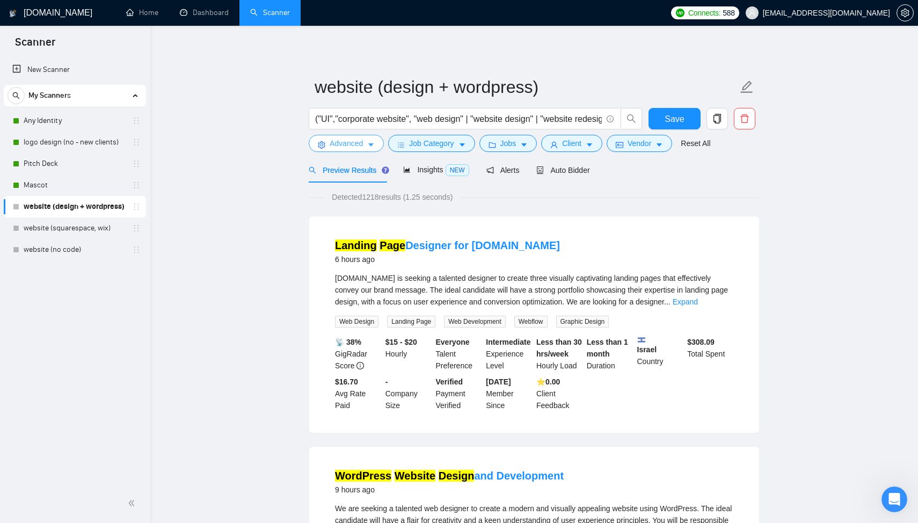
click at [321, 147] on icon "setting" at bounding box center [322, 145] width 8 height 8
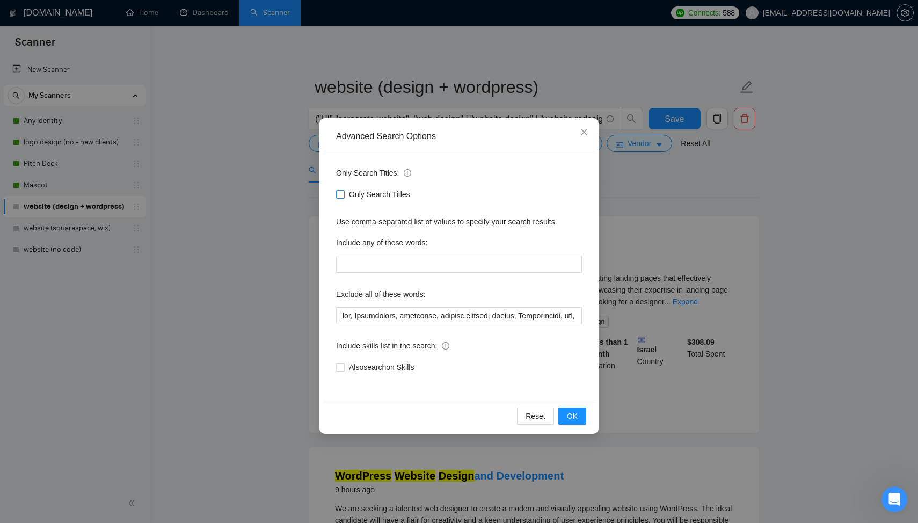
click at [344, 194] on span at bounding box center [340, 194] width 9 height 9
click at [344, 194] on input "Only Search Titles" at bounding box center [340, 194] width 8 height 8
click at [344, 194] on span at bounding box center [340, 194] width 9 height 9
click at [344, 194] on input "Only Search Titles" at bounding box center [340, 194] width 8 height 8
checkbox input "false"
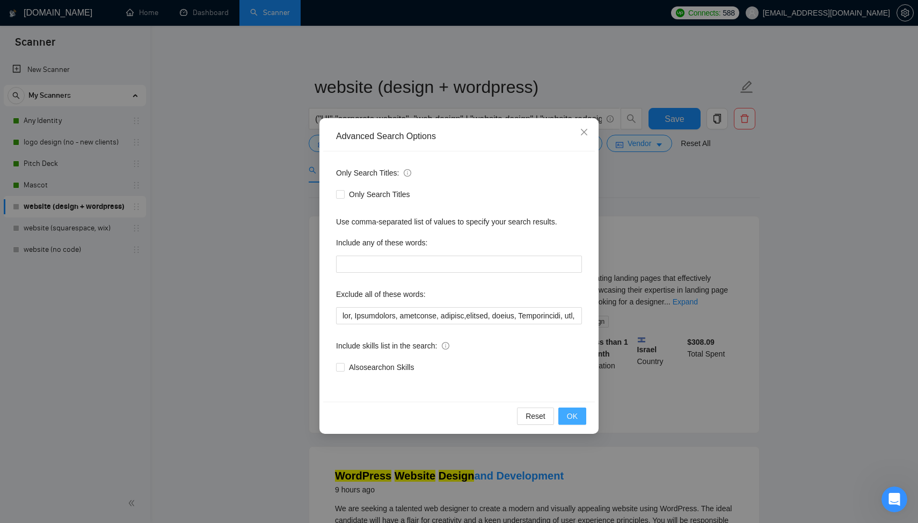
click at [577, 417] on span "OK" at bounding box center [572, 416] width 11 height 12
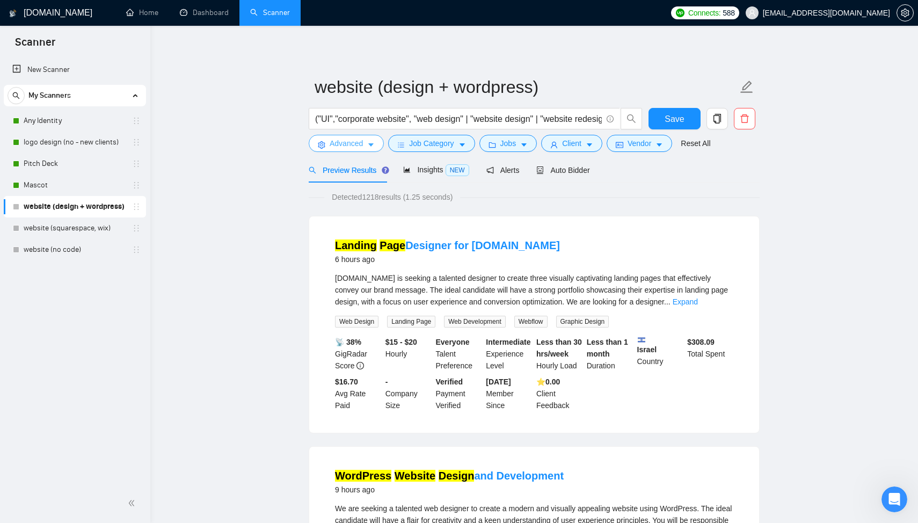
click at [354, 143] on span "Advanced" at bounding box center [346, 143] width 33 height 12
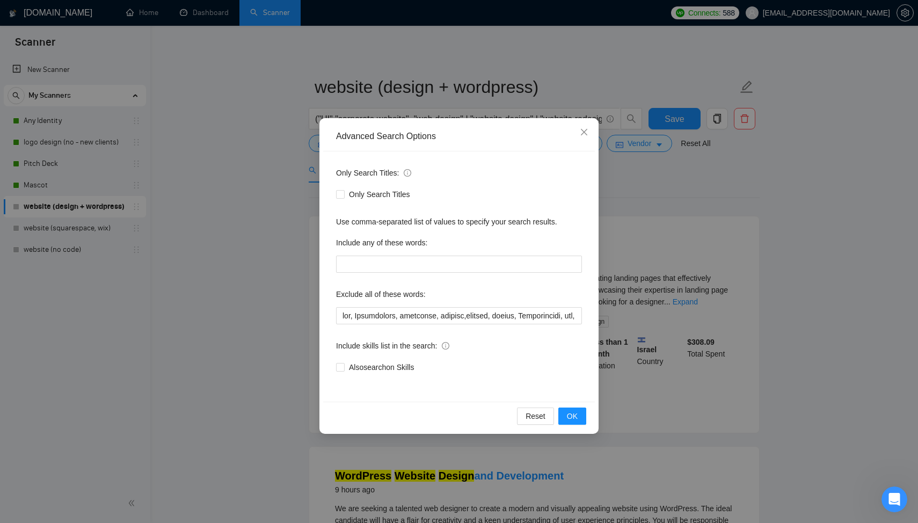
click at [276, 177] on div "Advanced Search Options Only Search Titles: Only Search Titles Use comma-separa…" at bounding box center [459, 261] width 918 height 523
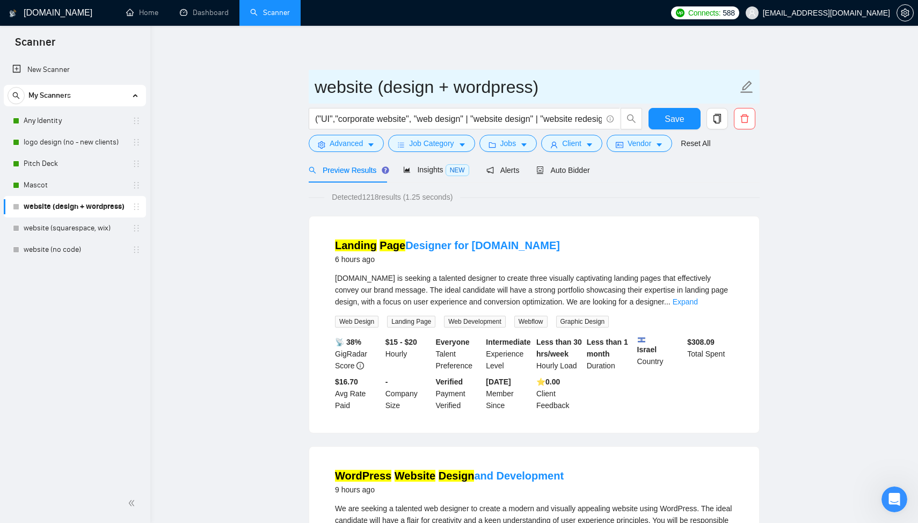
click at [674, 103] on span "website (design + wordpress)" at bounding box center [534, 87] width 451 height 34
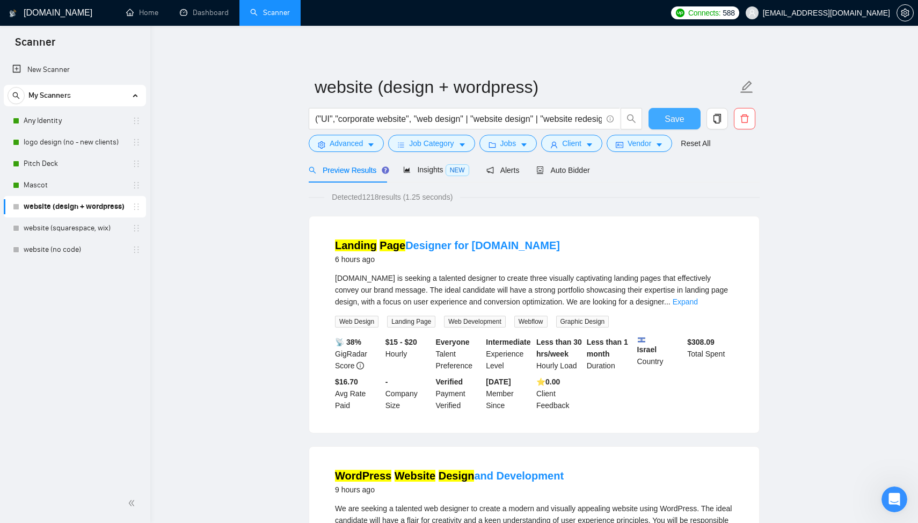
click at [674, 112] on span "Save" at bounding box center [674, 118] width 19 height 13
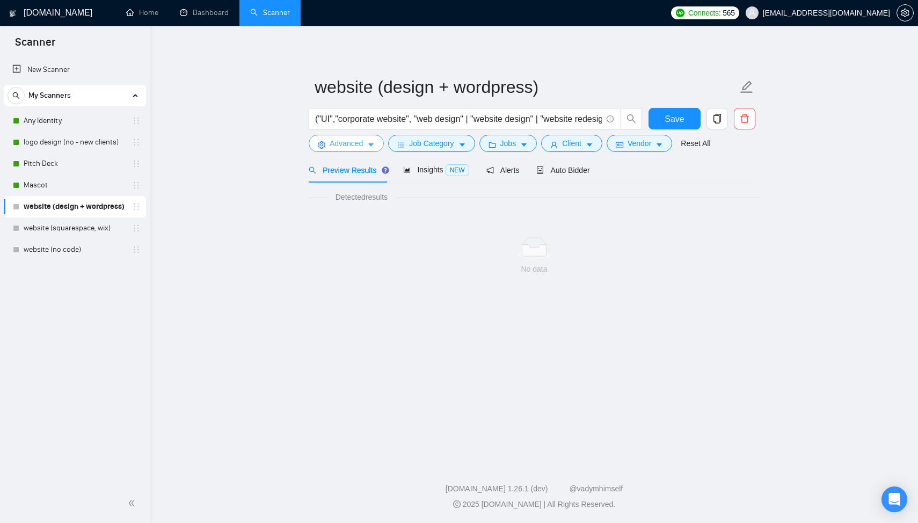
click at [350, 136] on button "Advanced" at bounding box center [346, 143] width 75 height 17
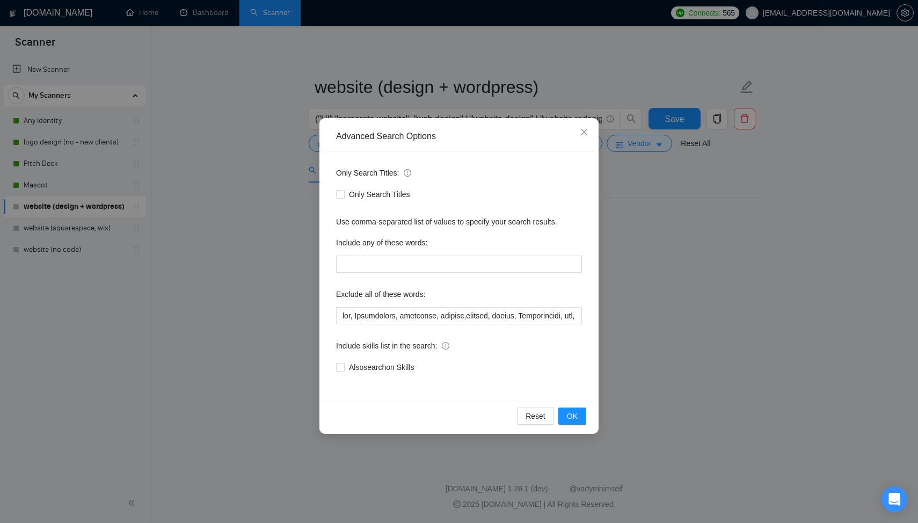
click at [295, 193] on div "Advanced Search Options Only Search Titles: Only Search Titles Use comma-separa…" at bounding box center [459, 261] width 918 height 523
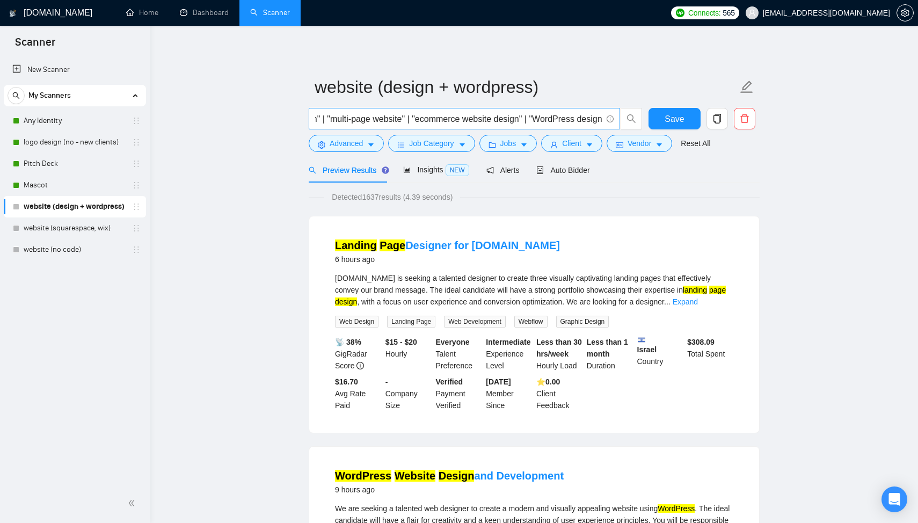
scroll to position [0, 927]
click at [436, 171] on span "Insights NEW" at bounding box center [436, 169] width 66 height 9
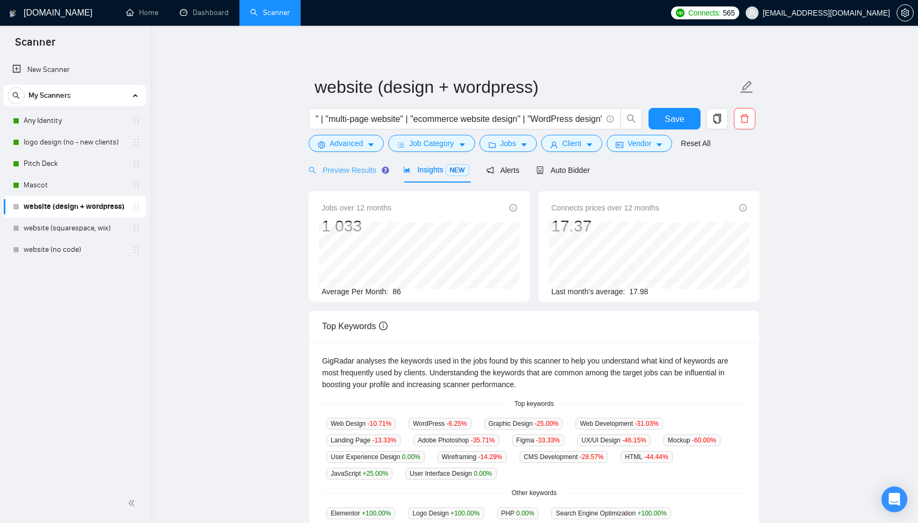
click at [355, 163] on div "Preview Results" at bounding box center [347, 169] width 77 height 25
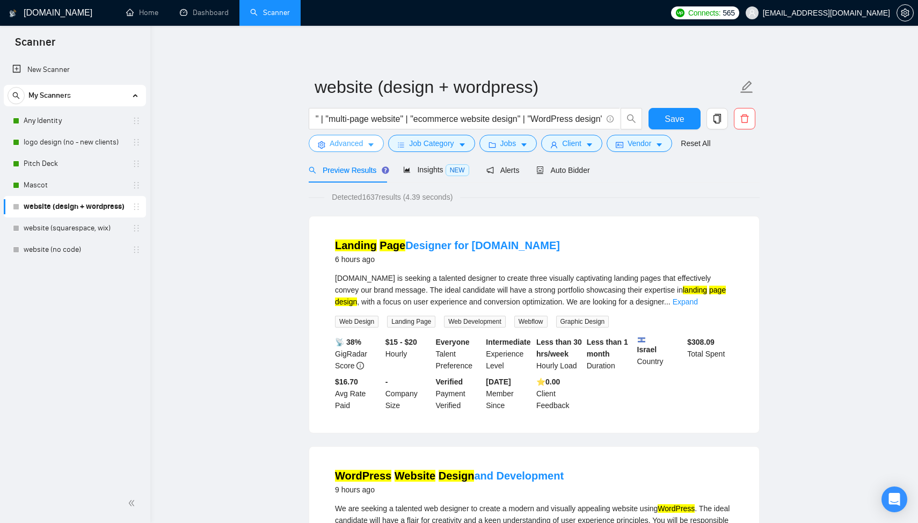
click at [354, 140] on span "Advanced" at bounding box center [346, 143] width 33 height 12
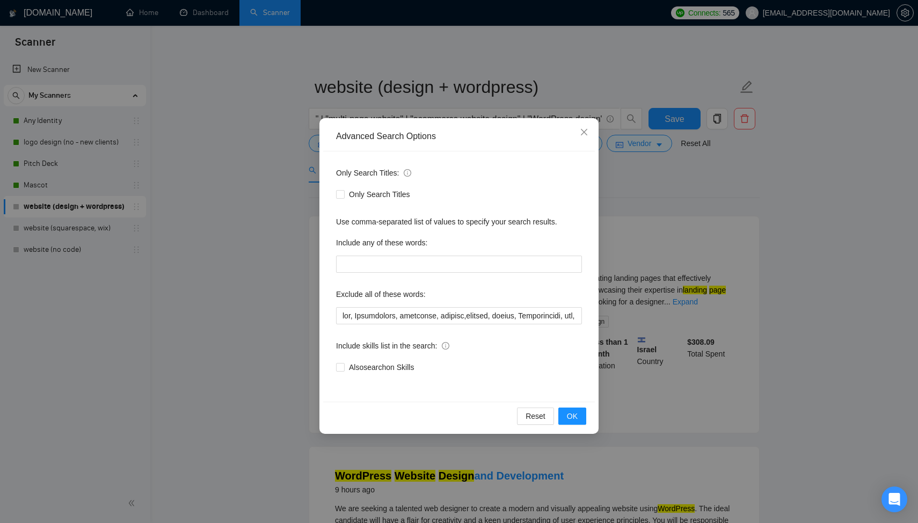
click at [281, 180] on div "Advanced Search Options Only Search Titles: Only Search Titles Use comma-separa…" at bounding box center [459, 261] width 918 height 523
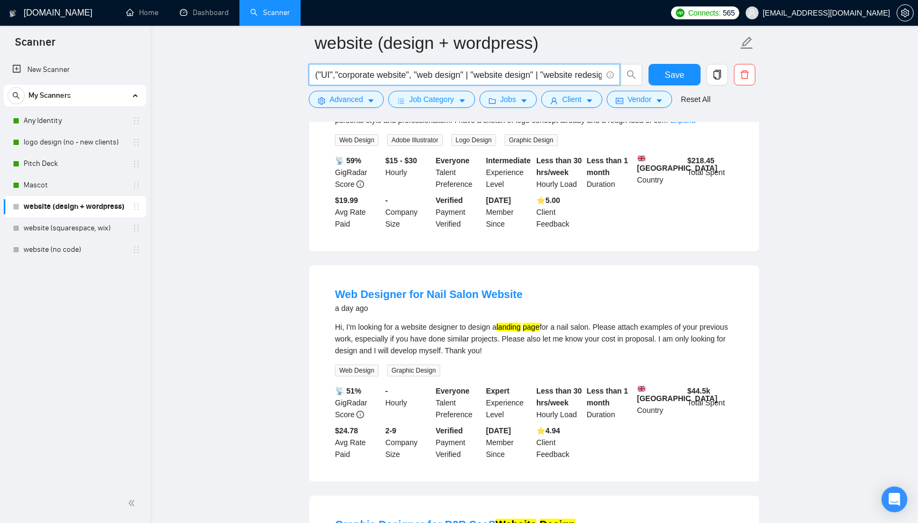
drag, startPoint x: 371, startPoint y: 78, endPoint x: 243, endPoint y: 74, distance: 127.9
click at [319, 75] on input "("UI","corporate website", "web design" | "website design" | "website redesign"…" at bounding box center [458, 74] width 287 height 13
click at [319, 79] on input "(web designer""UI","corporate website", "web design" | "website design" | "webs…" at bounding box center [458, 74] width 287 height 13
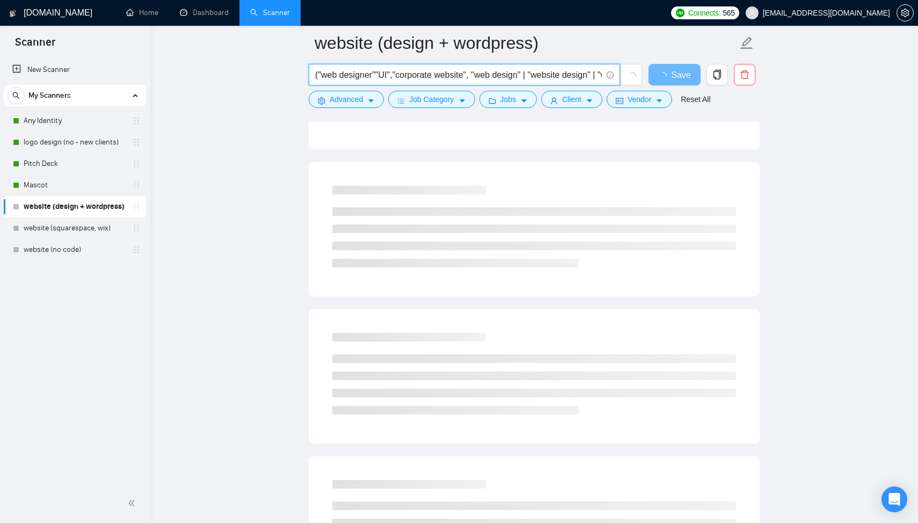
click at [377, 77] on input "("web designer""UI","corporate website", "web design" | "website design" | "web…" at bounding box center [458, 74] width 287 height 13
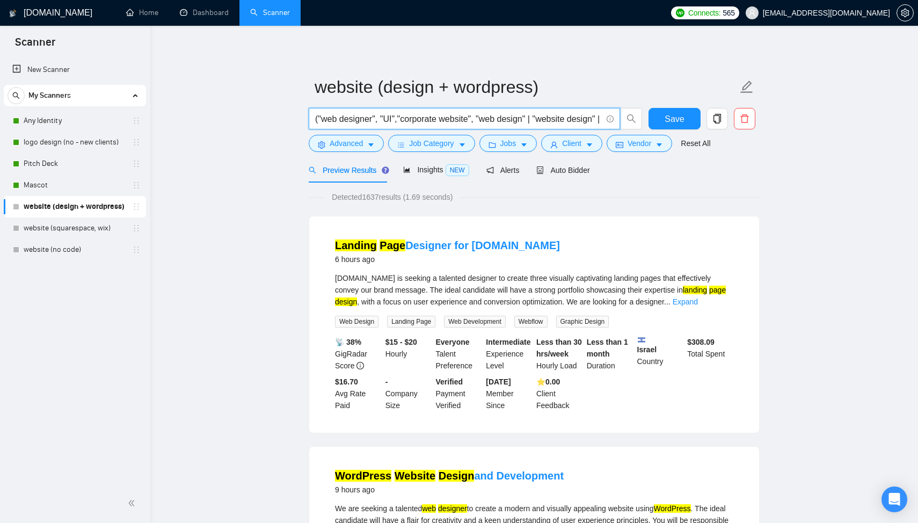
type input "("web designer", "UI","corporate website", "web design" | "website design" | "w…"
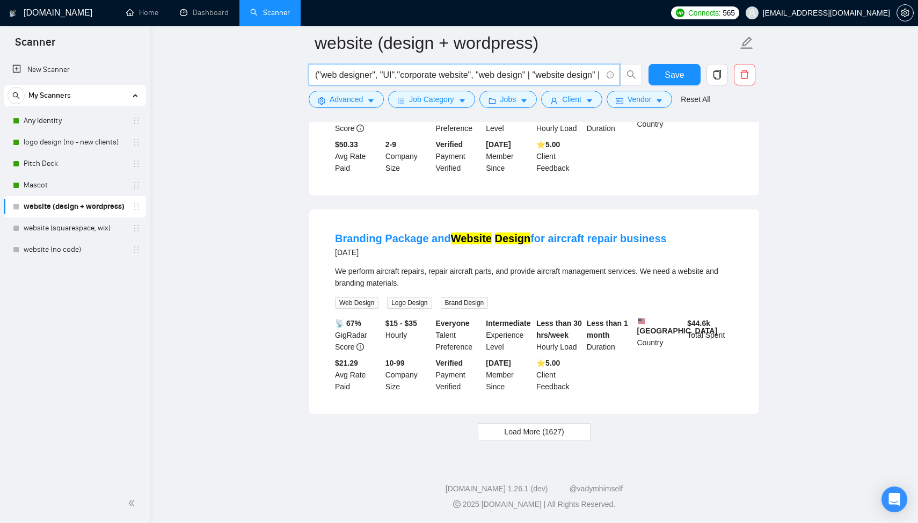
scroll to position [2131, 0]
click at [535, 437] on span "Load More (1627)" at bounding box center [534, 432] width 60 height 12
click at [671, 74] on span "Save" at bounding box center [674, 74] width 19 height 13
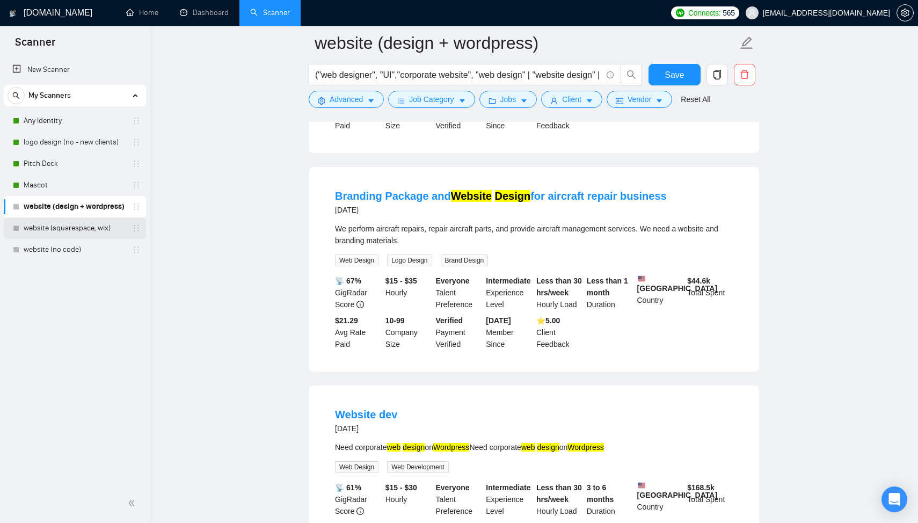
click at [82, 232] on link "website (squarespace, wix)" at bounding box center [75, 227] width 102 height 21
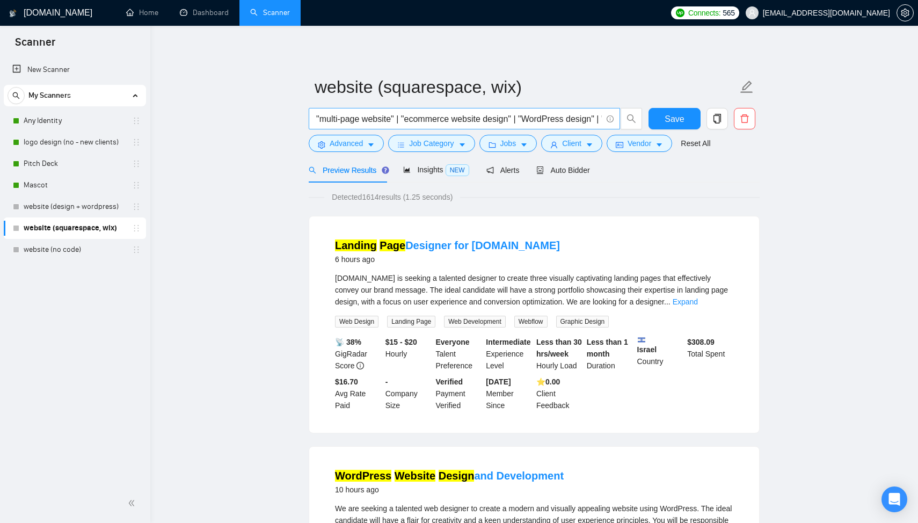
scroll to position [0, 841]
drag, startPoint x: 552, startPoint y: 116, endPoint x: 437, endPoint y: 119, distance: 115.0
click at [437, 119] on input "("web design" | "website design" | "website redesign" | "site redesign" | "webs…" at bounding box center [458, 118] width 287 height 13
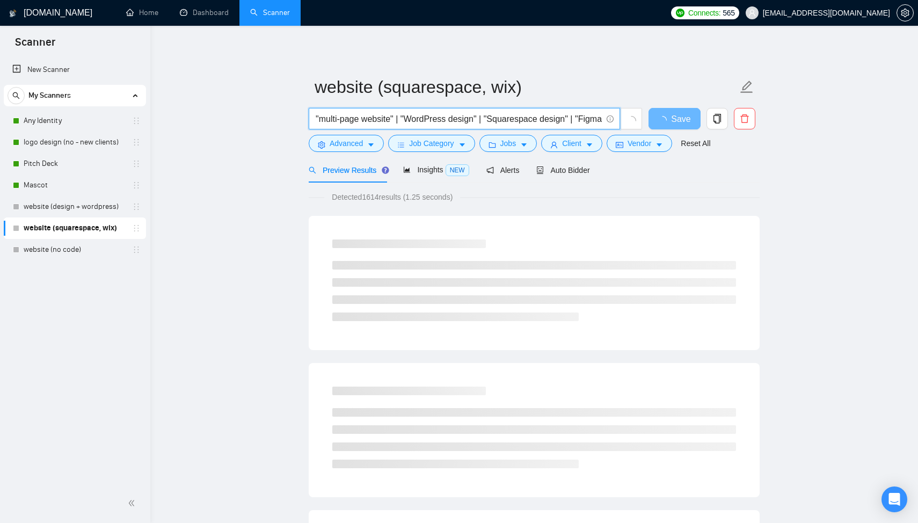
drag, startPoint x: 515, startPoint y: 118, endPoint x: 437, endPoint y: 118, distance: 78.4
click at [437, 118] on input "("web design" | "website design" | "website redesign" | "site redesign" | "webs…" at bounding box center [458, 118] width 287 height 13
drag, startPoint x: 533, startPoint y: 118, endPoint x: 505, endPoint y: 118, distance: 27.4
click at [505, 118] on input "("web design" | "website design" | "website redesign" | "site redesign" | "webs…" at bounding box center [458, 118] width 287 height 13
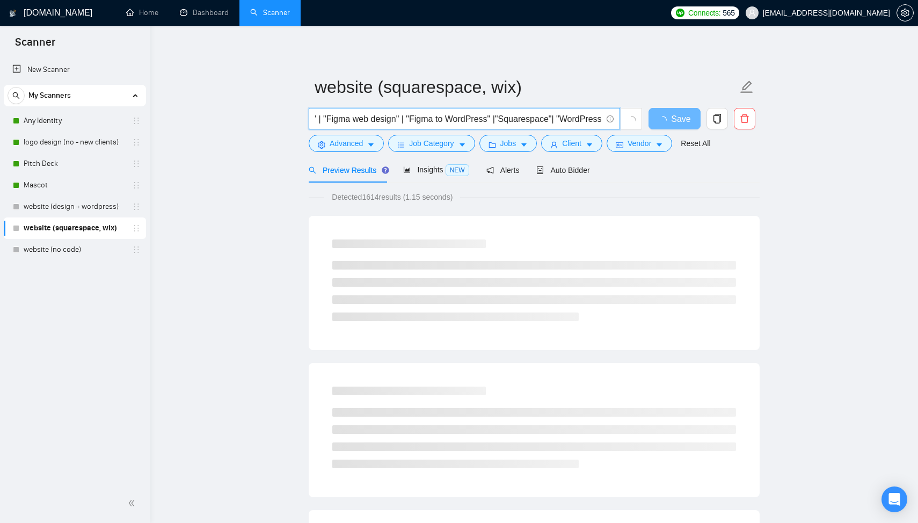
click at [522, 117] on input "("web design" | "website design" | "website redesign" | "site redesign" | "webs…" at bounding box center [458, 118] width 287 height 13
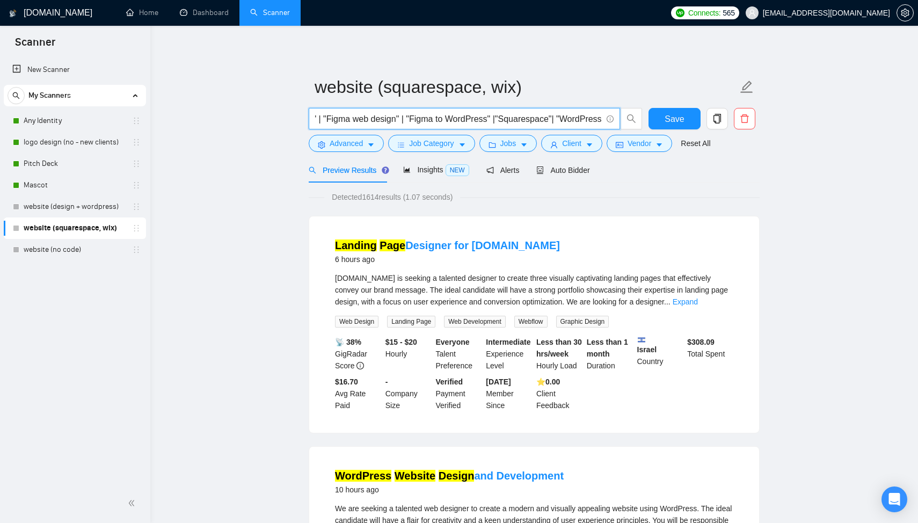
drag, startPoint x: 533, startPoint y: 118, endPoint x: 451, endPoint y: 118, distance: 82.2
click at [451, 118] on input "("web design" | "website design" | "website redesign" | "site redesign" | "webs…" at bounding box center [458, 118] width 287 height 13
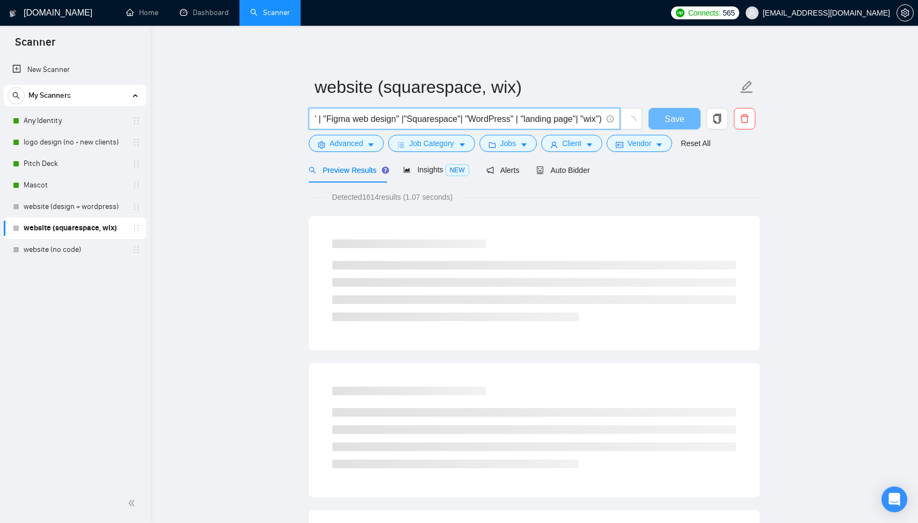
scroll to position [0, 1057]
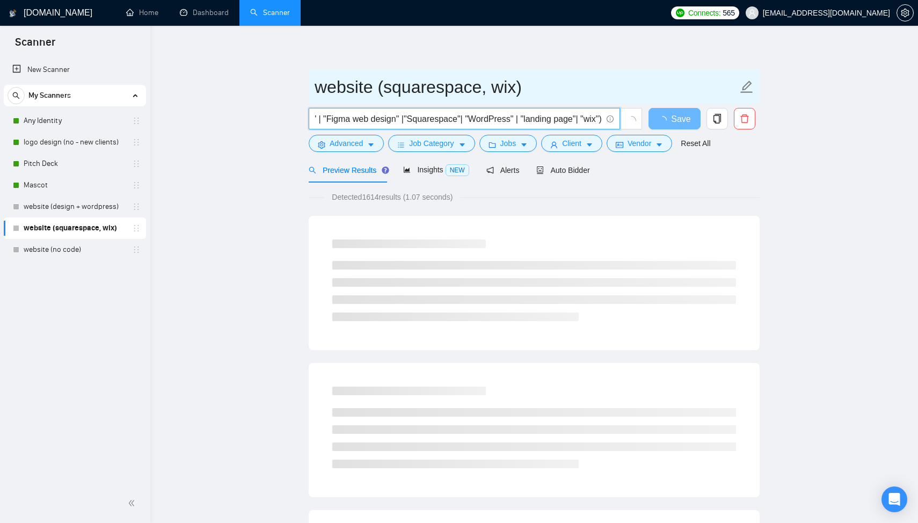
drag, startPoint x: 526, startPoint y: 119, endPoint x: 470, endPoint y: 99, distance: 59.5
click at [470, 99] on form "website (squarespace, wix) ("web design" | "website design" | "website redesign…" at bounding box center [534, 114] width 451 height 88
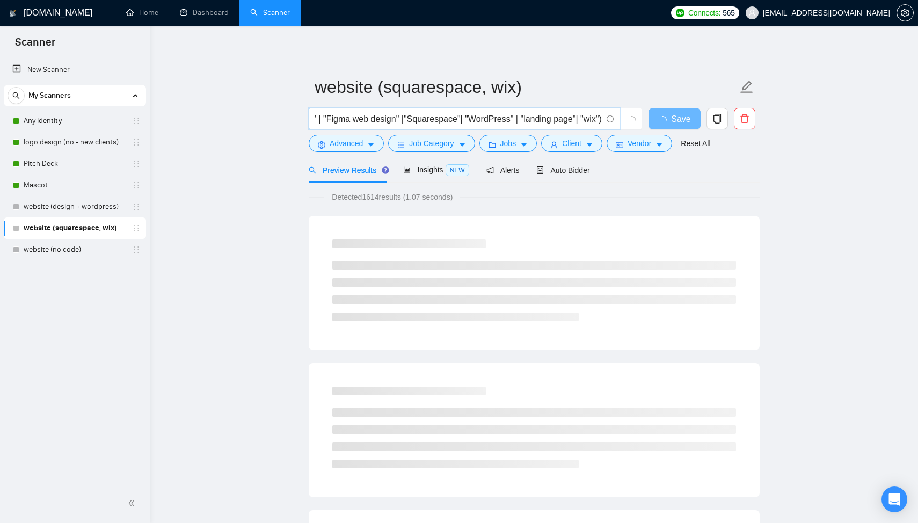
drag, startPoint x: 510, startPoint y: 119, endPoint x: 461, endPoint y: 122, distance: 49.0
click at [461, 122] on input "("web design" | "website design" | "website redesign" | "site redesign" | "webs…" at bounding box center [458, 118] width 287 height 13
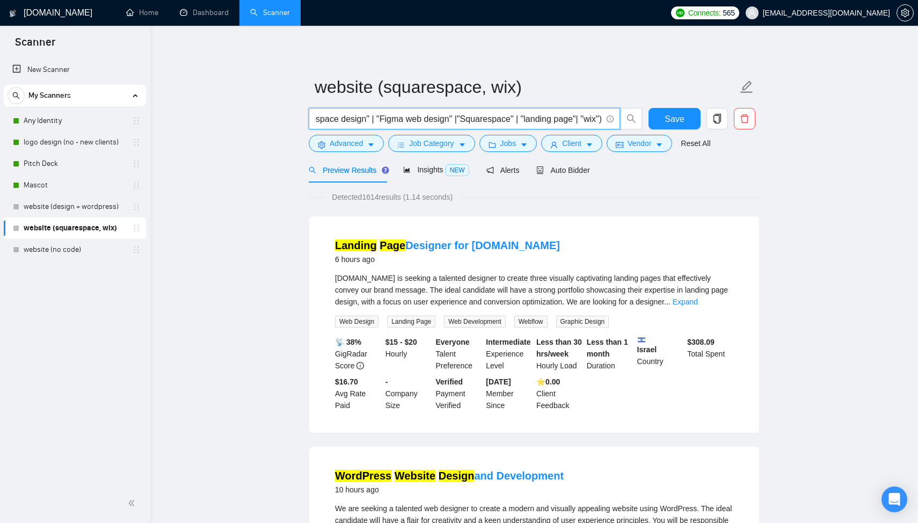
scroll to position [0, 1003]
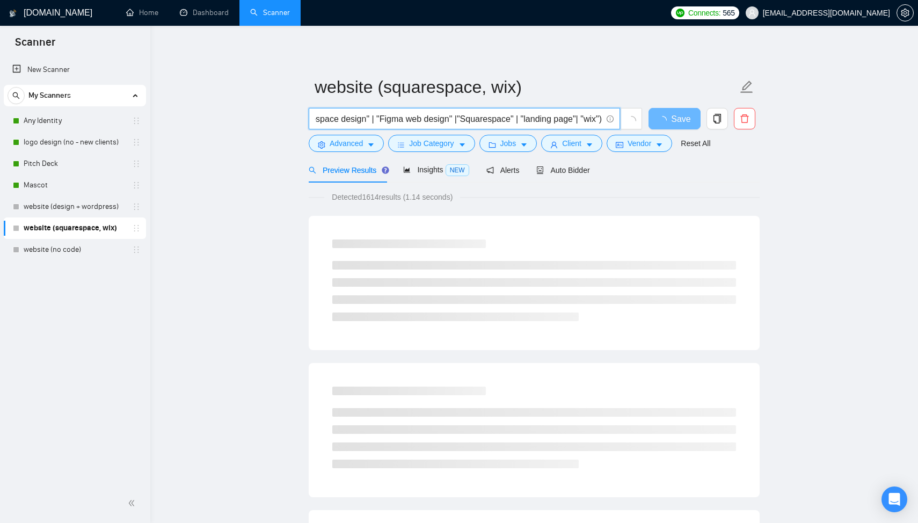
drag, startPoint x: 557, startPoint y: 120, endPoint x: 586, endPoint y: 122, distance: 29.7
click at [586, 122] on input "("web design" | "website design" | "website redesign" | "site redesign" | "webs…" at bounding box center [458, 118] width 287 height 13
click at [565, 115] on input "("web design" | "website design" | "website redesign" | "site redesign" | "webs…" at bounding box center [458, 118] width 287 height 13
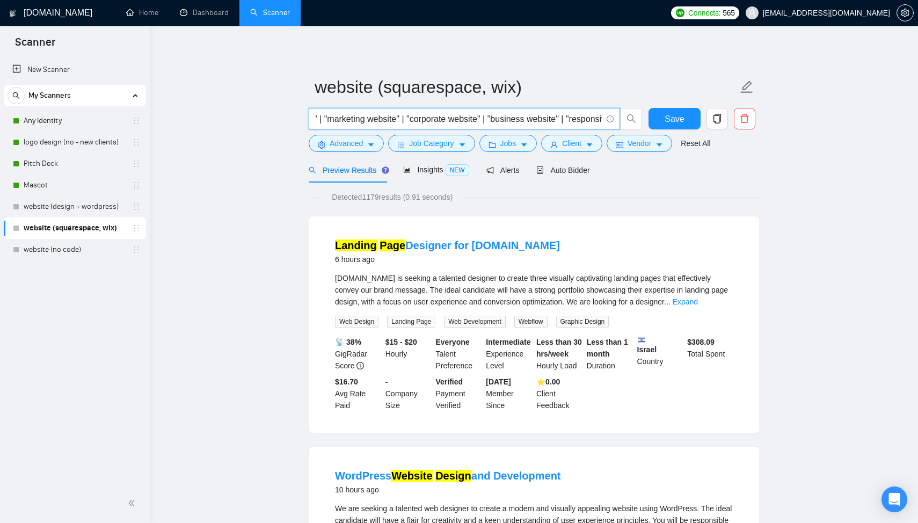
scroll to position [0, 0]
drag, startPoint x: 464, startPoint y: 125, endPoint x: 397, endPoint y: 117, distance: 67.1
click at [397, 117] on input "("web design" | "website design" | "website redesign" | "site redesign" | "webs…" at bounding box center [458, 118] width 287 height 13
type input "("web design" | "website design" | "website redesign" | "site redesign" | "webs…"
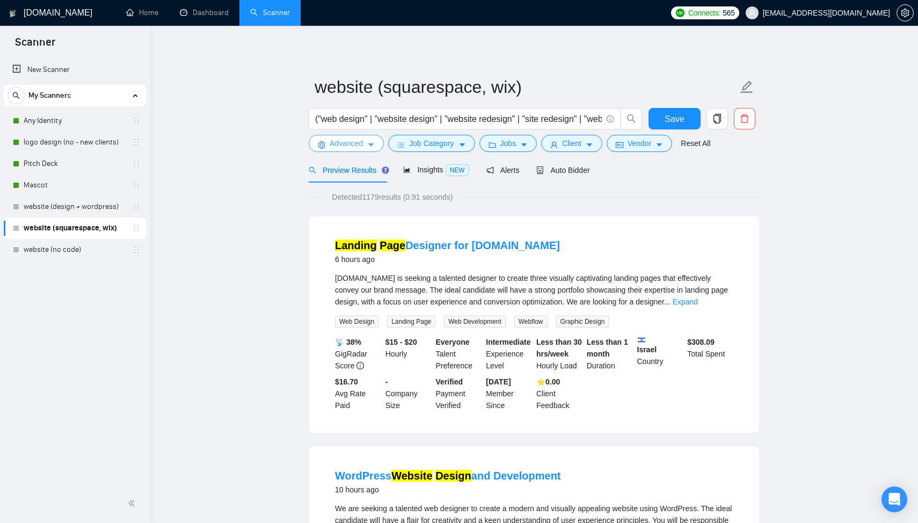
click at [335, 141] on span "Advanced" at bounding box center [346, 143] width 33 height 12
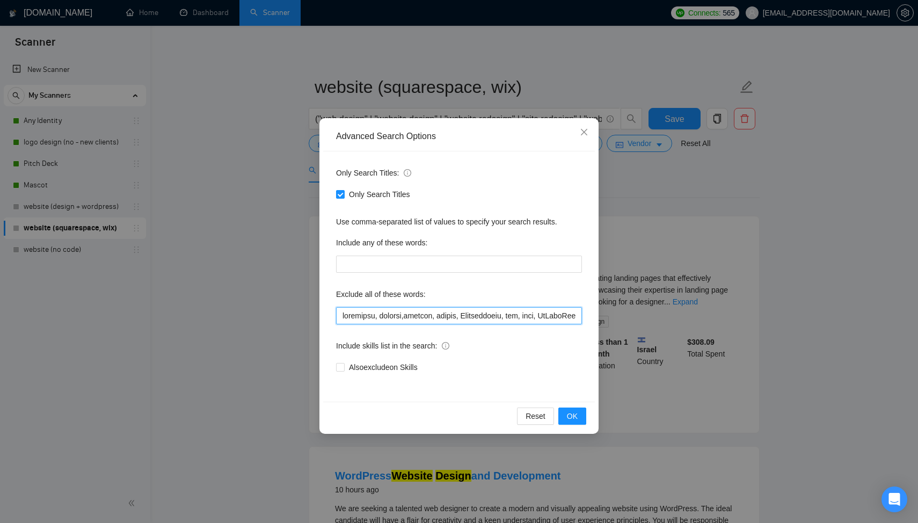
click at [341, 315] on input "text" at bounding box center [459, 315] width 246 height 17
type input "generator, ongoing,banners, resize, Finalization, fix, bugs, GoHighLevel, Canva…"
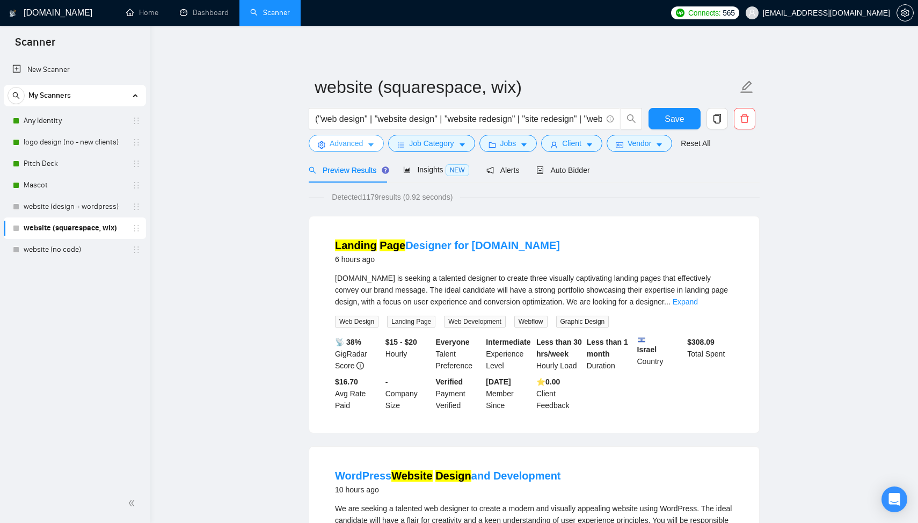
click at [343, 142] on span "Advanced" at bounding box center [346, 143] width 33 height 12
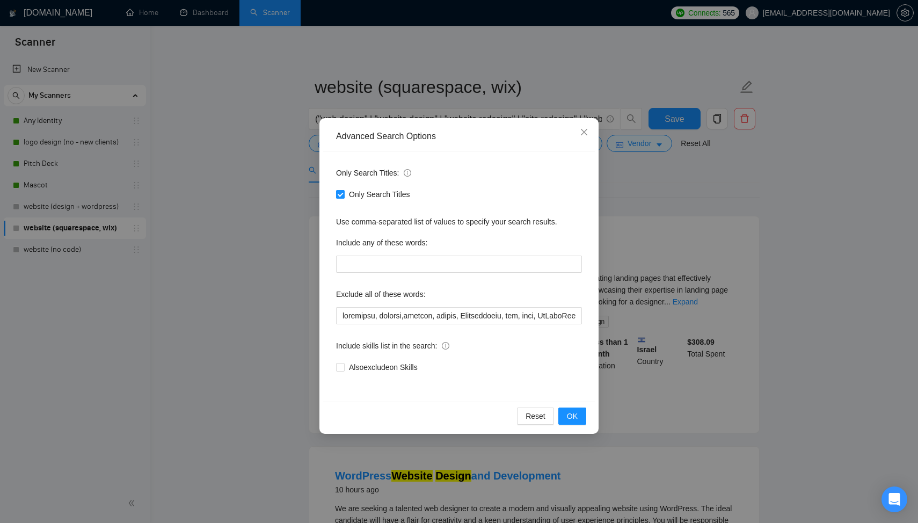
click at [342, 195] on input "Only Search Titles" at bounding box center [340, 194] width 8 height 8
checkbox input "false"
click at [314, 205] on div "Advanced Search Options Only Search Titles: Only Search Titles Use comma-separa…" at bounding box center [459, 261] width 918 height 523
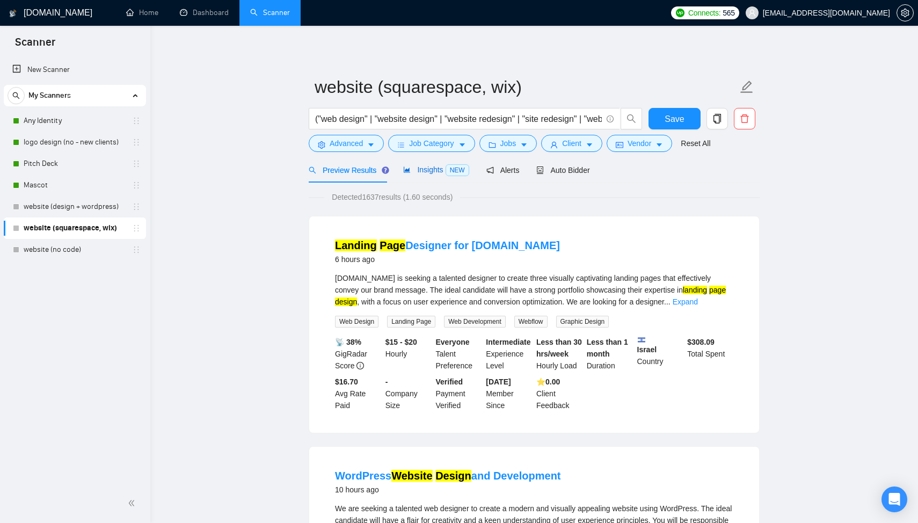
click at [431, 166] on span "Insights NEW" at bounding box center [436, 169] width 66 height 9
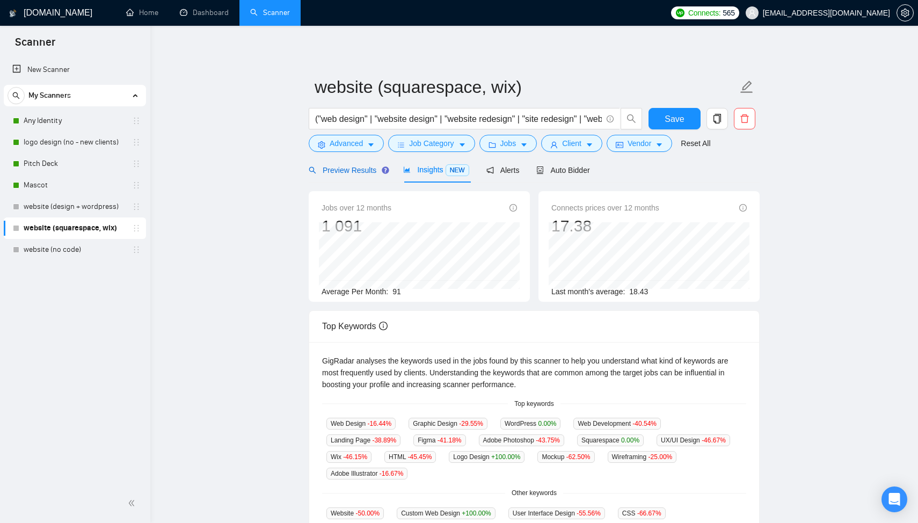
click at [358, 173] on span "Preview Results" at bounding box center [347, 170] width 77 height 9
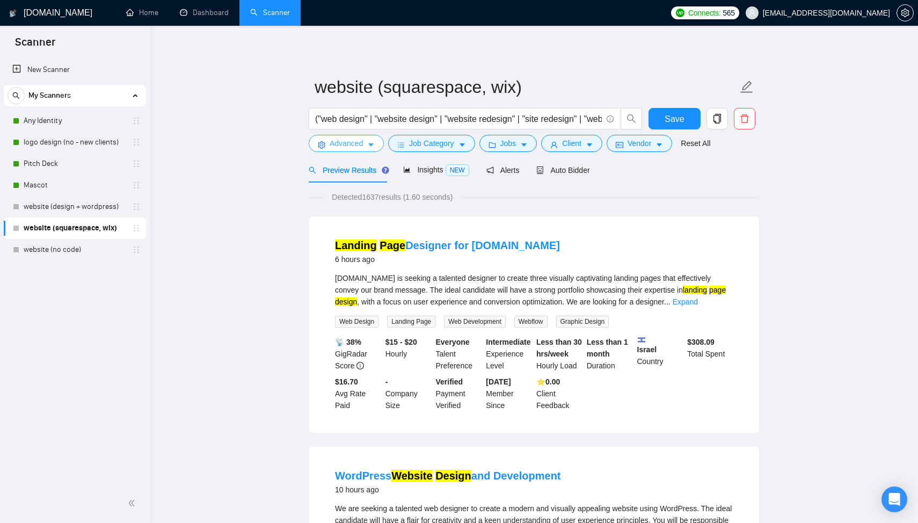
click at [343, 142] on span "Advanced" at bounding box center [346, 143] width 33 height 12
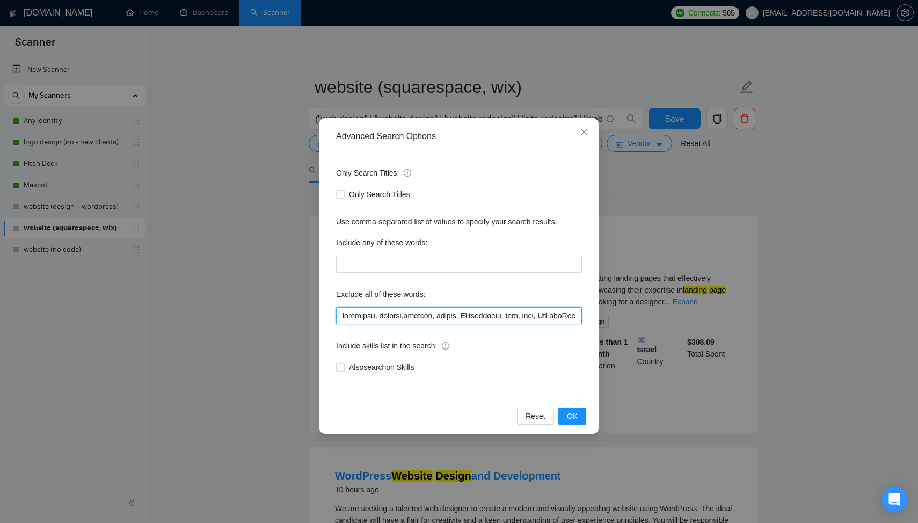
click at [343, 316] on input "text" at bounding box center [459, 315] width 246 height 17
click at [346, 314] on input "text" at bounding box center [459, 315] width 246 height 17
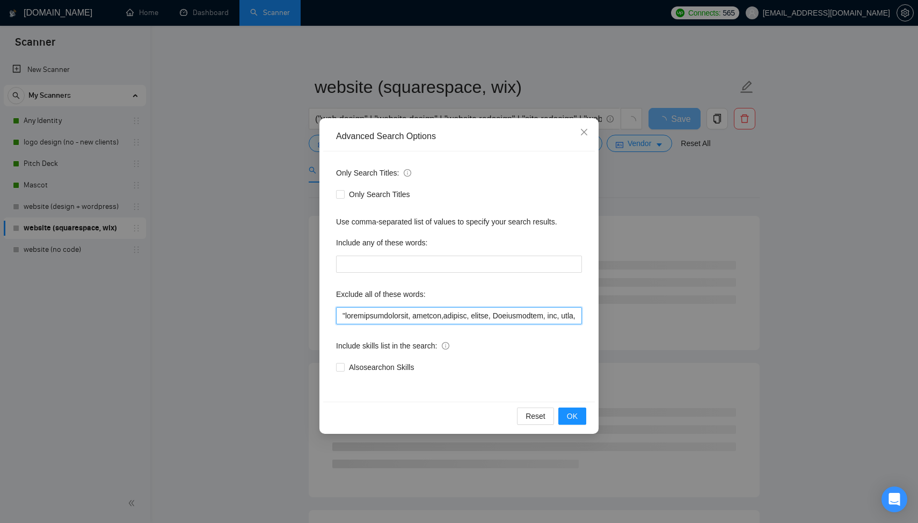
click at [383, 314] on input "text" at bounding box center [459, 315] width 246 height 17
click at [346, 316] on input "text" at bounding box center [459, 315] width 246 height 17
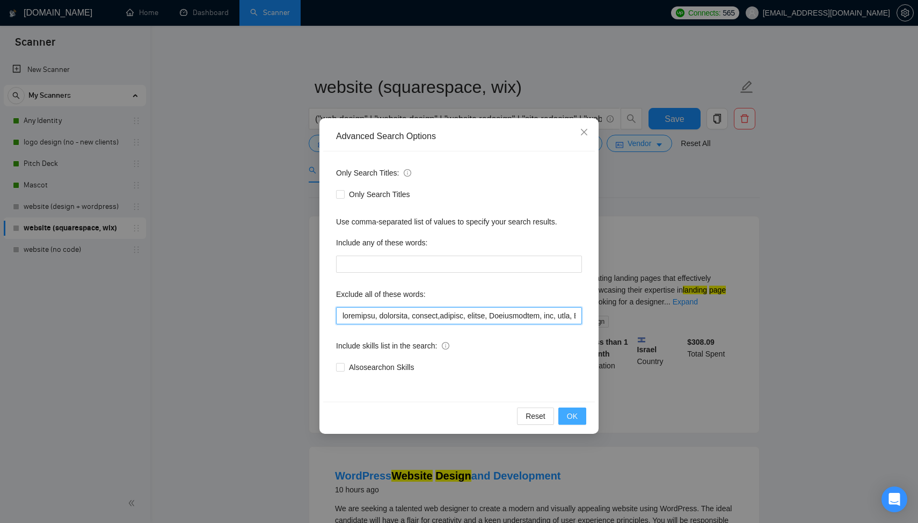
type input "wordpress, generator, ongoing,banners, resize, Finalization, fix, bugs, GoHighL…"
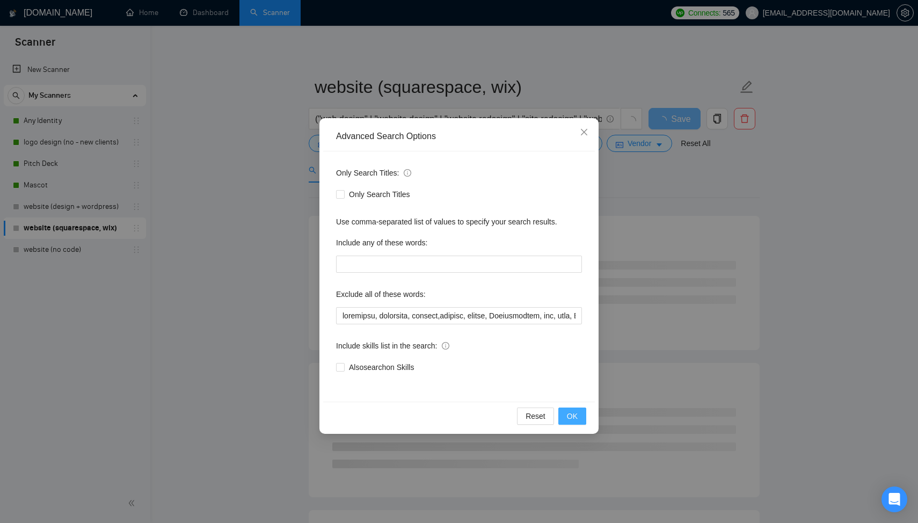
click at [572, 417] on span "OK" at bounding box center [572, 416] width 11 height 12
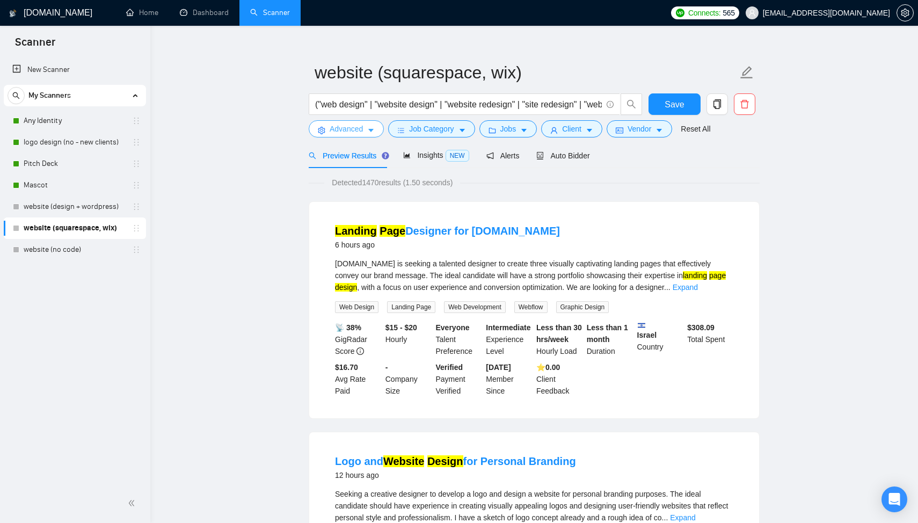
scroll to position [19, 0]
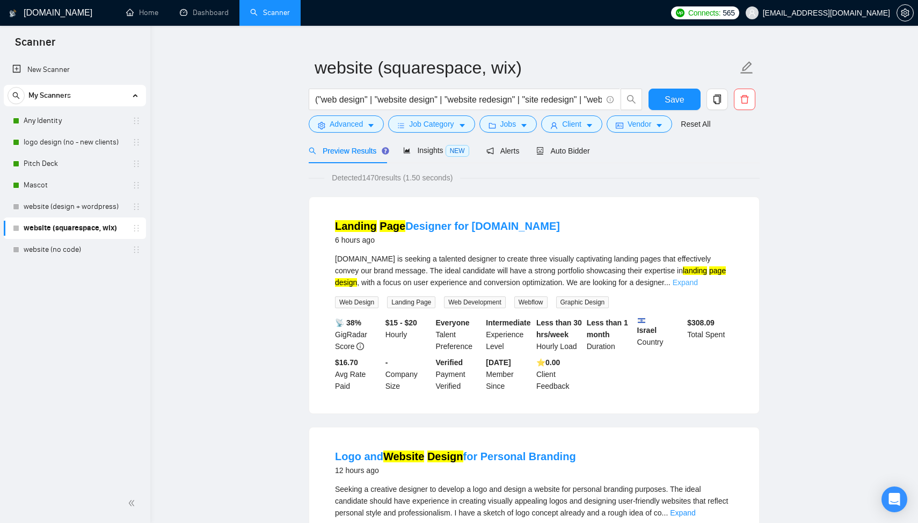
click at [698, 282] on link "Expand" at bounding box center [685, 282] width 25 height 9
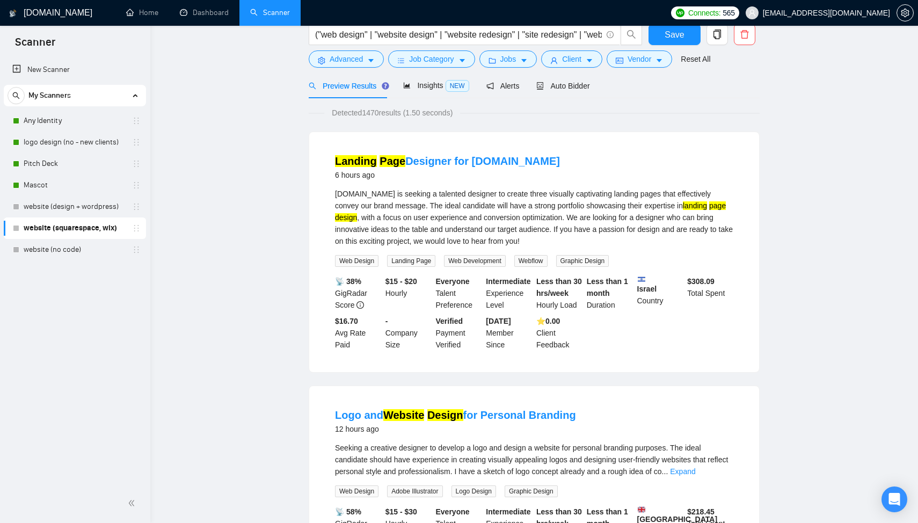
scroll to position [0, 0]
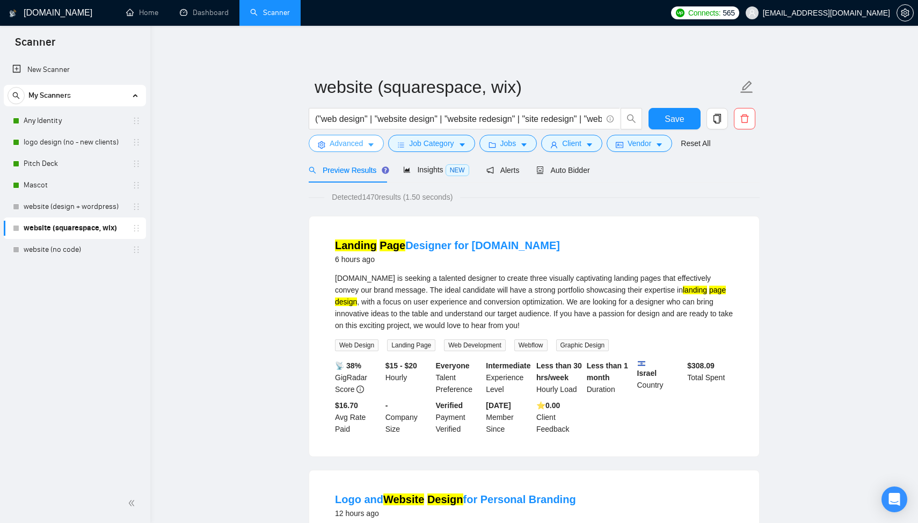
click at [353, 148] on span "Advanced" at bounding box center [346, 143] width 33 height 12
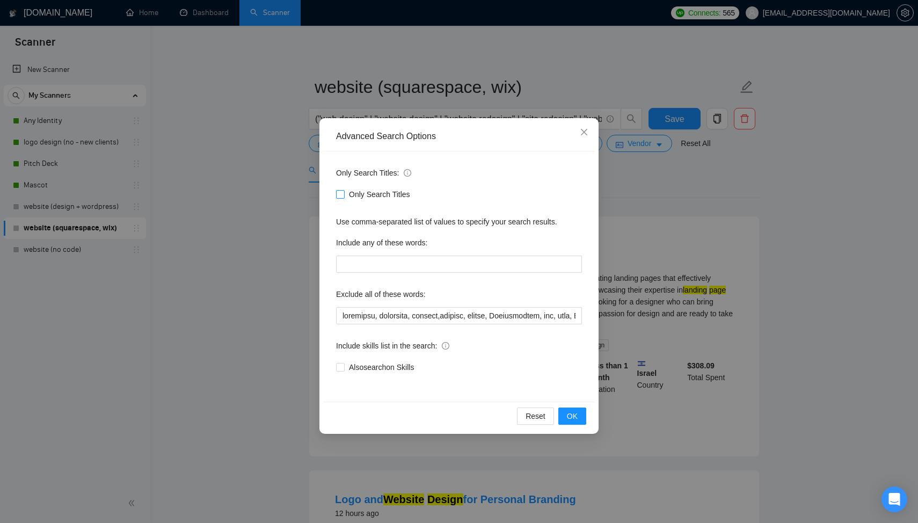
click at [339, 194] on input "Only Search Titles" at bounding box center [340, 194] width 8 height 8
checkbox input "true"
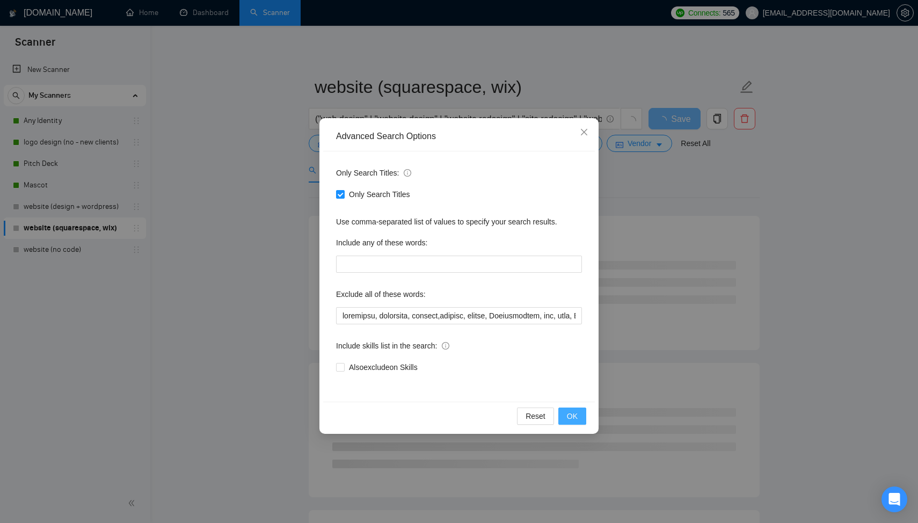
click at [575, 411] on span "OK" at bounding box center [572, 416] width 11 height 12
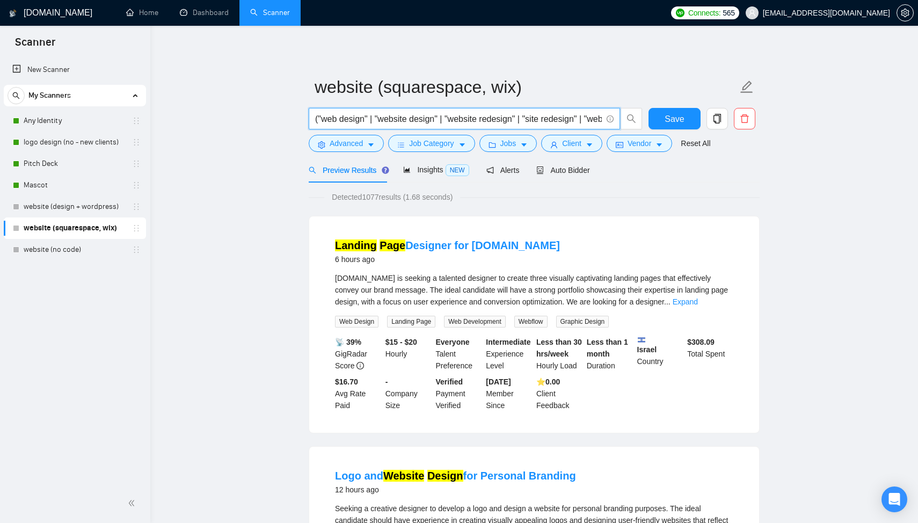
drag, startPoint x: 452, startPoint y: 118, endPoint x: 162, endPoint y: 107, distance: 290.2
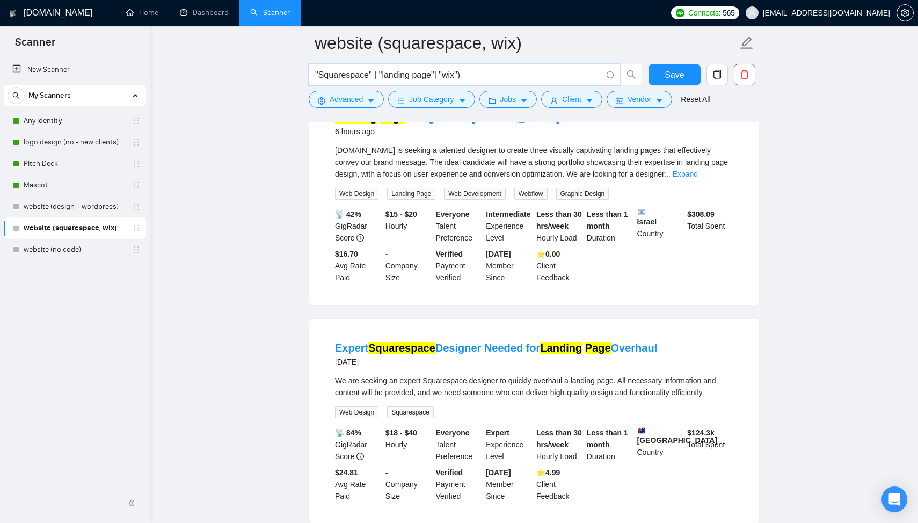
scroll to position [176, 0]
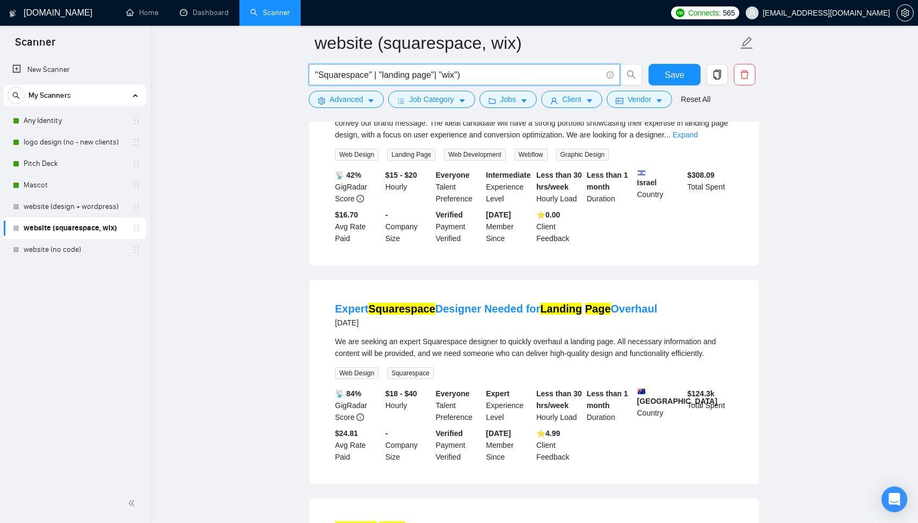
drag, startPoint x: 384, startPoint y: 74, endPoint x: 396, endPoint y: 74, distance: 11.3
click at [396, 75] on input ""Squarespace" | "landing page"| "wix")" at bounding box center [458, 74] width 287 height 13
click at [424, 75] on input ""Squarespace" | "landing page"| "wix")" at bounding box center [458, 74] width 287 height 13
click at [686, 72] on button "Save" at bounding box center [675, 74] width 52 height 21
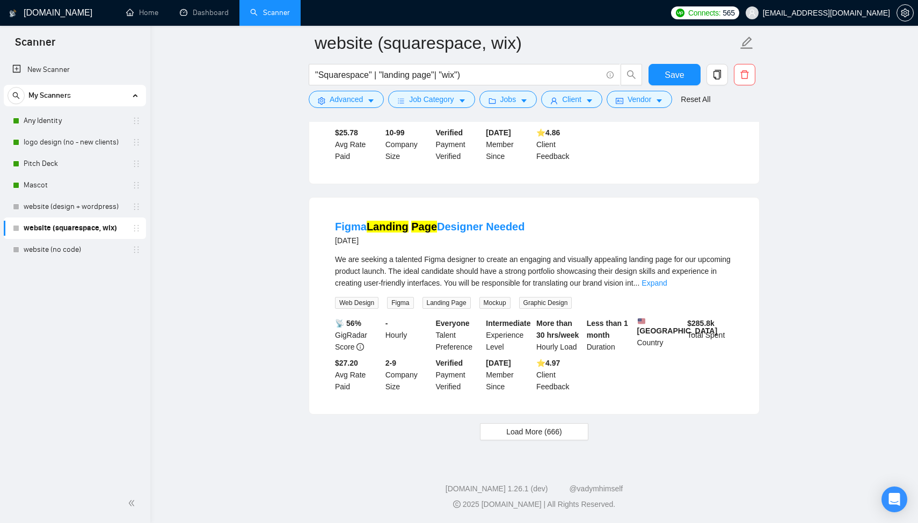
scroll to position [2119, 0]
click at [527, 437] on span "Load More (666)" at bounding box center [534, 432] width 56 height 12
click at [667, 279] on link "Expand" at bounding box center [654, 283] width 25 height 9
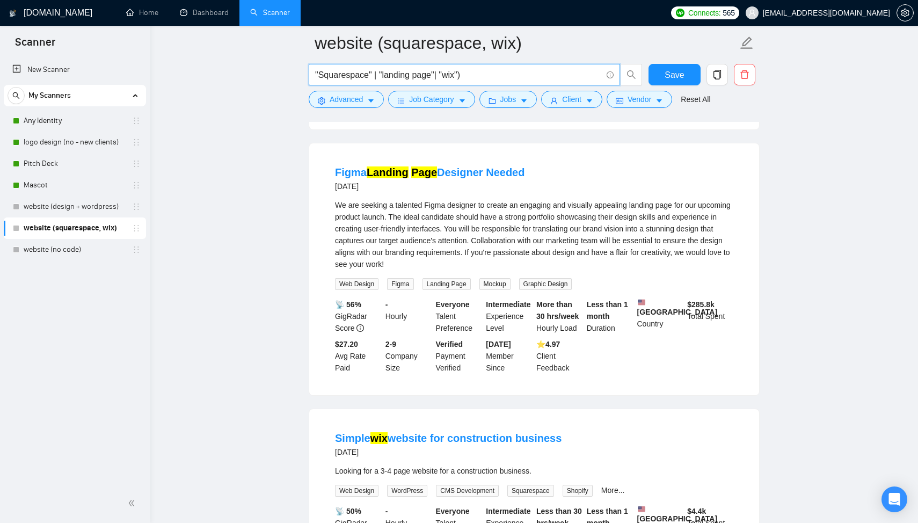
drag, startPoint x: 439, startPoint y: 74, endPoint x: 383, endPoint y: 76, distance: 56.4
click at [383, 76] on input ""Squarespace" | "landing page"| "wix")" at bounding box center [458, 74] width 287 height 13
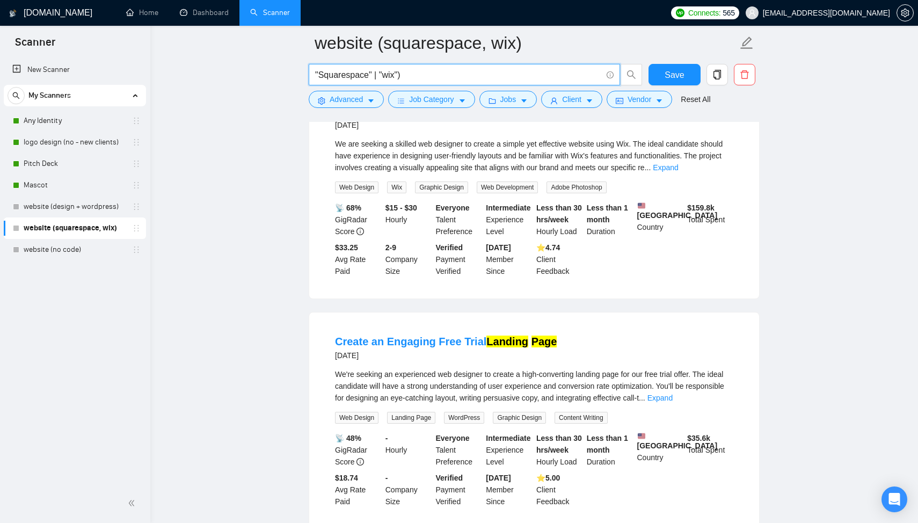
scroll to position [0, 0]
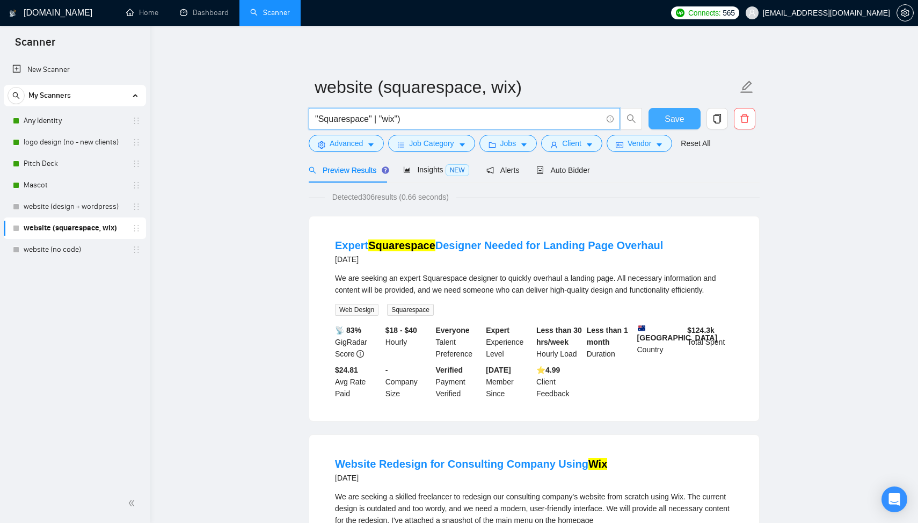
type input ""Squarespace" | "wix")"
click at [674, 125] on button "Save" at bounding box center [675, 118] width 52 height 21
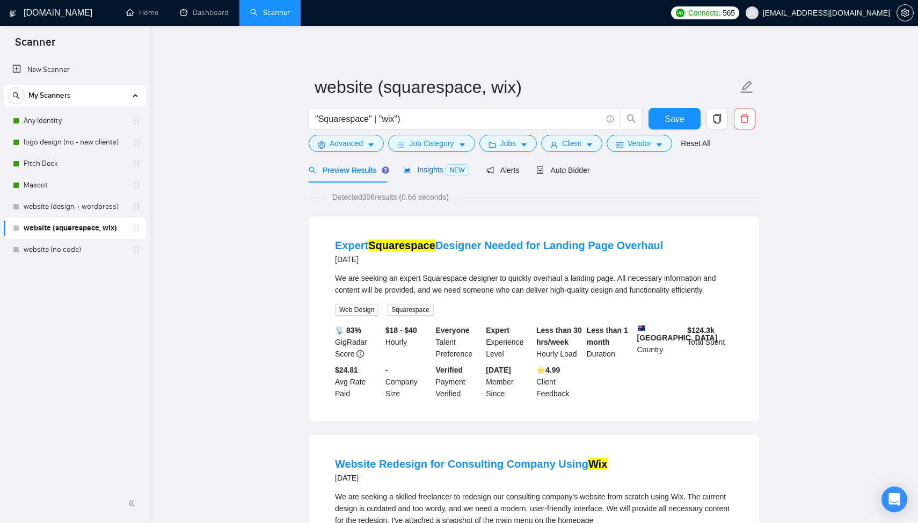
click at [438, 172] on span "Insights NEW" at bounding box center [436, 169] width 66 height 9
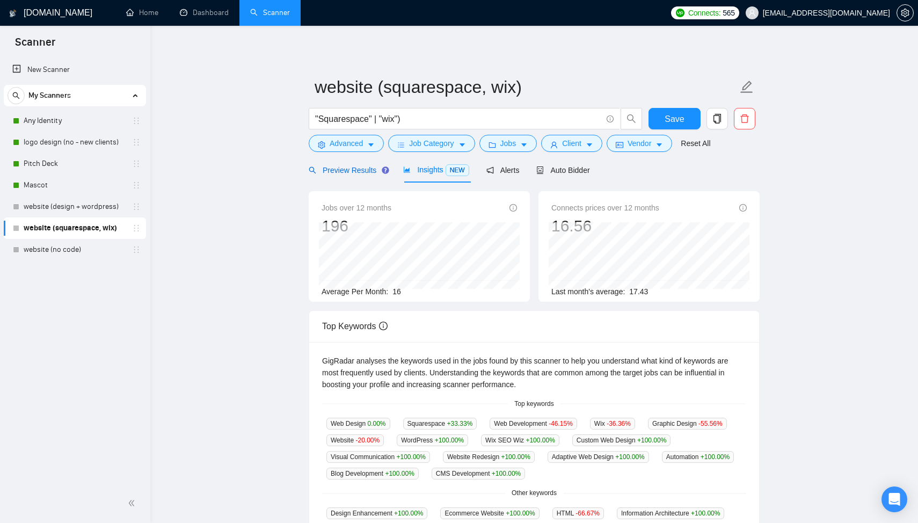
click at [366, 174] on span "Preview Results" at bounding box center [347, 170] width 77 height 9
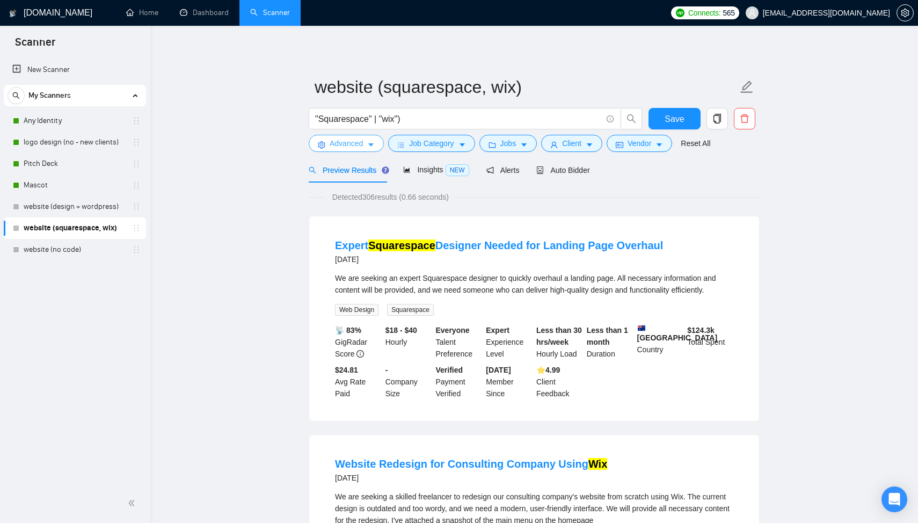
click at [349, 144] on span "Advanced" at bounding box center [346, 143] width 33 height 12
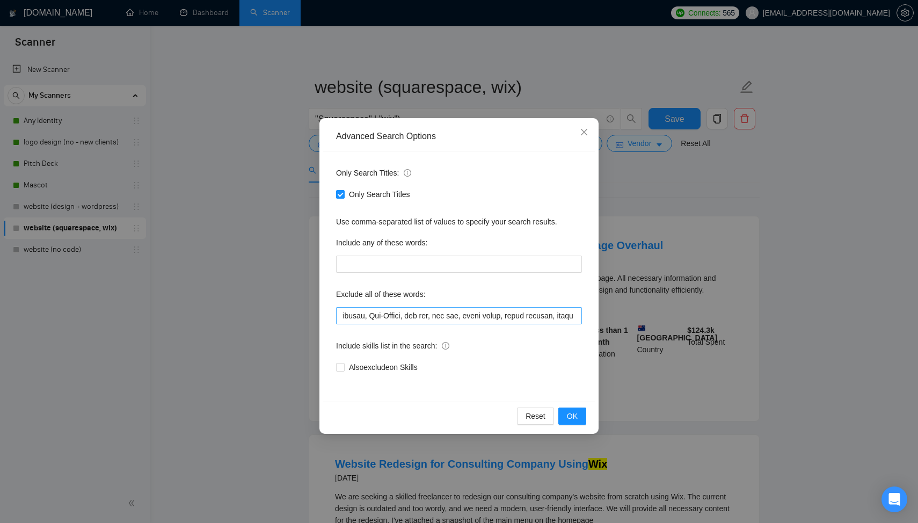
scroll to position [0, 5957]
drag, startPoint x: 473, startPoint y: 316, endPoint x: 439, endPoint y: 316, distance: 33.3
click at [439, 316] on input "text" at bounding box center [459, 315] width 246 height 17
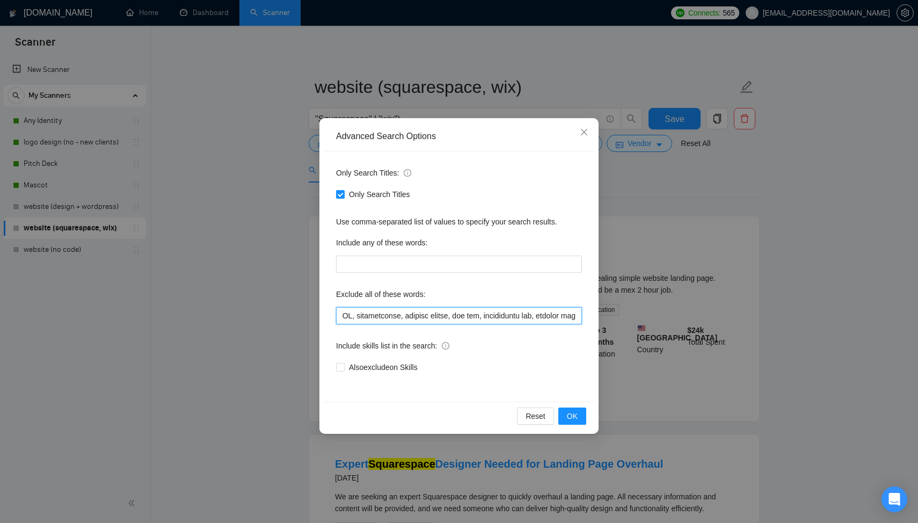
scroll to position [0, 7420]
type input "wordpress, generator, ongoing,banners, resize, Finalization, fix, bugs, GoHighL…"
click at [569, 418] on span "OK" at bounding box center [572, 416] width 11 height 12
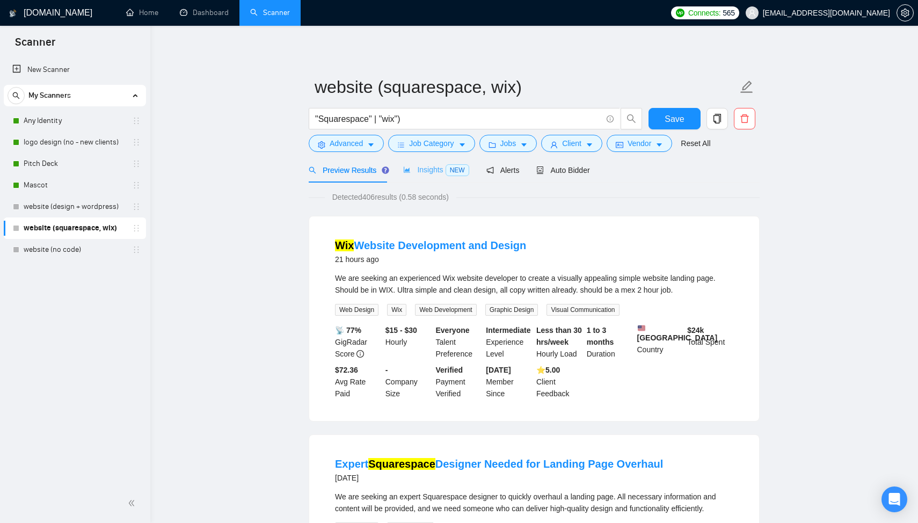
click at [422, 163] on div "Insights NEW" at bounding box center [436, 169] width 66 height 25
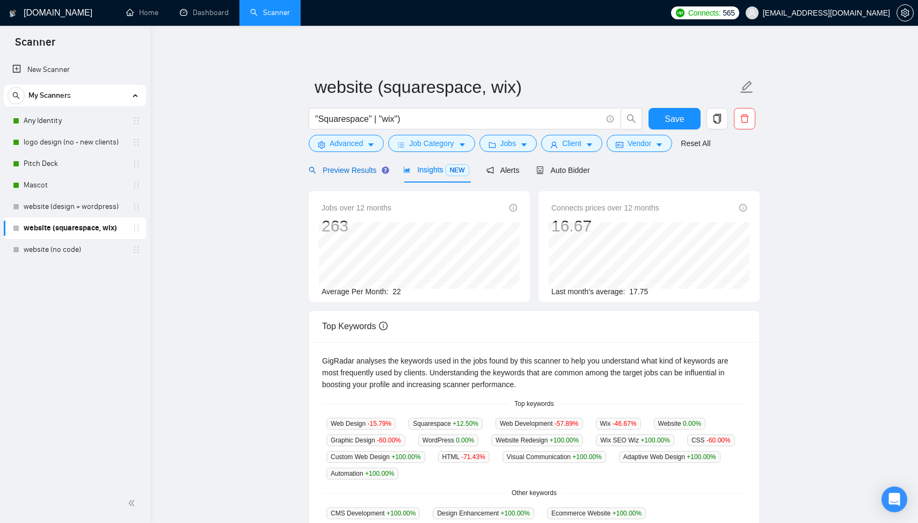
click at [356, 172] on span "Preview Results" at bounding box center [347, 170] width 77 height 9
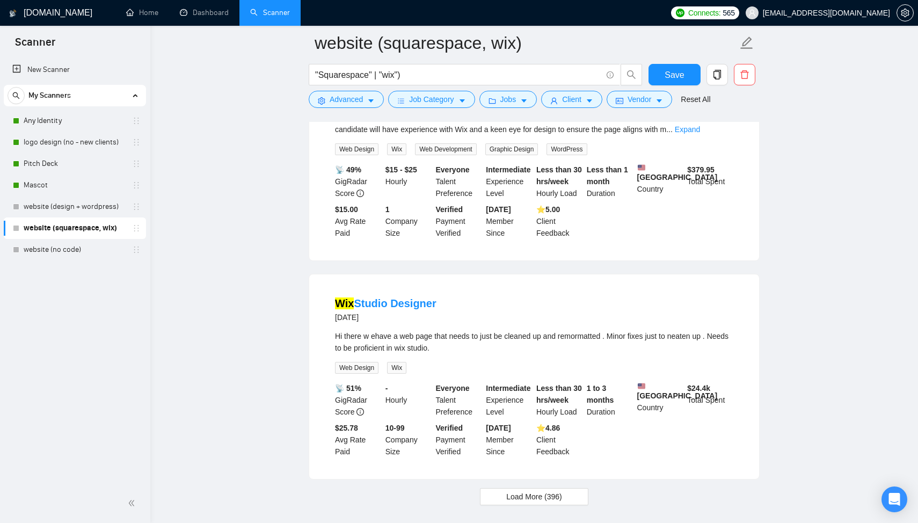
scroll to position [2115, 0]
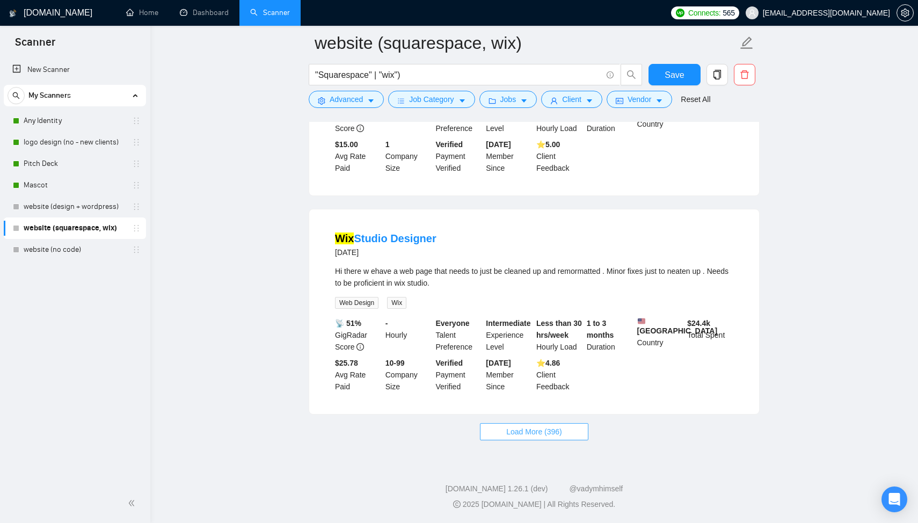
click at [536, 427] on span "Load More (396)" at bounding box center [534, 432] width 56 height 12
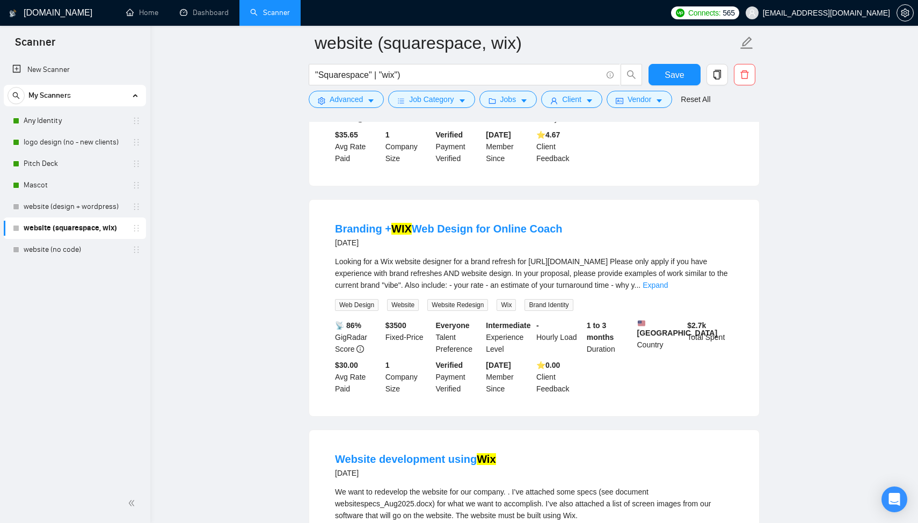
scroll to position [3665, 0]
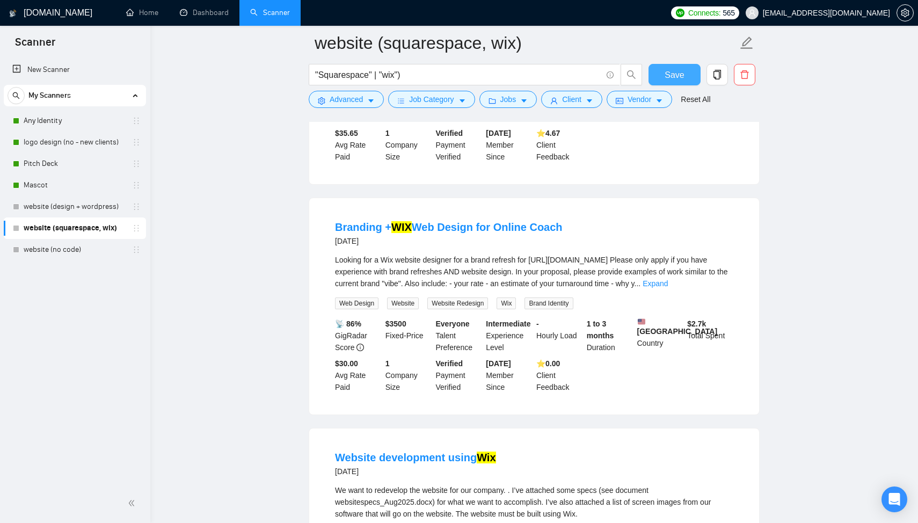
click at [665, 73] on span "Save" at bounding box center [674, 74] width 19 height 13
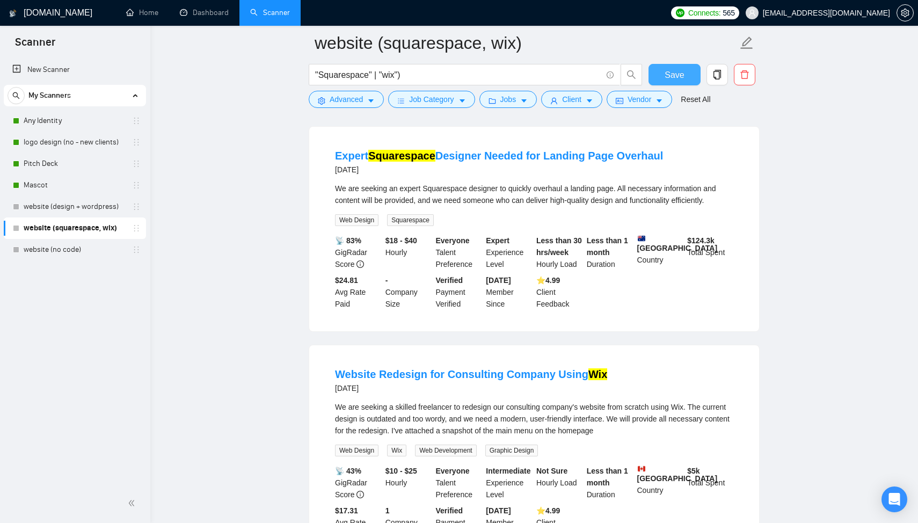
scroll to position [0, 0]
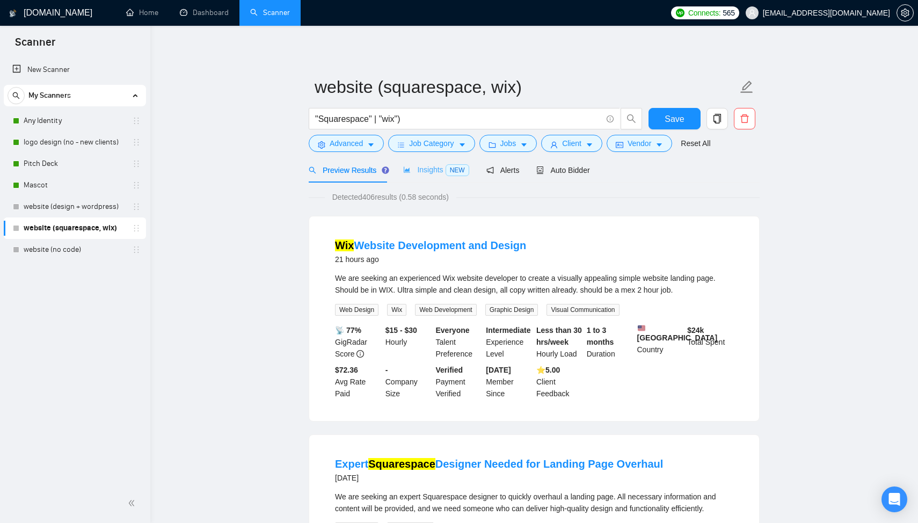
click at [437, 161] on div "Insights NEW" at bounding box center [436, 169] width 66 height 25
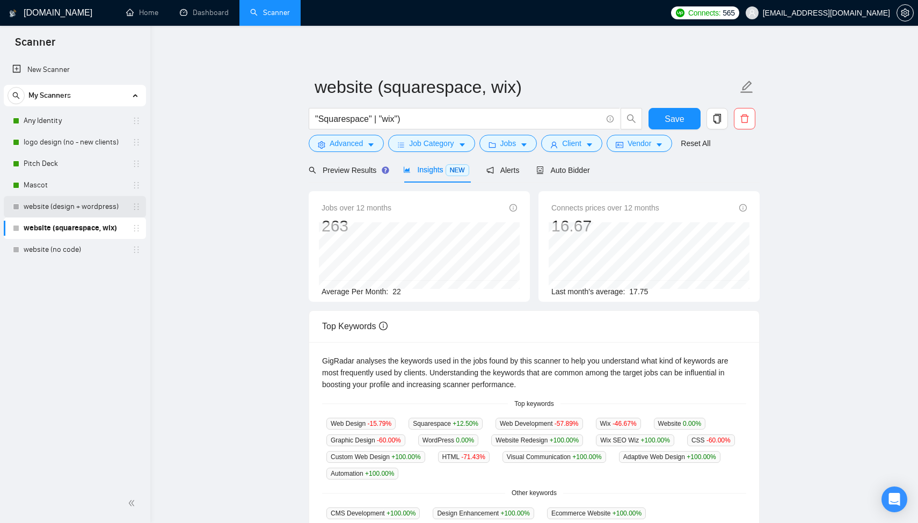
click at [91, 201] on link "website (design + wordpress)" at bounding box center [75, 206] width 102 height 21
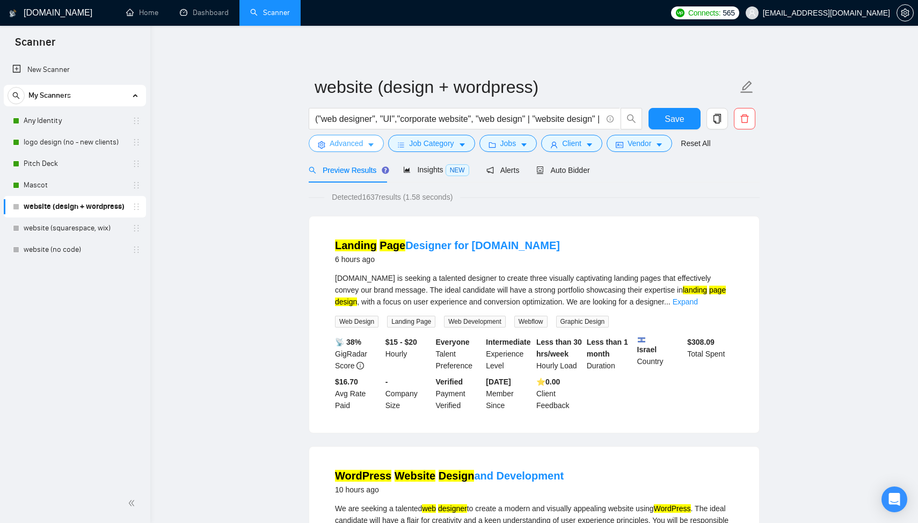
click at [348, 144] on span "Advanced" at bounding box center [346, 143] width 33 height 12
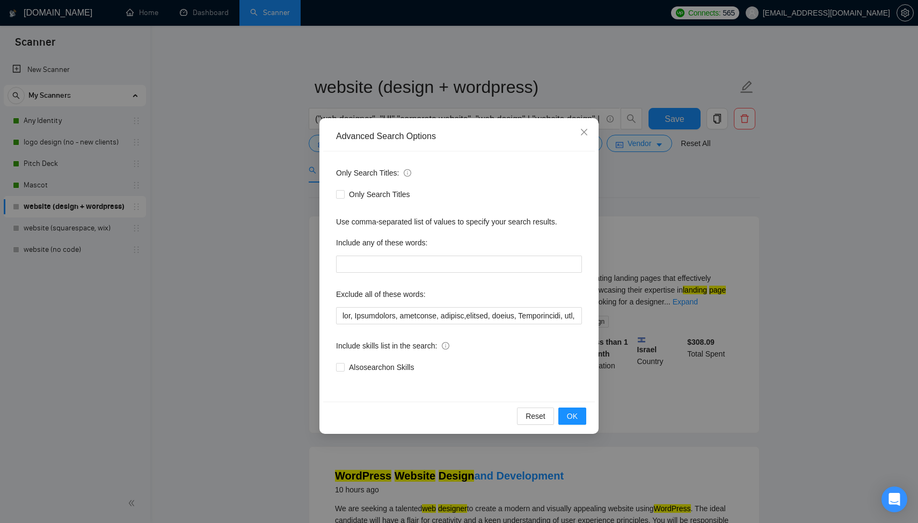
click at [286, 332] on div "Advanced Search Options Only Search Titles: Only Search Titles Use comma-separa…" at bounding box center [459, 261] width 918 height 523
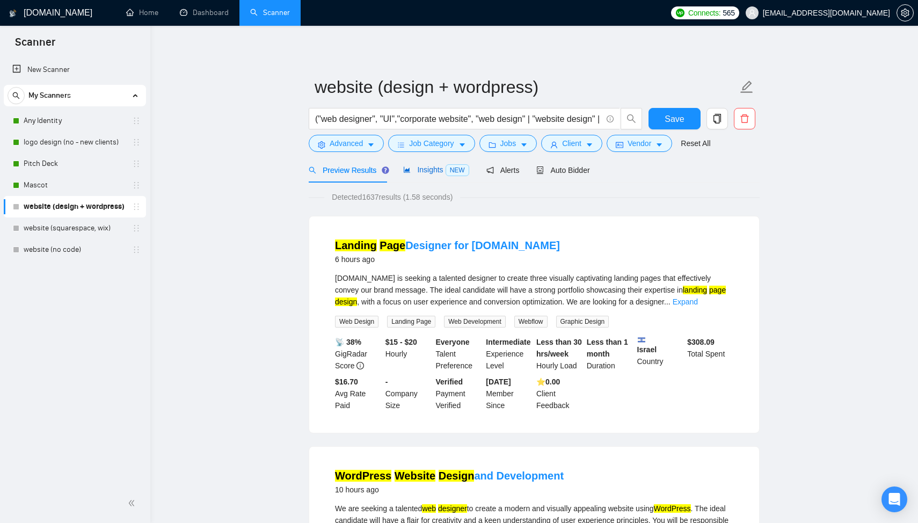
click at [443, 171] on span "Insights NEW" at bounding box center [436, 169] width 66 height 9
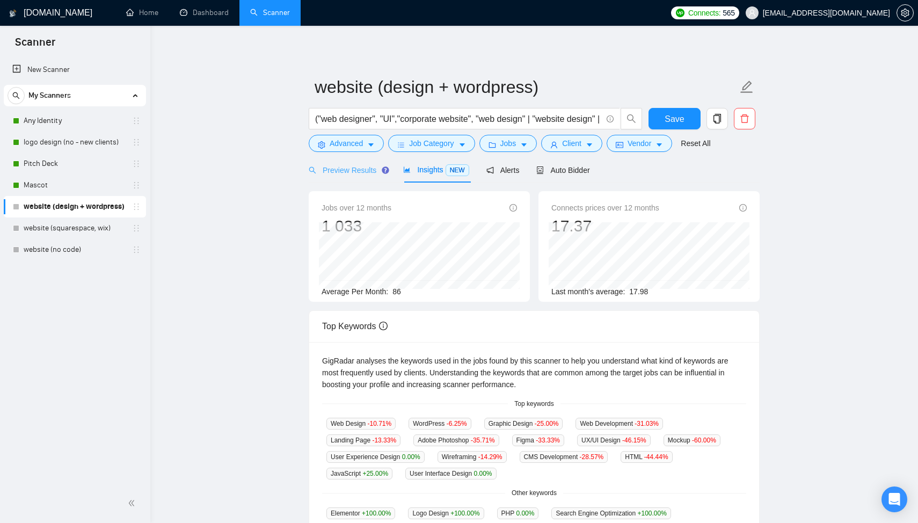
click at [361, 179] on div "Preview Results" at bounding box center [347, 169] width 77 height 25
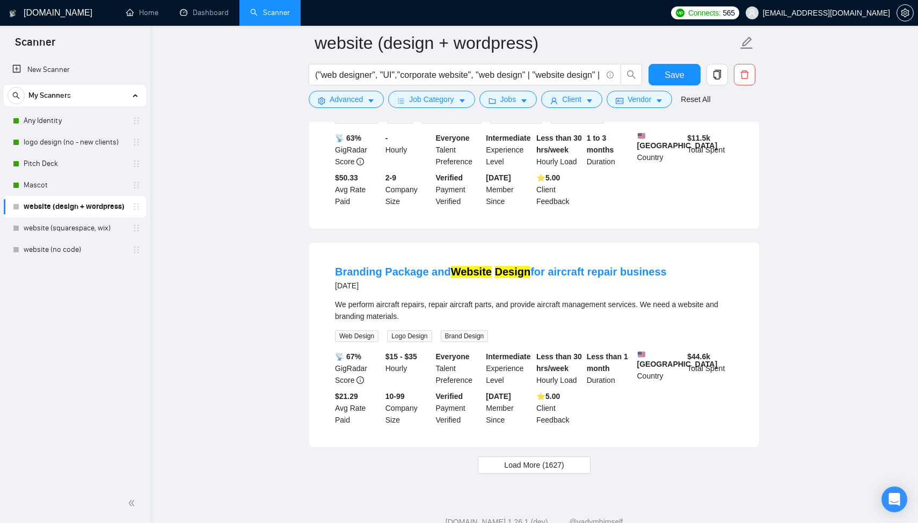
scroll to position [2131, 0]
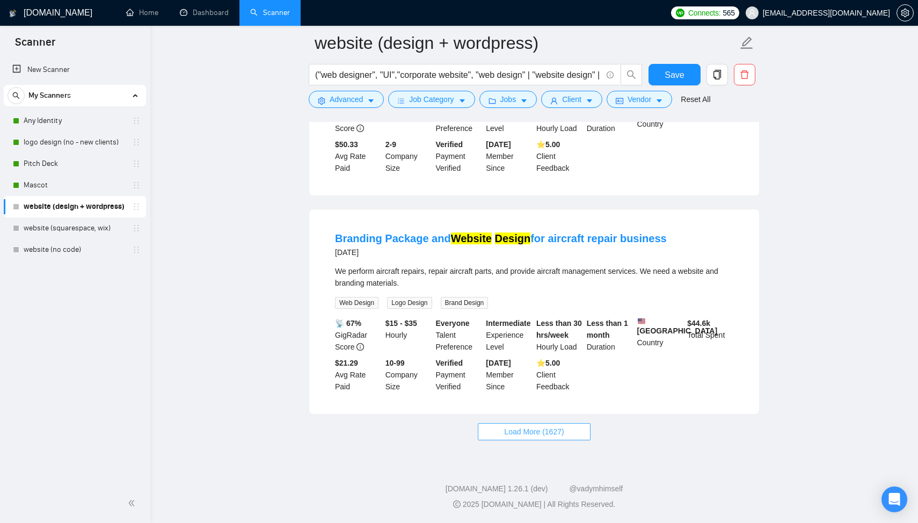
click at [541, 439] on button "Load More (1627)" at bounding box center [534, 431] width 112 height 17
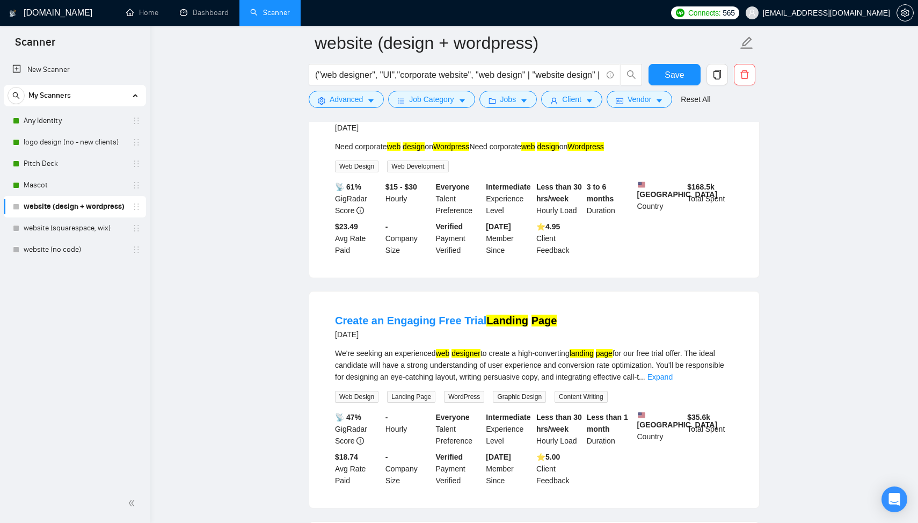
scroll to position [2429, 0]
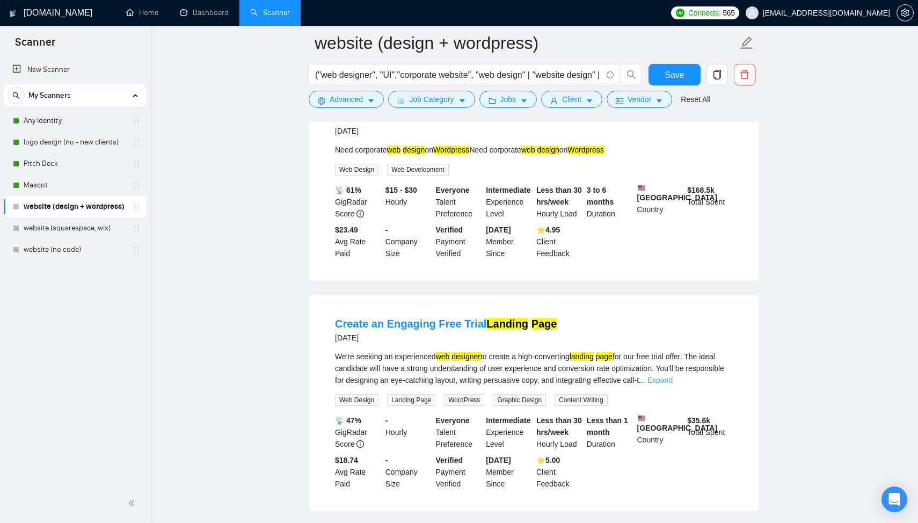
click at [673, 384] on link "Expand" at bounding box center [660, 380] width 25 height 9
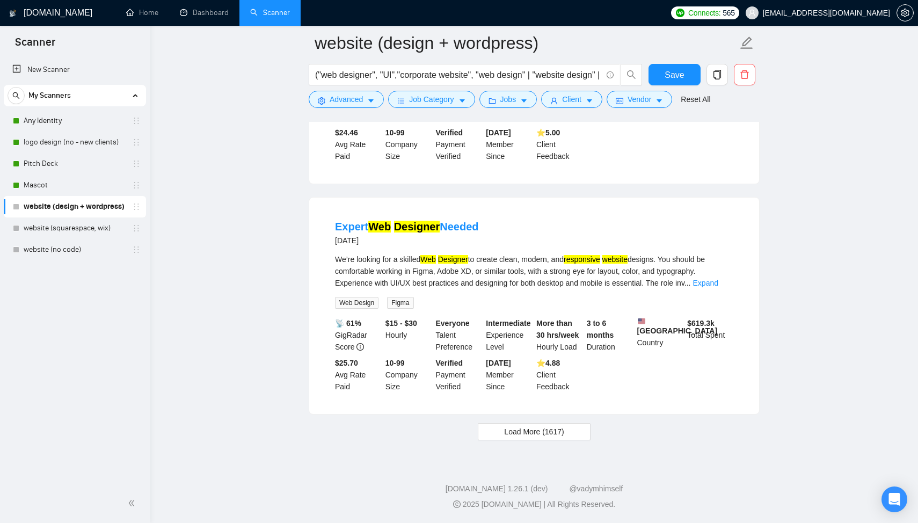
scroll to position [4438, 0]
click at [575, 431] on button "Load More (1617)" at bounding box center [534, 431] width 112 height 17
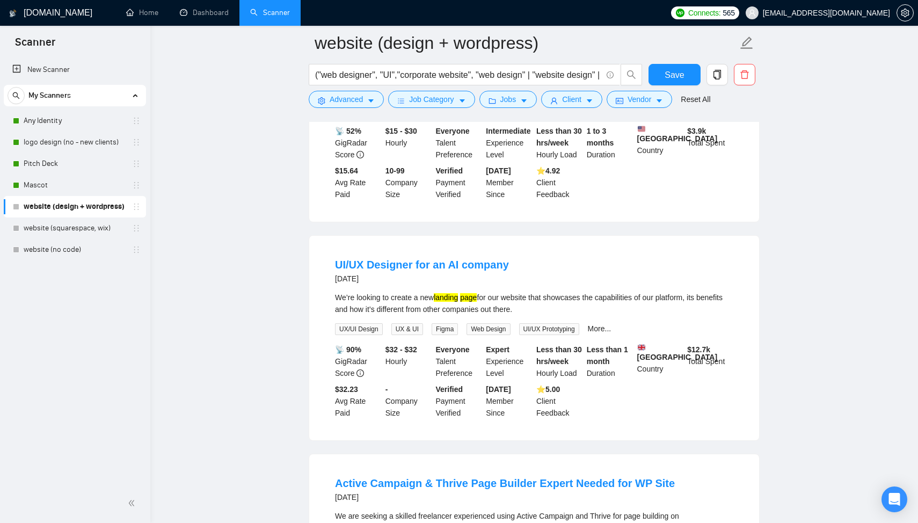
scroll to position [4790, 0]
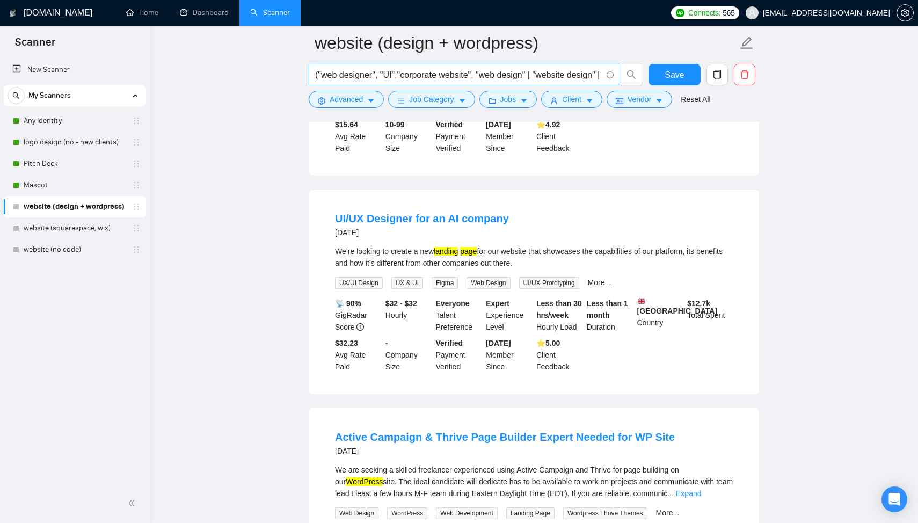
click at [394, 75] on input "("web designer", "UI","corporate website", "web design" | "website design" | "w…" at bounding box center [458, 74] width 287 height 13
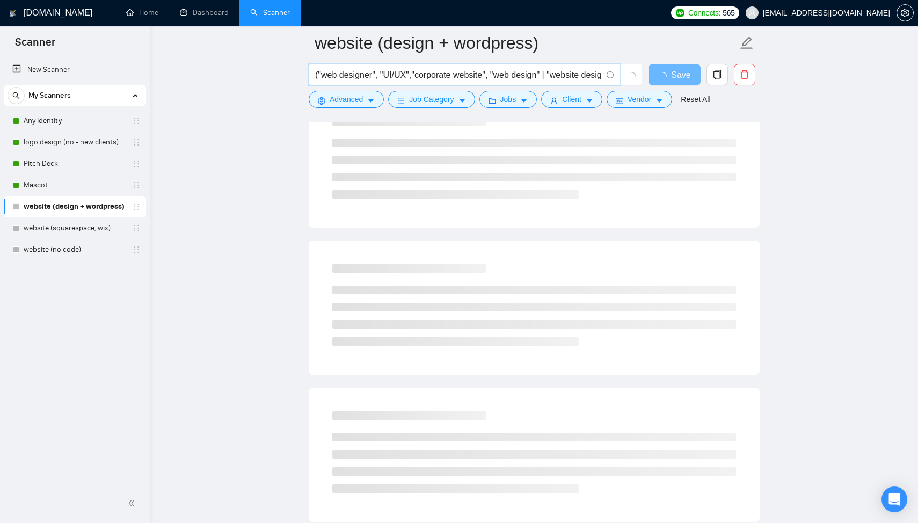
scroll to position [0, 0]
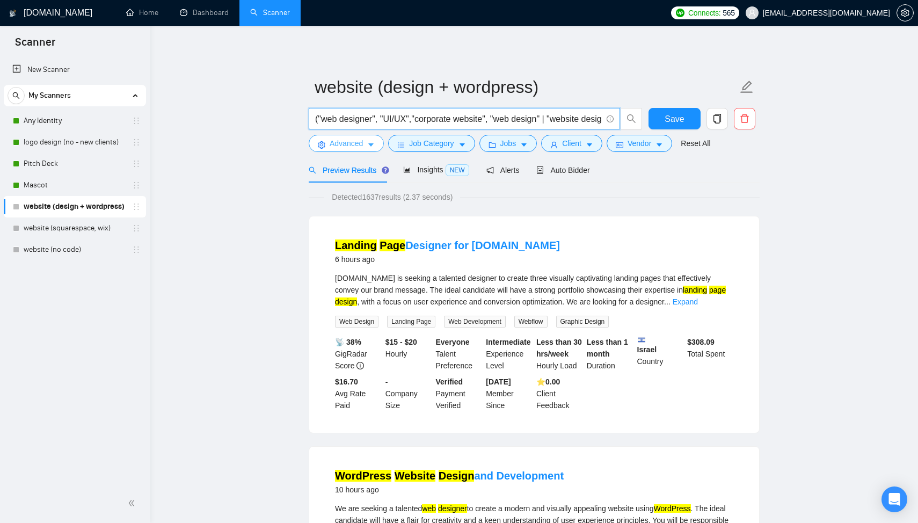
type input "("web designer", "UI/UX","corporate website", "web design" | "website design" |…"
click at [359, 148] on span "Advanced" at bounding box center [346, 143] width 33 height 12
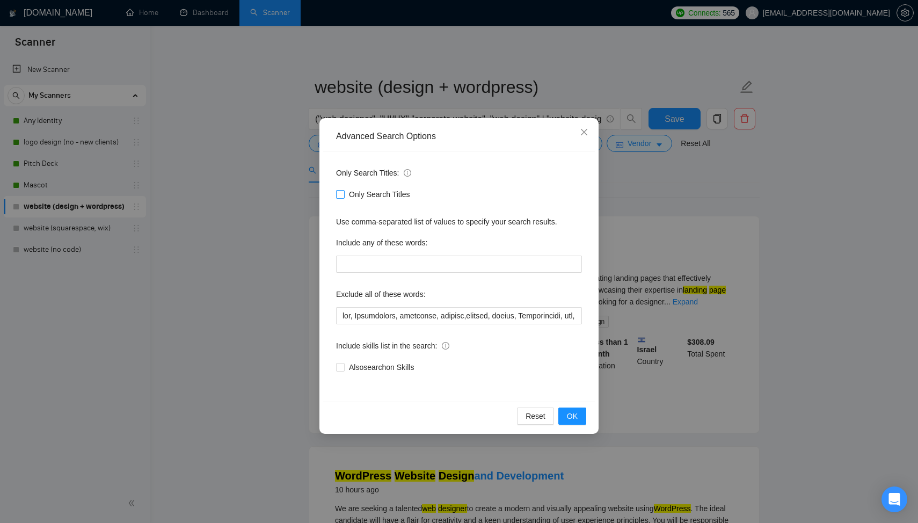
click at [358, 198] on span "Only Search Titles" at bounding box center [380, 194] width 70 height 12
click at [344, 198] on input "Only Search Titles" at bounding box center [340, 194] width 8 height 8
checkbox input "true"
click at [565, 415] on button "OK" at bounding box center [572, 416] width 28 height 17
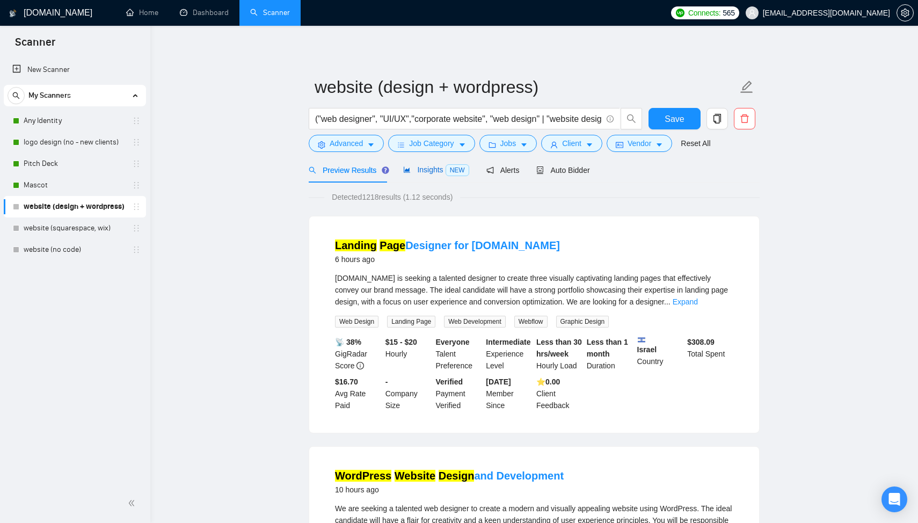
click at [435, 170] on span "Insights NEW" at bounding box center [436, 169] width 66 height 9
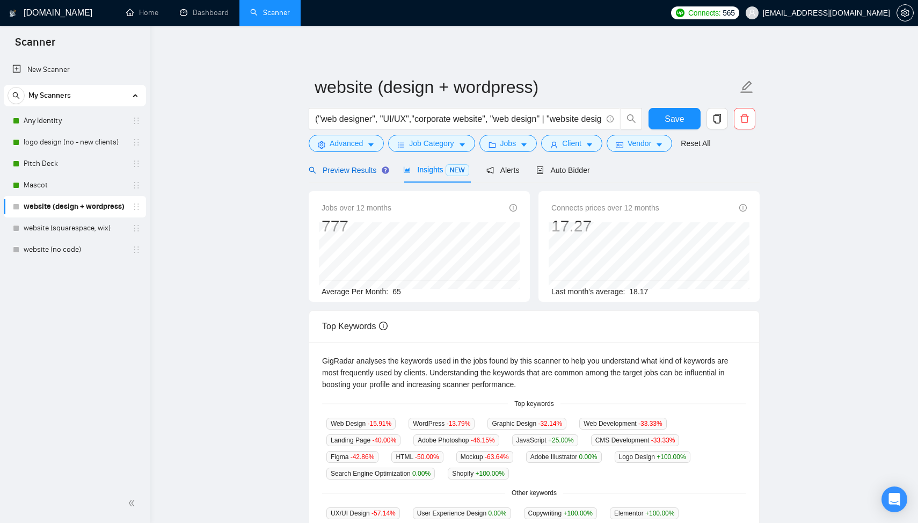
click at [361, 173] on span "Preview Results" at bounding box center [347, 170] width 77 height 9
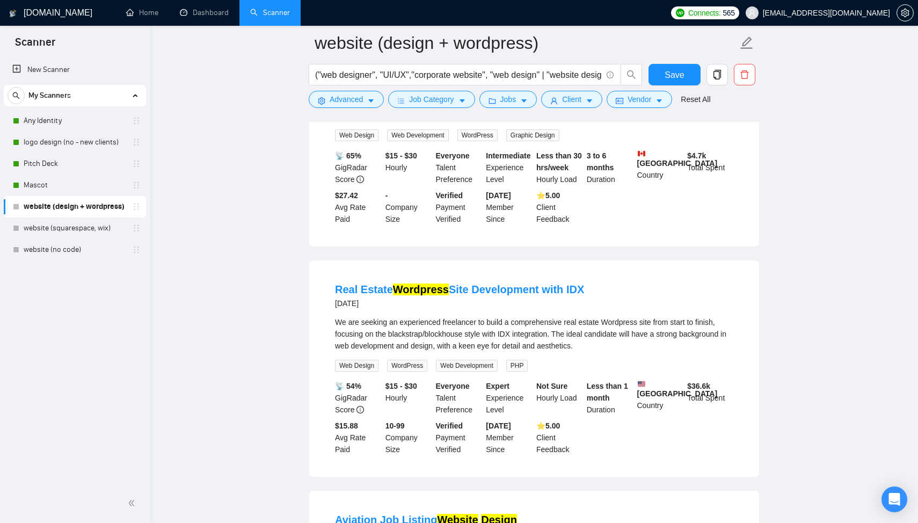
scroll to position [1418, 0]
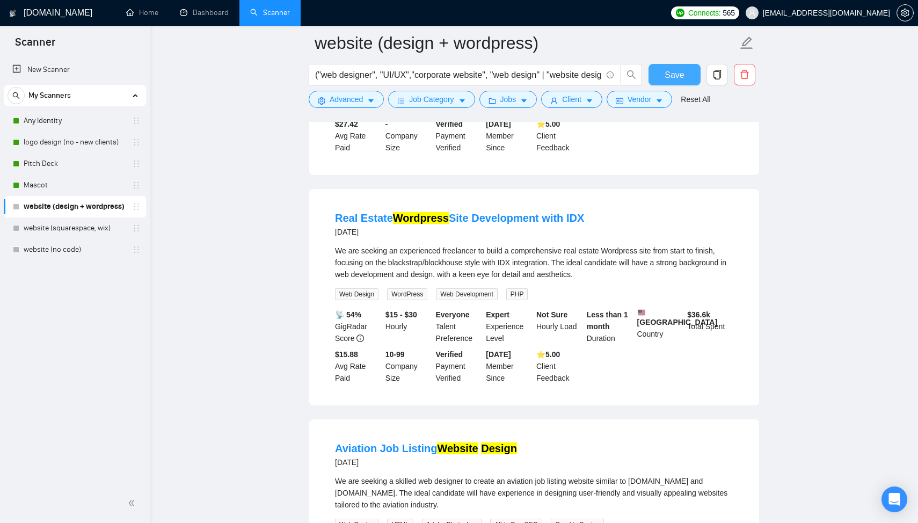
click at [673, 79] on span "Save" at bounding box center [674, 74] width 19 height 13
